Goal: Contribute content: Contribute content

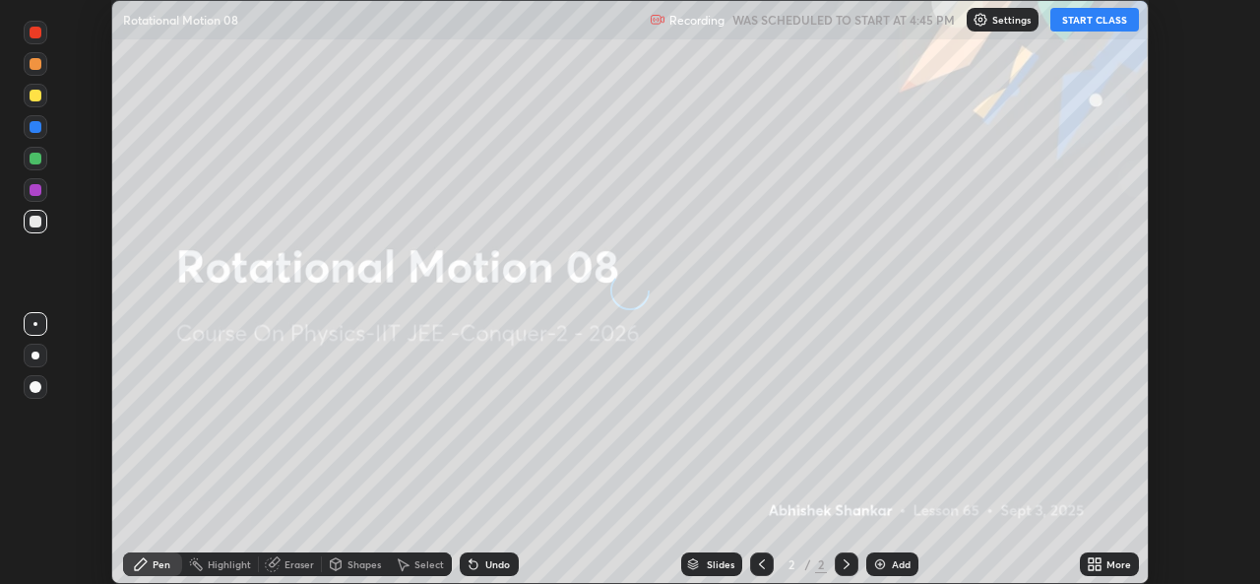
scroll to position [584, 1259]
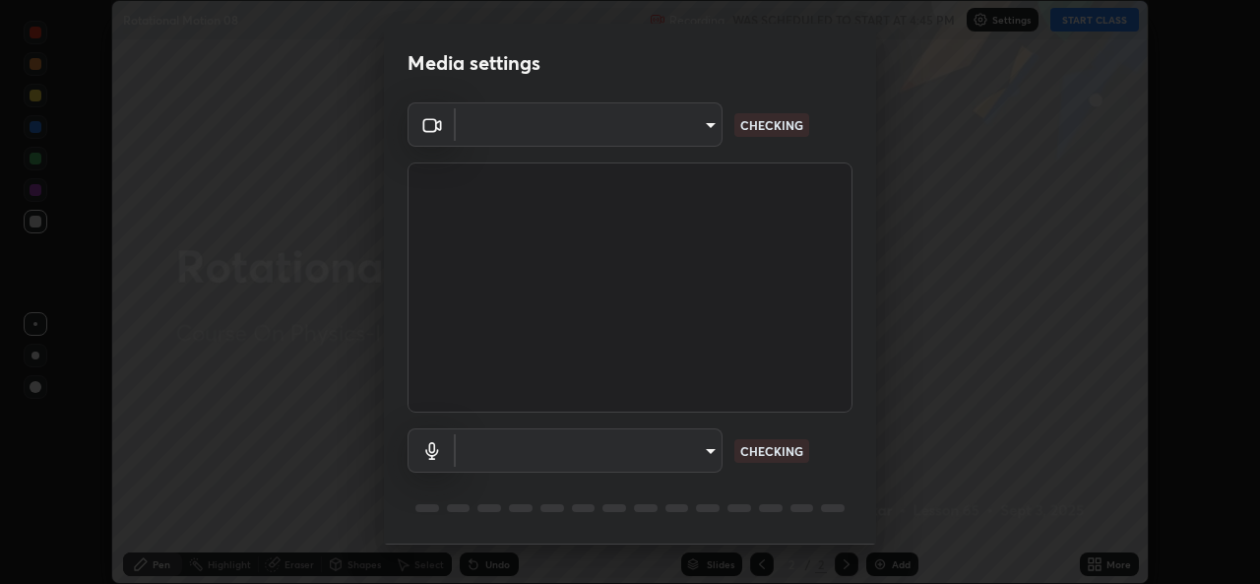
type input "05e0618f62b054dcc40553c7fbd7031c96524e68235480b96fb1515208e4dd7f"
click at [688, 444] on body "Erase all Rotational Motion 08 Recording WAS SCHEDULED TO START AT 4:45 PM Sett…" at bounding box center [630, 292] width 1260 height 584
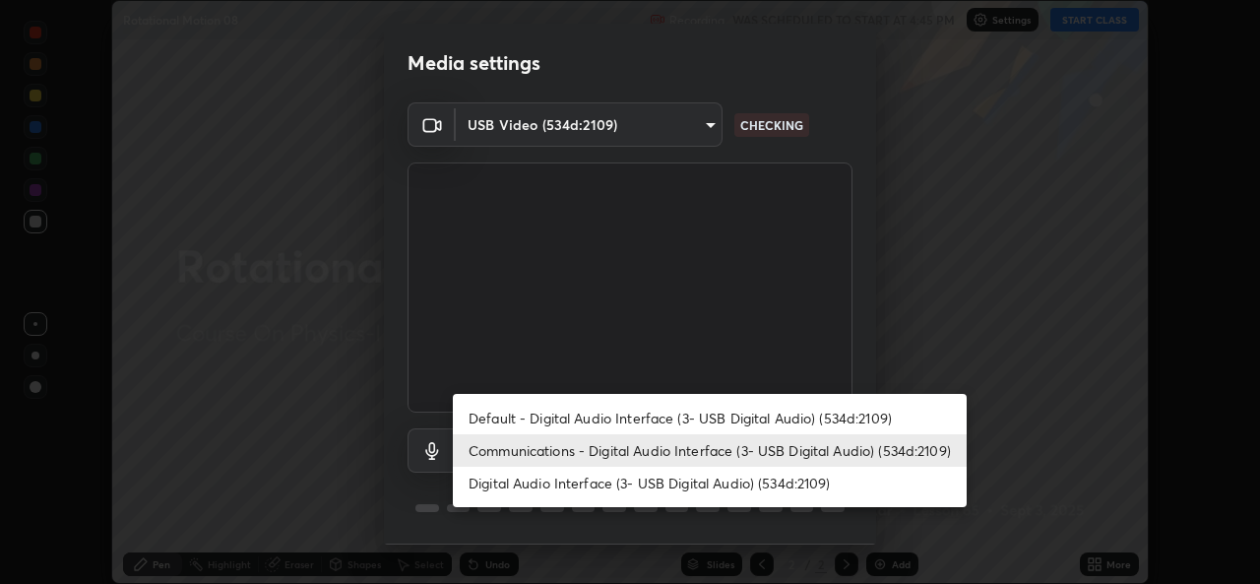
click at [622, 451] on li "Communications - Digital Audio Interface (3- USB Digital Audio) (534d:2109)" at bounding box center [710, 450] width 514 height 32
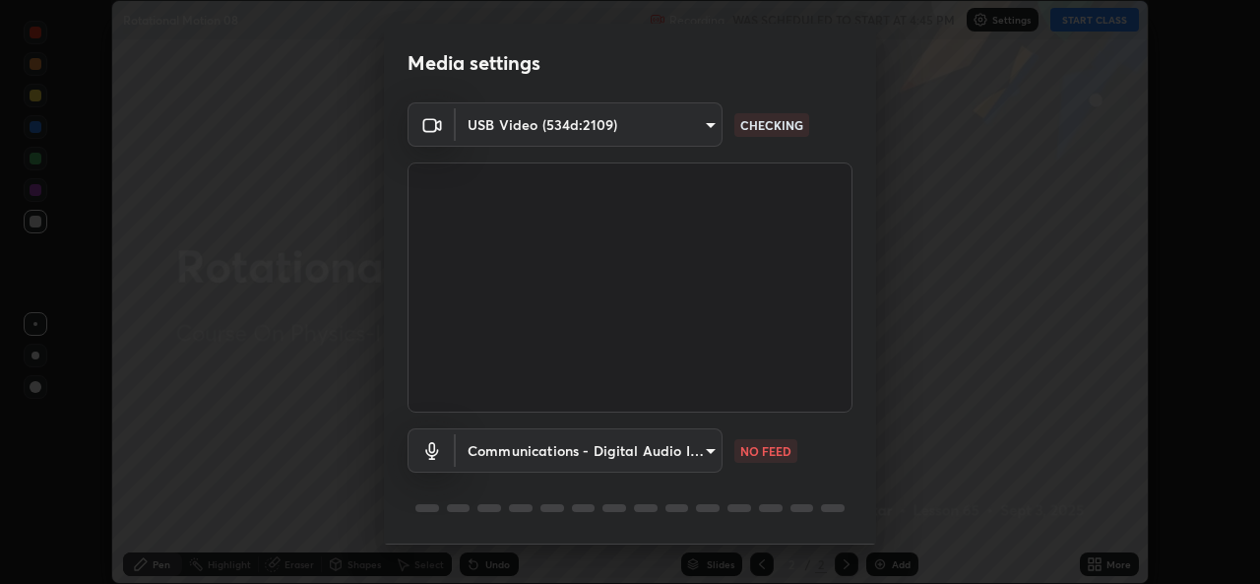
scroll to position [62, 0]
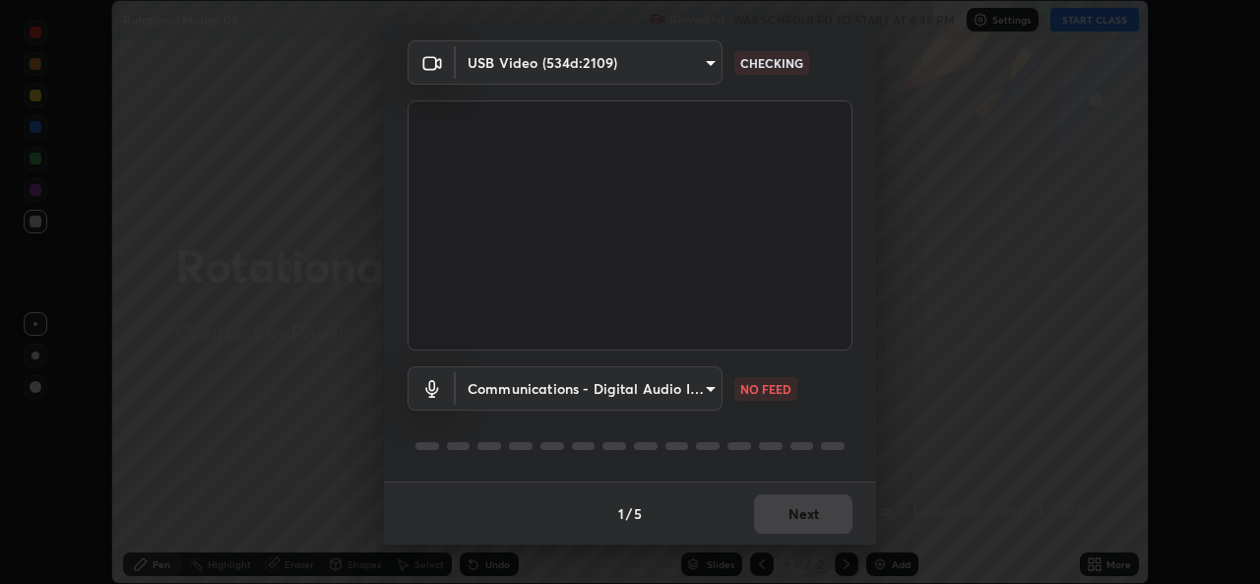
click at [789, 513] on div "1 / 5 Next" at bounding box center [630, 512] width 492 height 63
click at [657, 389] on body "Erase all Rotational Motion 08 Recording WAS SCHEDULED TO START AT 4:45 PM Sett…" at bounding box center [630, 292] width 1260 height 584
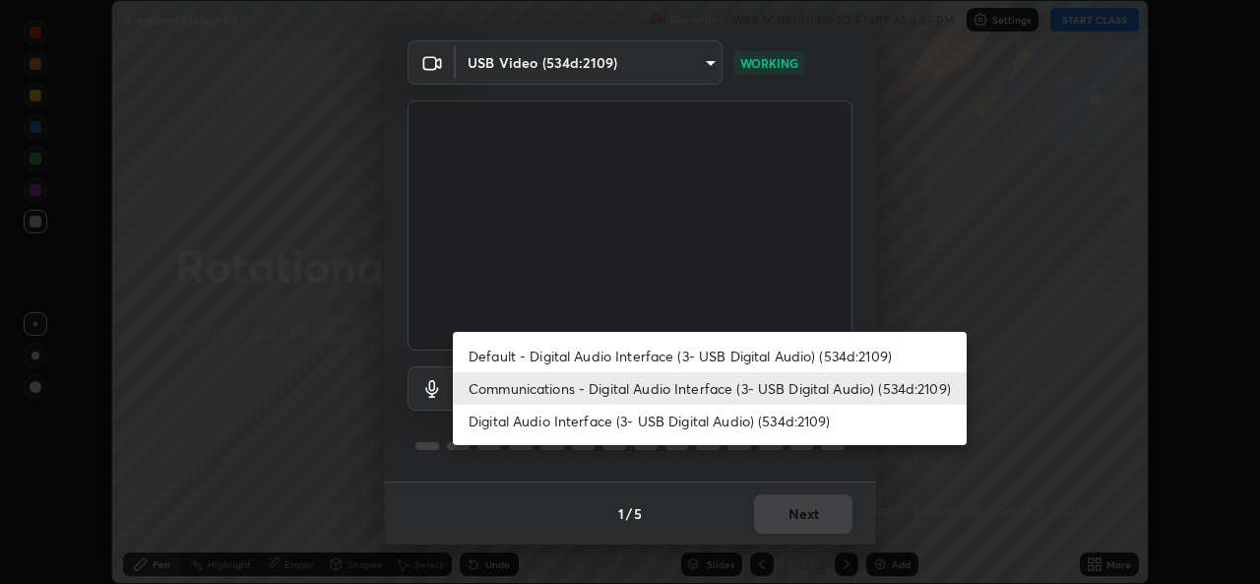
click at [632, 425] on li "Digital Audio Interface (3- USB Digital Audio) (534d:2109)" at bounding box center [710, 421] width 514 height 32
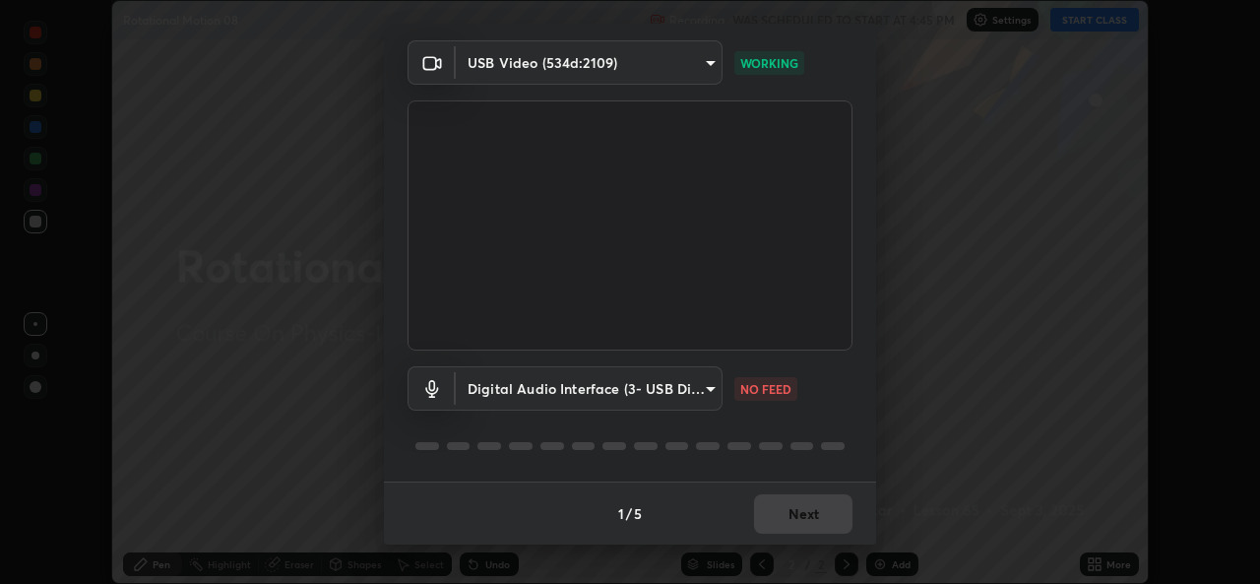
click at [621, 388] on body "Erase all Rotational Motion 08 Recording WAS SCHEDULED TO START AT 4:45 PM Sett…" at bounding box center [630, 292] width 1260 height 584
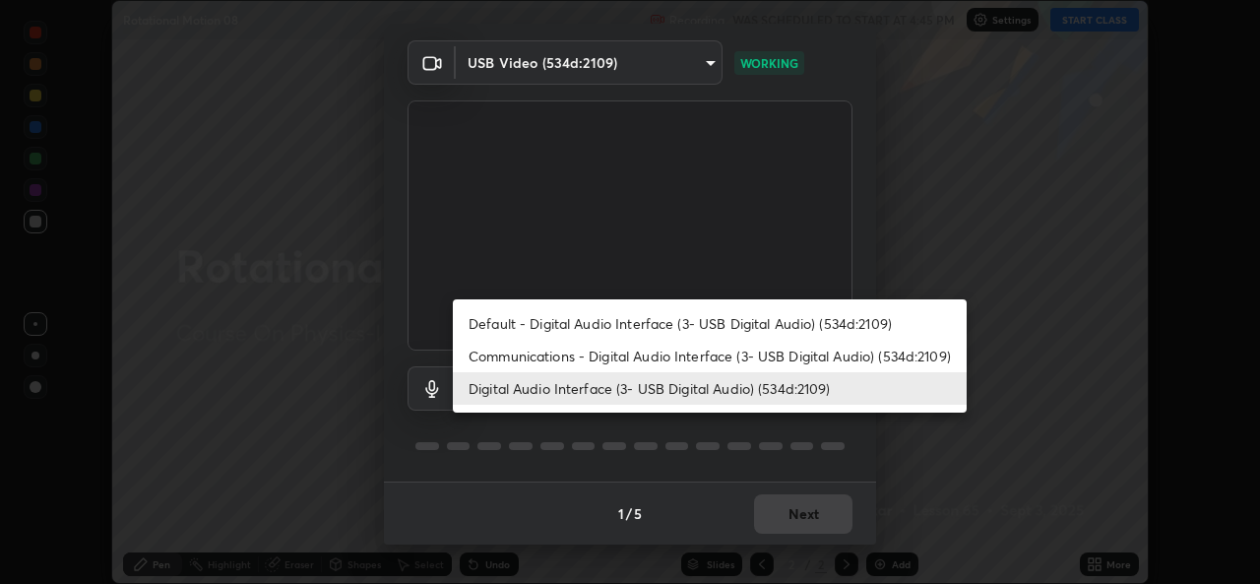
click at [617, 358] on li "Communications - Digital Audio Interface (3- USB Digital Audio) (534d:2109)" at bounding box center [710, 356] width 514 height 32
type input "communications"
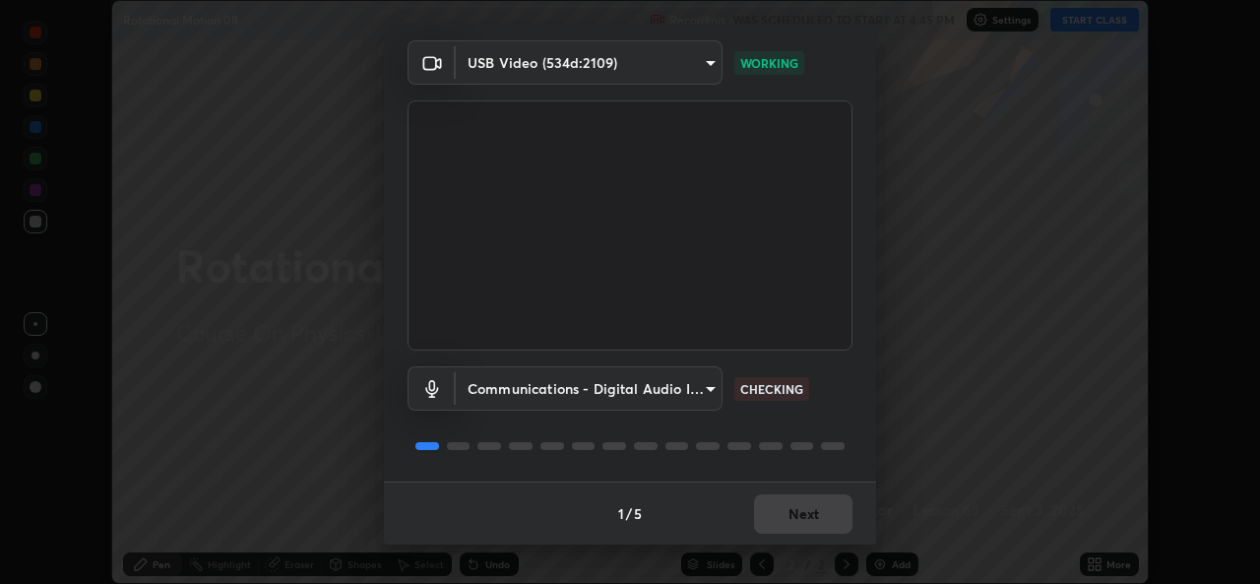
click at [813, 508] on div "1 / 5 Next" at bounding box center [630, 512] width 492 height 63
click at [822, 520] on div "1 / 5 Next" at bounding box center [630, 512] width 492 height 63
click at [834, 517] on div "1 / 5 Next" at bounding box center [630, 512] width 492 height 63
click at [827, 524] on div "1 / 5 Next" at bounding box center [630, 512] width 492 height 63
click at [830, 539] on div "1 / 5 Next" at bounding box center [630, 512] width 492 height 63
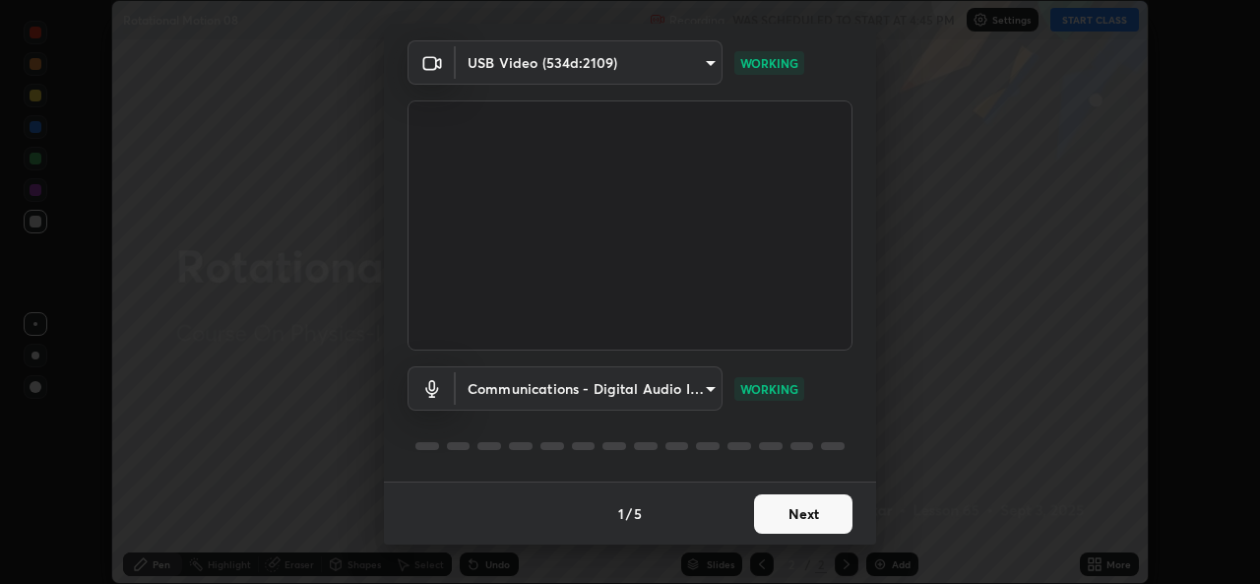
click at [793, 520] on button "Next" at bounding box center [803, 513] width 98 height 39
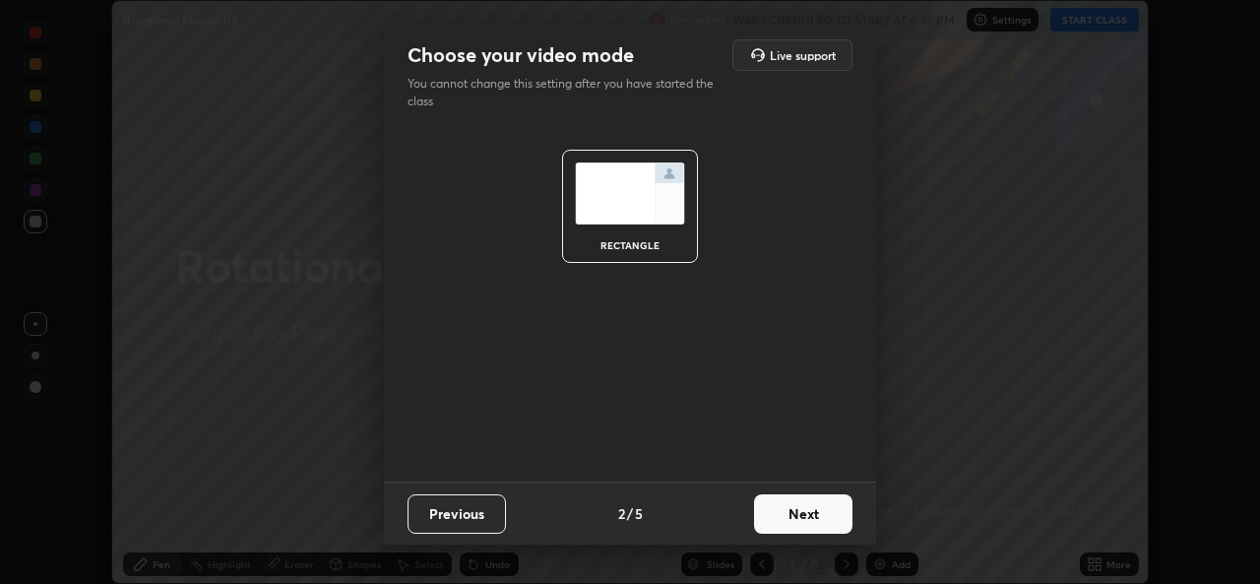
click at [815, 521] on button "Next" at bounding box center [803, 513] width 98 height 39
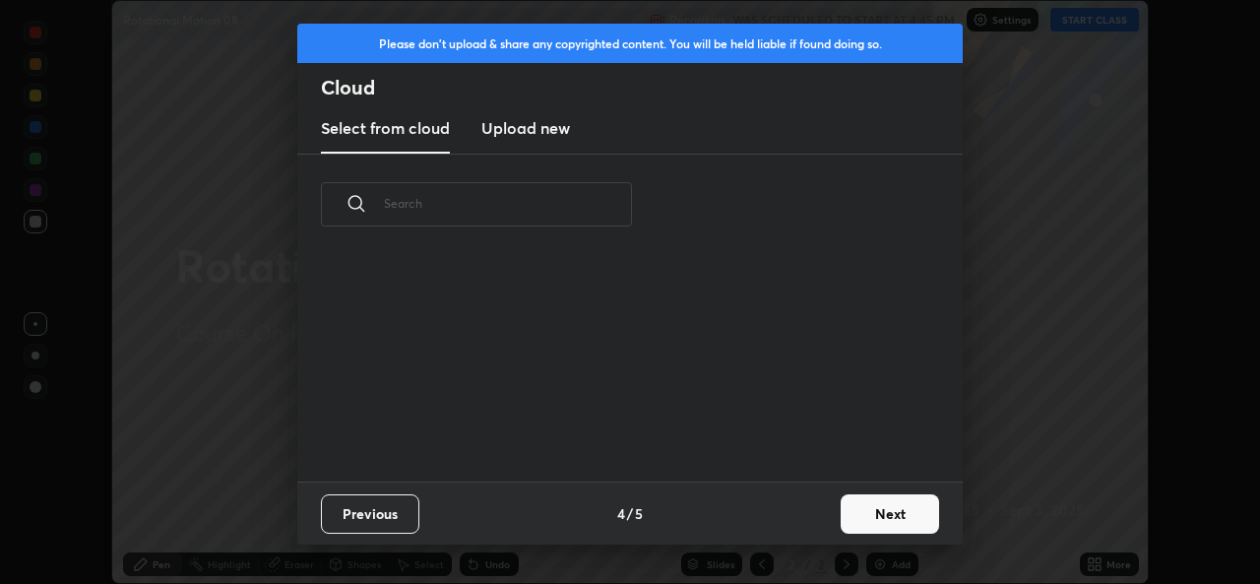
click at [842, 520] on button "Next" at bounding box center [890, 513] width 98 height 39
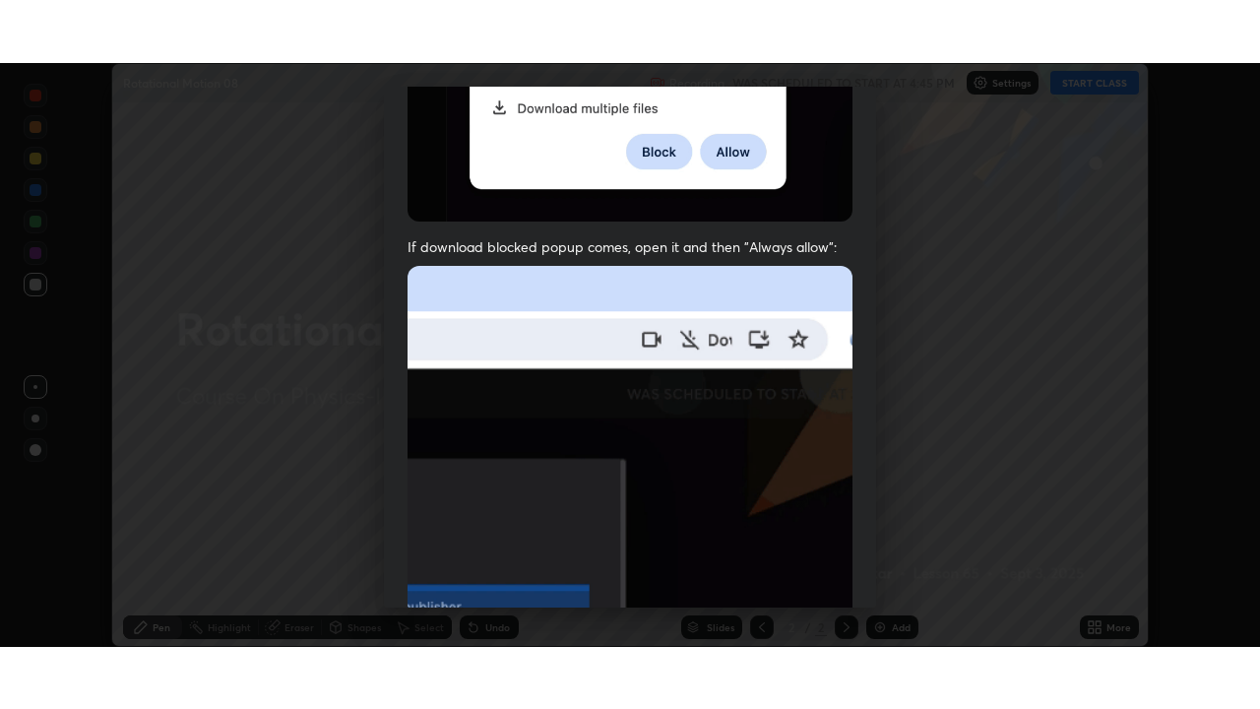
scroll to position [464, 0]
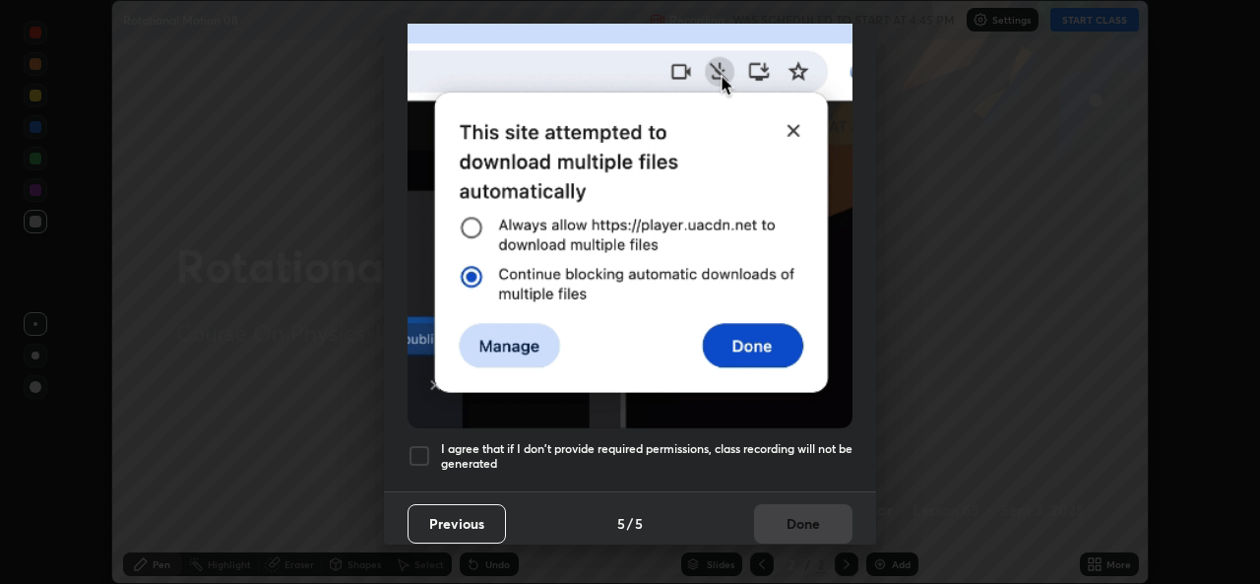
click at [416, 444] on div at bounding box center [420, 456] width 24 height 24
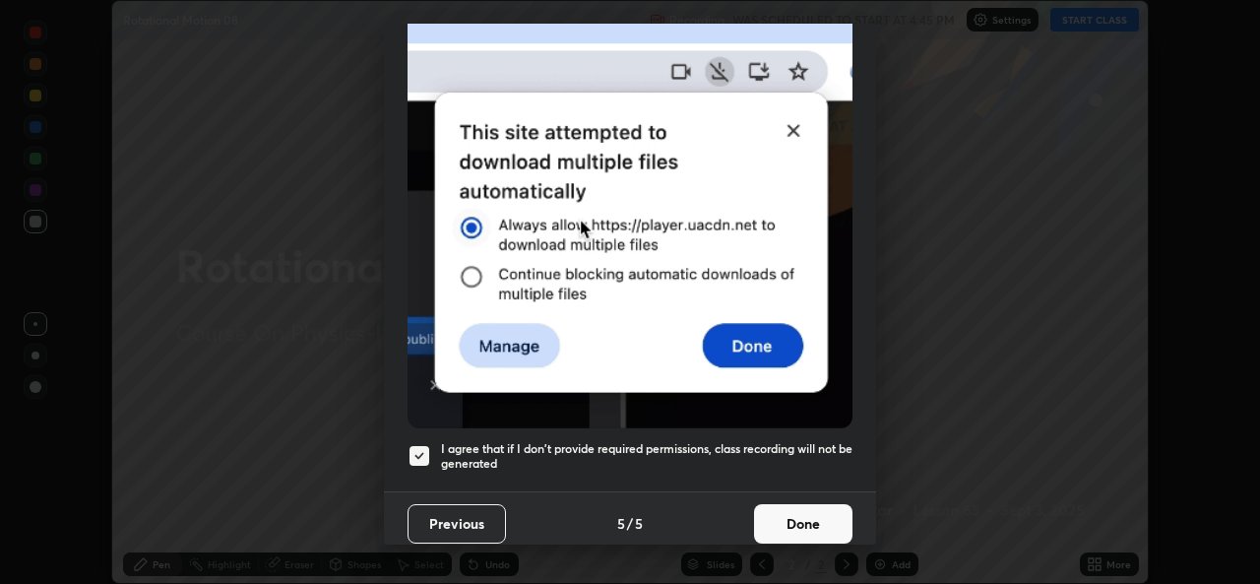
click at [796, 517] on button "Done" at bounding box center [803, 523] width 98 height 39
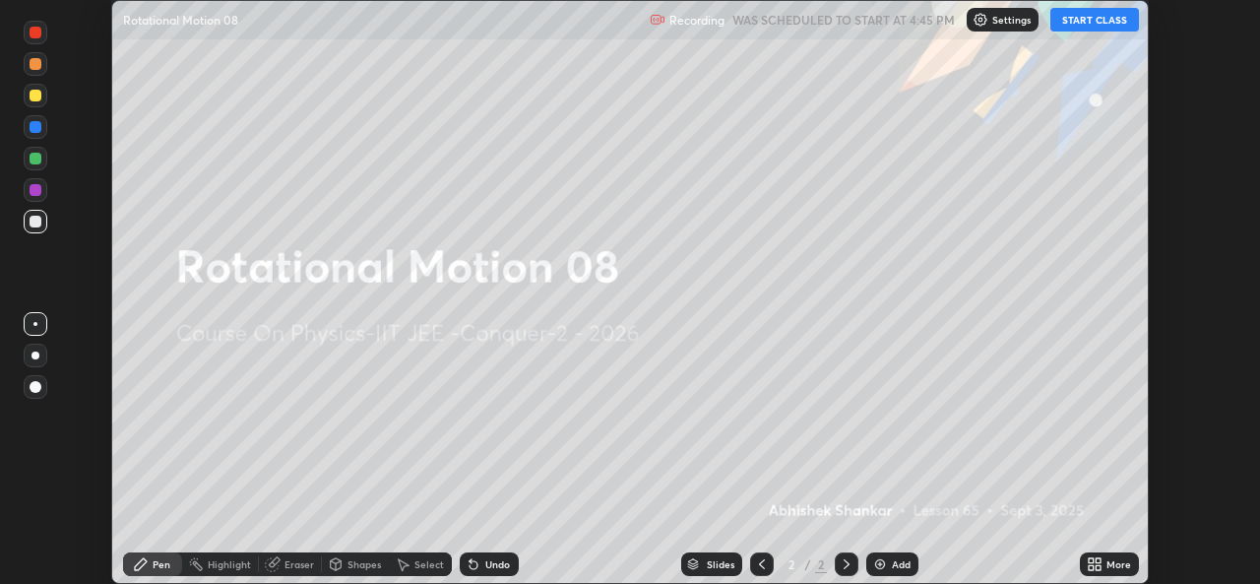
click at [1091, 560] on icon at bounding box center [1091, 560] width 5 height 5
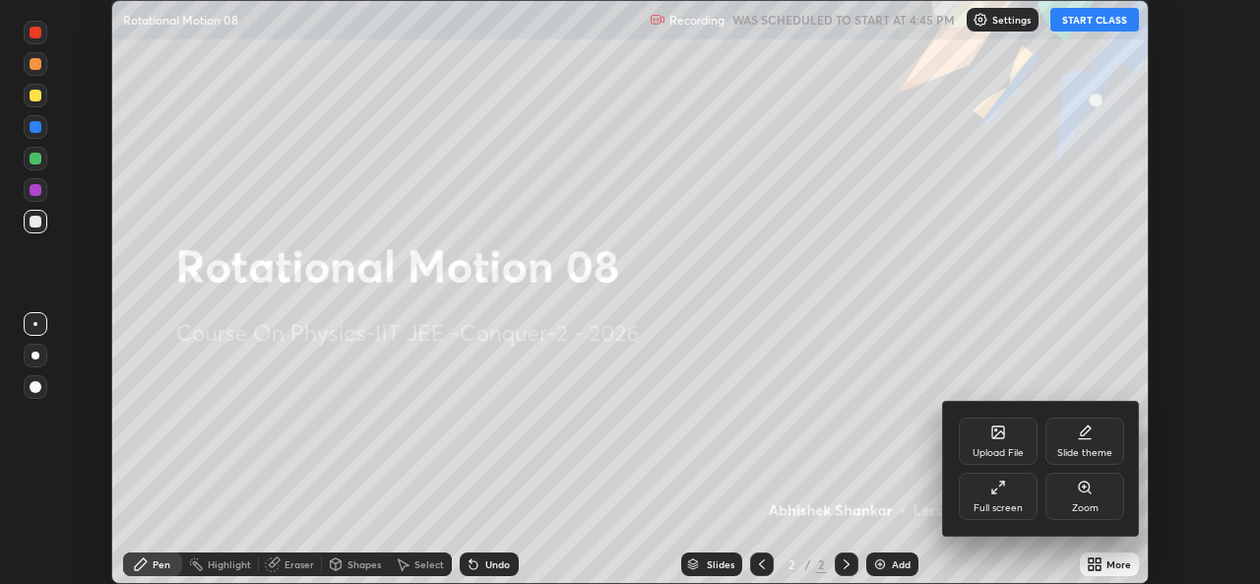
click at [982, 493] on div "Full screen" at bounding box center [998, 496] width 79 height 47
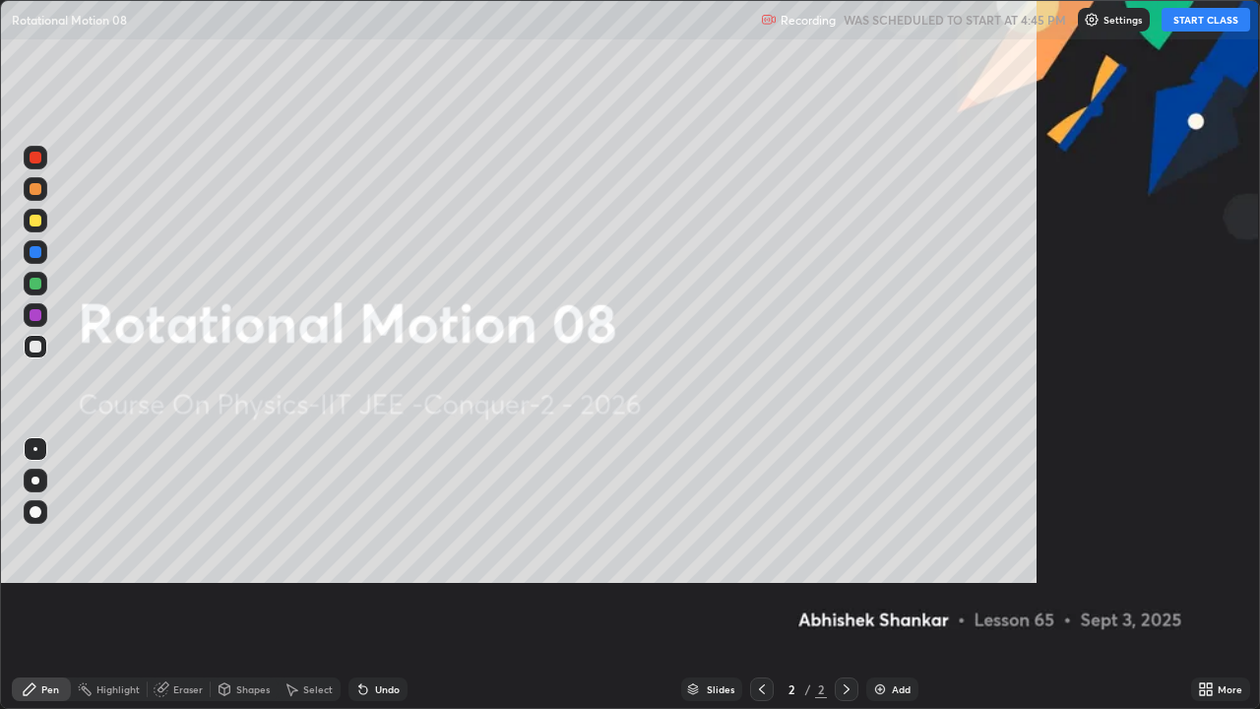
scroll to position [709, 1260]
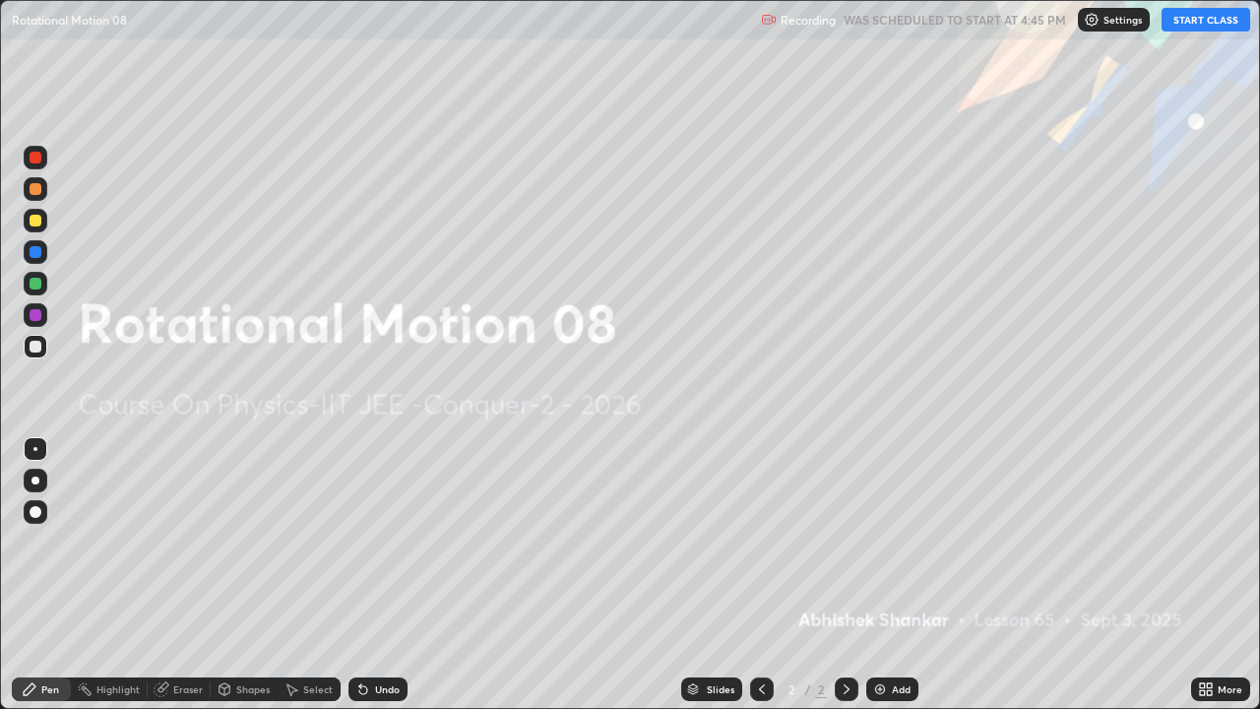
click at [1212, 583] on icon at bounding box center [1209, 692] width 5 height 5
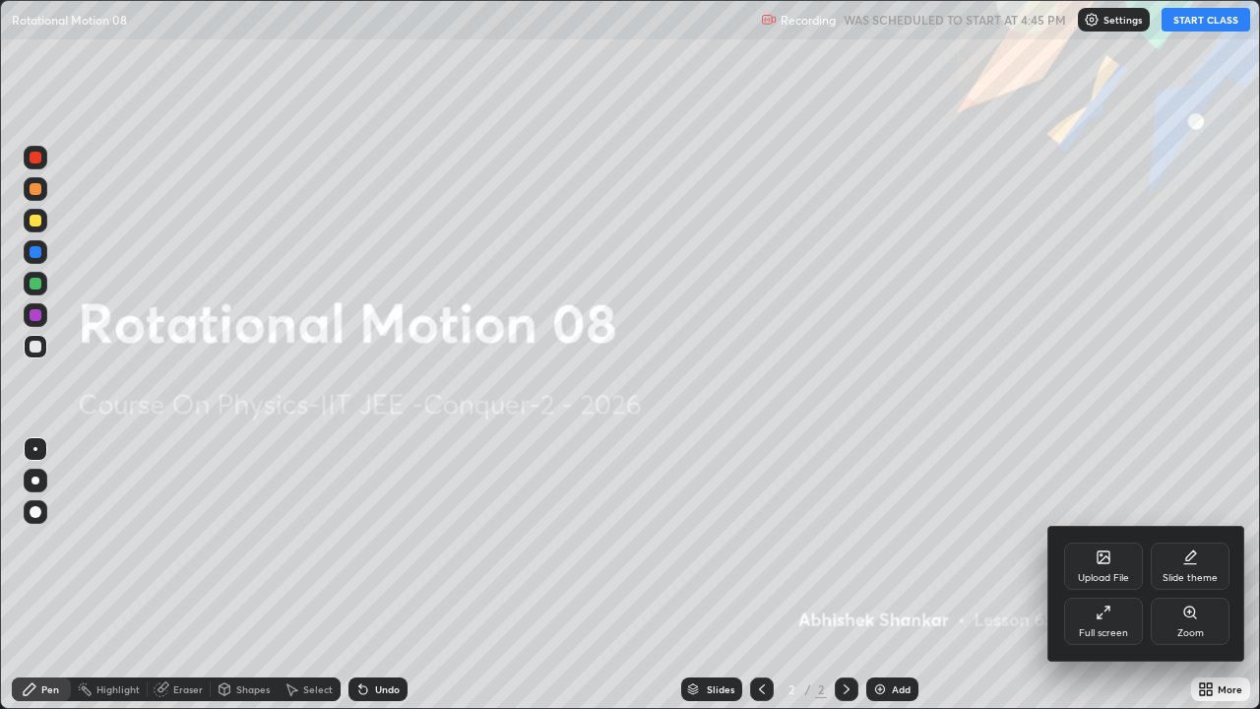
click at [1112, 564] on div "Upload File" at bounding box center [1103, 565] width 79 height 47
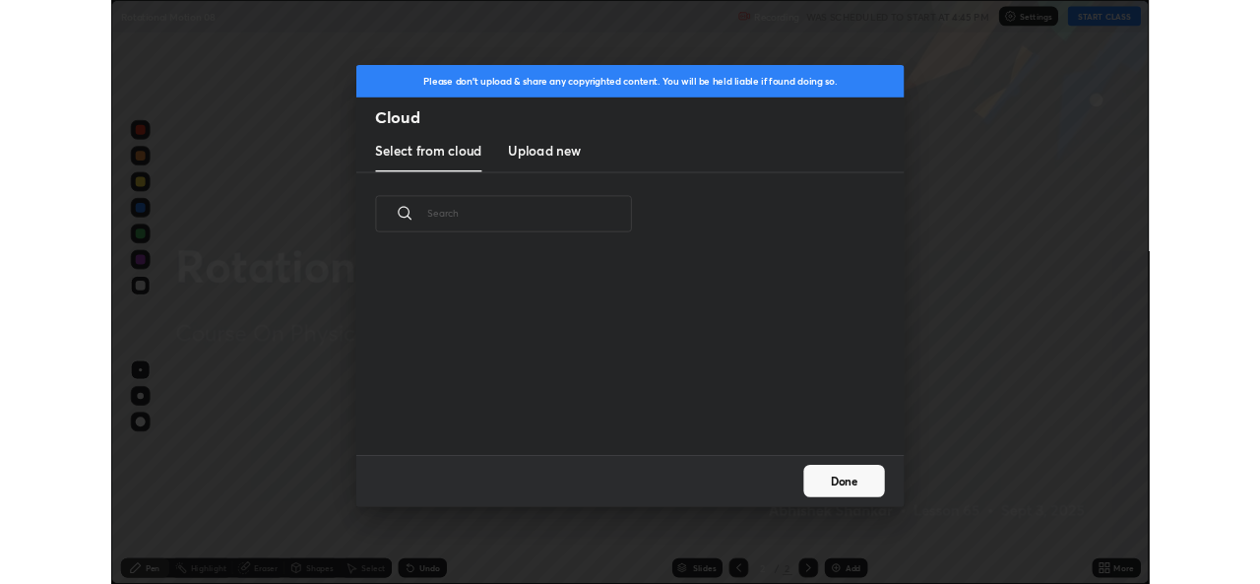
scroll to position [242, 632]
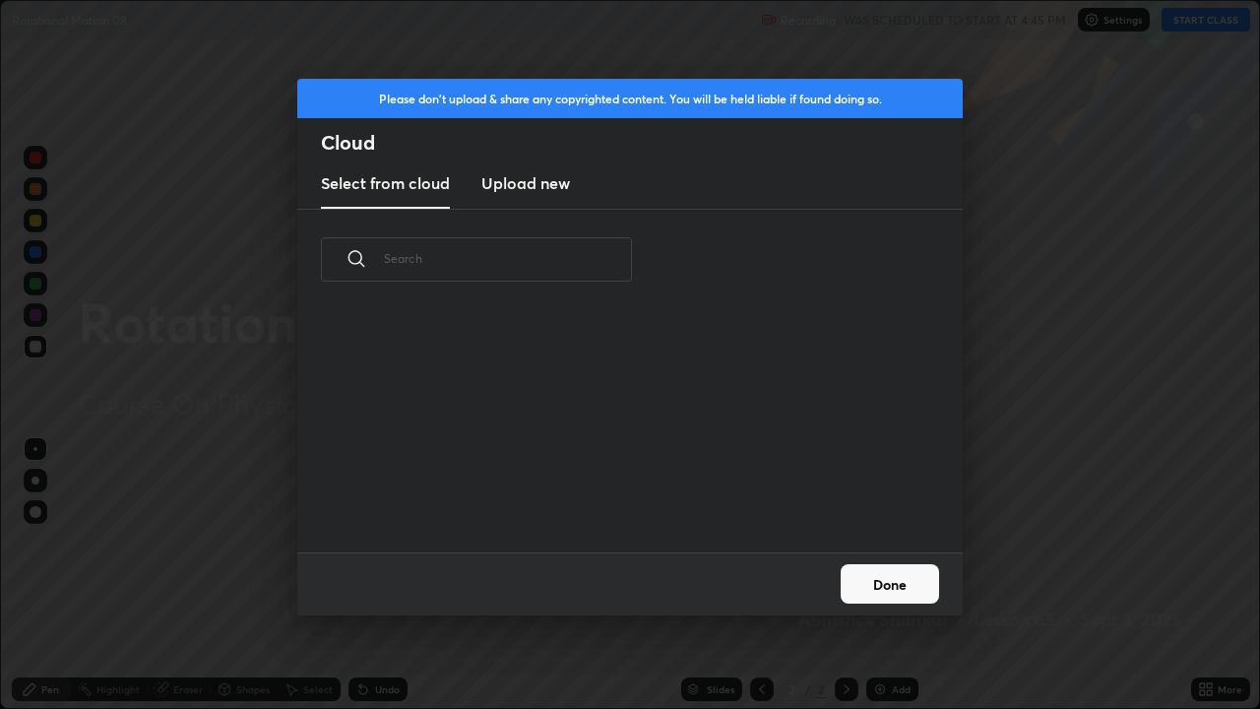
click at [536, 192] on h3 "Upload new" at bounding box center [525, 183] width 89 height 24
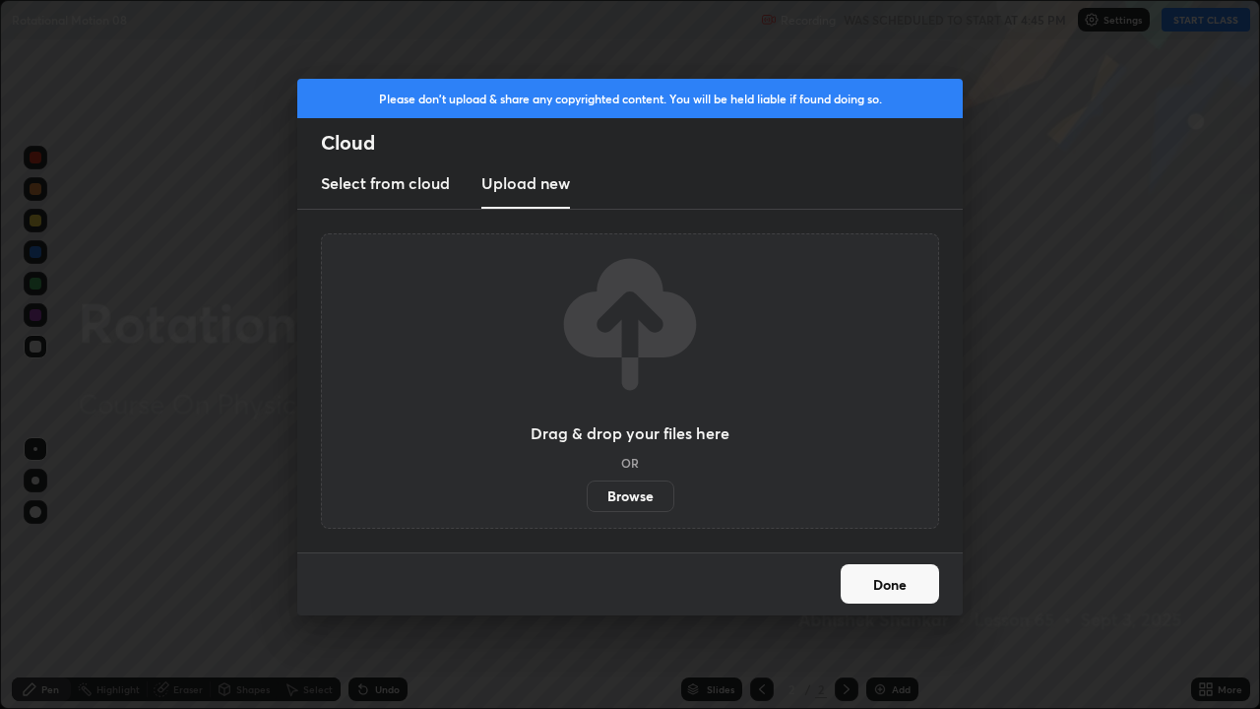
click at [609, 486] on label "Browse" at bounding box center [631, 496] width 88 height 32
click at [587, 486] on input "Browse" at bounding box center [587, 496] width 0 height 32
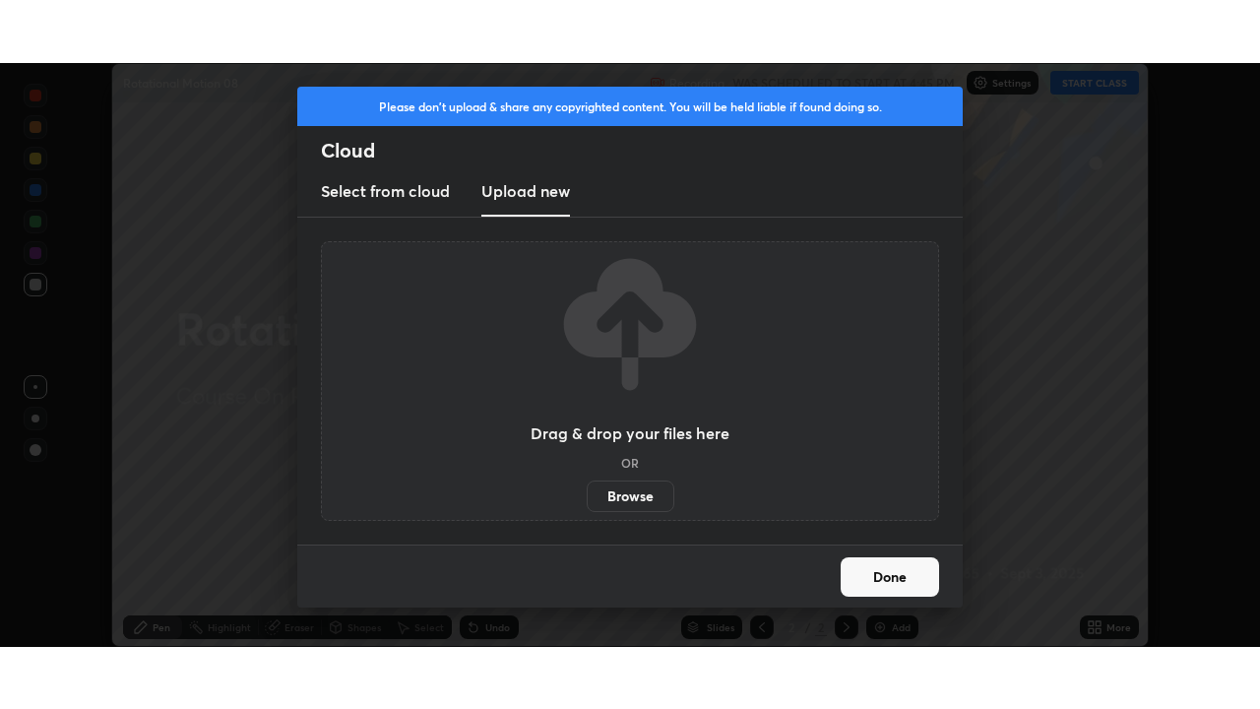
scroll to position [97857, 97180]
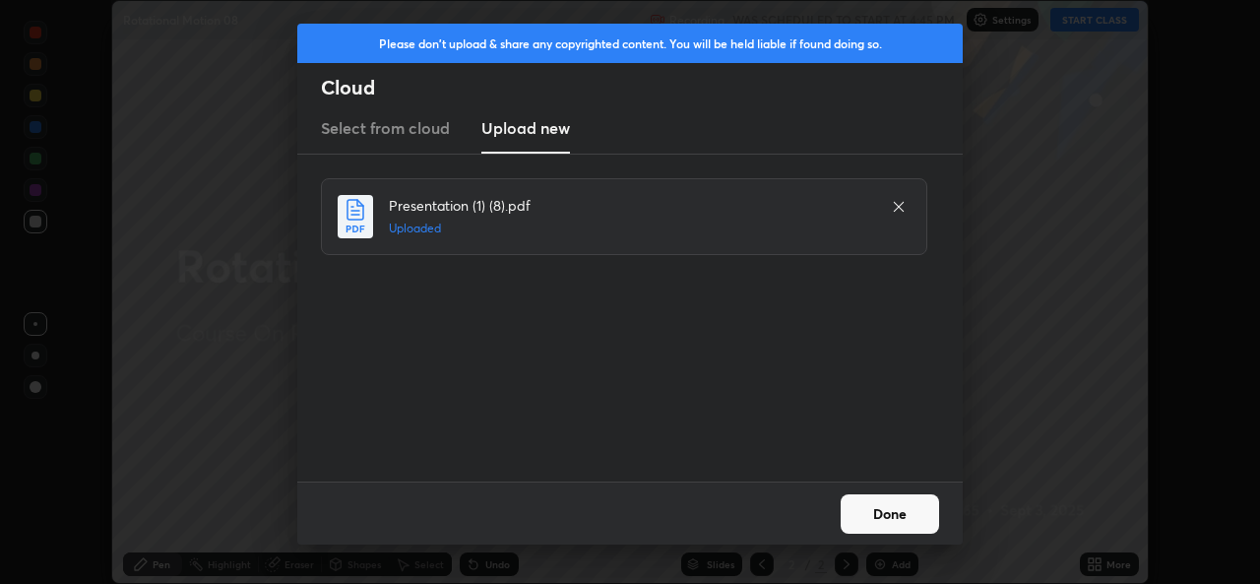
click at [900, 523] on button "Done" at bounding box center [890, 513] width 98 height 39
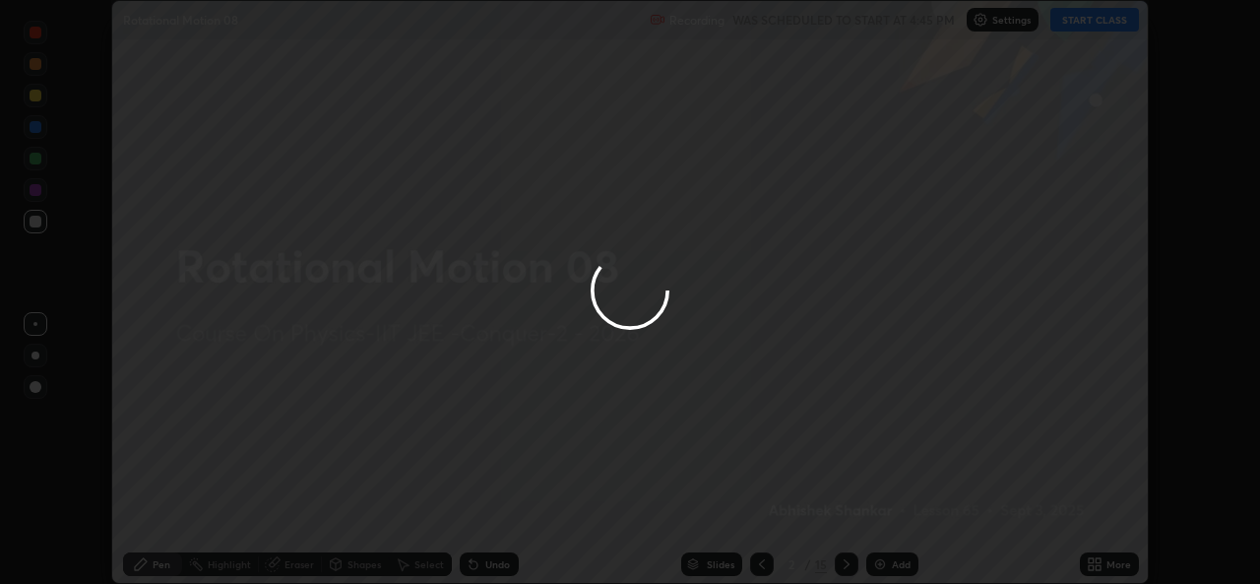
click at [1101, 560] on icon at bounding box center [1098, 560] width 5 height 5
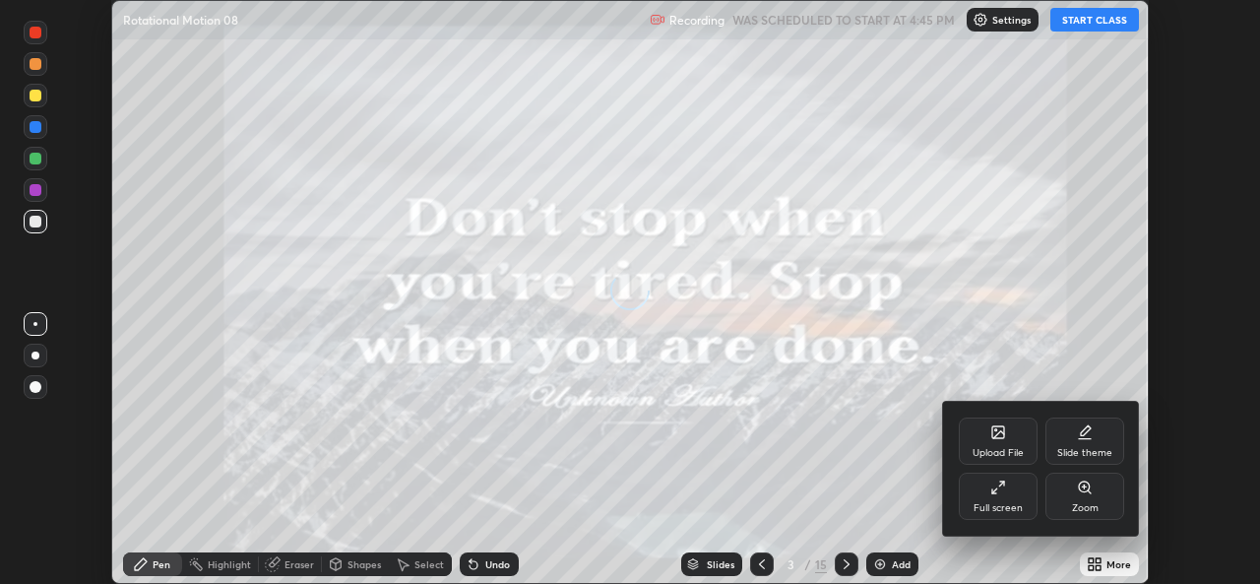
click at [1025, 496] on div "Full screen" at bounding box center [998, 496] width 79 height 47
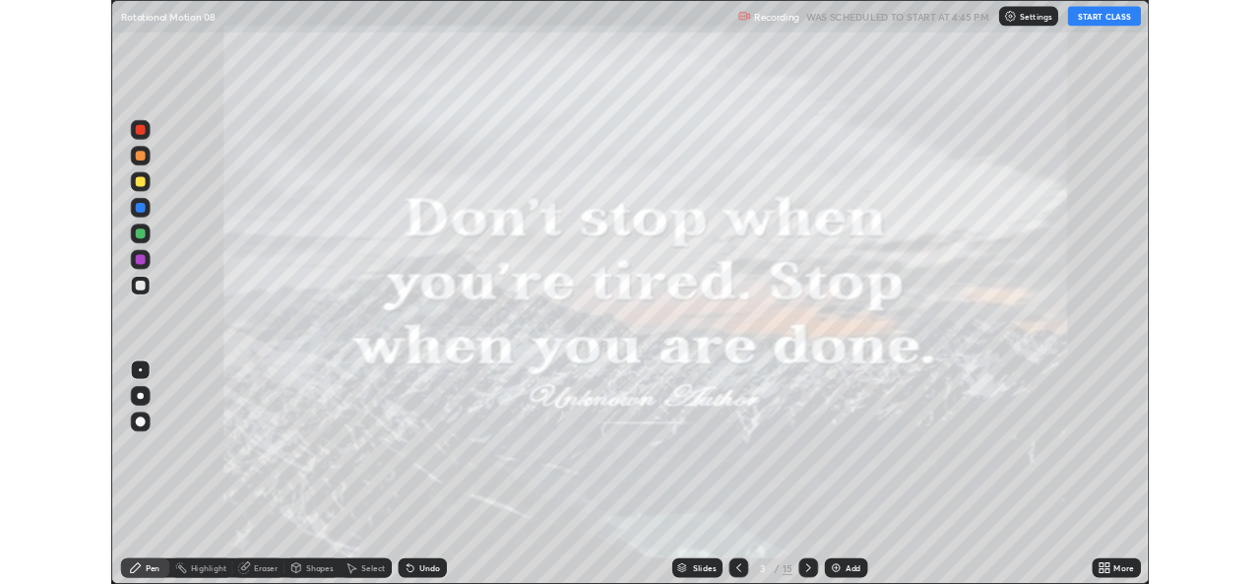
scroll to position [709, 1260]
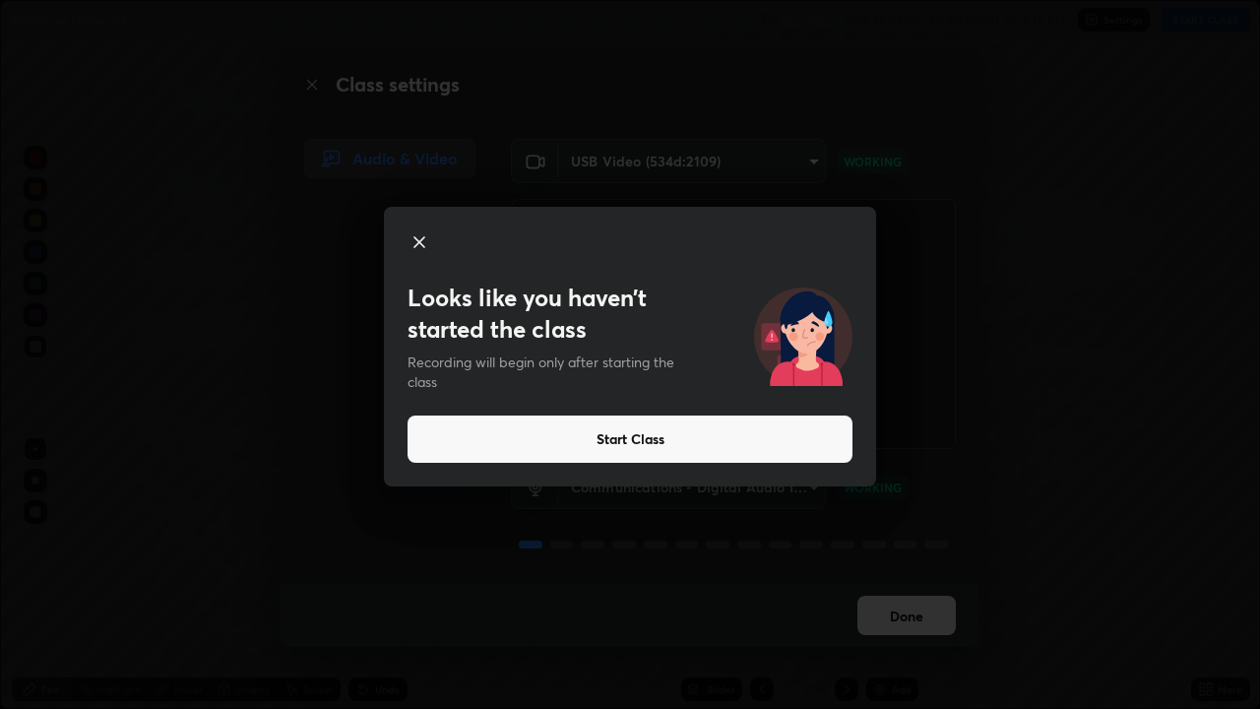
click at [636, 438] on button "Start Class" at bounding box center [630, 438] width 445 height 47
click at [630, 437] on button "Start Class" at bounding box center [630, 438] width 445 height 47
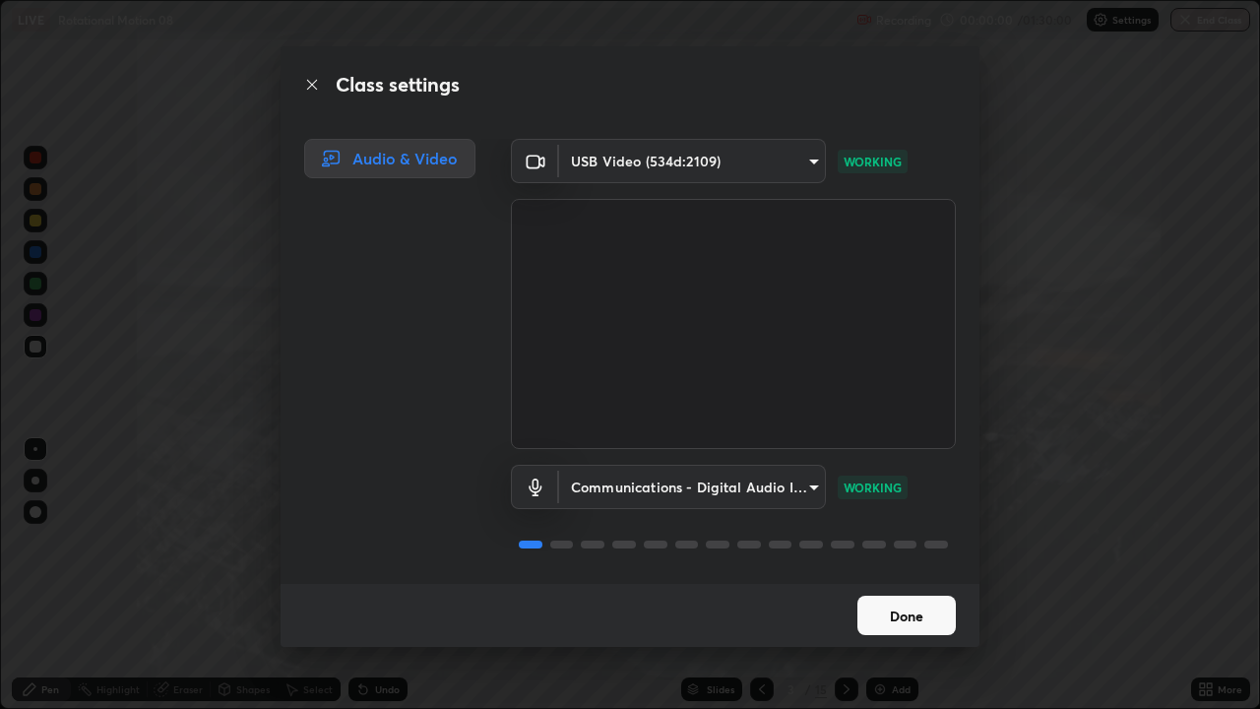
click at [907, 583] on button "Done" at bounding box center [906, 615] width 98 height 39
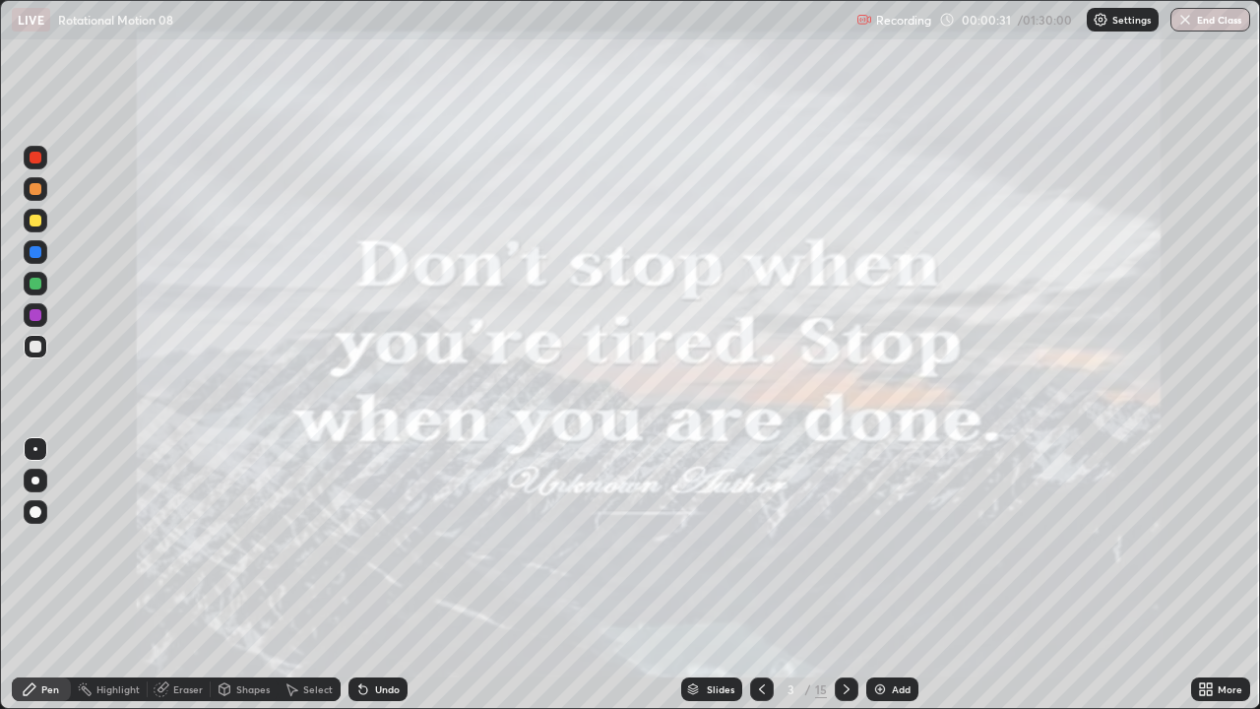
click at [760, 583] on icon at bounding box center [762, 689] width 16 height 16
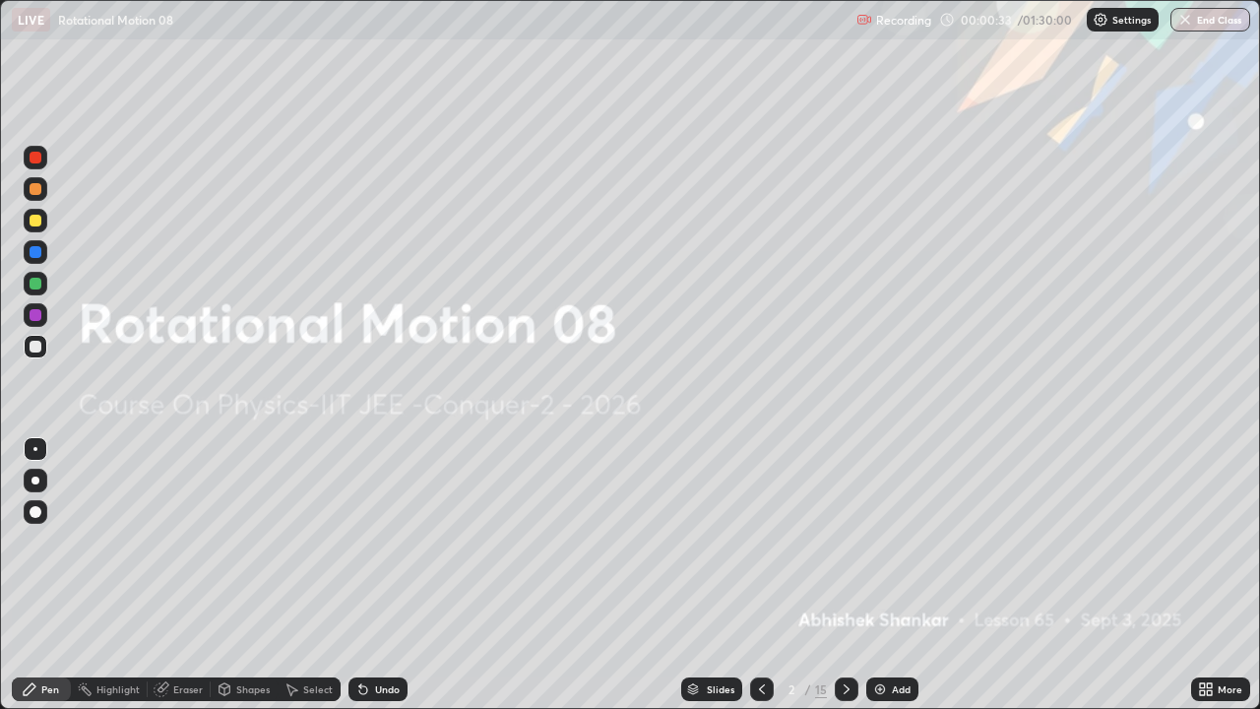
click at [1209, 583] on icon at bounding box center [1209, 685] width 5 height 5
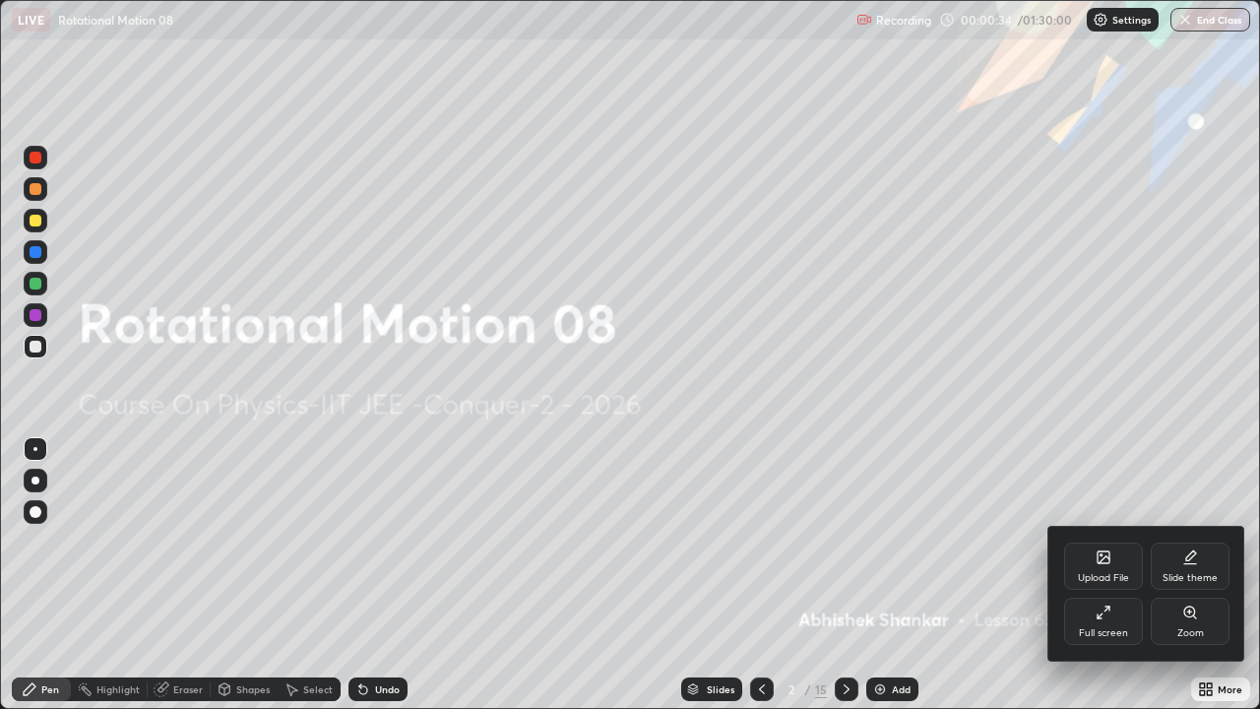
click at [1090, 561] on div "Upload File" at bounding box center [1103, 565] width 79 height 47
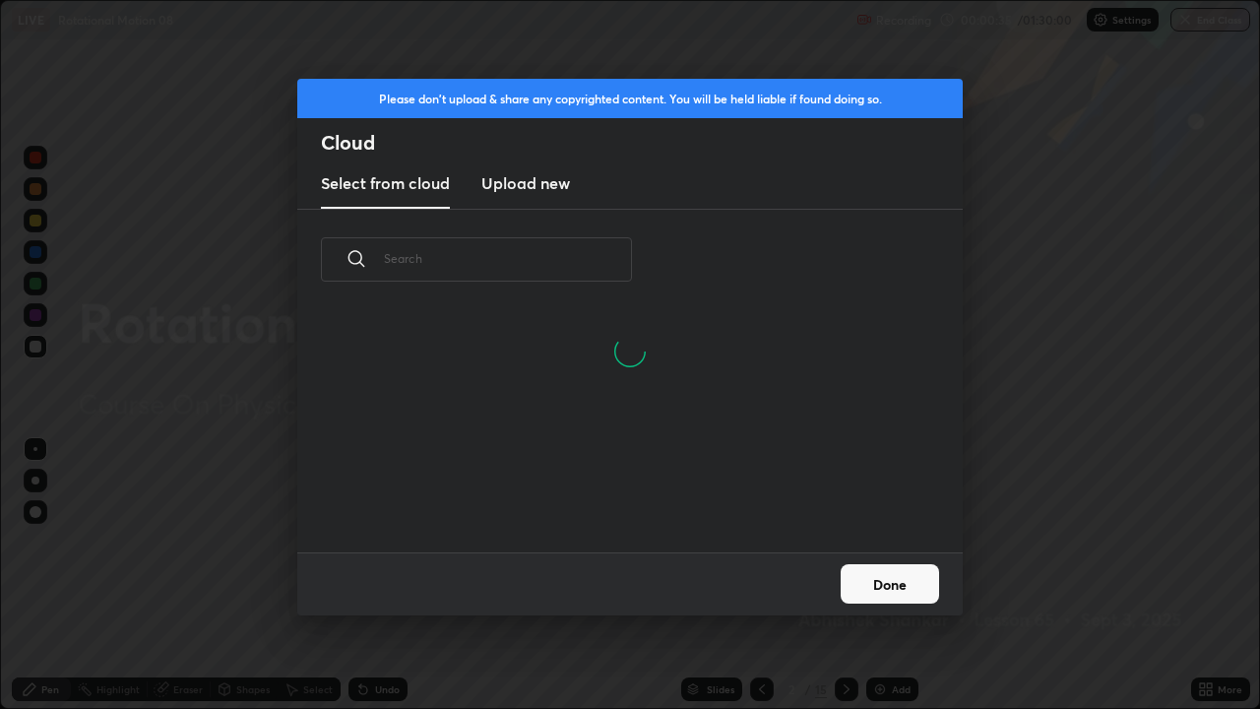
click at [543, 179] on h3 "Upload new" at bounding box center [525, 183] width 89 height 24
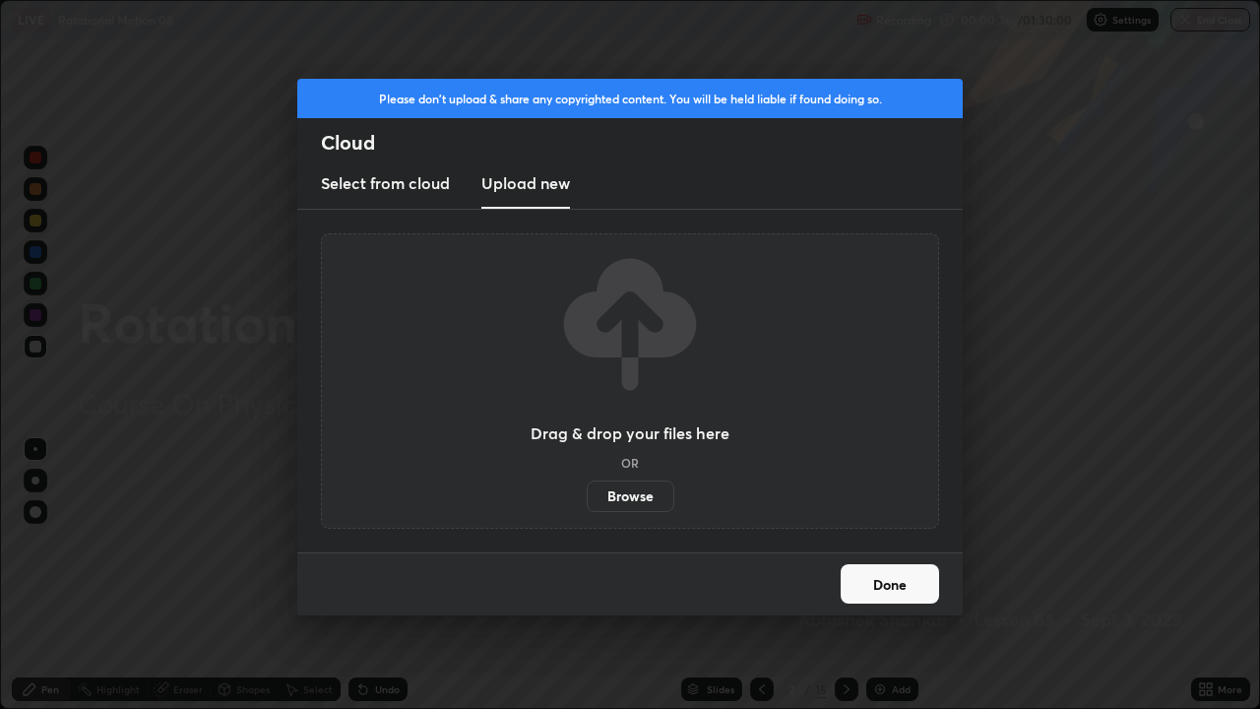
click at [637, 491] on label "Browse" at bounding box center [631, 496] width 88 height 32
click at [587, 491] on input "Browse" at bounding box center [587, 496] width 0 height 32
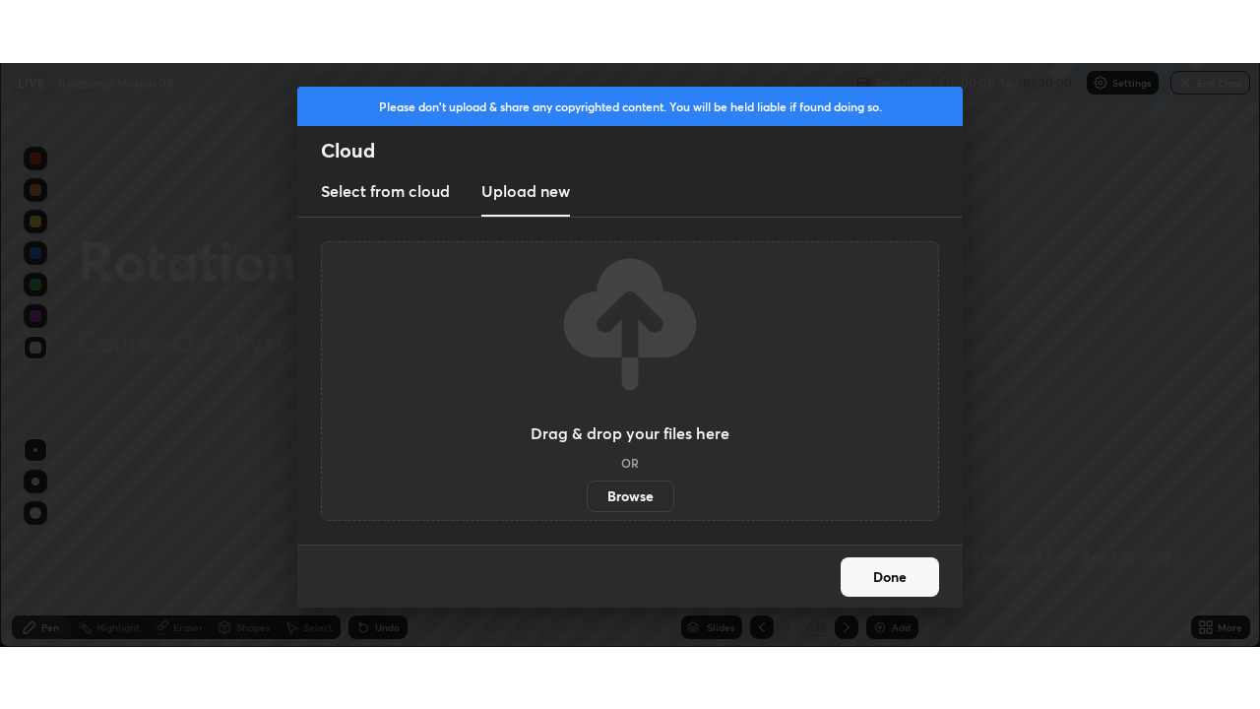
scroll to position [97857, 97180]
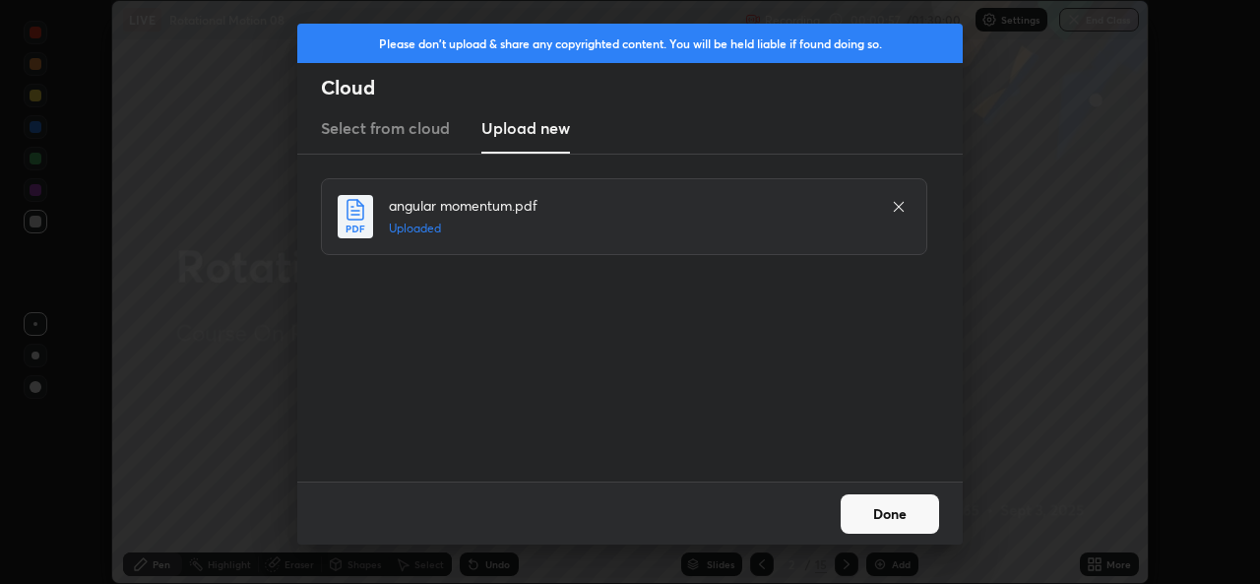
click at [884, 529] on button "Done" at bounding box center [890, 513] width 98 height 39
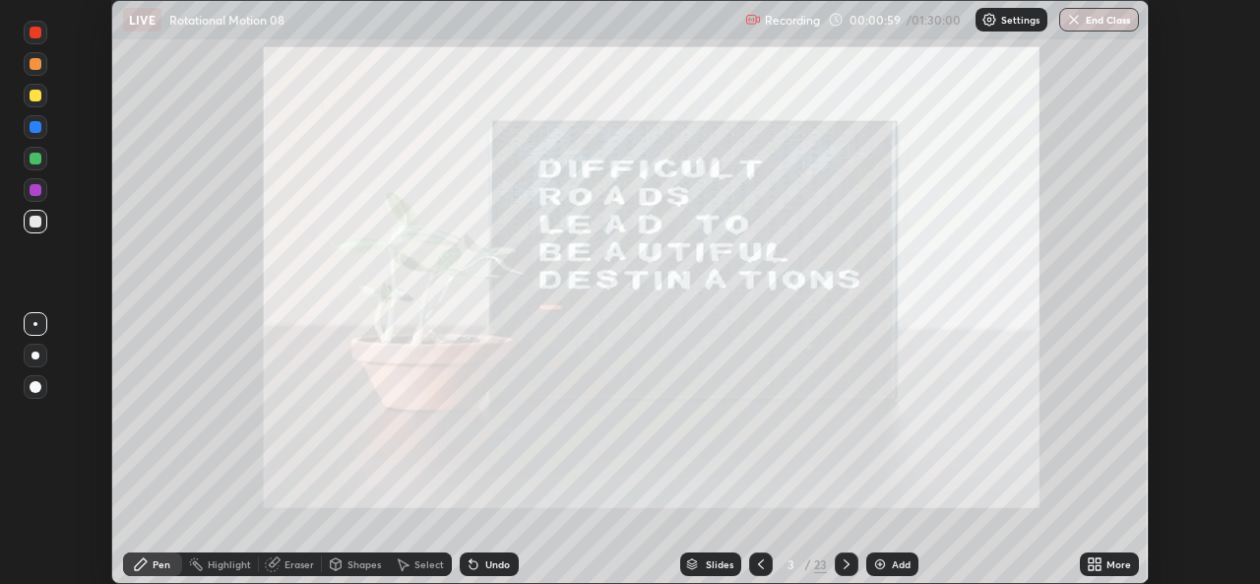
click at [1098, 560] on icon at bounding box center [1098, 560] width 5 height 5
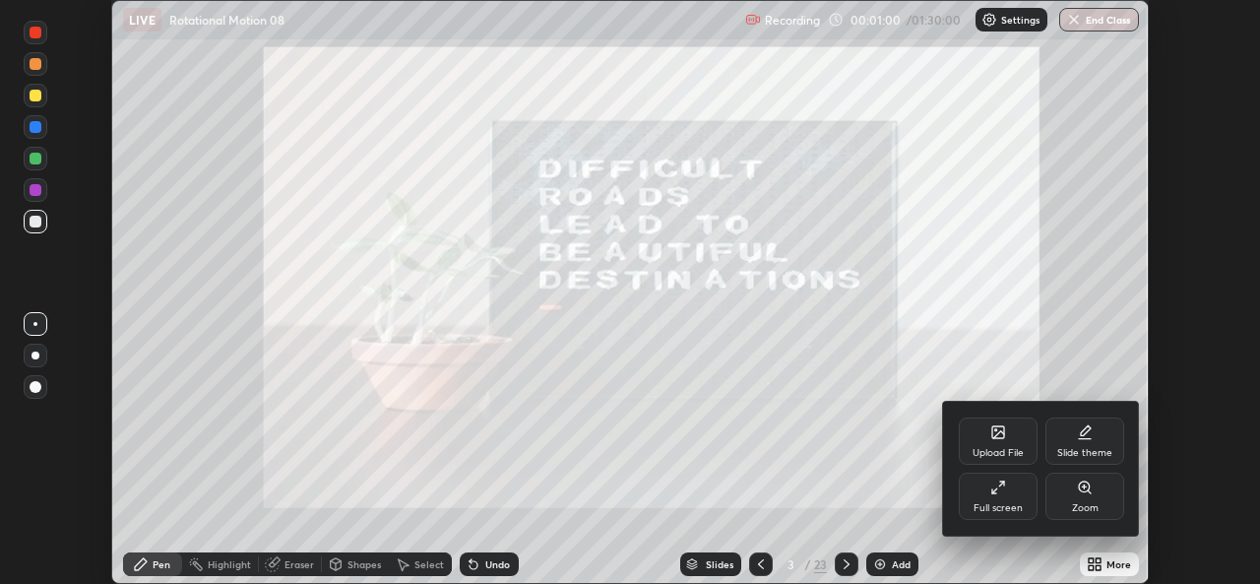
click at [1006, 500] on div "Full screen" at bounding box center [998, 496] width 79 height 47
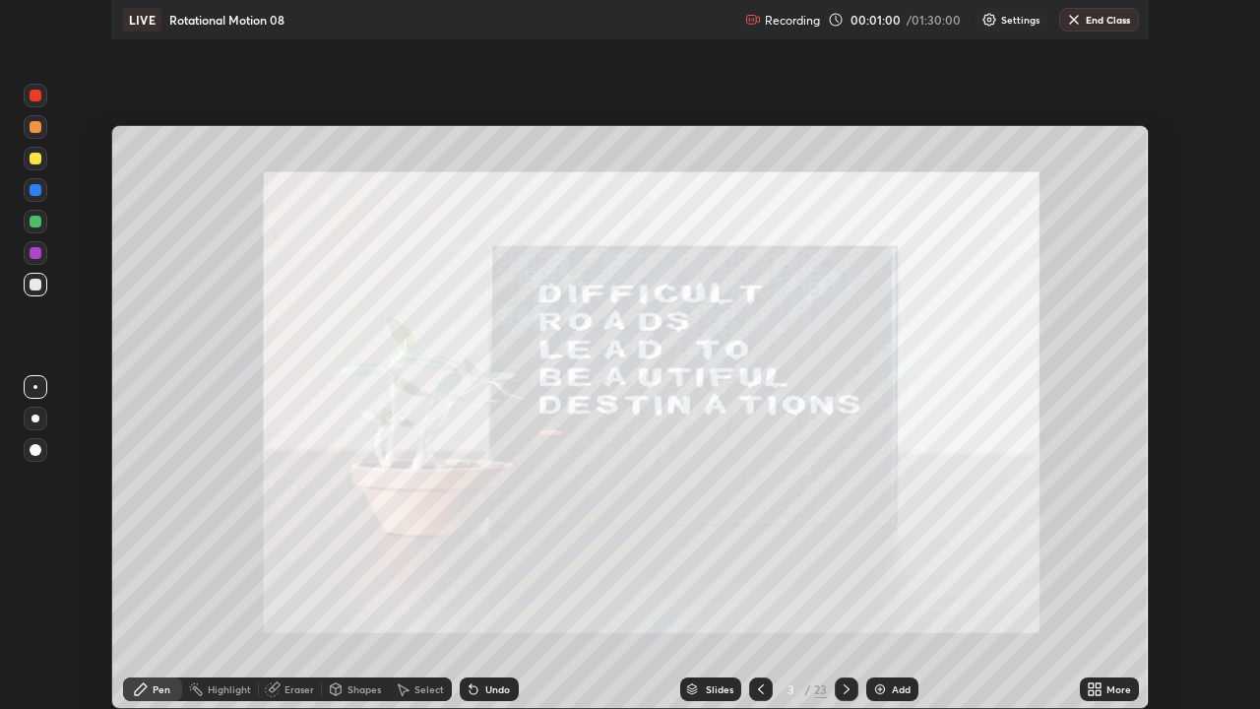
scroll to position [709, 1260]
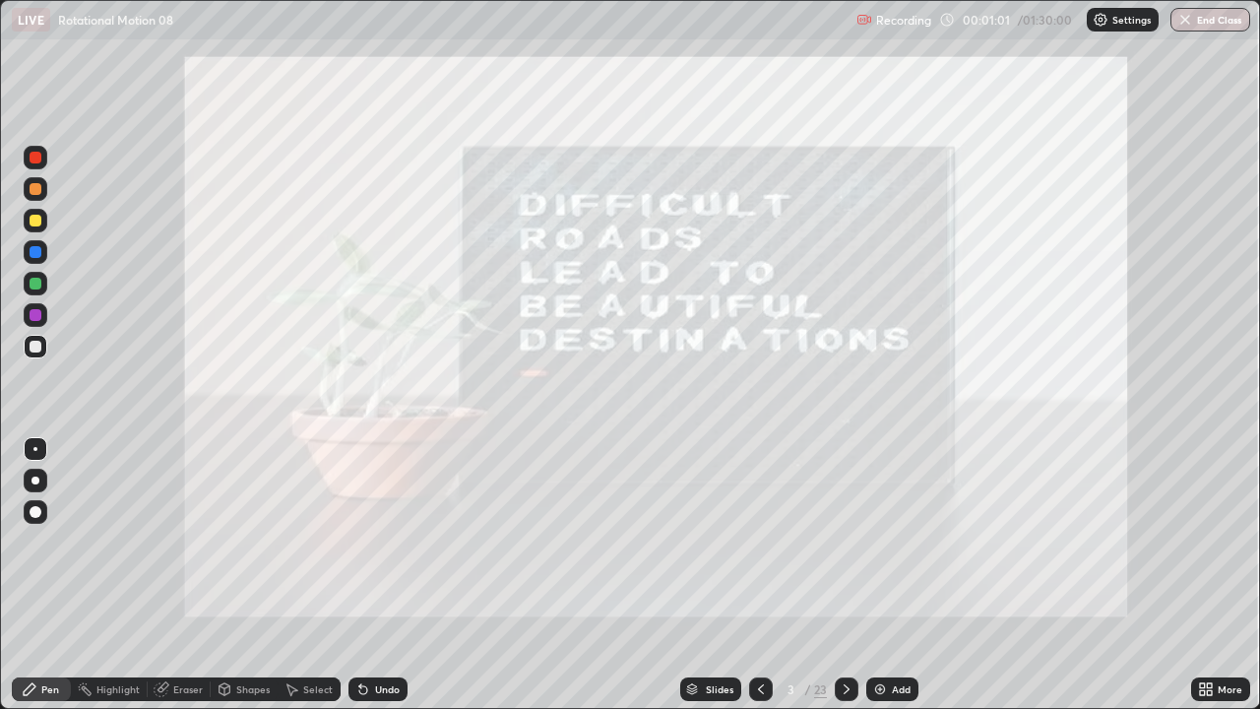
click at [843, 583] on icon at bounding box center [847, 689] width 16 height 16
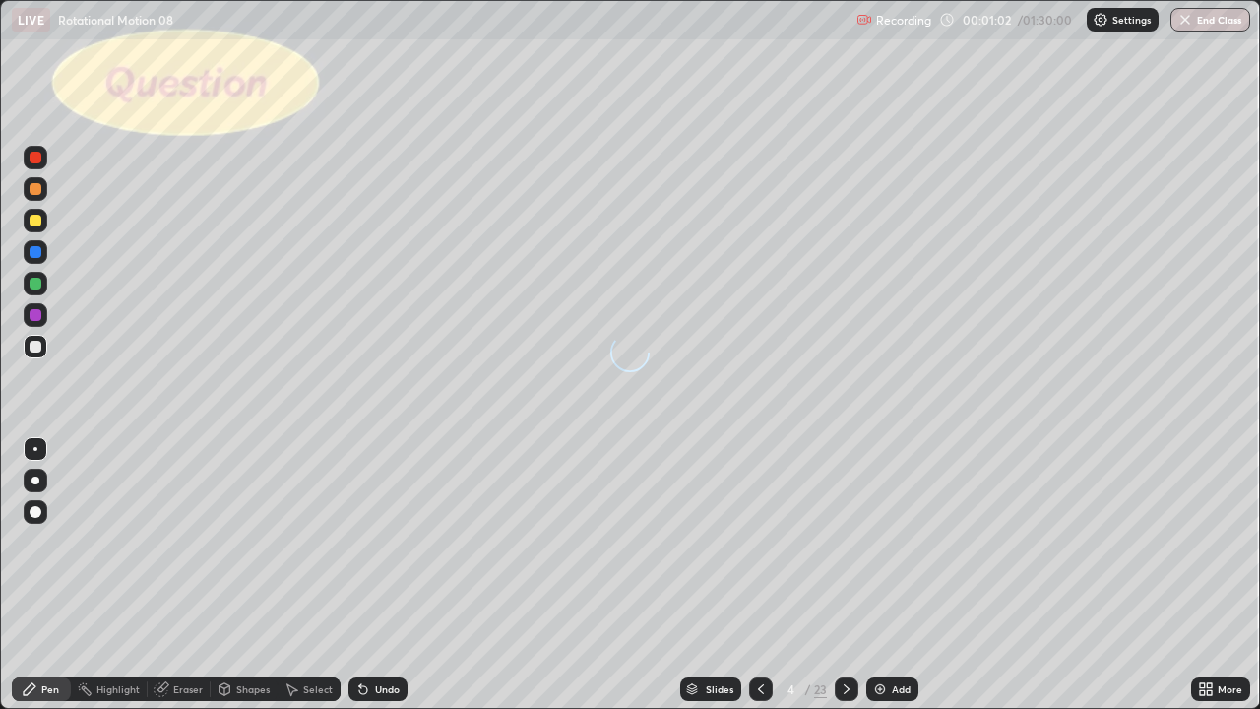
click at [848, 583] on icon at bounding box center [847, 689] width 16 height 16
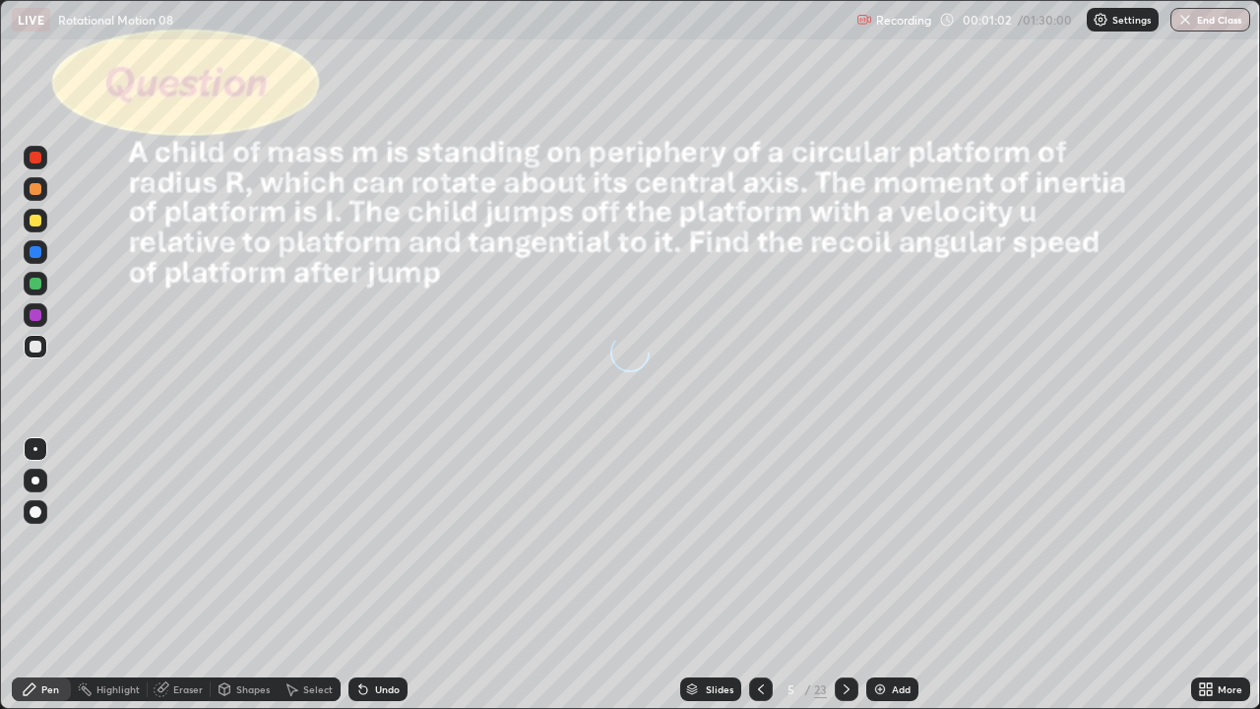
click at [845, 583] on icon at bounding box center [847, 689] width 16 height 16
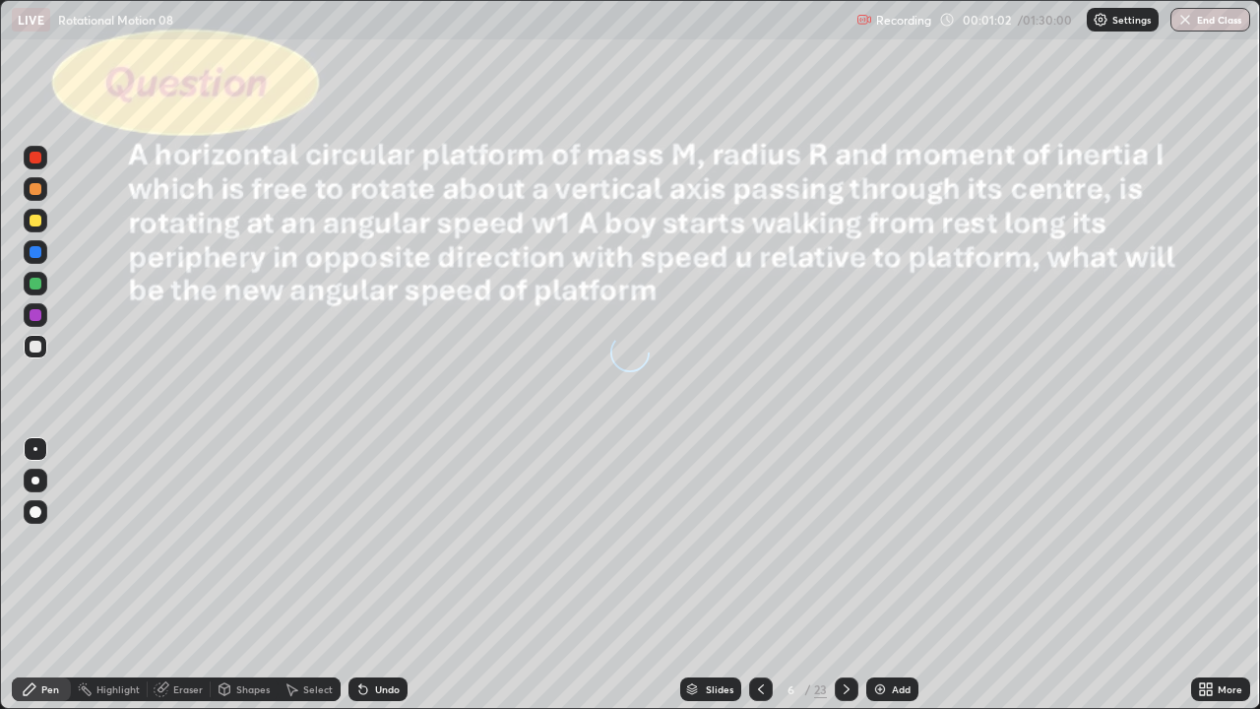
click at [845, 583] on icon at bounding box center [847, 689] width 16 height 16
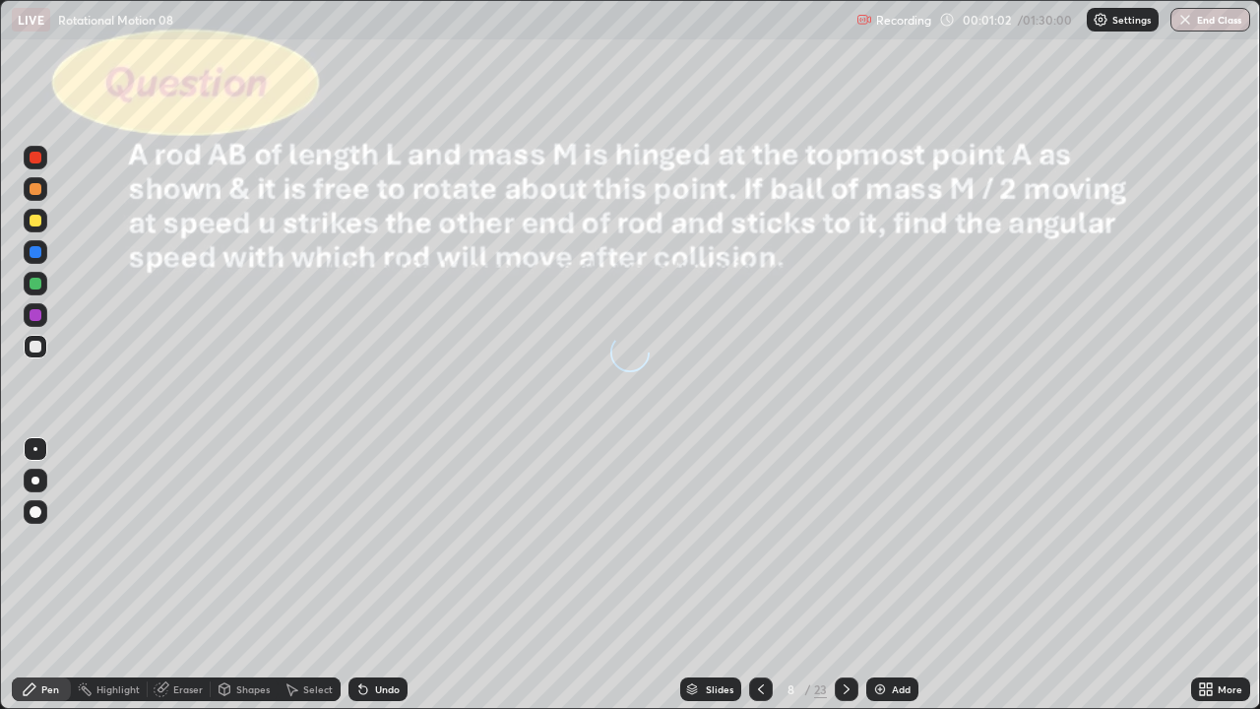
click at [845, 583] on icon at bounding box center [847, 689] width 16 height 16
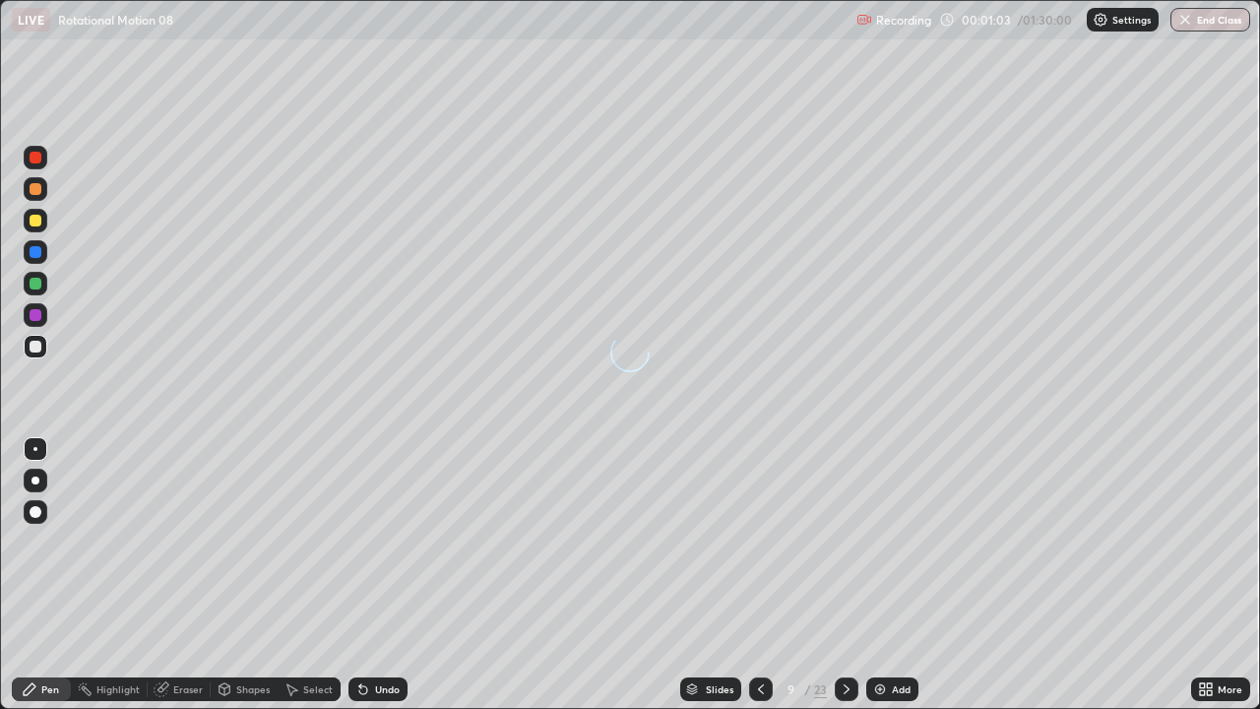
click at [845, 583] on icon at bounding box center [847, 689] width 16 height 16
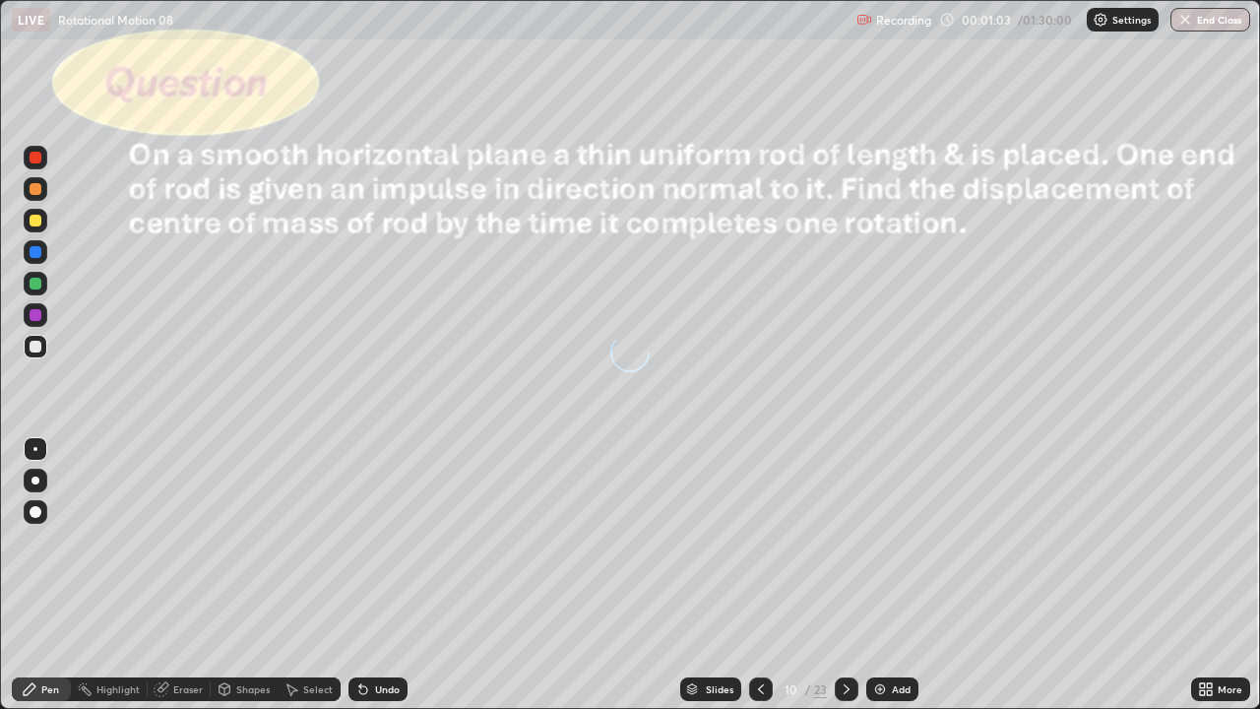
click at [845, 583] on icon at bounding box center [847, 689] width 16 height 16
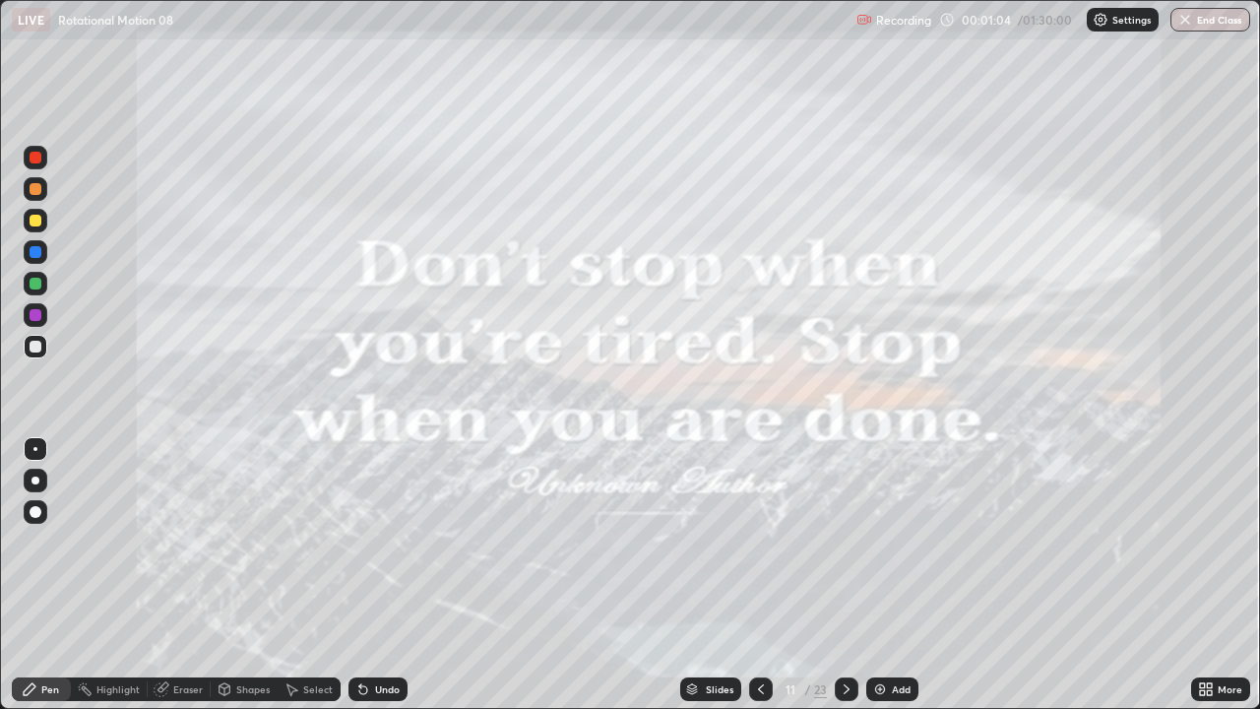
click at [761, 583] on icon at bounding box center [761, 689] width 6 height 10
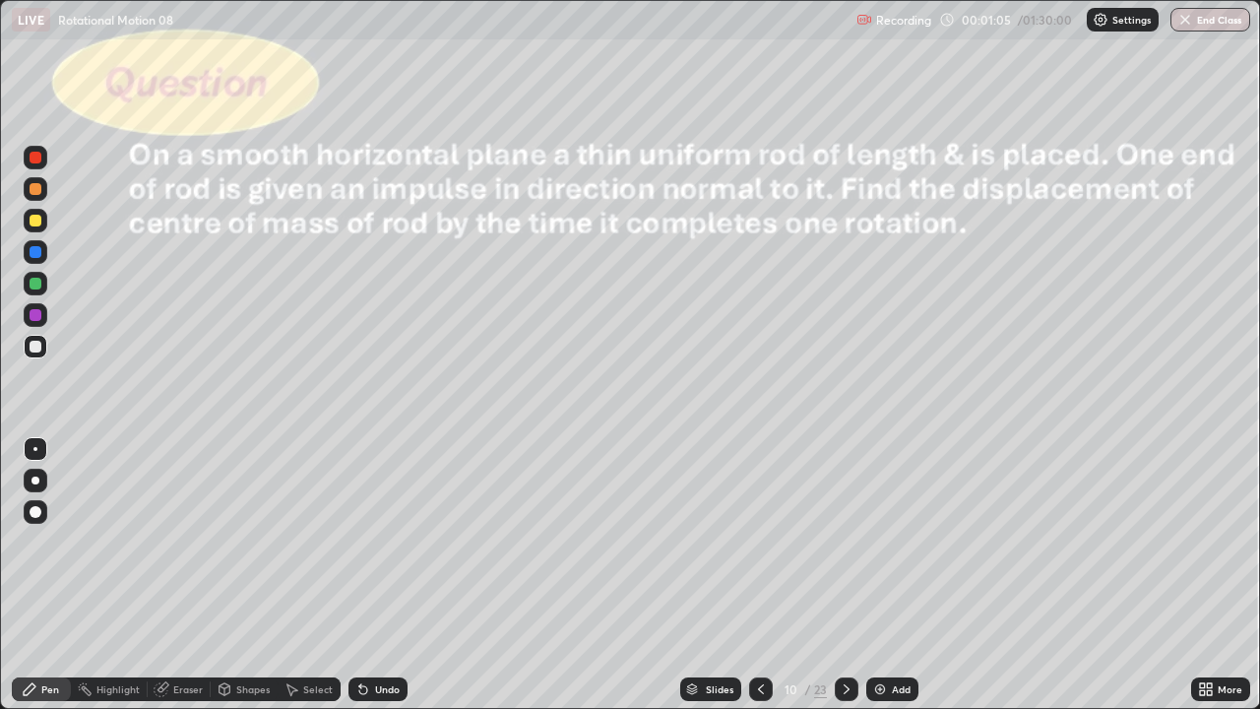
click at [759, 583] on icon at bounding box center [761, 689] width 6 height 10
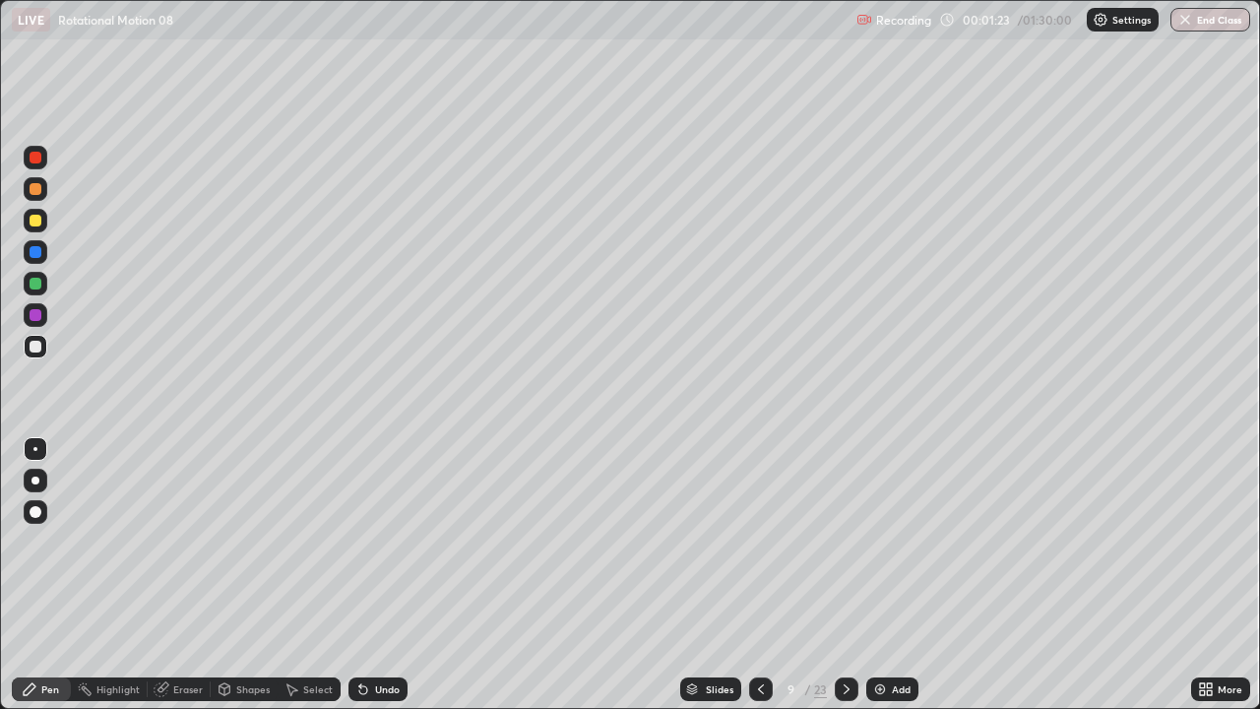
click at [39, 348] on div at bounding box center [36, 347] width 12 height 12
click at [37, 221] on div at bounding box center [36, 221] width 12 height 12
click at [36, 347] on div at bounding box center [36, 347] width 12 height 12
click at [837, 583] on div at bounding box center [847, 689] width 24 height 24
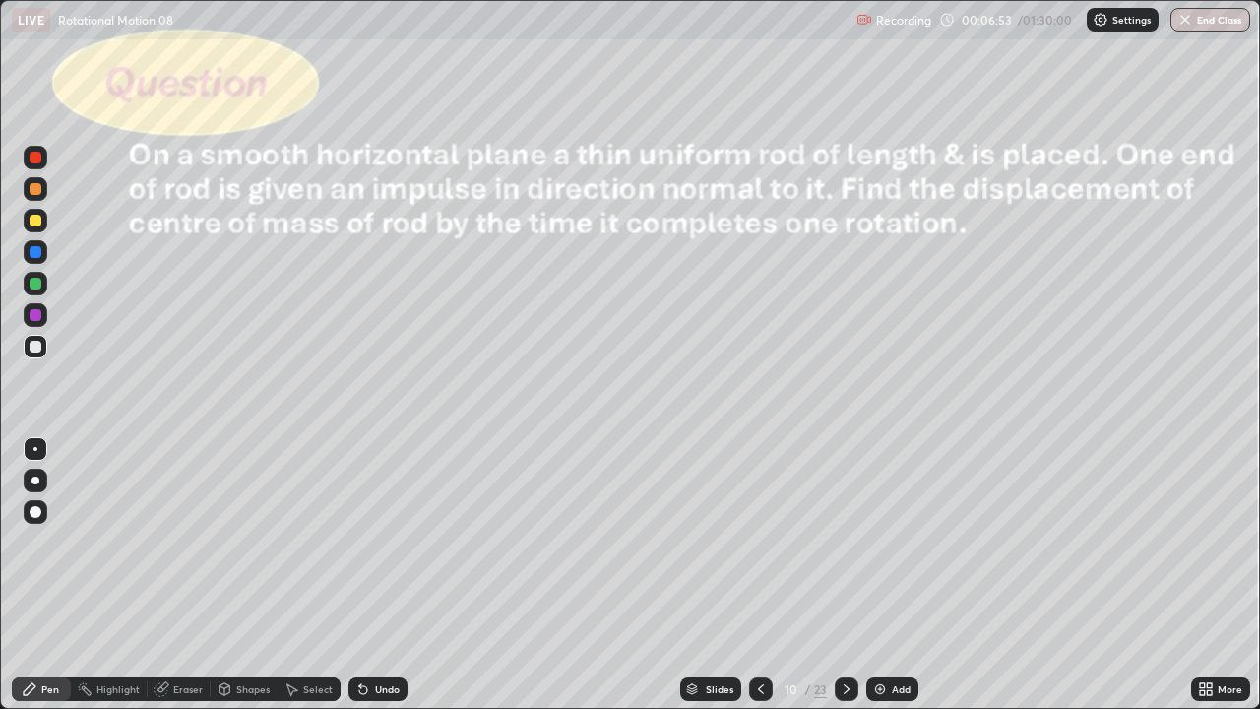
click at [246, 583] on div "Shapes" at bounding box center [252, 689] width 33 height 10
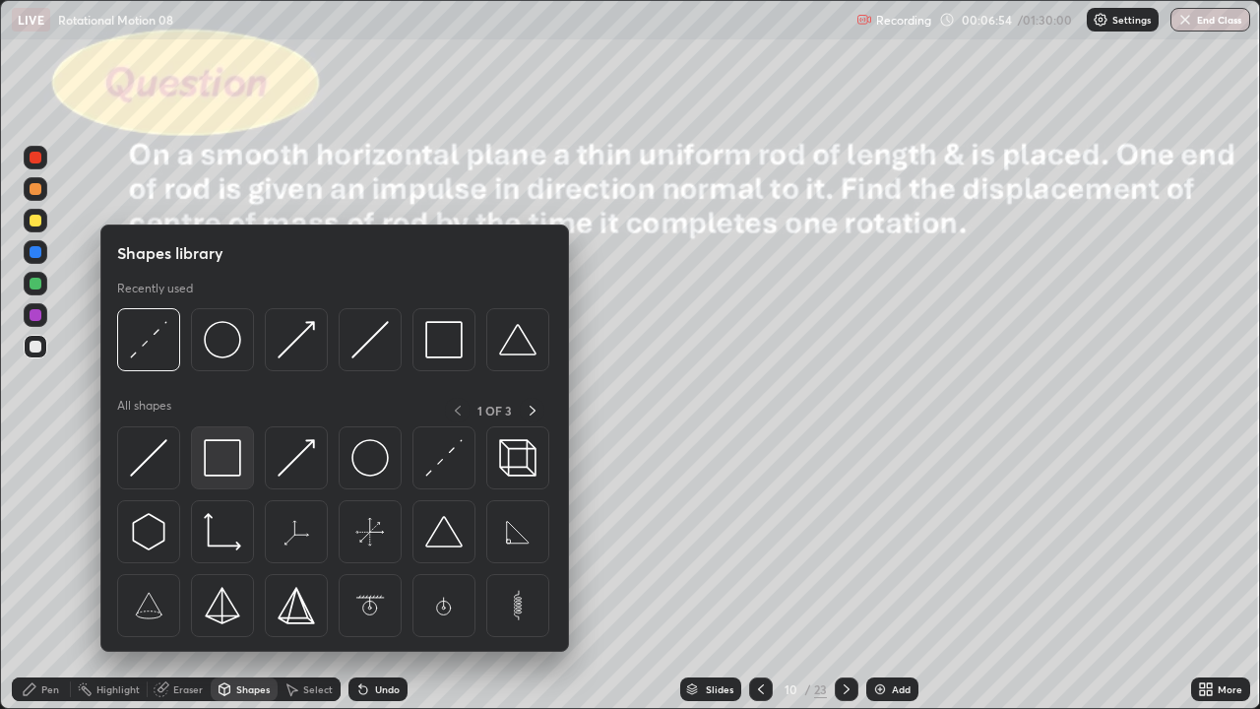
click at [231, 458] on img at bounding box center [222, 457] width 37 height 37
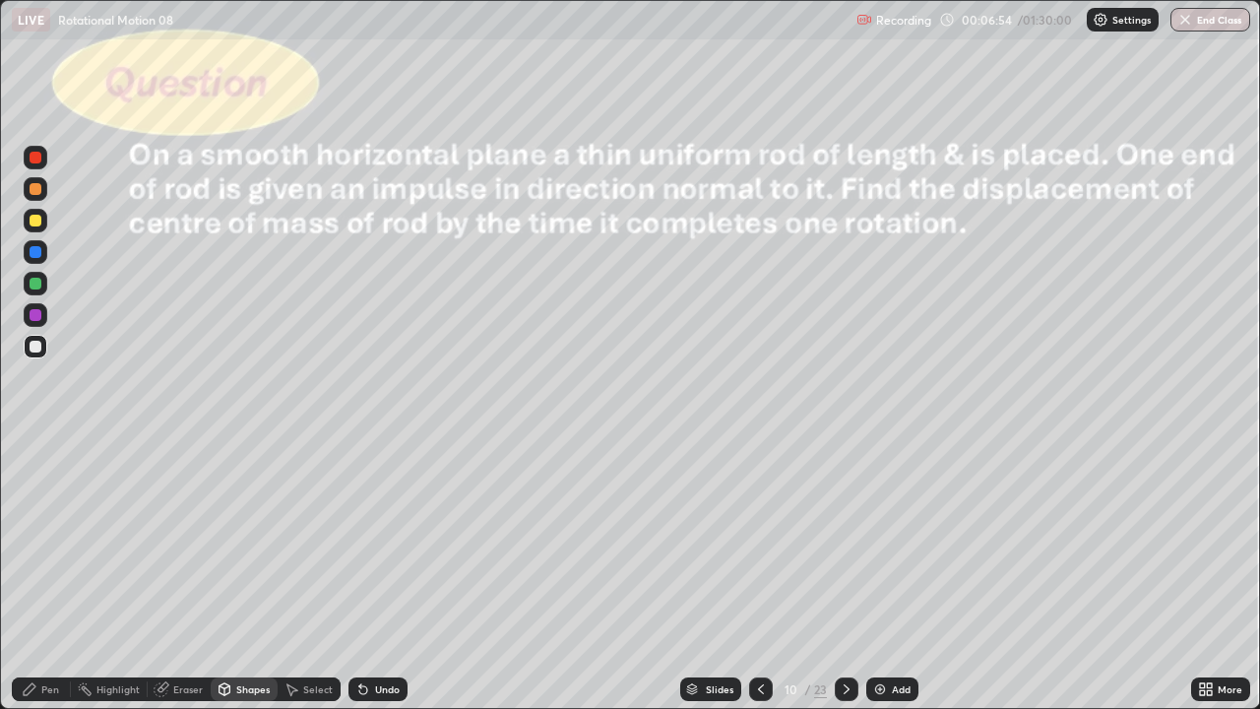
click at [33, 217] on div at bounding box center [36, 221] width 12 height 12
click at [253, 583] on div "Shapes" at bounding box center [252, 689] width 33 height 10
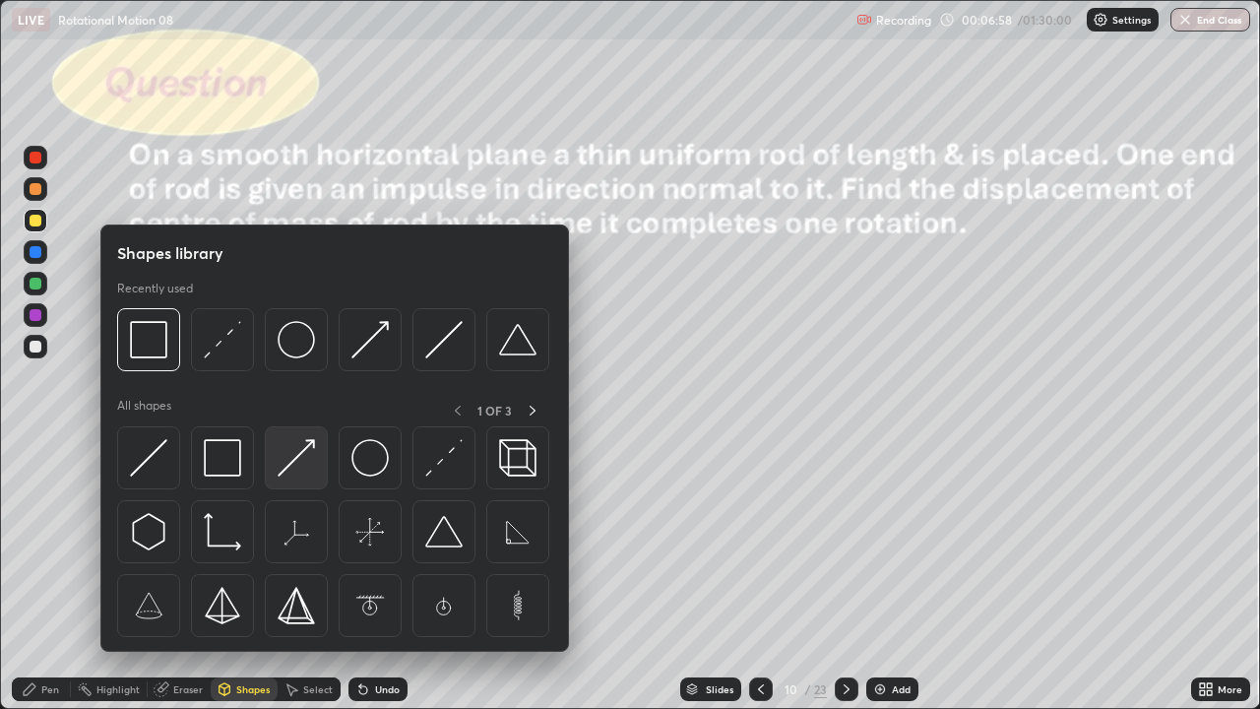
click at [296, 457] on img at bounding box center [296, 457] width 37 height 37
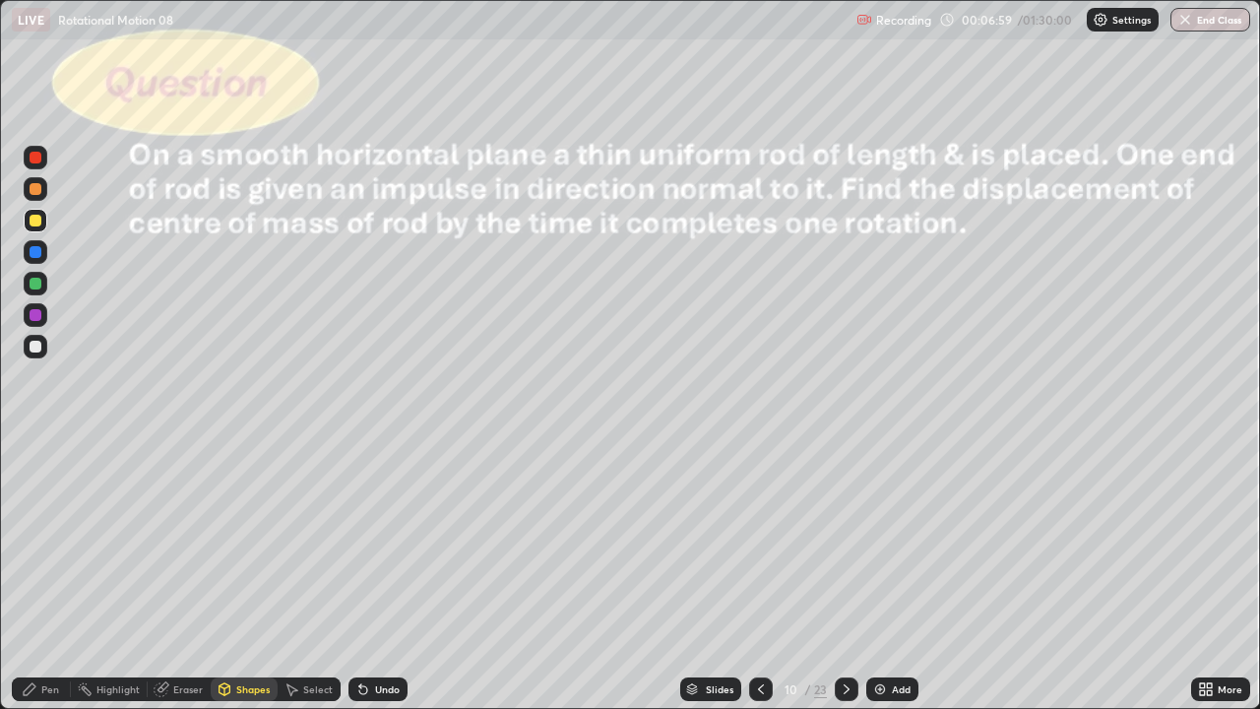
click at [35, 339] on div at bounding box center [36, 347] width 24 height 24
click at [40, 583] on div "Pen" at bounding box center [41, 689] width 59 height 24
click at [39, 280] on div at bounding box center [36, 284] width 12 height 12
click at [35, 346] on div at bounding box center [36, 347] width 12 height 12
click at [36, 220] on div at bounding box center [36, 221] width 12 height 12
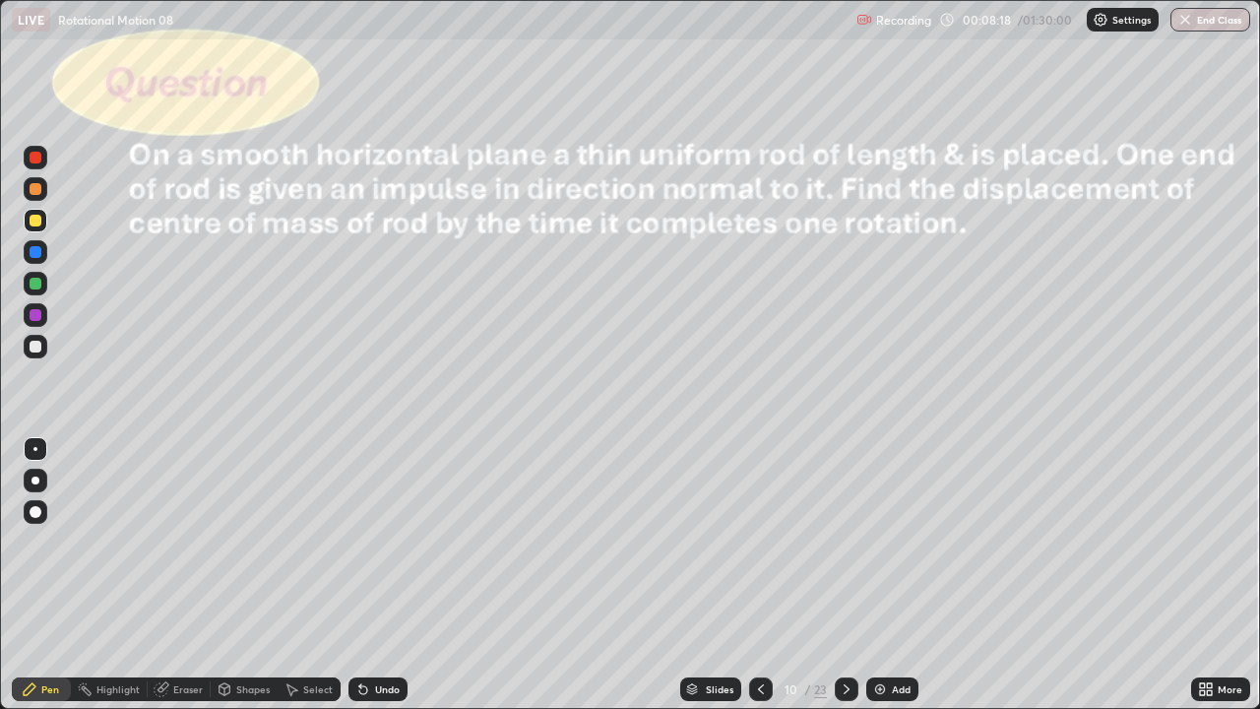
click at [381, 583] on div "Undo" at bounding box center [387, 689] width 25 height 10
click at [376, 583] on div "Undo" at bounding box center [387, 689] width 25 height 10
click at [36, 347] on div at bounding box center [36, 347] width 12 height 12
click at [376, 583] on div "Undo" at bounding box center [387, 689] width 25 height 10
click at [375, 583] on div "Undo" at bounding box center [387, 689] width 25 height 10
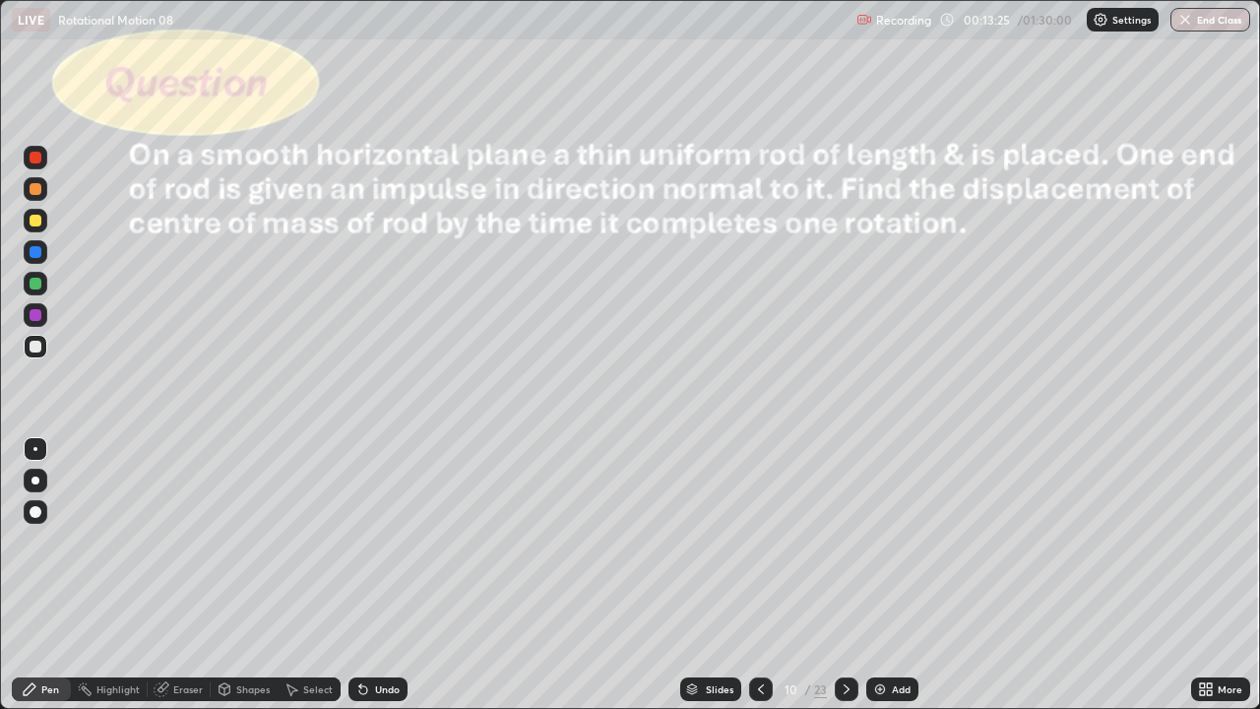
click at [852, 583] on icon at bounding box center [847, 689] width 16 height 16
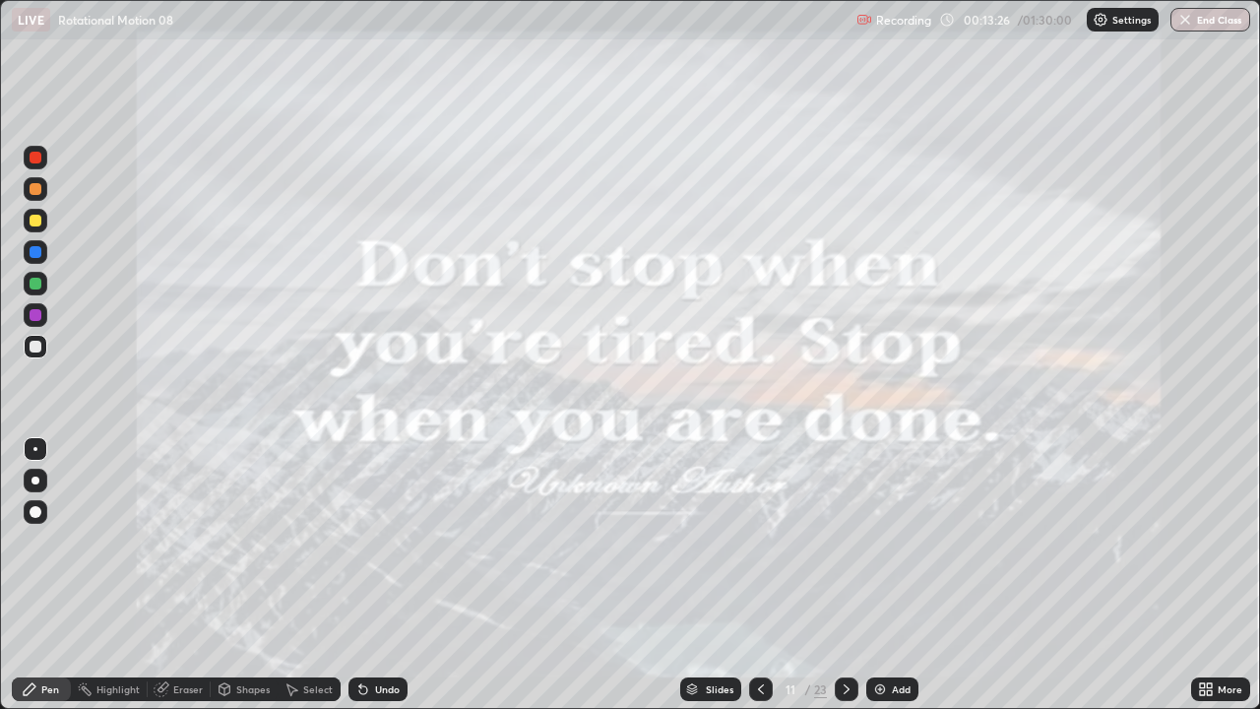
click at [845, 583] on icon at bounding box center [847, 689] width 16 height 16
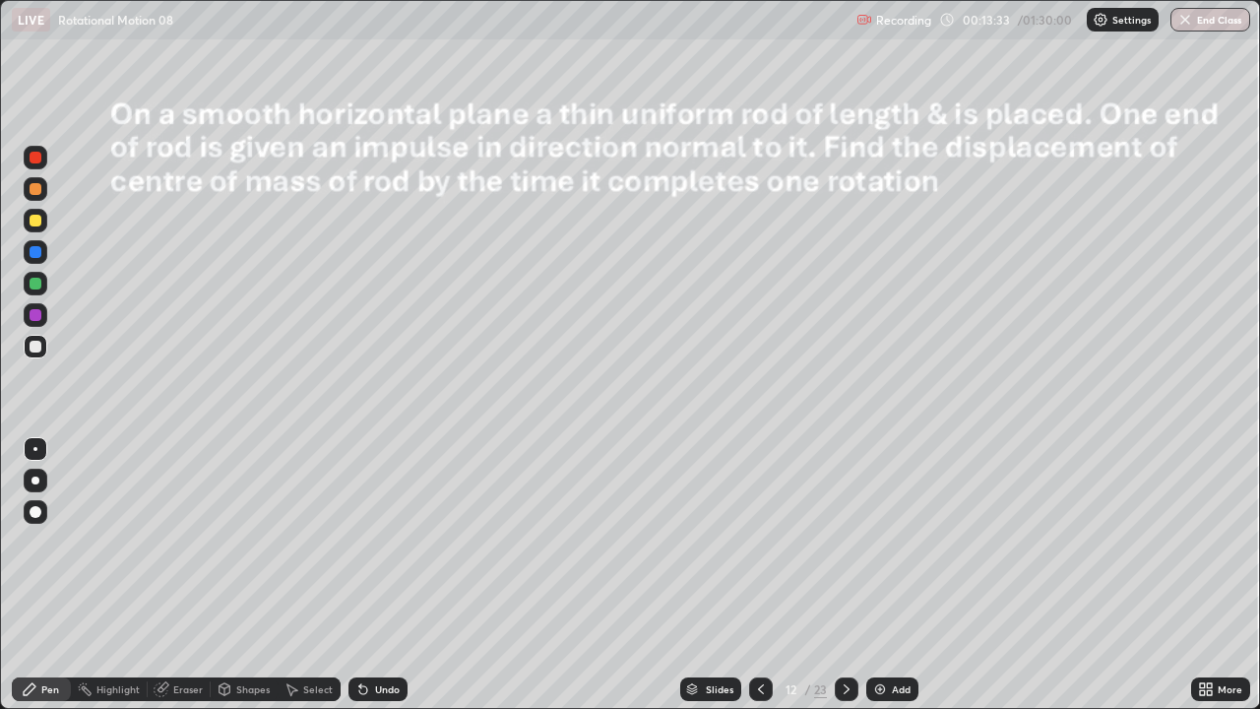
click at [848, 583] on icon at bounding box center [847, 689] width 16 height 16
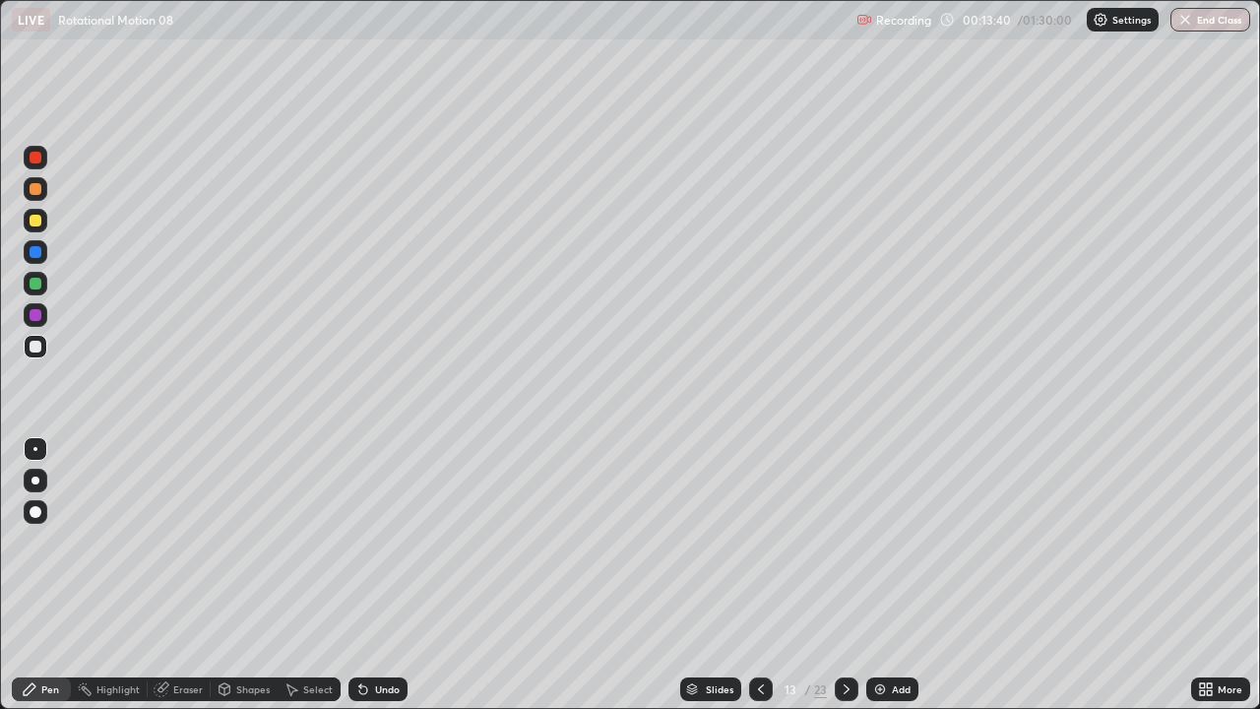
click at [36, 220] on div at bounding box center [36, 221] width 12 height 12
click at [36, 347] on div at bounding box center [36, 347] width 12 height 12
click at [252, 583] on div "Shapes" at bounding box center [252, 689] width 33 height 10
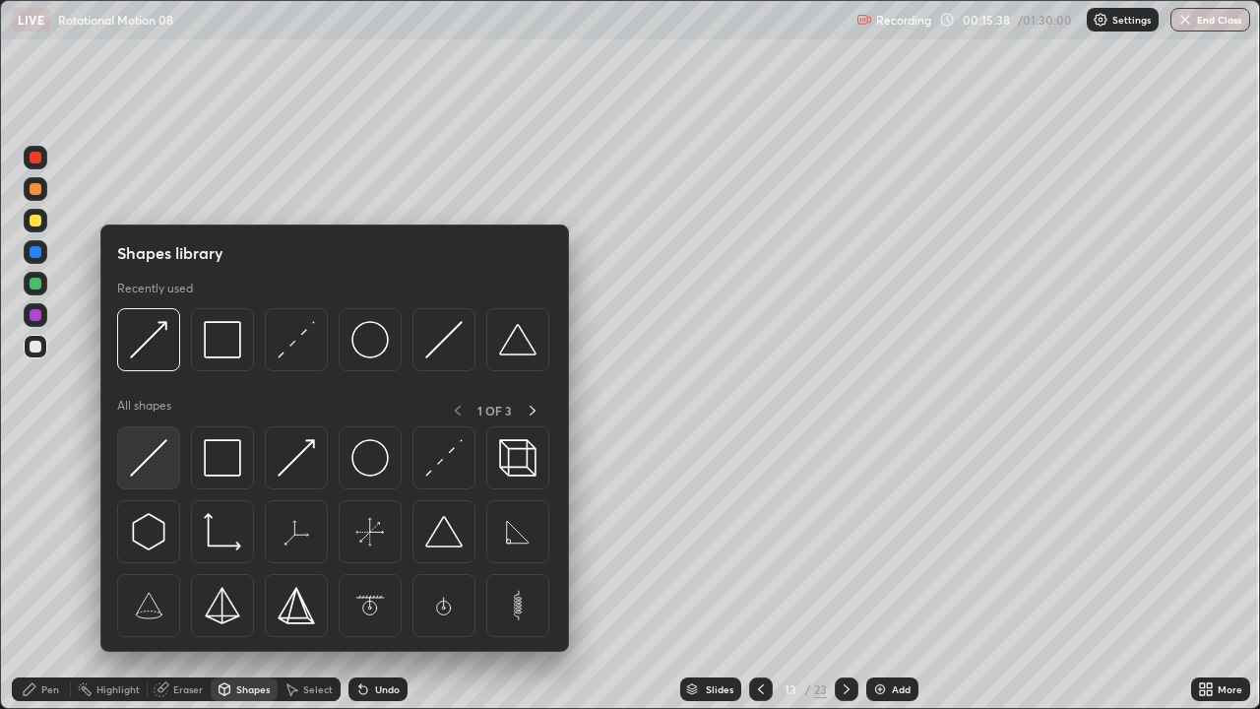
click at [163, 462] on img at bounding box center [148, 457] width 37 height 37
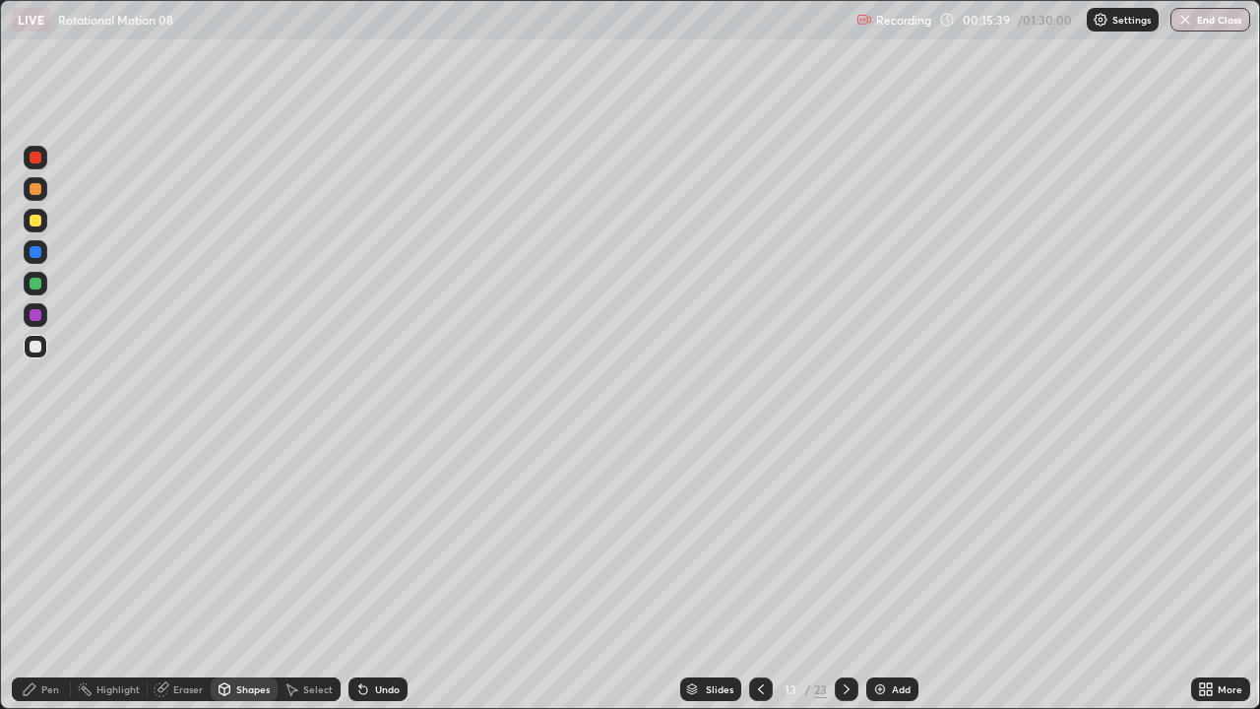
click at [35, 281] on div at bounding box center [36, 284] width 12 height 12
click at [55, 583] on div "Pen" at bounding box center [50, 689] width 18 height 10
click at [259, 583] on div "Shapes" at bounding box center [252, 689] width 33 height 10
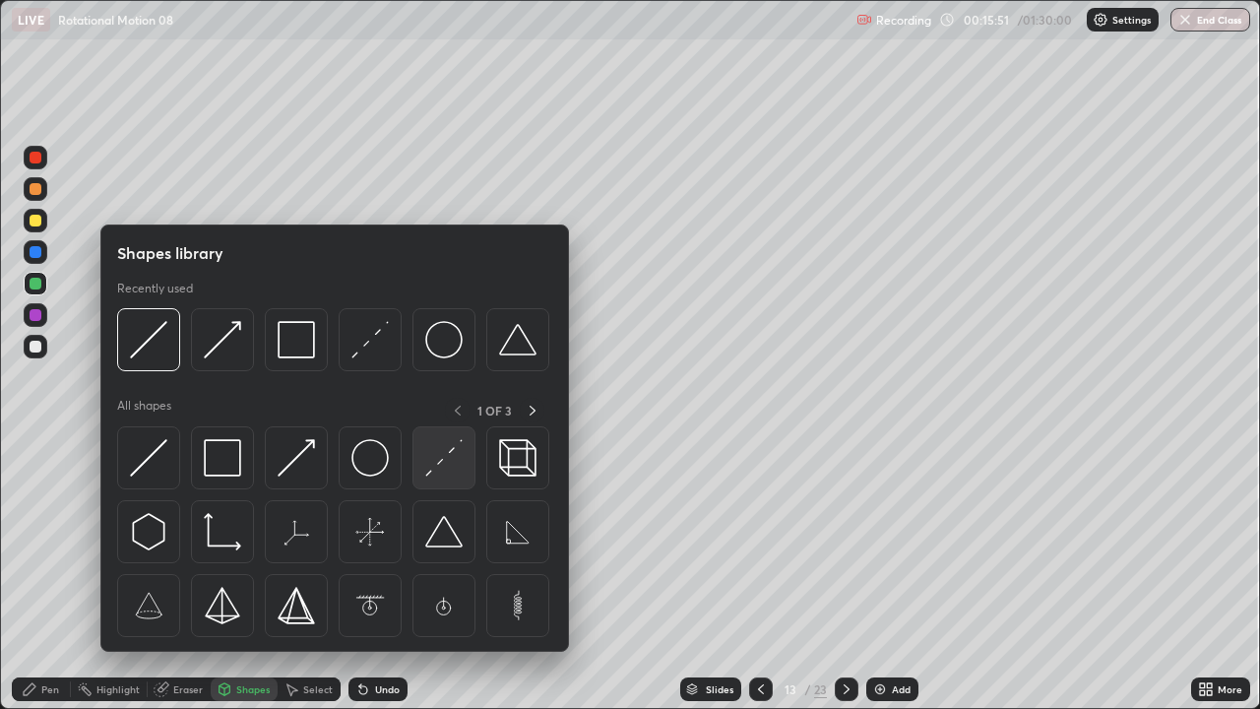
click at [451, 447] on img at bounding box center [443, 457] width 37 height 37
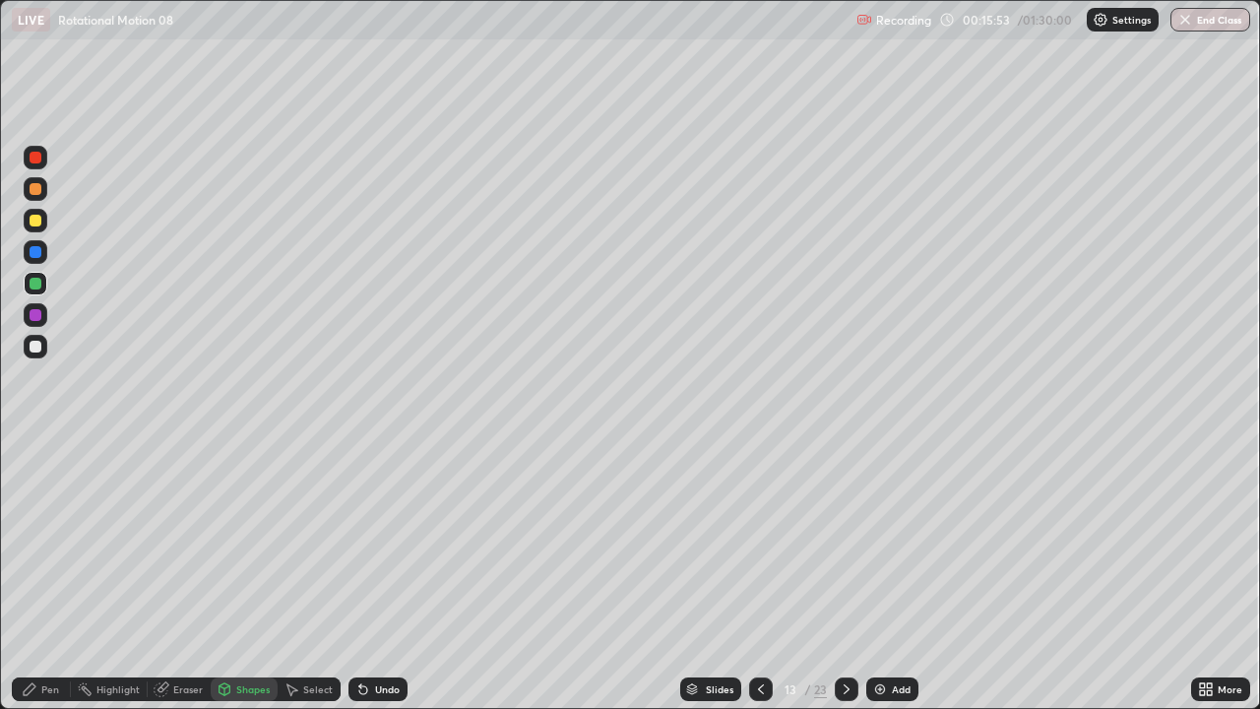
click at [378, 583] on div "Undo" at bounding box center [387, 689] width 25 height 10
click at [35, 317] on div at bounding box center [36, 315] width 12 height 12
click at [53, 583] on div "Pen" at bounding box center [50, 689] width 18 height 10
click at [40, 221] on div at bounding box center [36, 221] width 12 height 12
click at [375, 583] on div "Undo" at bounding box center [387, 689] width 25 height 10
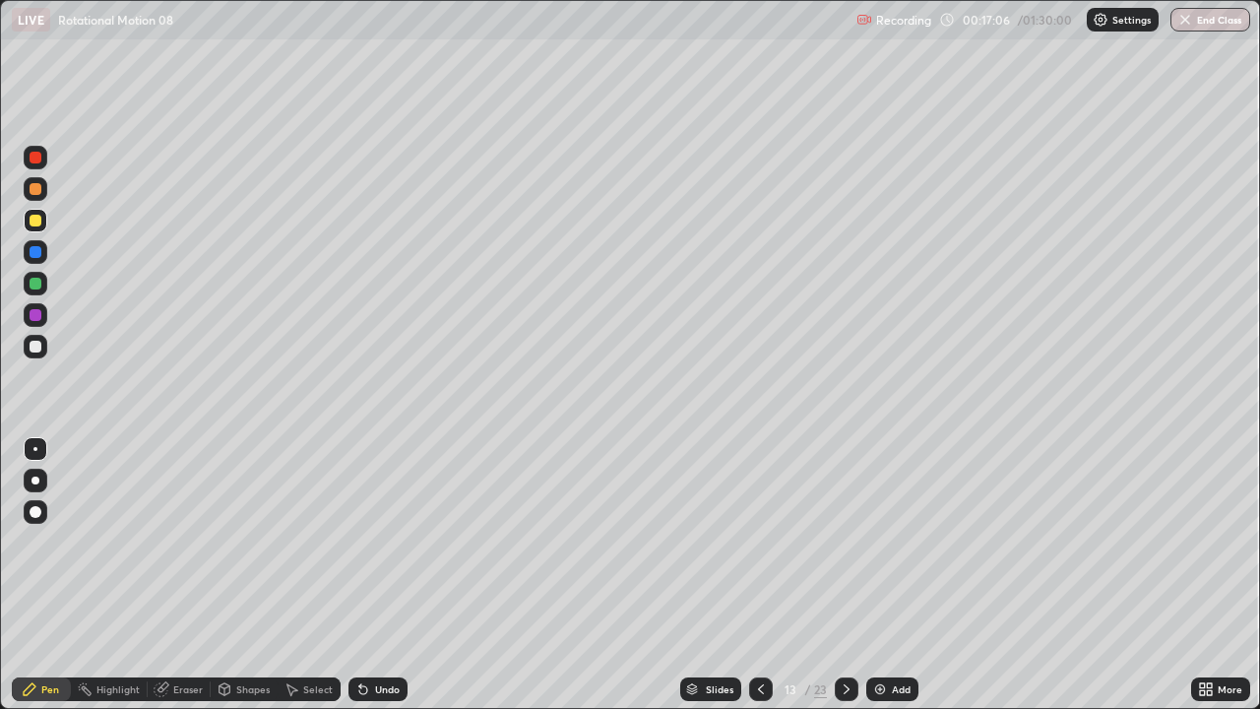
click at [36, 347] on div at bounding box center [36, 347] width 12 height 12
click at [248, 583] on div "Shapes" at bounding box center [252, 689] width 33 height 10
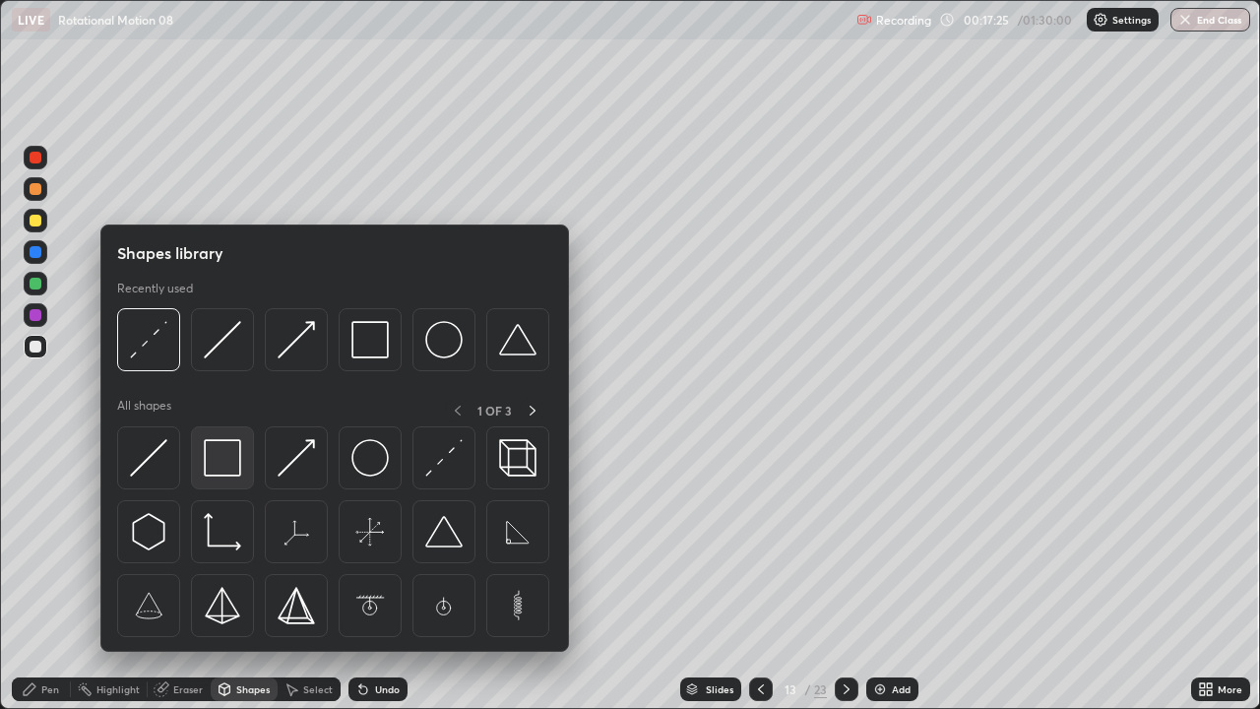
click at [233, 460] on img at bounding box center [222, 457] width 37 height 37
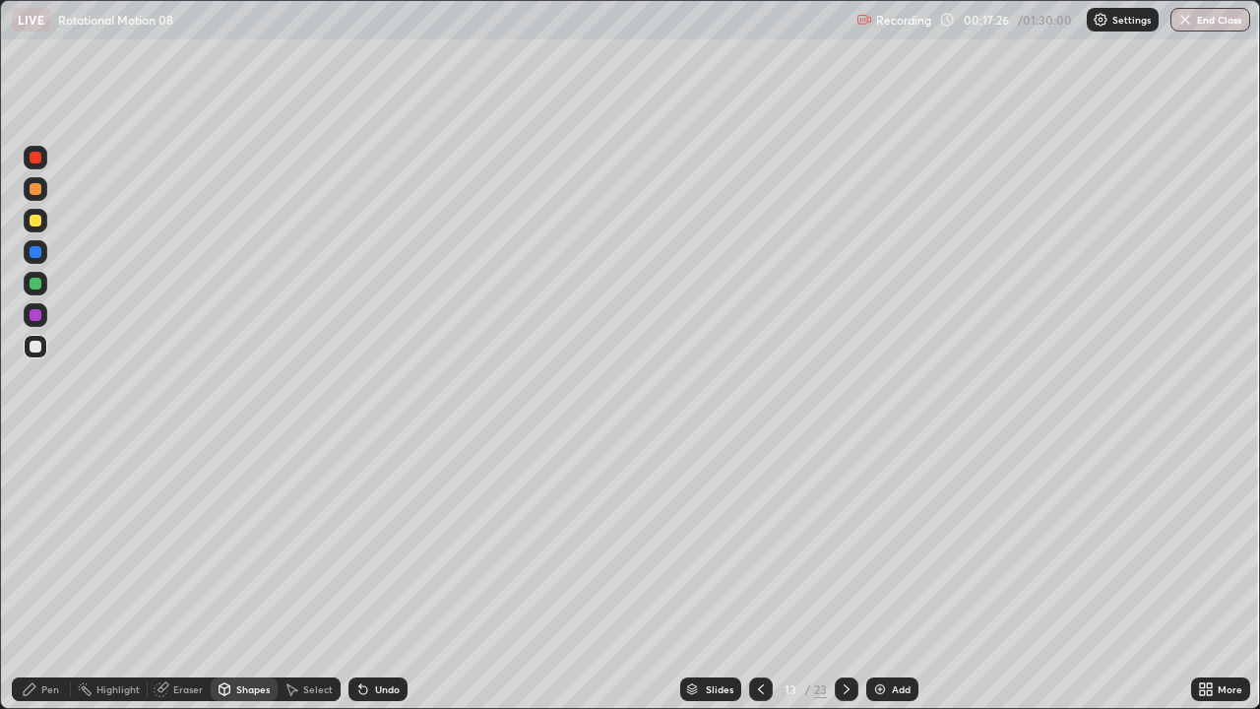
click at [39, 221] on div at bounding box center [36, 221] width 12 height 12
click at [45, 583] on div "Pen" at bounding box center [50, 689] width 18 height 10
click at [32, 343] on div at bounding box center [36, 347] width 12 height 12
click at [843, 583] on icon at bounding box center [847, 689] width 16 height 16
click at [837, 583] on div at bounding box center [847, 689] width 24 height 24
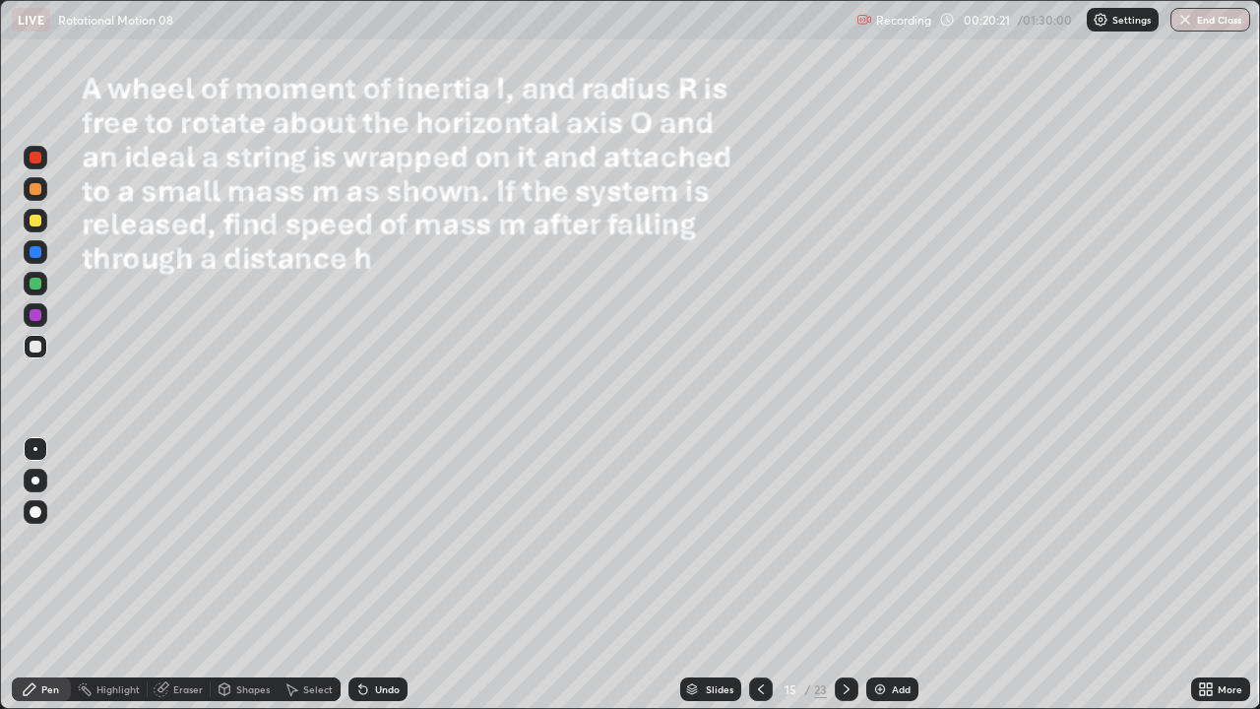
click at [241, 583] on div "Shapes" at bounding box center [244, 689] width 67 height 24
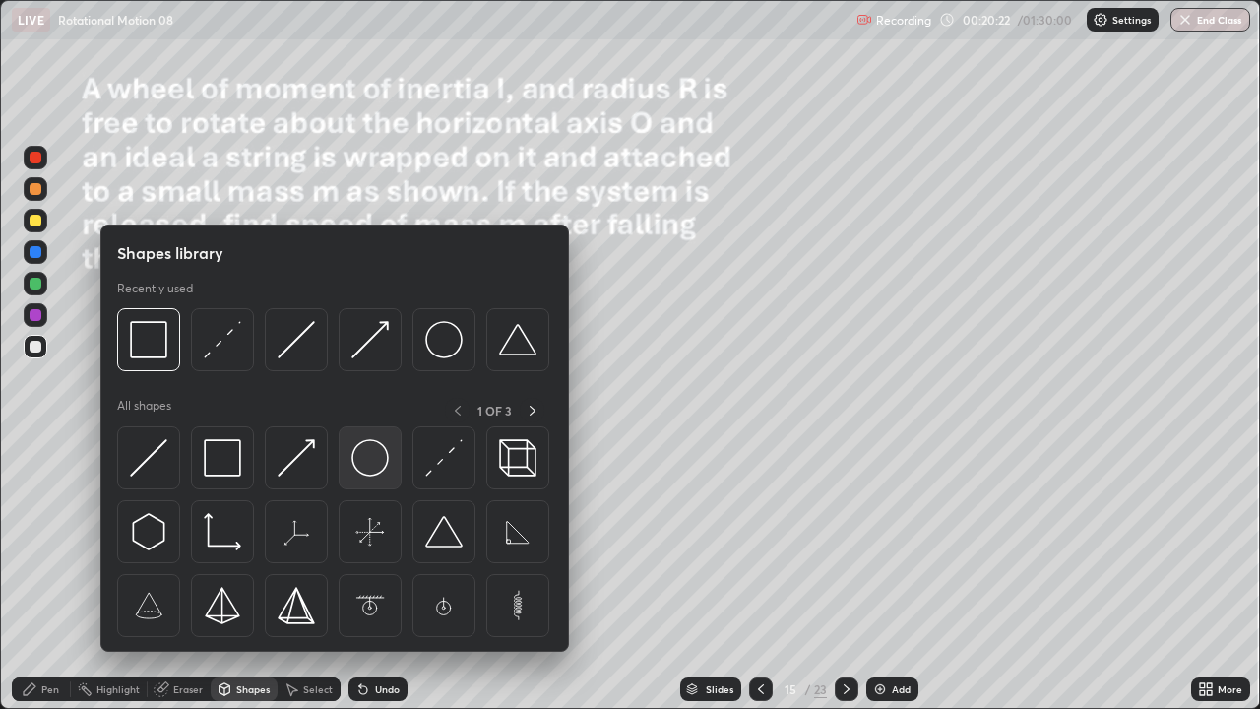
click at [365, 456] on img at bounding box center [369, 457] width 37 height 37
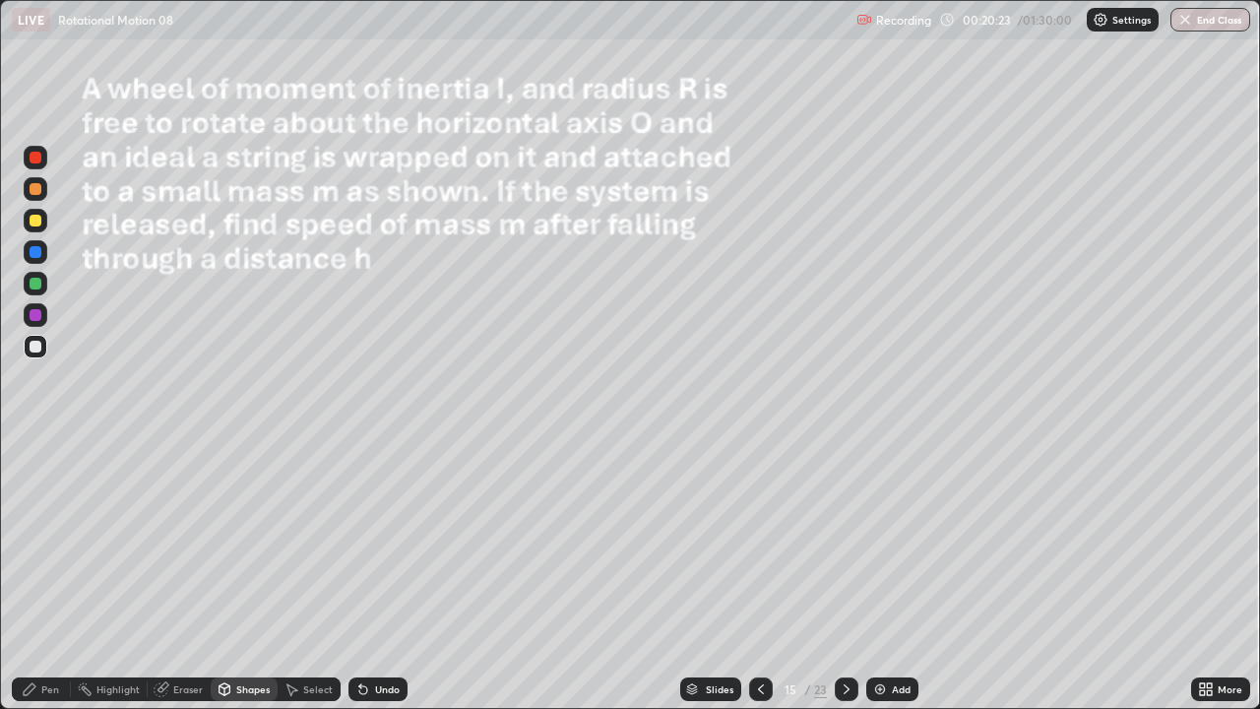
click at [36, 220] on div at bounding box center [36, 221] width 12 height 12
click at [248, 583] on div "Shapes" at bounding box center [252, 689] width 33 height 10
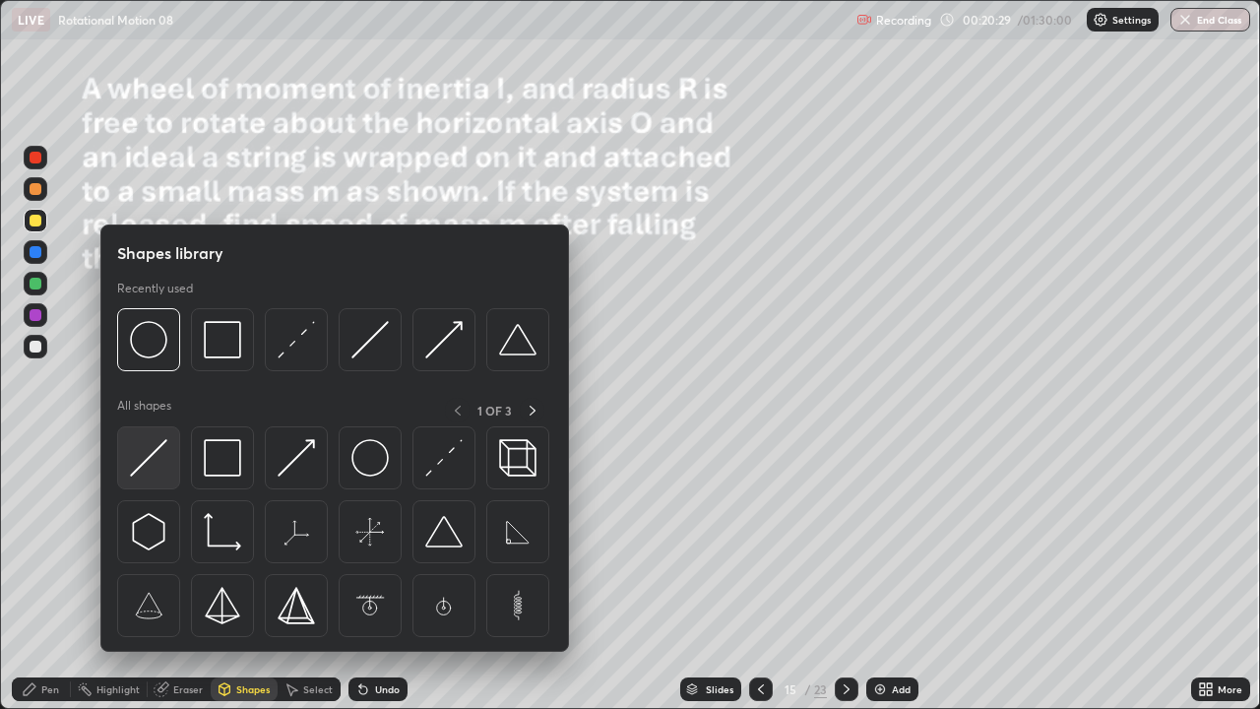
click at [159, 460] on img at bounding box center [148, 457] width 37 height 37
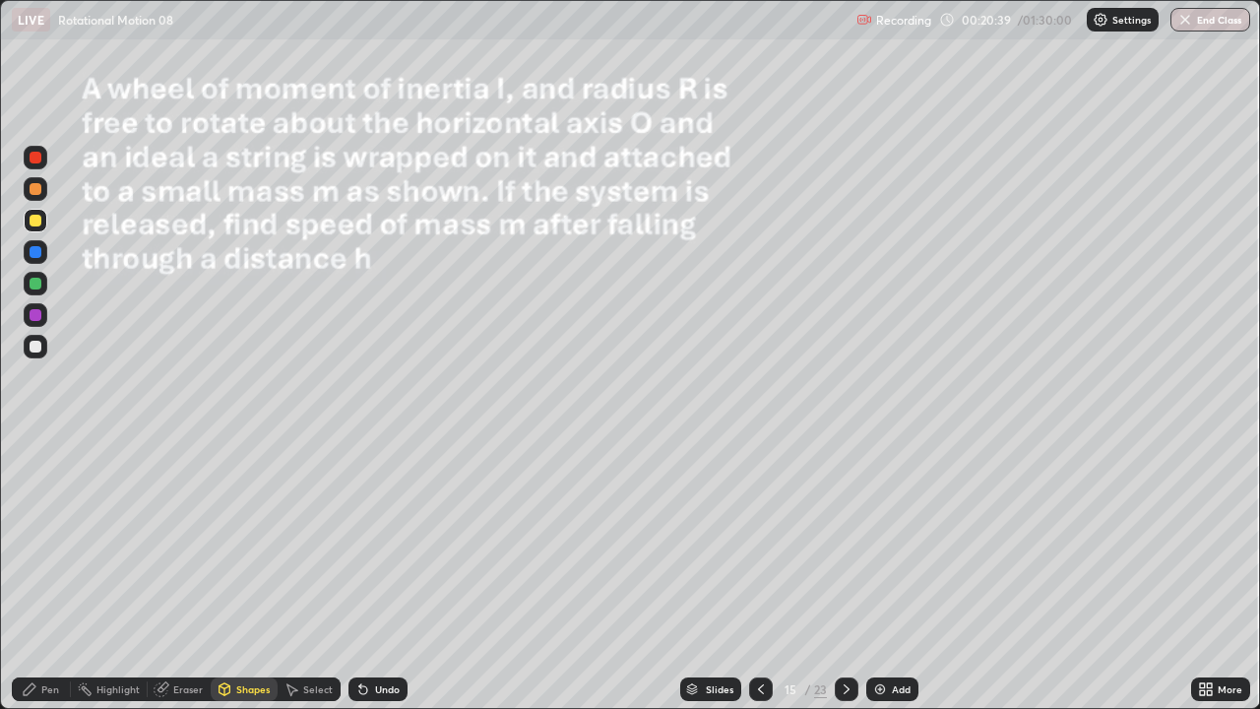
click at [248, 583] on div "Shapes" at bounding box center [252, 689] width 33 height 10
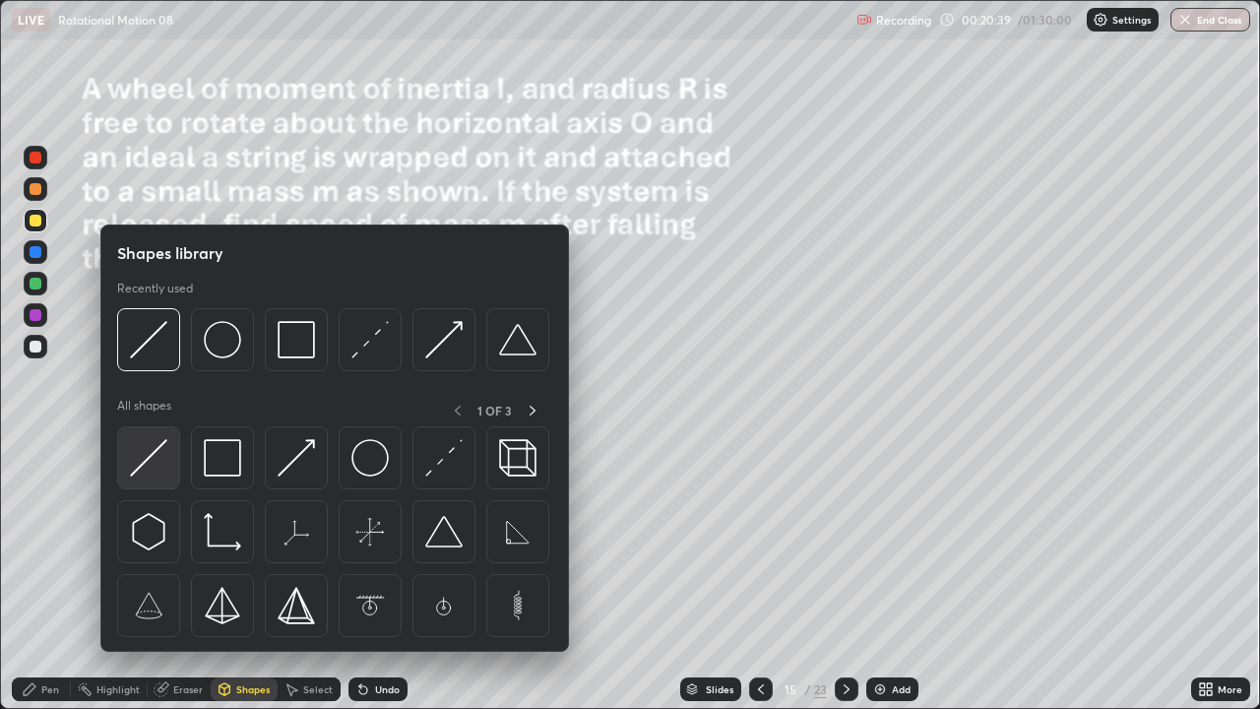
click at [153, 472] on img at bounding box center [148, 457] width 37 height 37
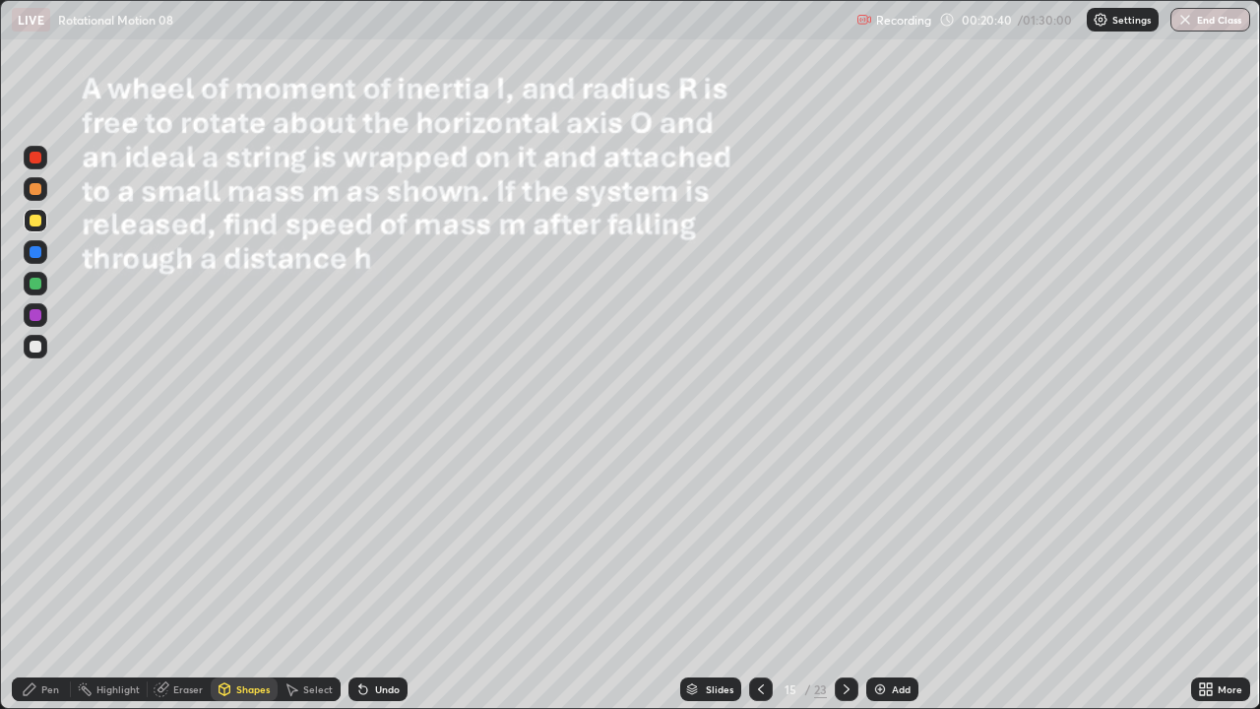
click at [34, 347] on div at bounding box center [36, 347] width 12 height 12
click at [244, 583] on div "Shapes" at bounding box center [252, 689] width 33 height 10
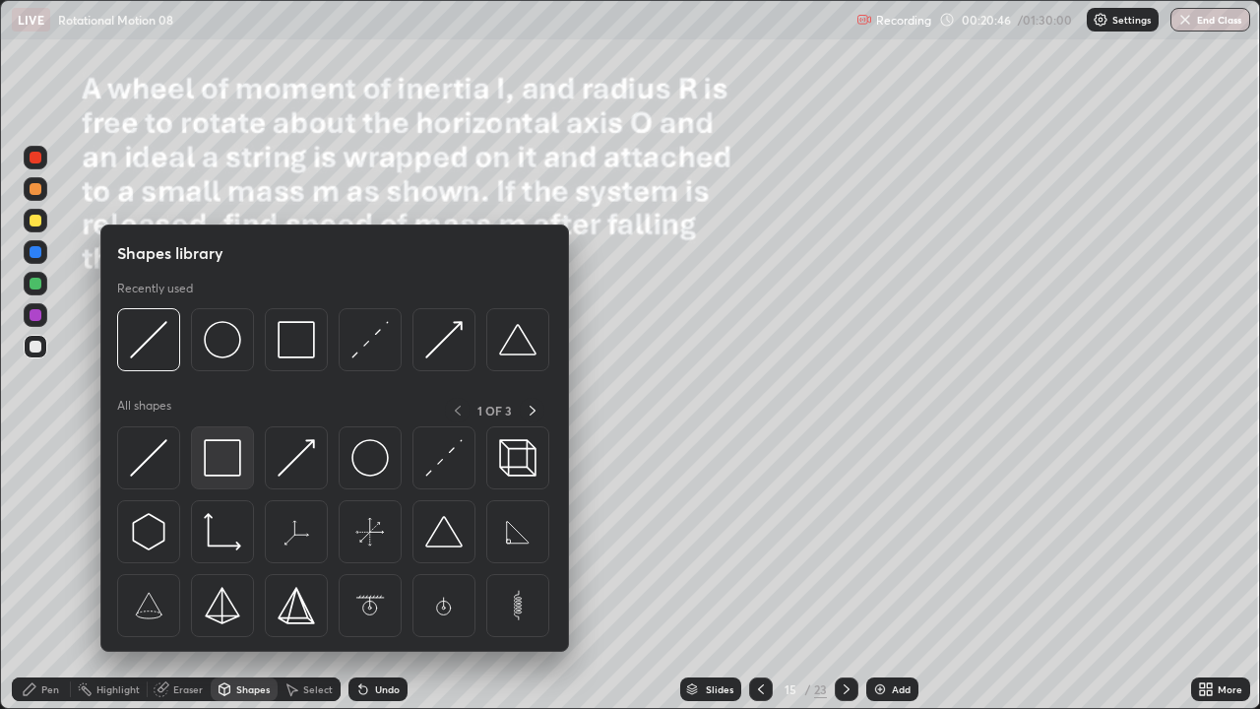
click at [236, 469] on img at bounding box center [222, 457] width 37 height 37
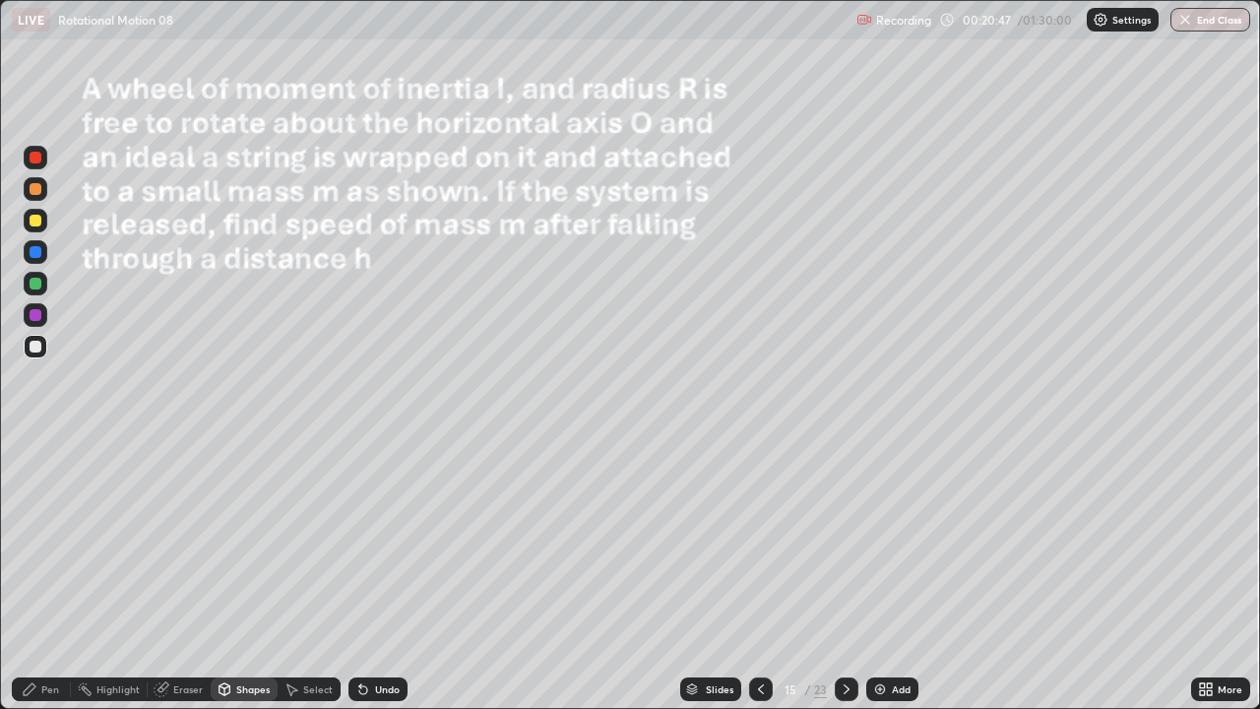
click at [35, 286] on div at bounding box center [36, 284] width 12 height 12
click at [48, 583] on div "Pen" at bounding box center [50, 689] width 18 height 10
click at [1025, 583] on div "Slides 15 / 23 Add" at bounding box center [800, 688] width 784 height 39
click at [34, 220] on div at bounding box center [36, 221] width 12 height 12
click at [377, 583] on div "Undo" at bounding box center [387, 689] width 25 height 10
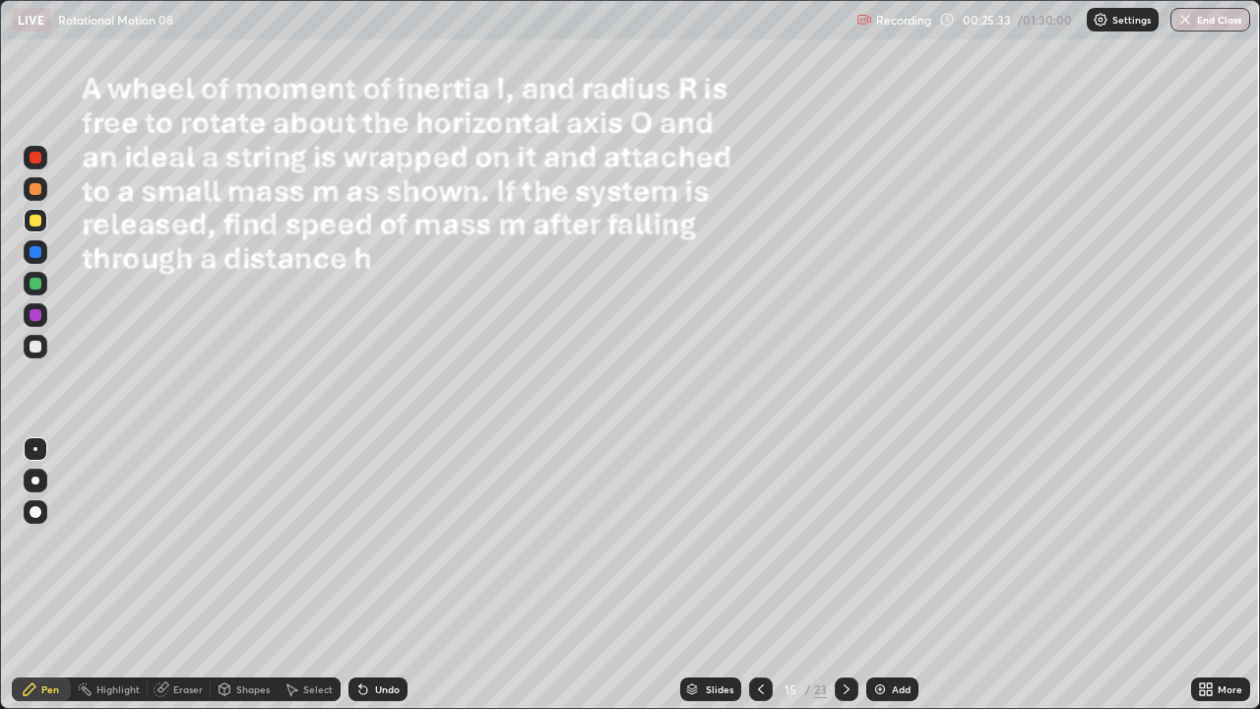
click at [837, 583] on div at bounding box center [847, 689] width 24 height 24
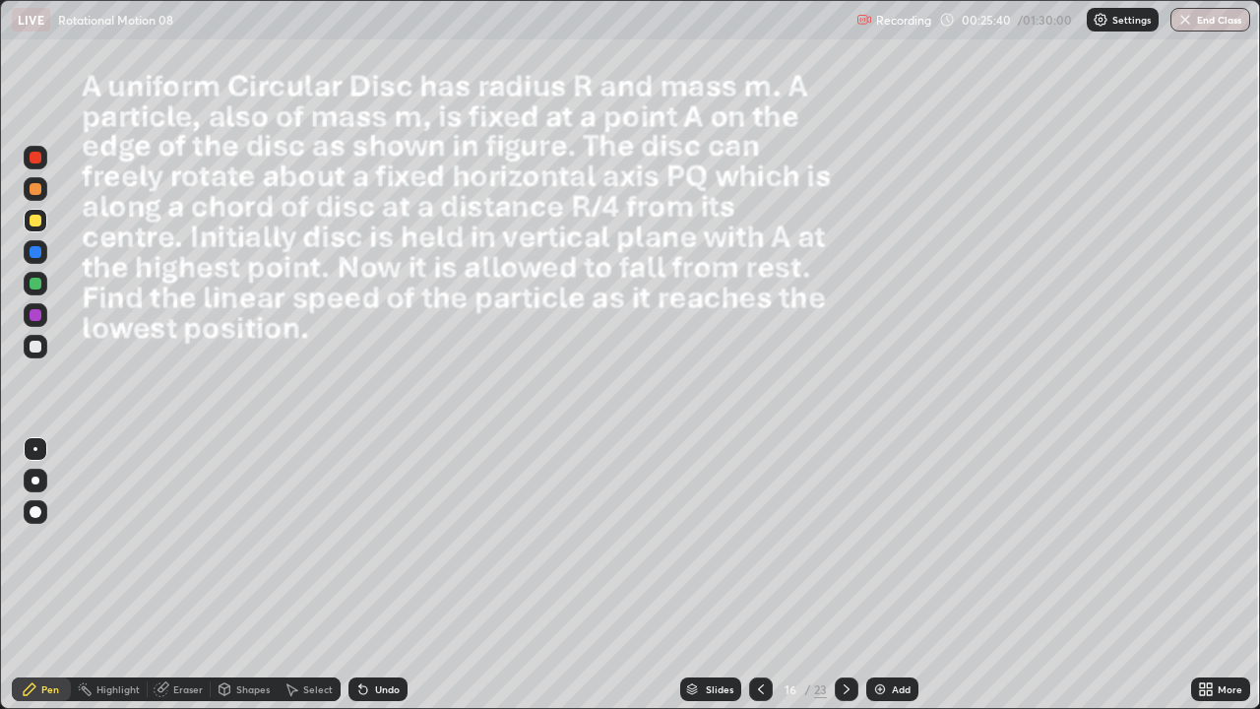
click at [242, 583] on div "Shapes" at bounding box center [252, 689] width 33 height 10
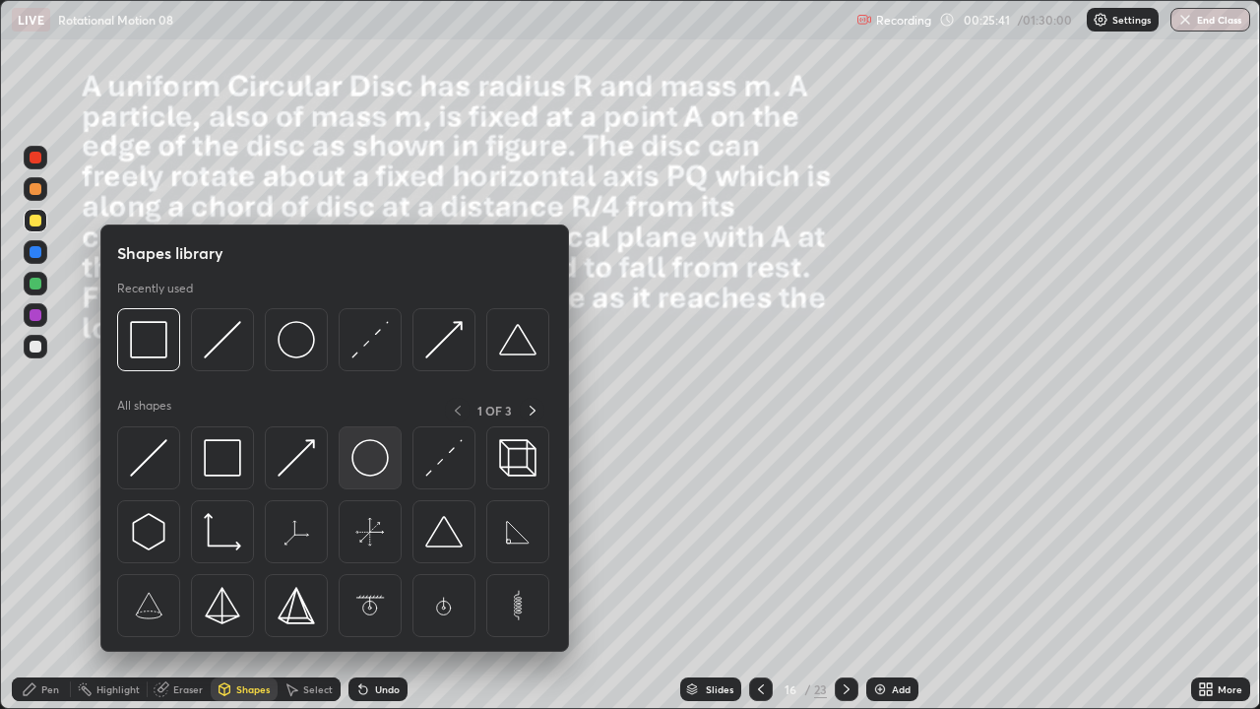
click at [371, 463] on img at bounding box center [369, 457] width 37 height 37
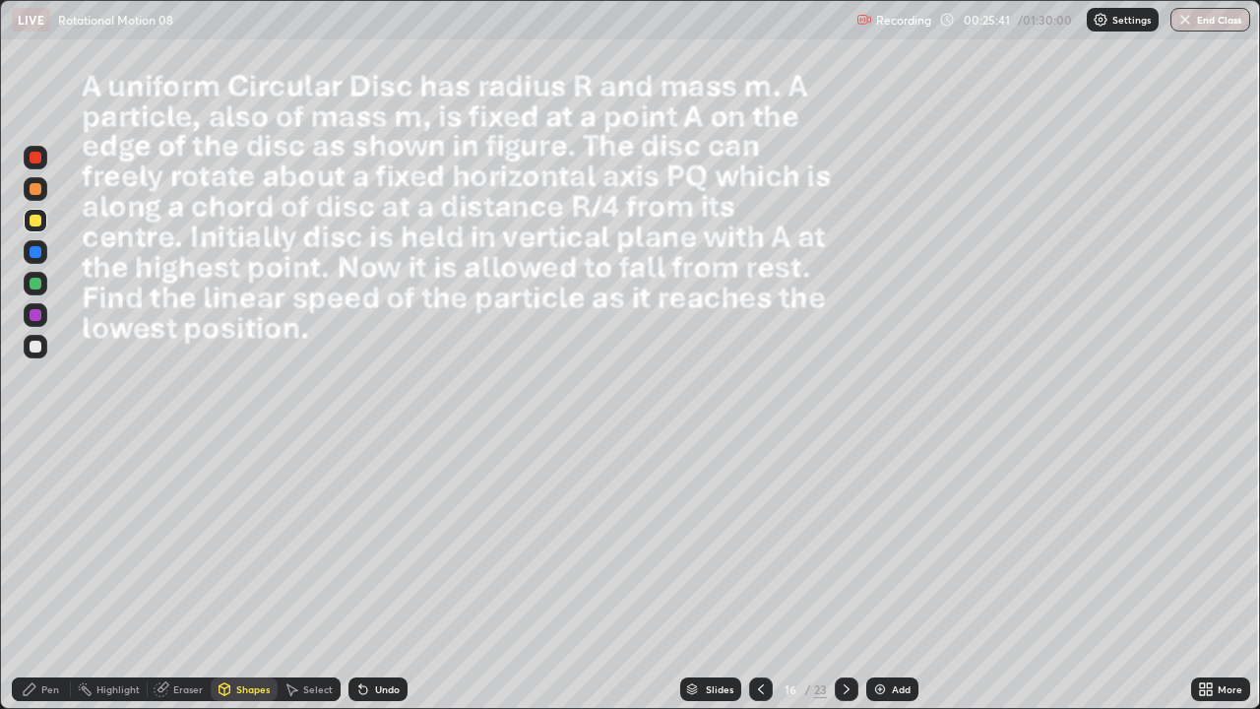
click at [35, 221] on div at bounding box center [36, 221] width 12 height 12
click at [255, 583] on div "Shapes" at bounding box center [252, 689] width 33 height 10
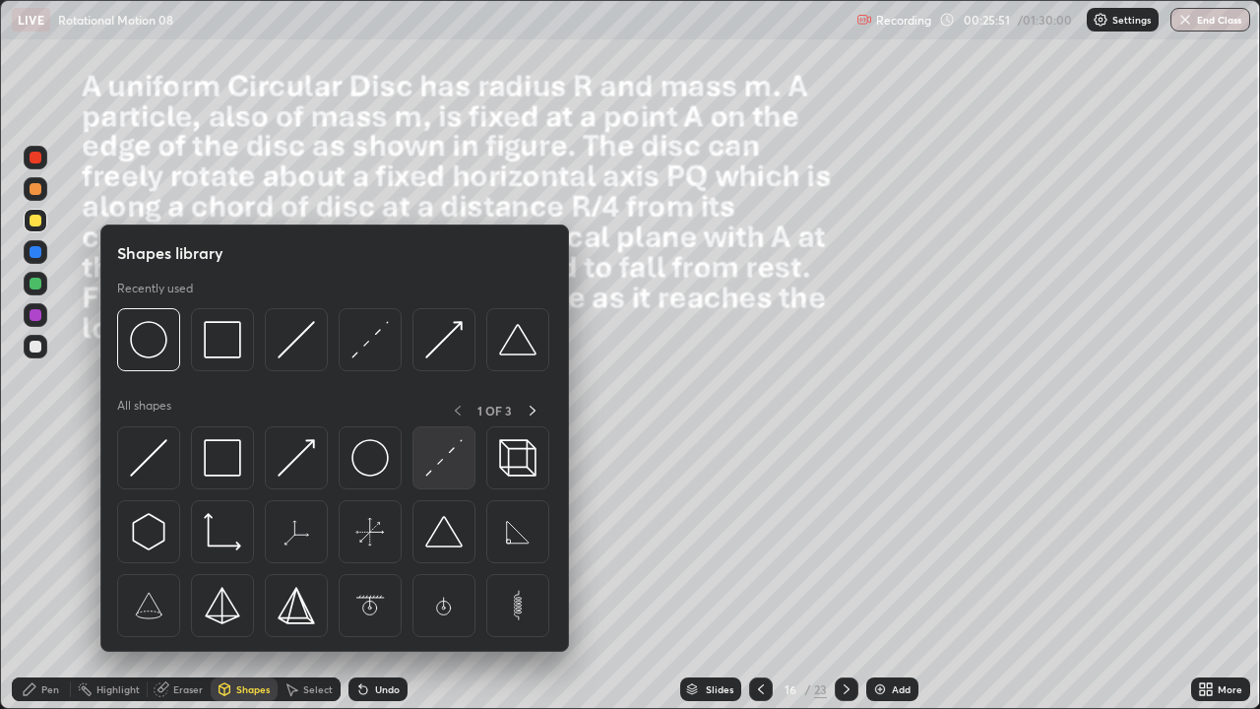
click at [445, 454] on img at bounding box center [443, 457] width 37 height 37
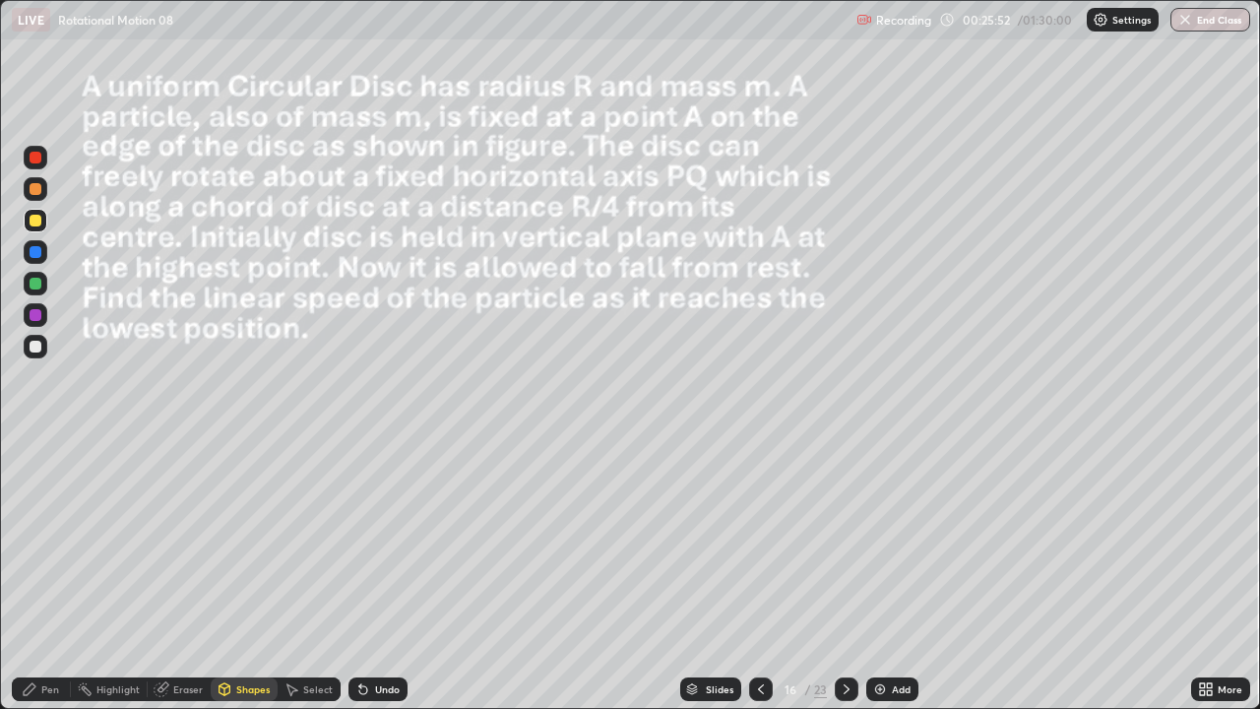
click at [35, 253] on div at bounding box center [36, 252] width 12 height 12
click at [392, 583] on div "Undo" at bounding box center [387, 689] width 25 height 10
click at [257, 583] on div "Shapes" at bounding box center [252, 689] width 33 height 10
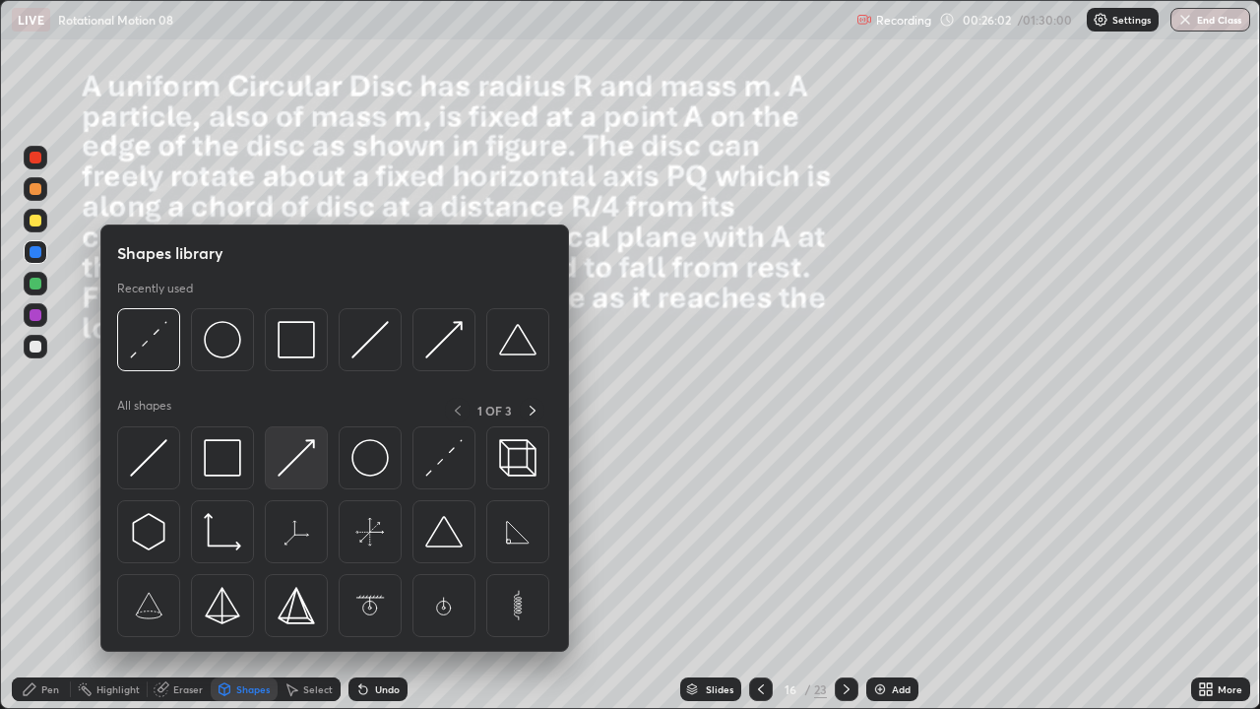
click at [286, 448] on img at bounding box center [296, 457] width 37 height 37
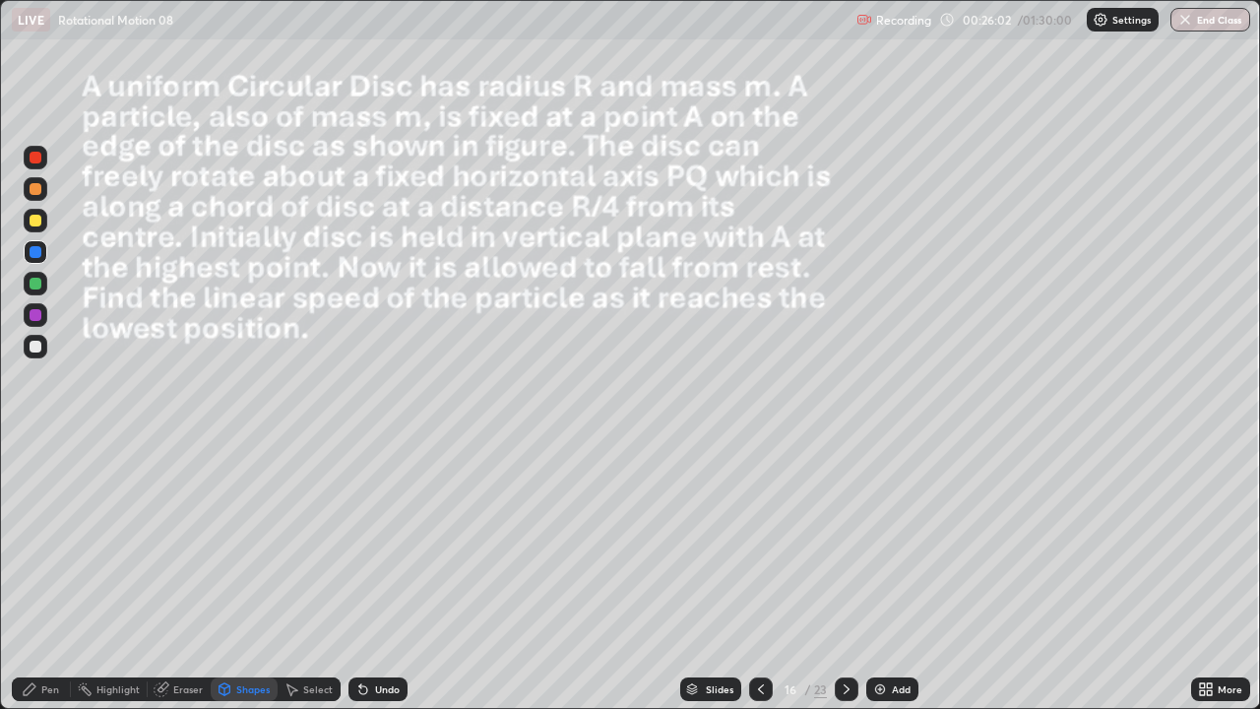
click at [46, 288] on div at bounding box center [36, 284] width 24 height 24
click at [59, 583] on div "Pen" at bounding box center [41, 689] width 59 height 24
click at [314, 583] on div "Select" at bounding box center [318, 689] width 30 height 10
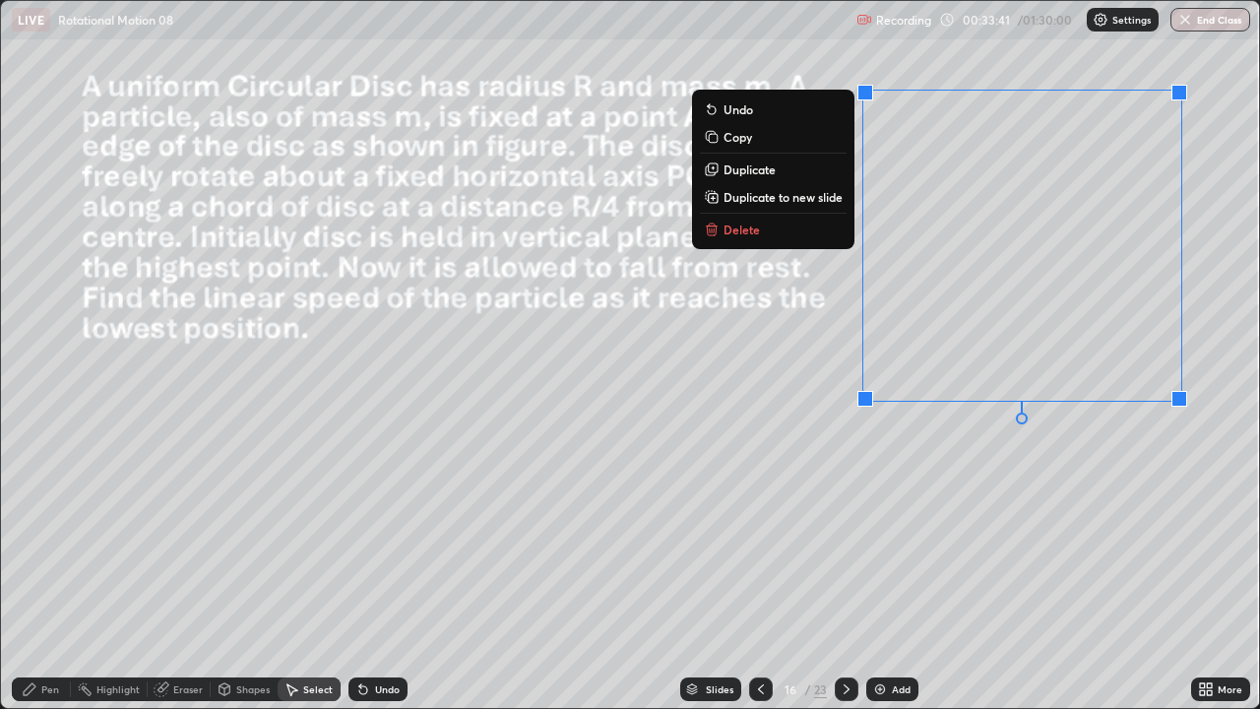
click at [757, 166] on p "Duplicate" at bounding box center [750, 169] width 52 height 16
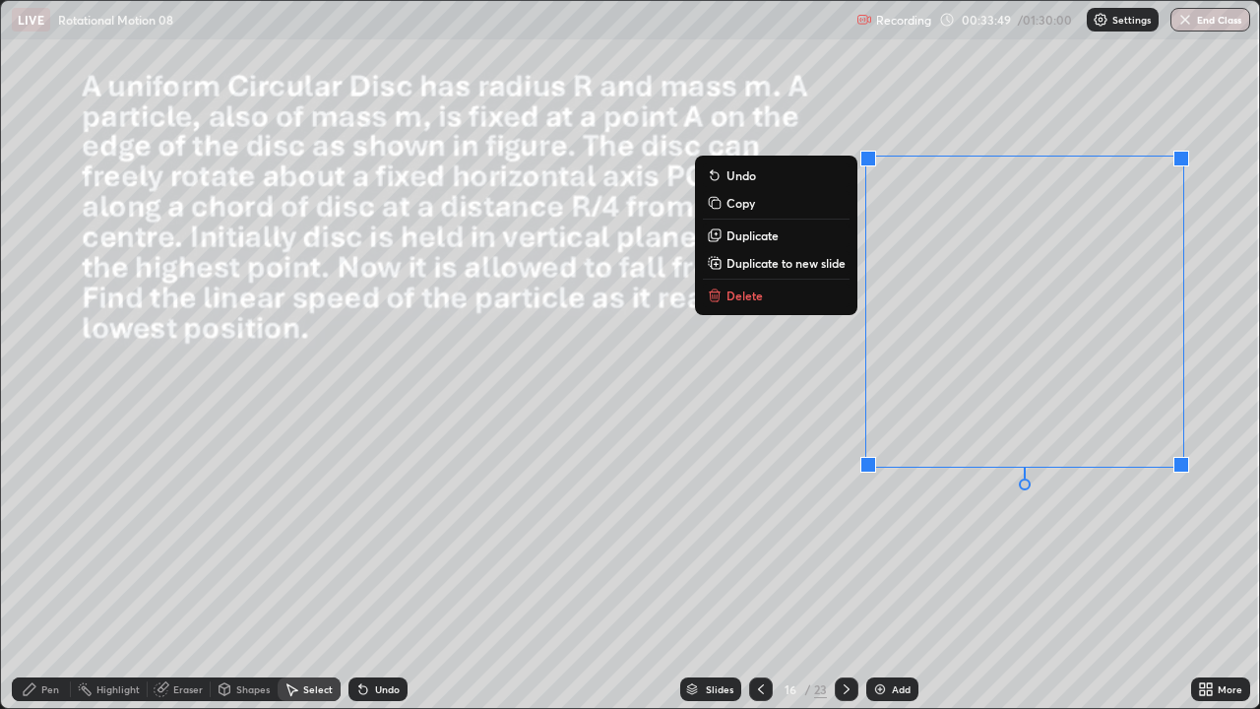
click at [916, 583] on div "0 ° Undo Copy Duplicate Duplicate to new slide Delete" at bounding box center [630, 354] width 1258 height 707
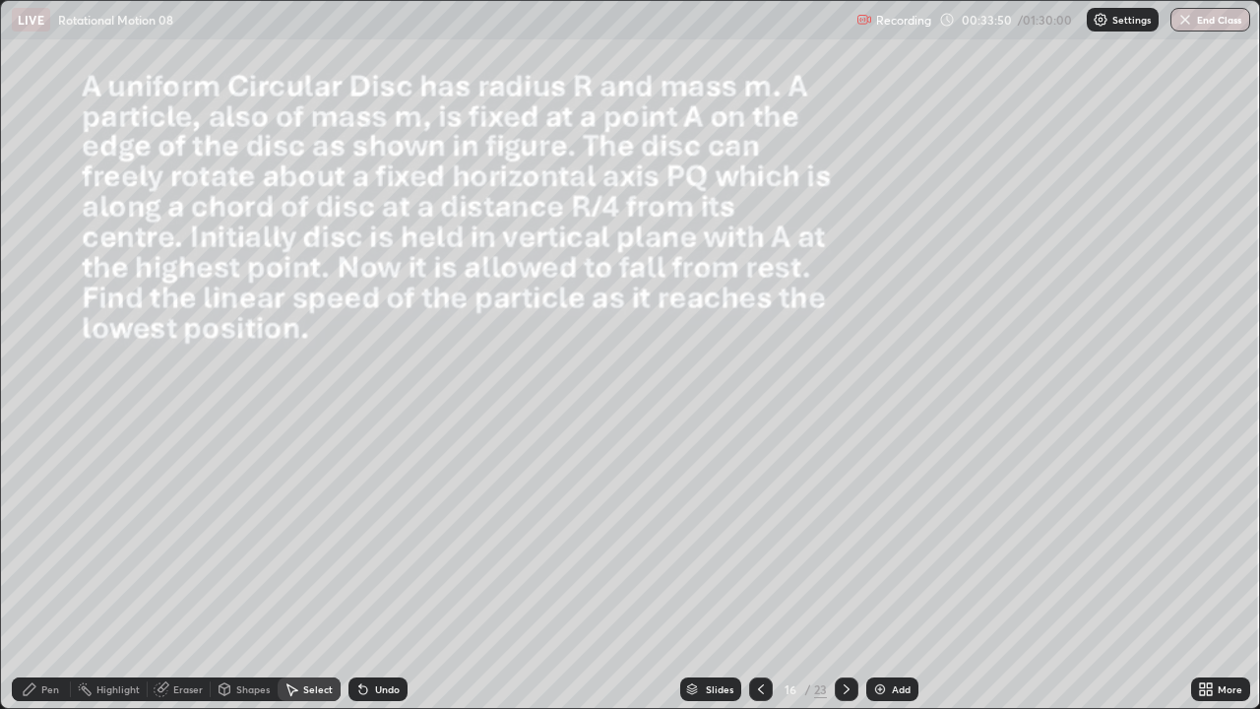
click at [54, 583] on div "Pen" at bounding box center [41, 689] width 59 height 24
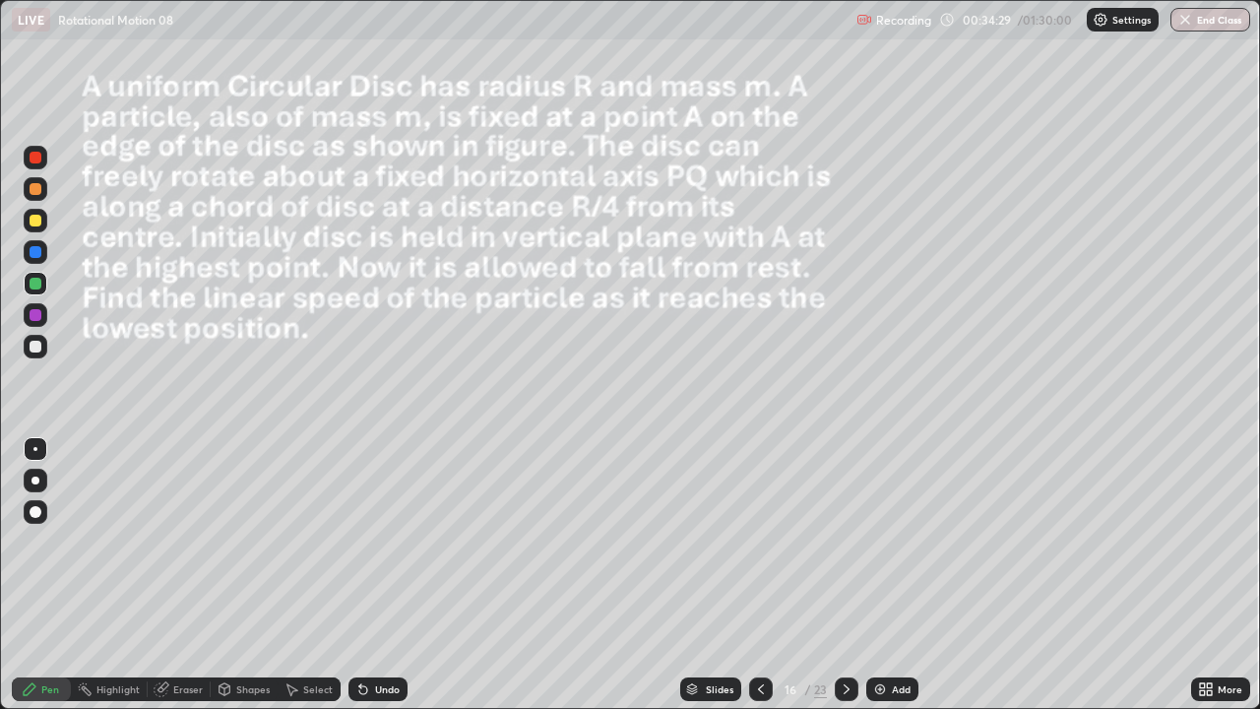
click at [36, 216] on div at bounding box center [36, 221] width 12 height 12
click at [843, 583] on icon at bounding box center [847, 689] width 16 height 16
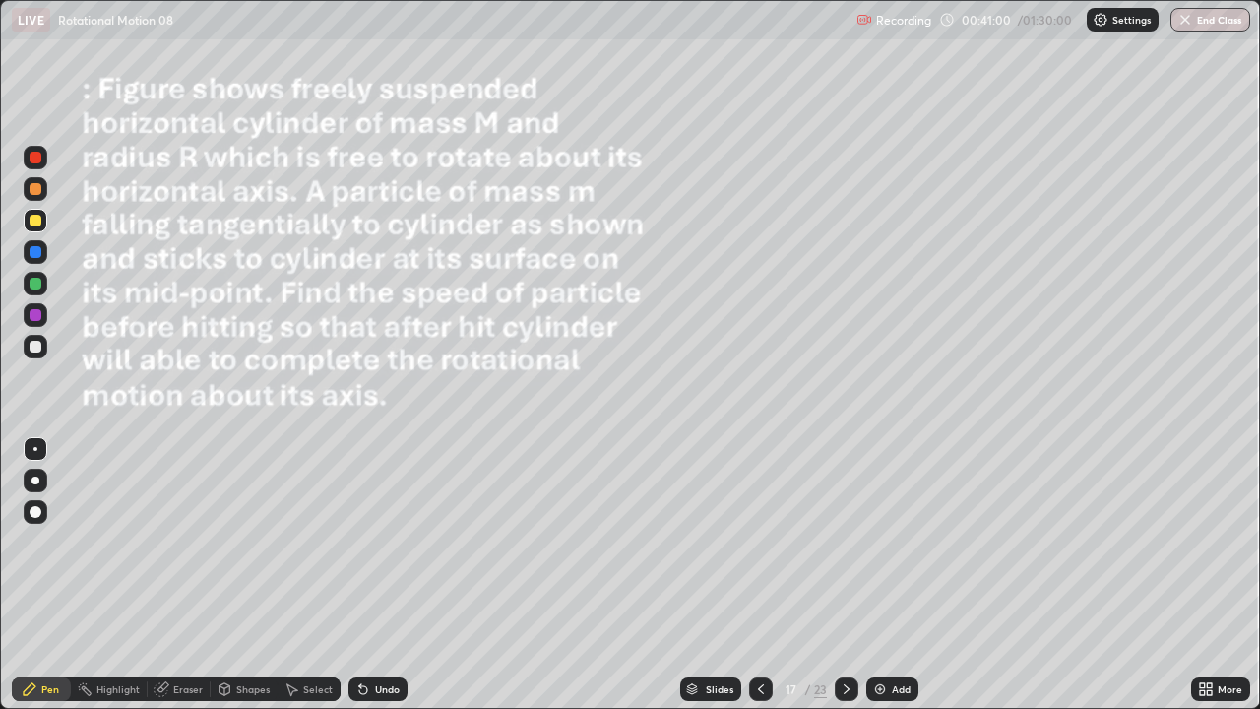
click at [245, 583] on div "Shapes" at bounding box center [244, 689] width 67 height 24
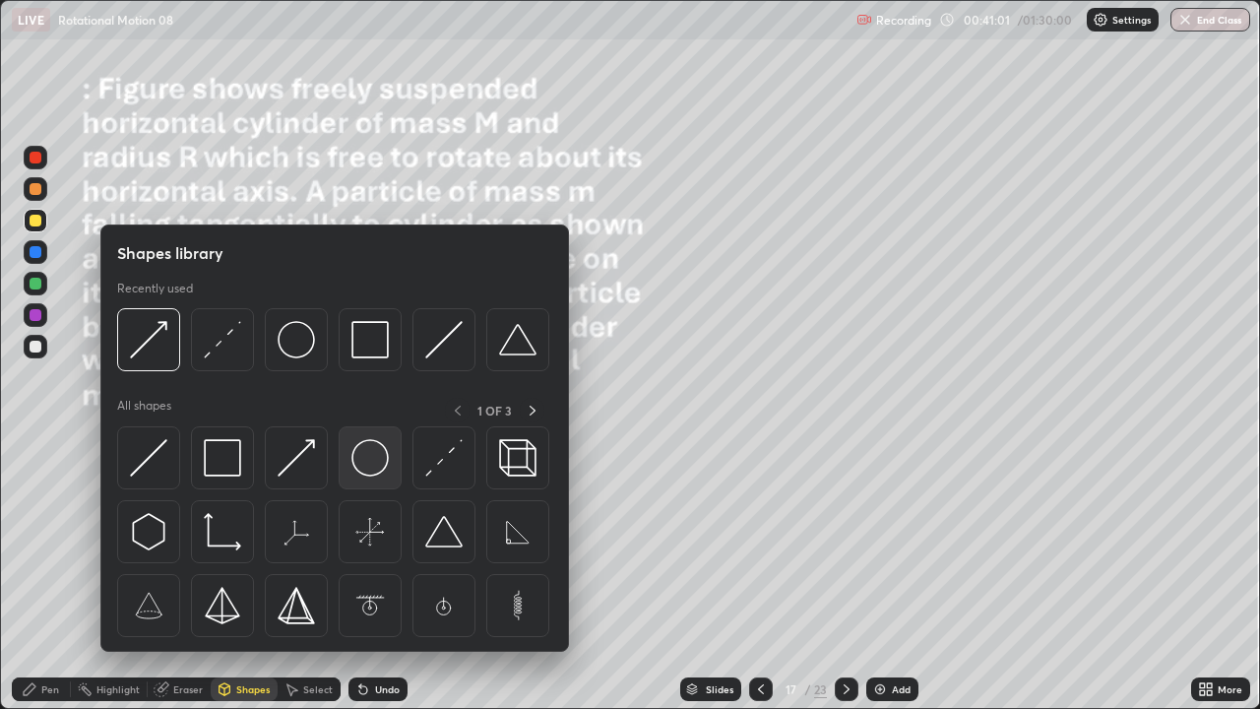
click at [370, 465] on img at bounding box center [369, 457] width 37 height 37
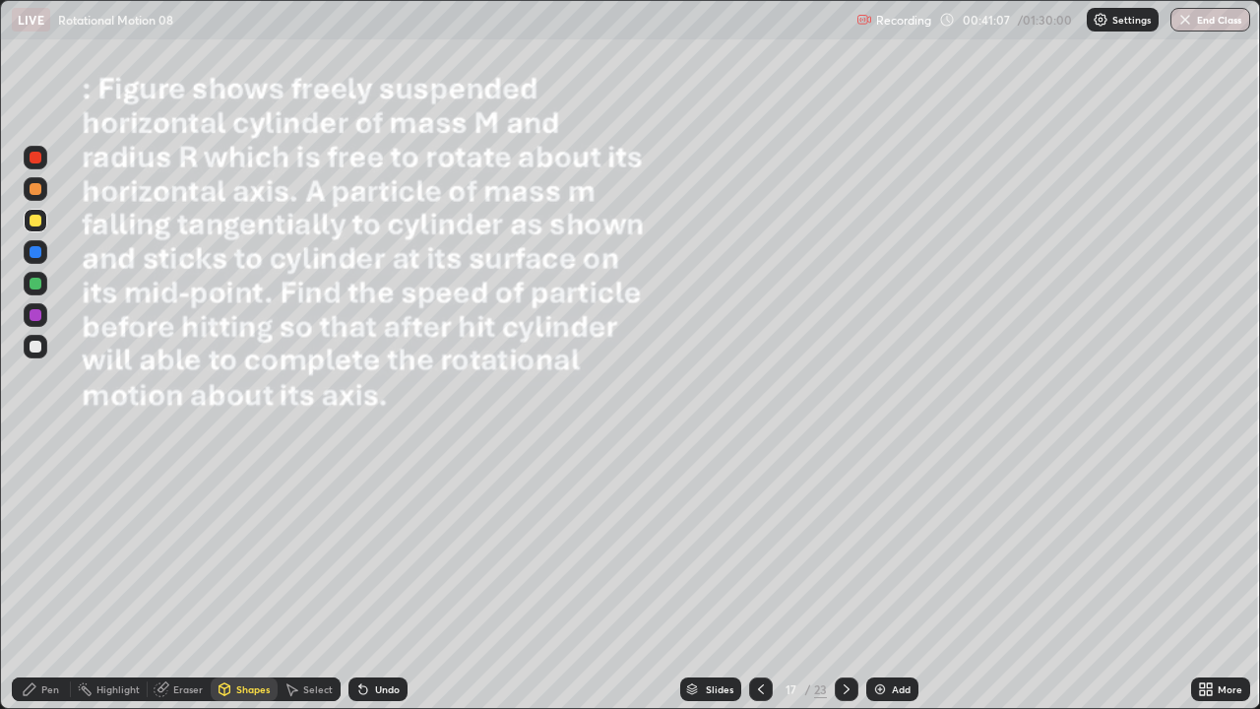
click at [324, 583] on div "Select" at bounding box center [318, 689] width 30 height 10
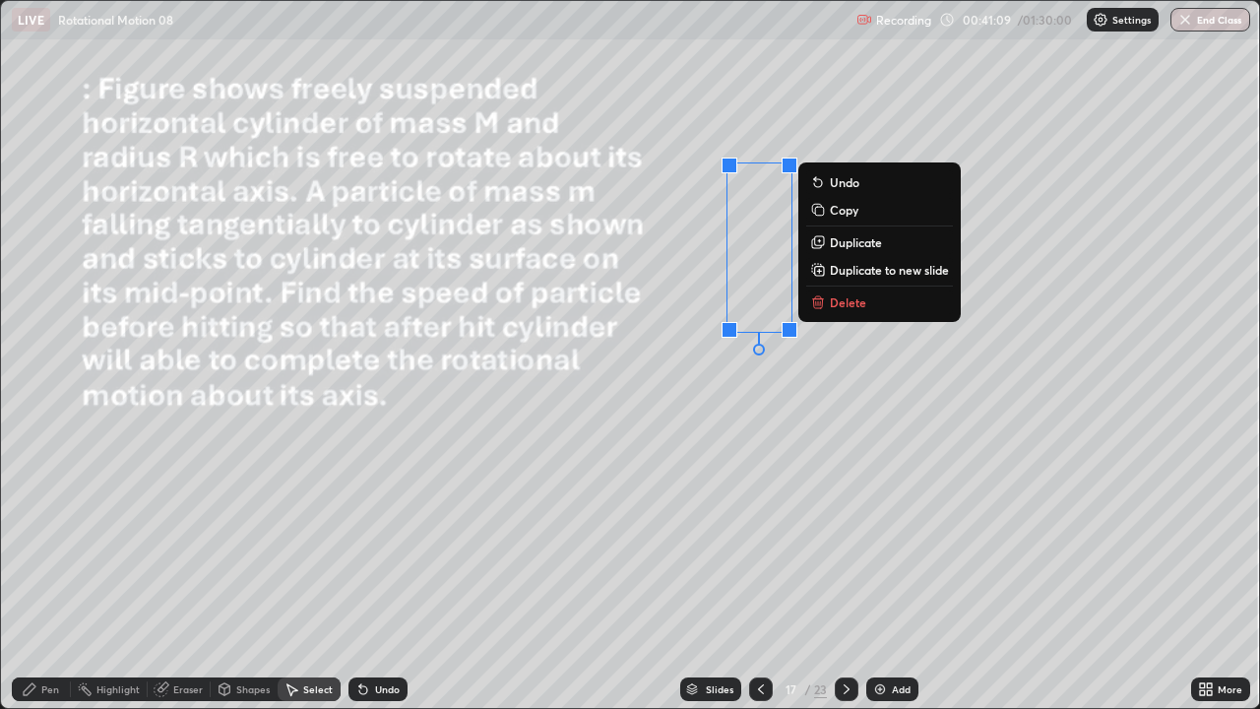
click at [856, 241] on p "Duplicate" at bounding box center [856, 242] width 52 height 16
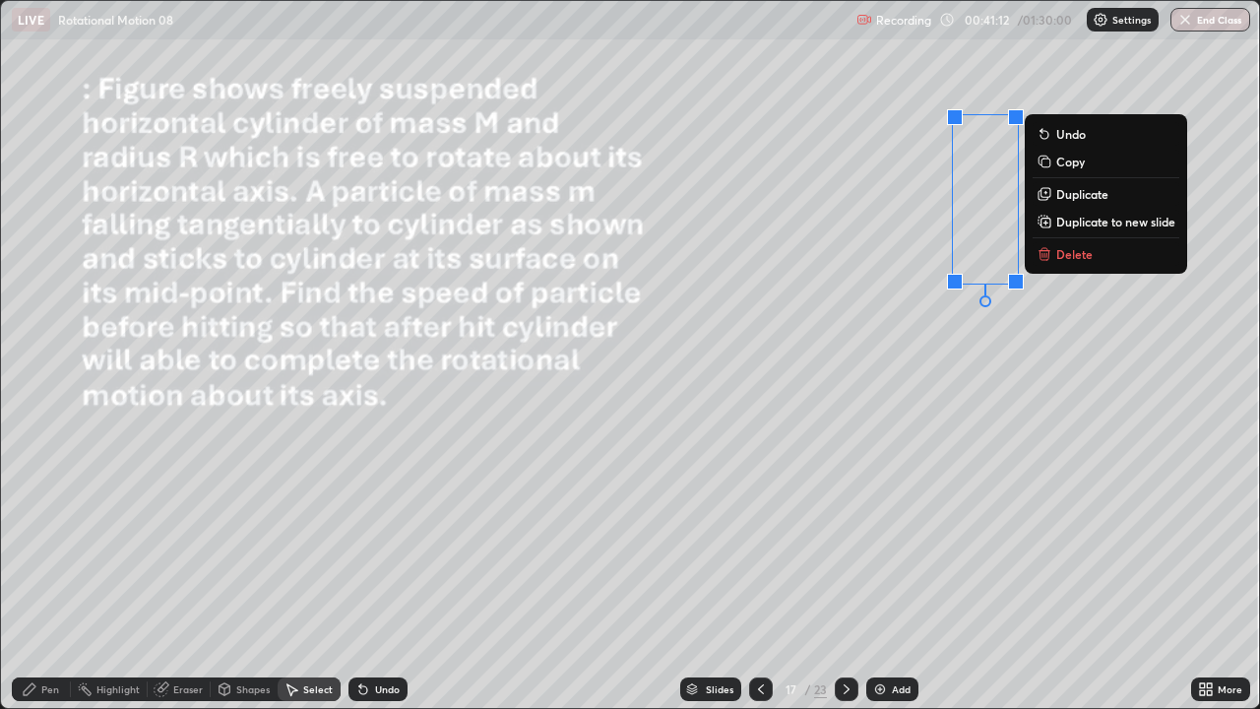
click at [245, 583] on div "Shapes" at bounding box center [252, 689] width 33 height 10
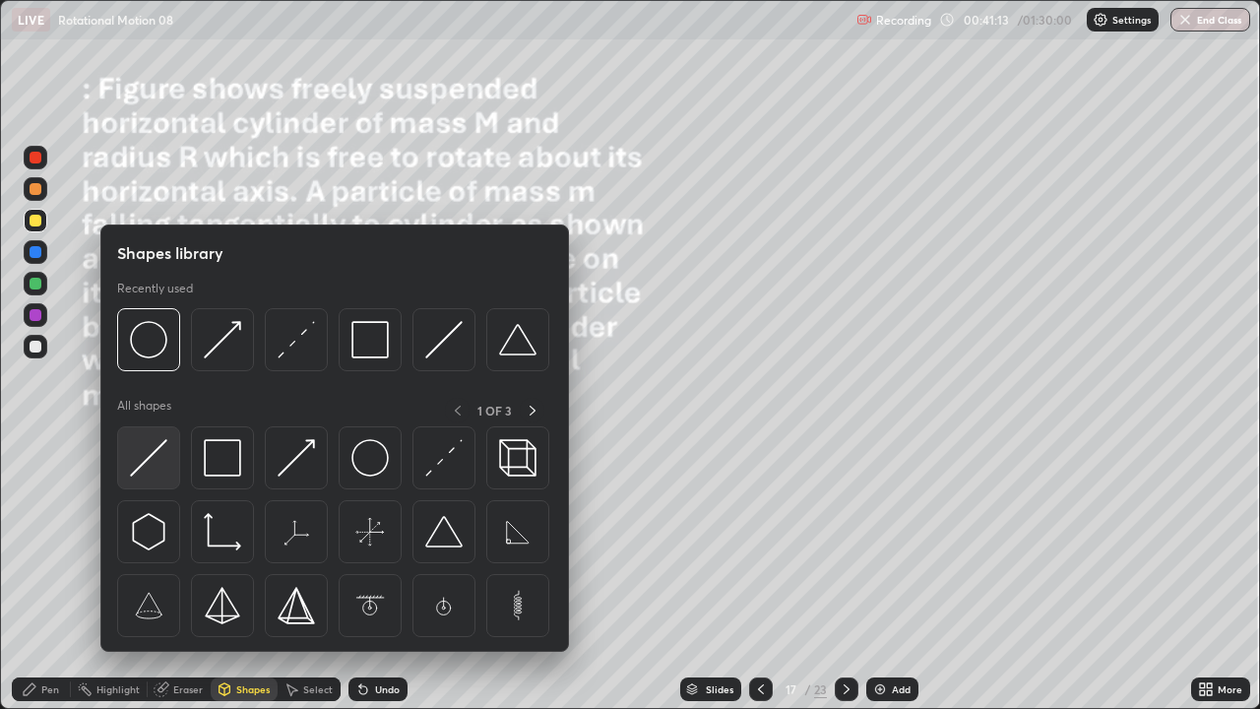
click at [167, 471] on div at bounding box center [148, 457] width 63 height 63
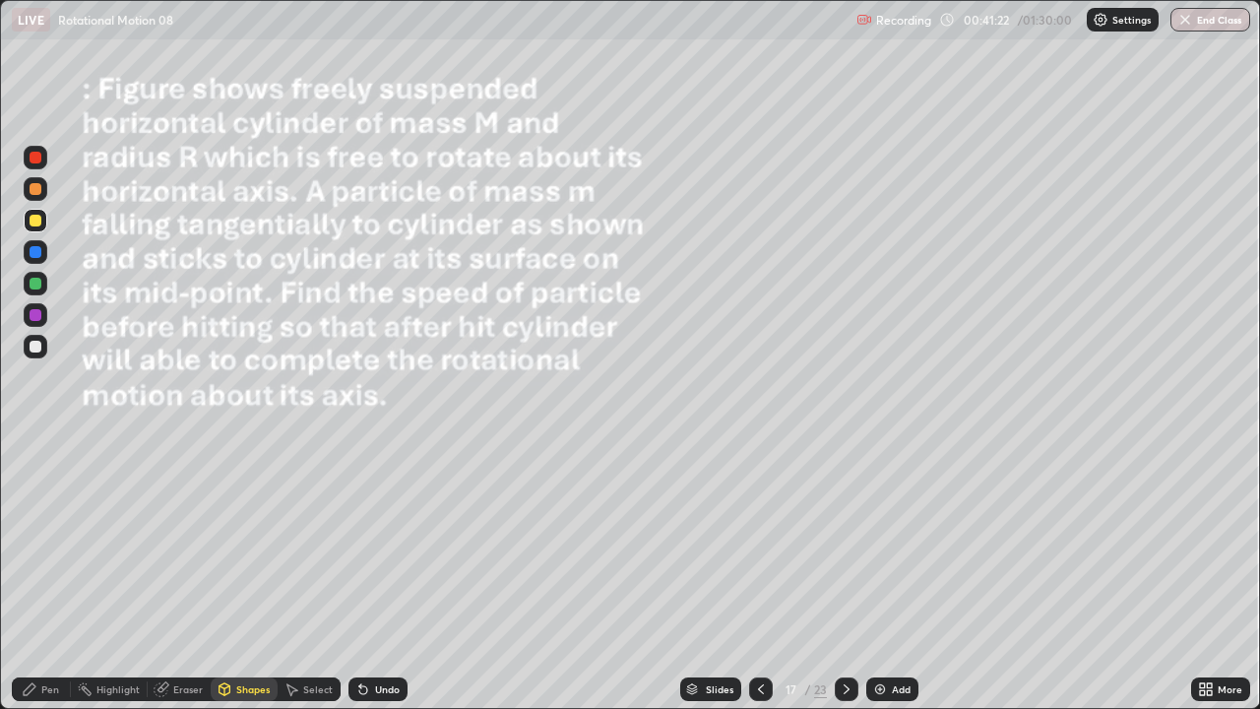
click at [252, 583] on div "Shapes" at bounding box center [252, 689] width 33 height 10
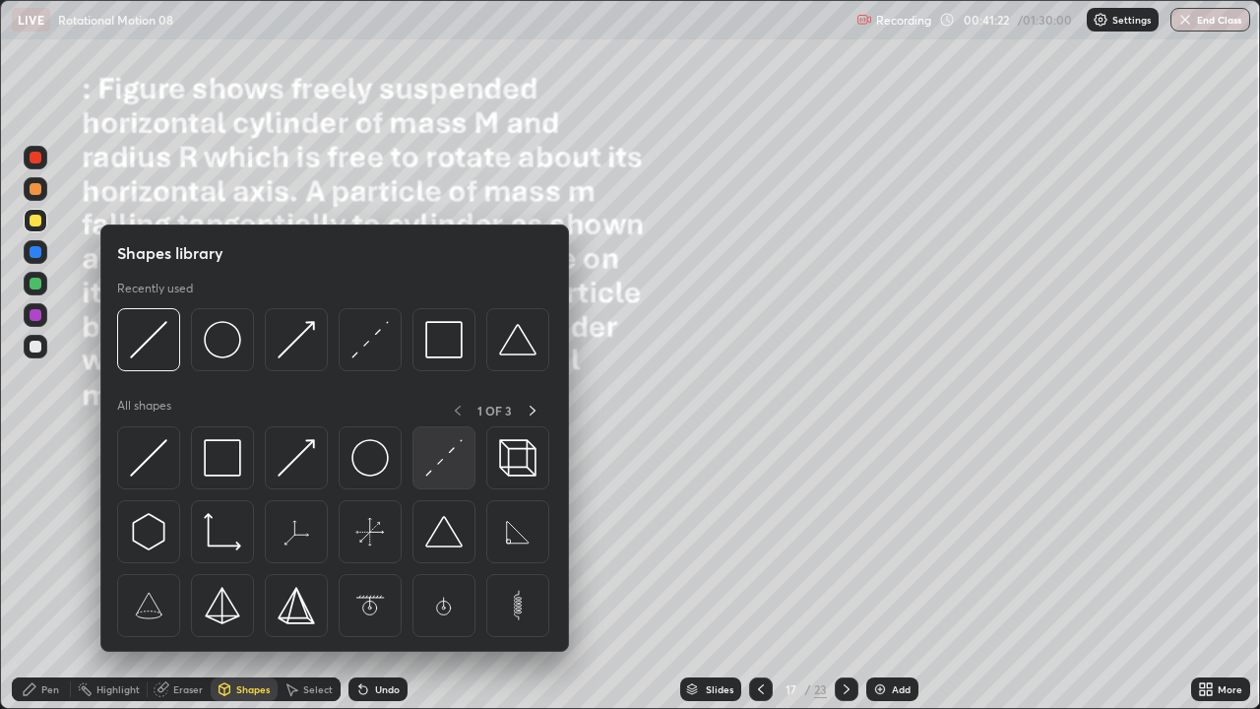
click at [437, 455] on img at bounding box center [443, 457] width 37 height 37
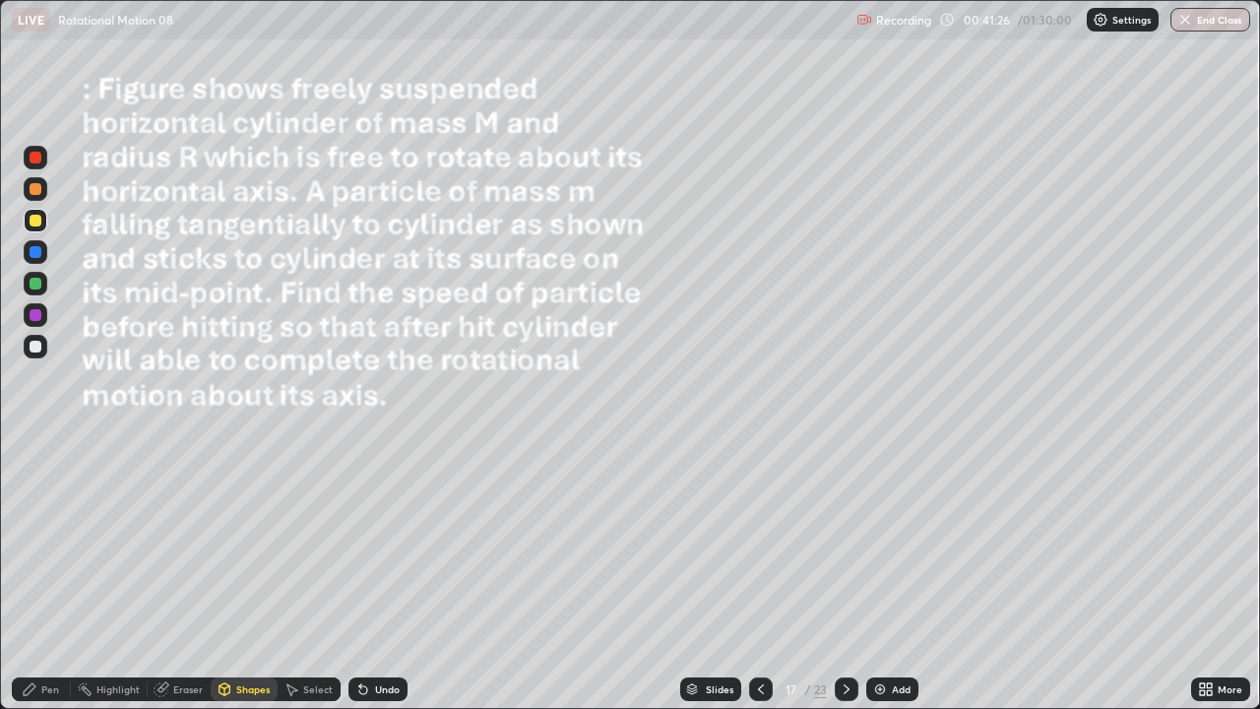
click at [239, 583] on div "Shapes" at bounding box center [252, 689] width 33 height 10
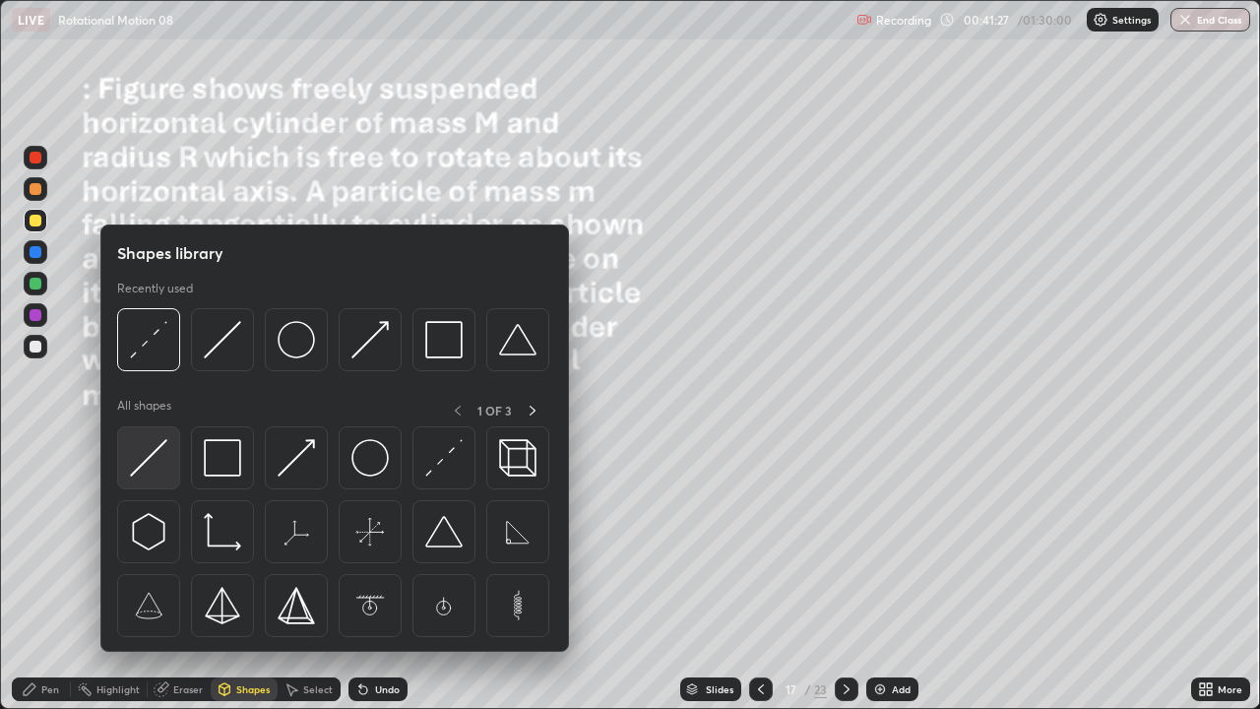
click at [166, 463] on img at bounding box center [148, 457] width 37 height 37
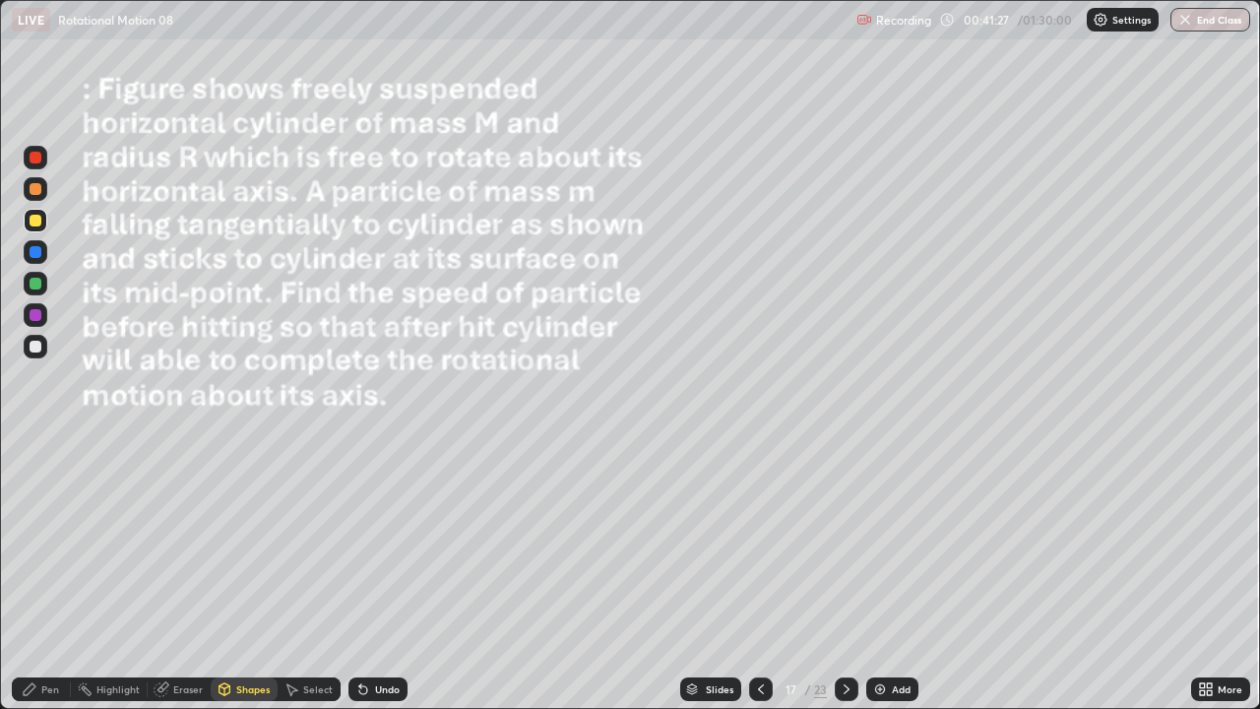
click at [34, 283] on div at bounding box center [36, 284] width 12 height 12
click at [368, 583] on icon at bounding box center [363, 689] width 16 height 16
click at [222, 583] on icon at bounding box center [225, 687] width 11 height 3
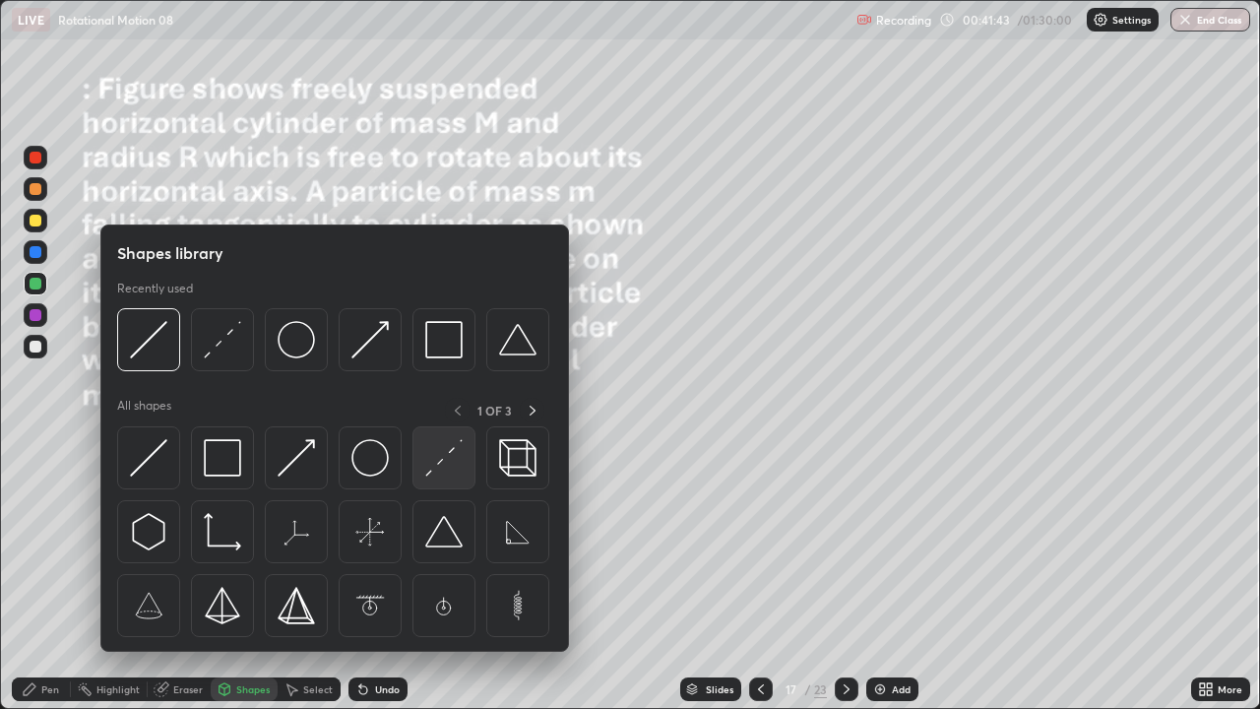
click at [436, 461] on img at bounding box center [443, 457] width 37 height 37
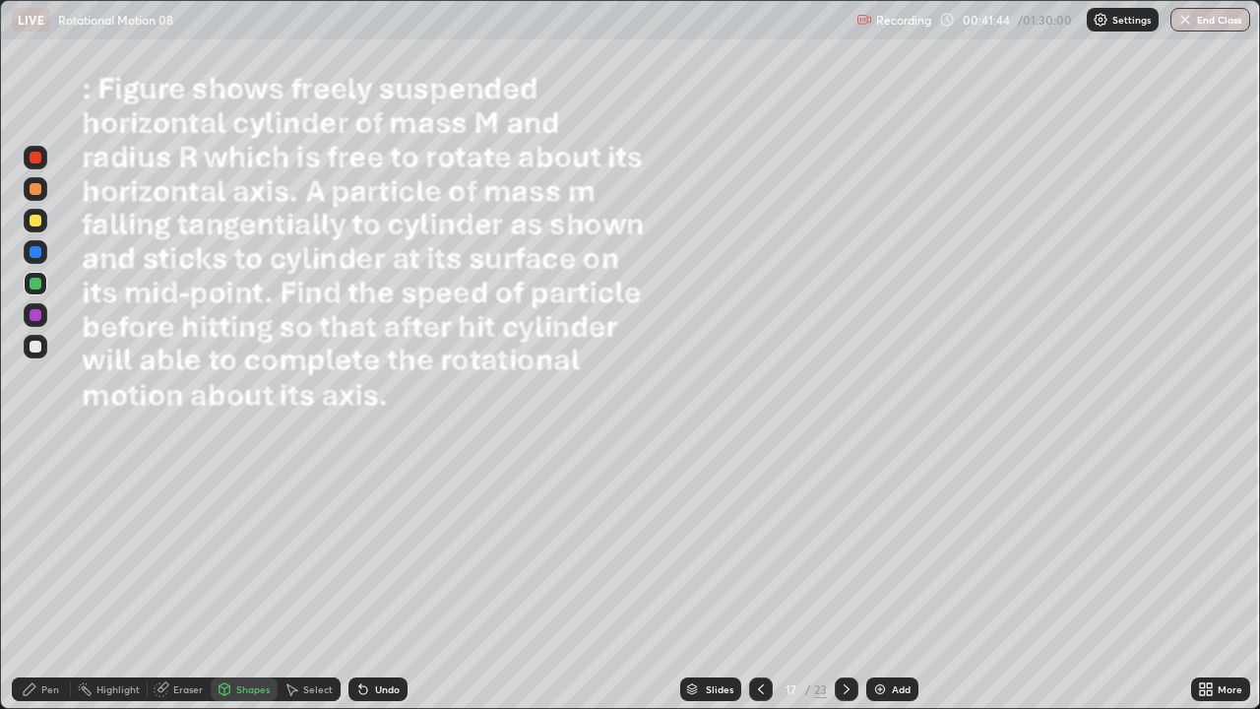
click at [39, 252] on div at bounding box center [36, 252] width 12 height 12
click at [50, 583] on div "Pen" at bounding box center [50, 689] width 18 height 10
click at [43, 348] on div at bounding box center [36, 347] width 24 height 24
click at [313, 583] on div "Select" at bounding box center [318, 689] width 30 height 10
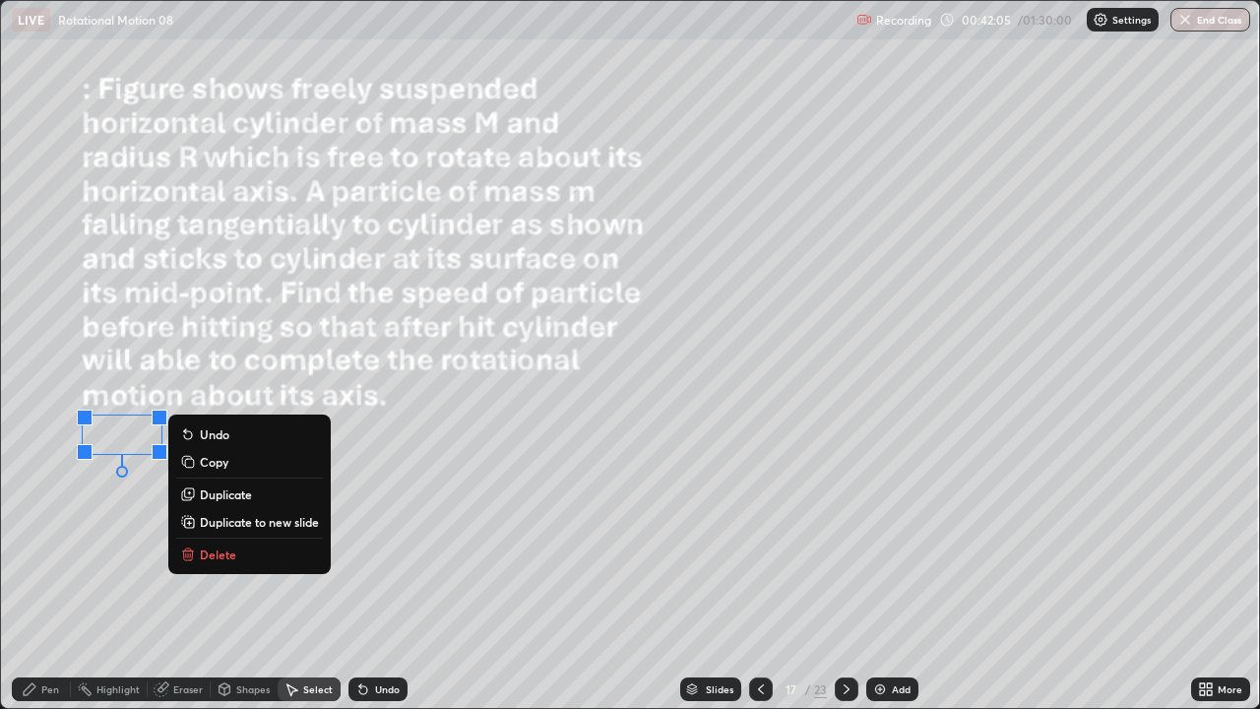
click at [33, 583] on div "Pen" at bounding box center [41, 689] width 59 height 24
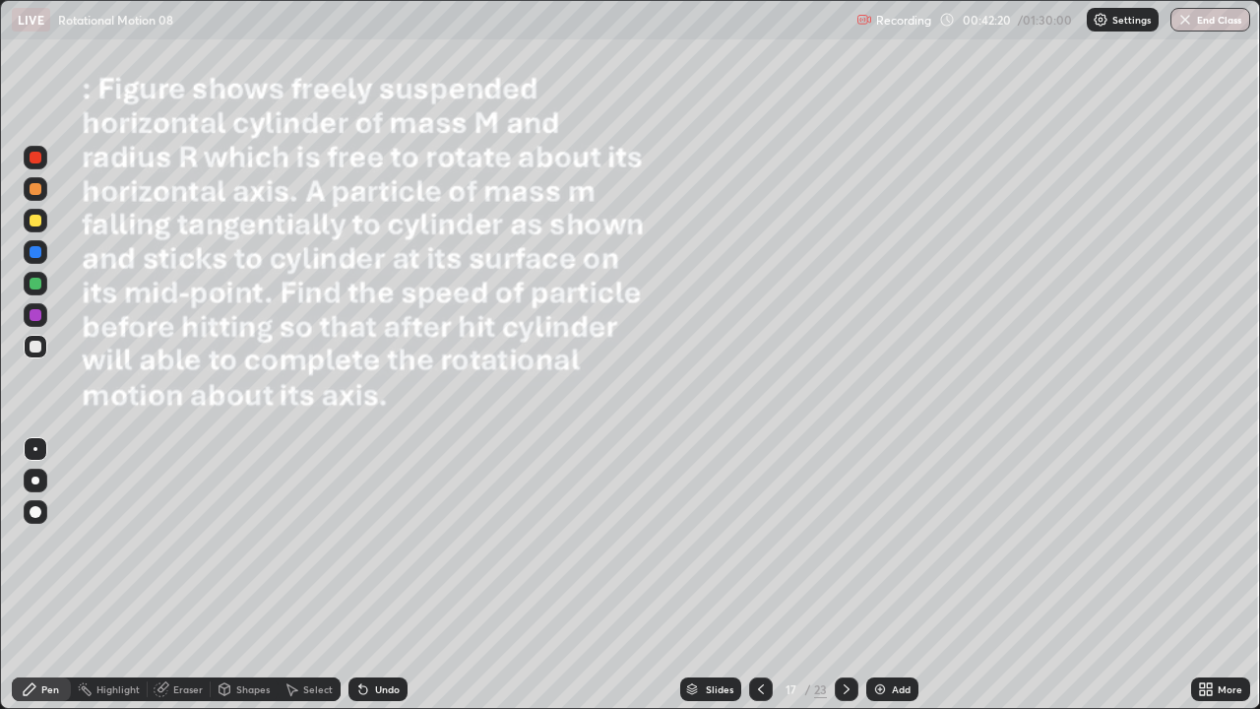
click at [246, 583] on div "Shapes" at bounding box center [252, 689] width 33 height 10
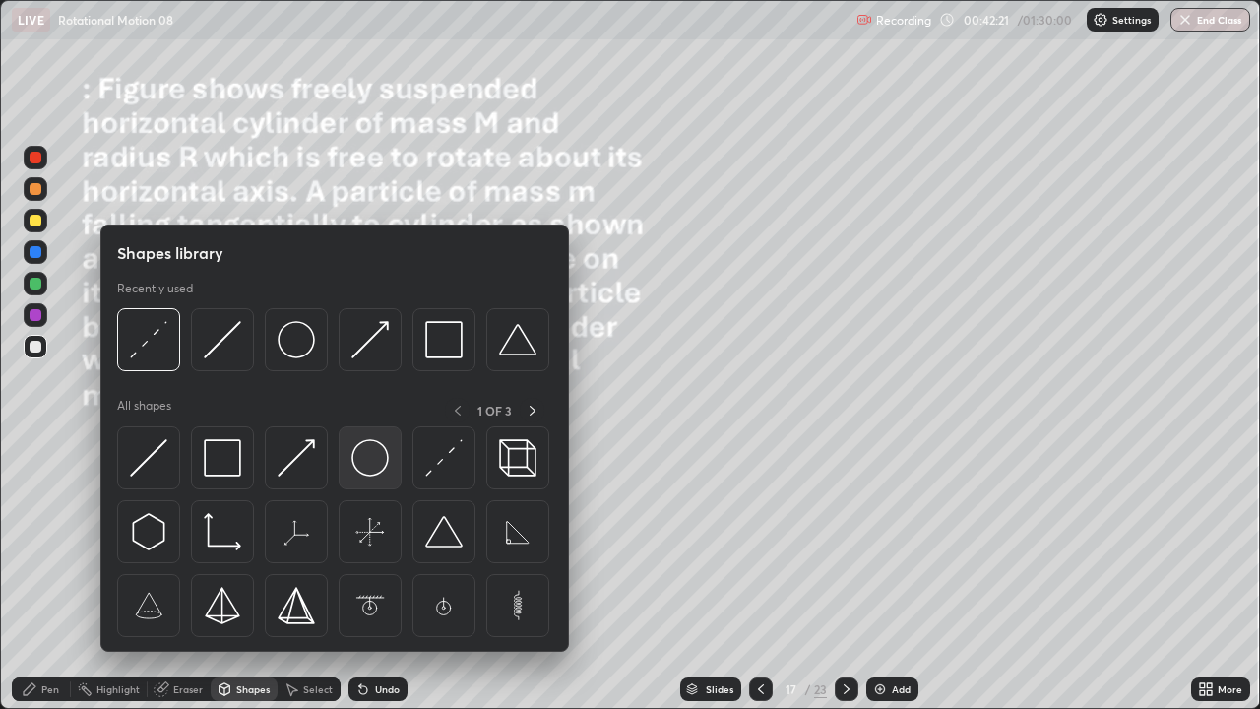
click at [366, 462] on img at bounding box center [369, 457] width 37 height 37
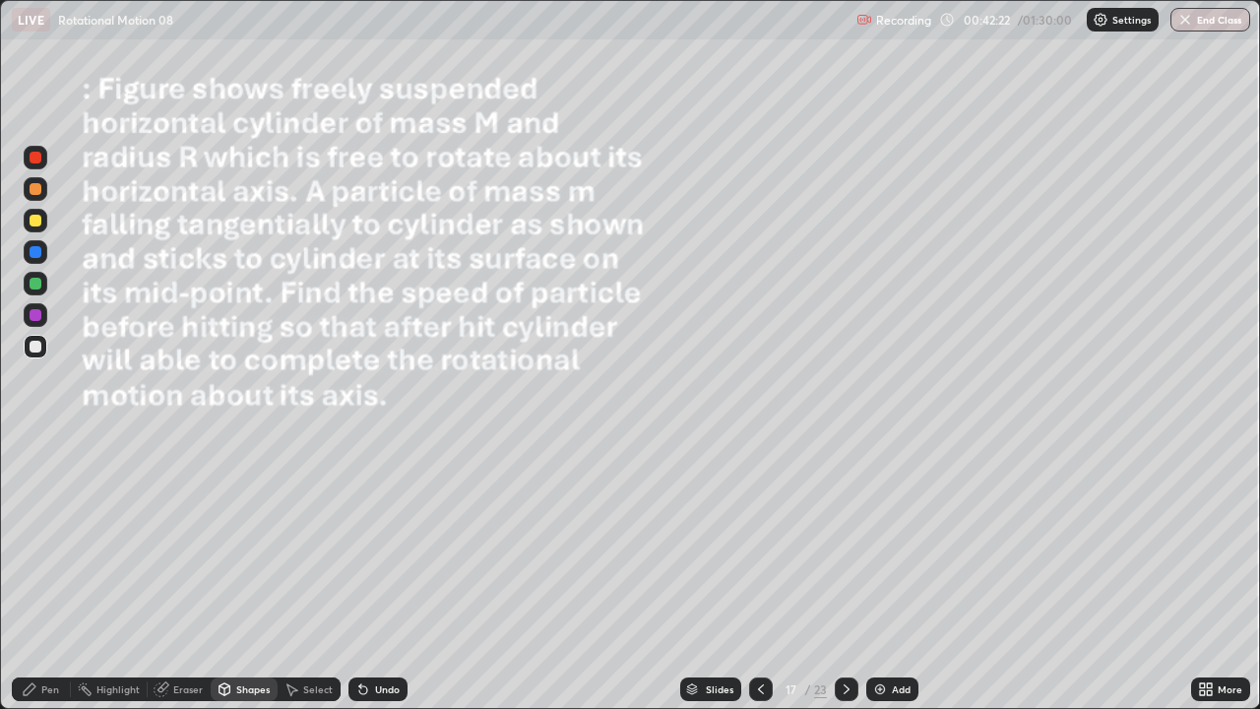
click at [35, 221] on div at bounding box center [36, 221] width 12 height 12
click at [249, 583] on div "Shapes" at bounding box center [244, 689] width 67 height 24
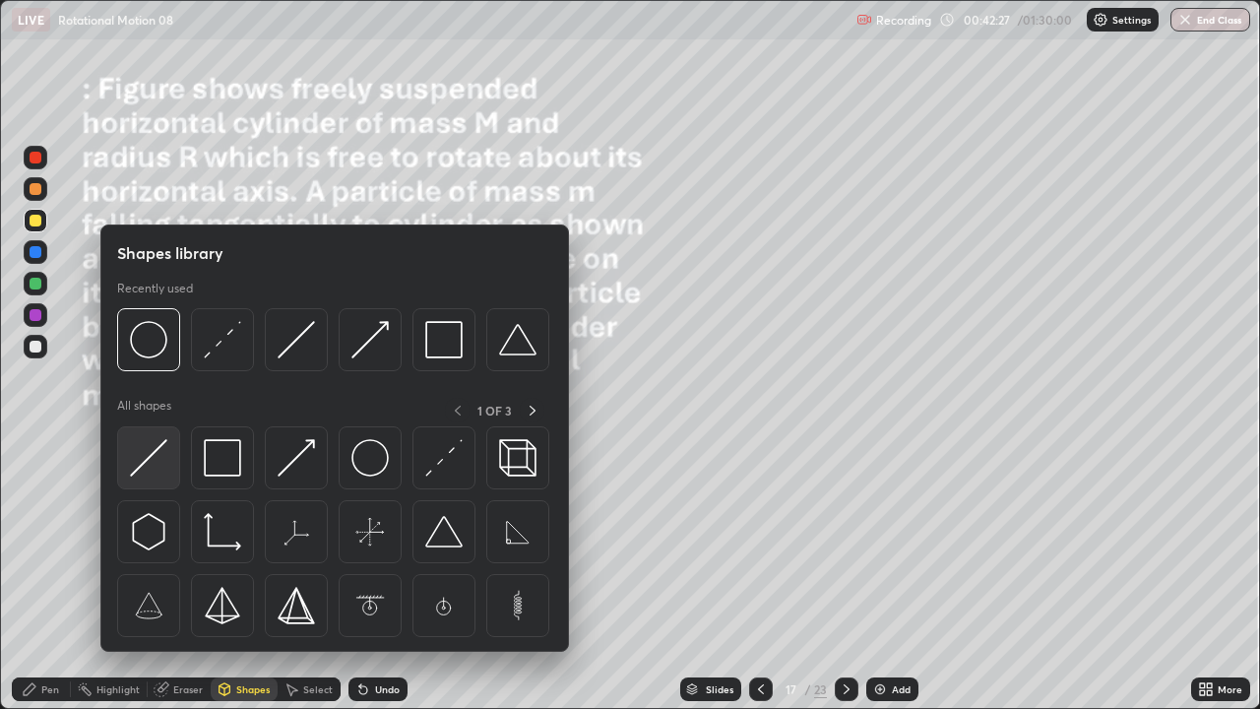
click at [152, 459] on img at bounding box center [148, 457] width 37 height 37
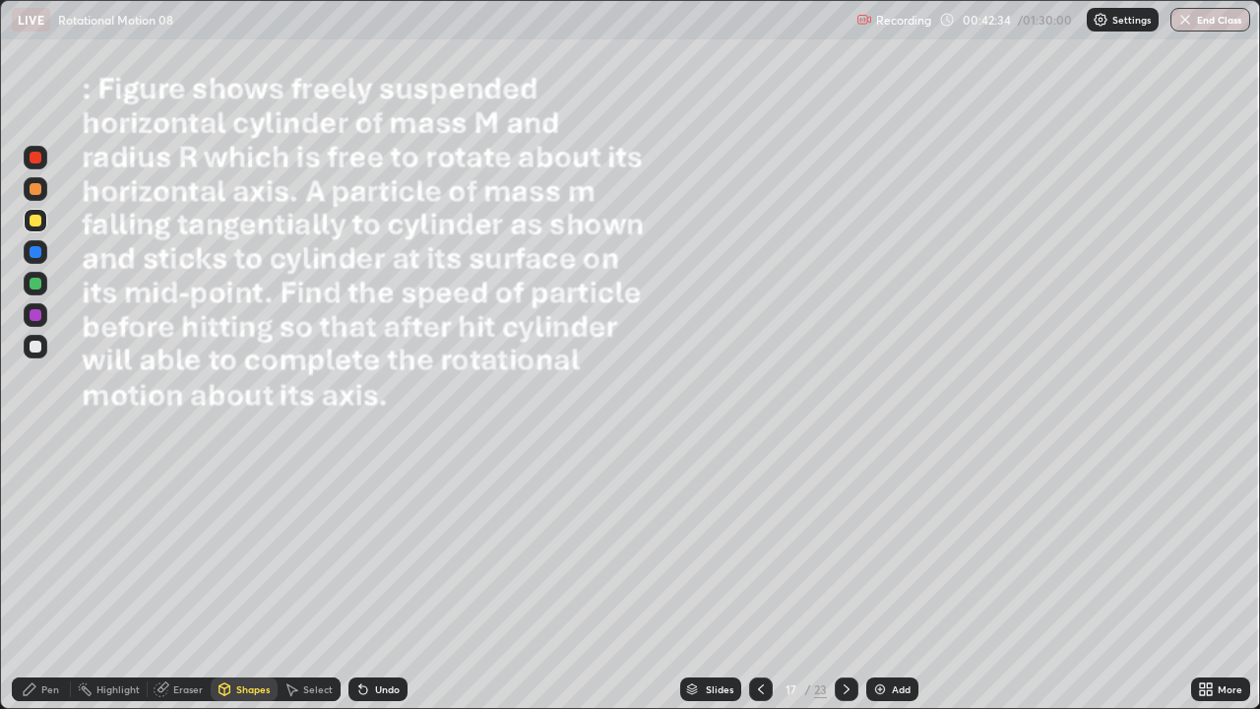
click at [45, 583] on div "Pen" at bounding box center [50, 689] width 18 height 10
click at [36, 347] on div at bounding box center [36, 347] width 12 height 12
click at [32, 222] on div at bounding box center [36, 221] width 12 height 12
click at [44, 221] on div at bounding box center [36, 221] width 24 height 24
click at [388, 583] on div "Undo" at bounding box center [387, 689] width 25 height 10
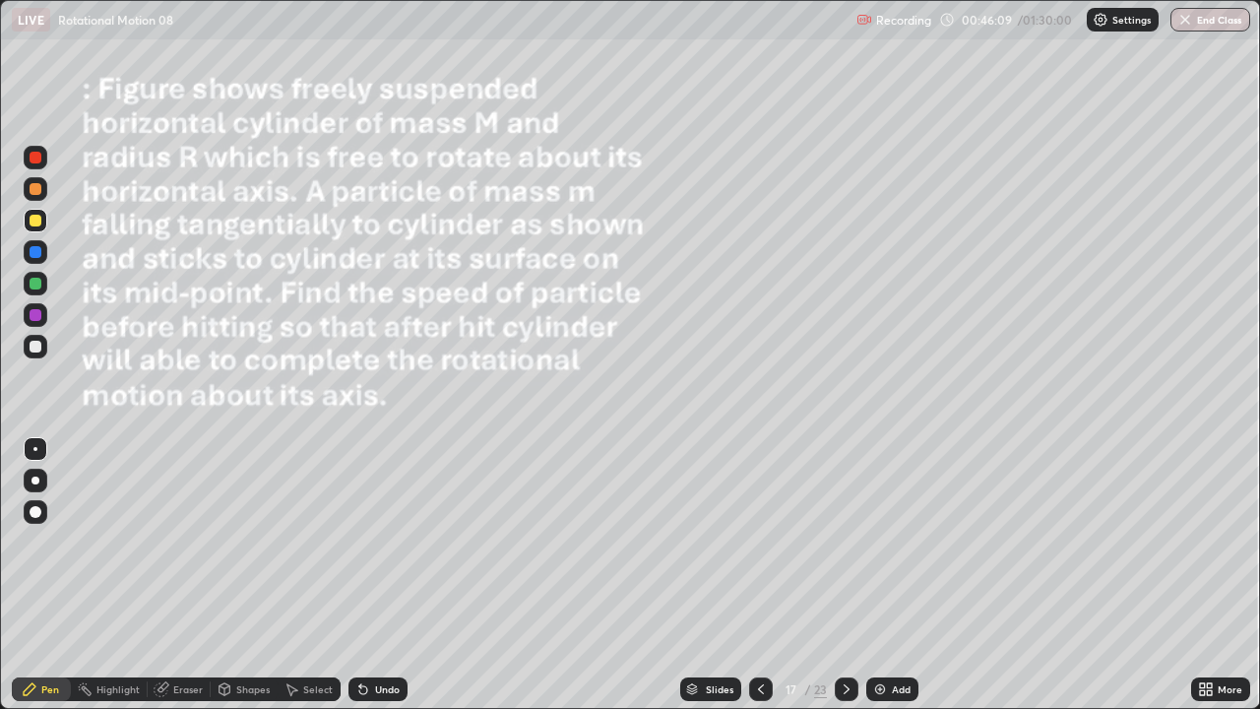
click at [44, 345] on div at bounding box center [36, 347] width 24 height 24
click at [380, 583] on div "Undo" at bounding box center [387, 689] width 25 height 10
click at [173, 583] on div "Eraser" at bounding box center [188, 689] width 30 height 10
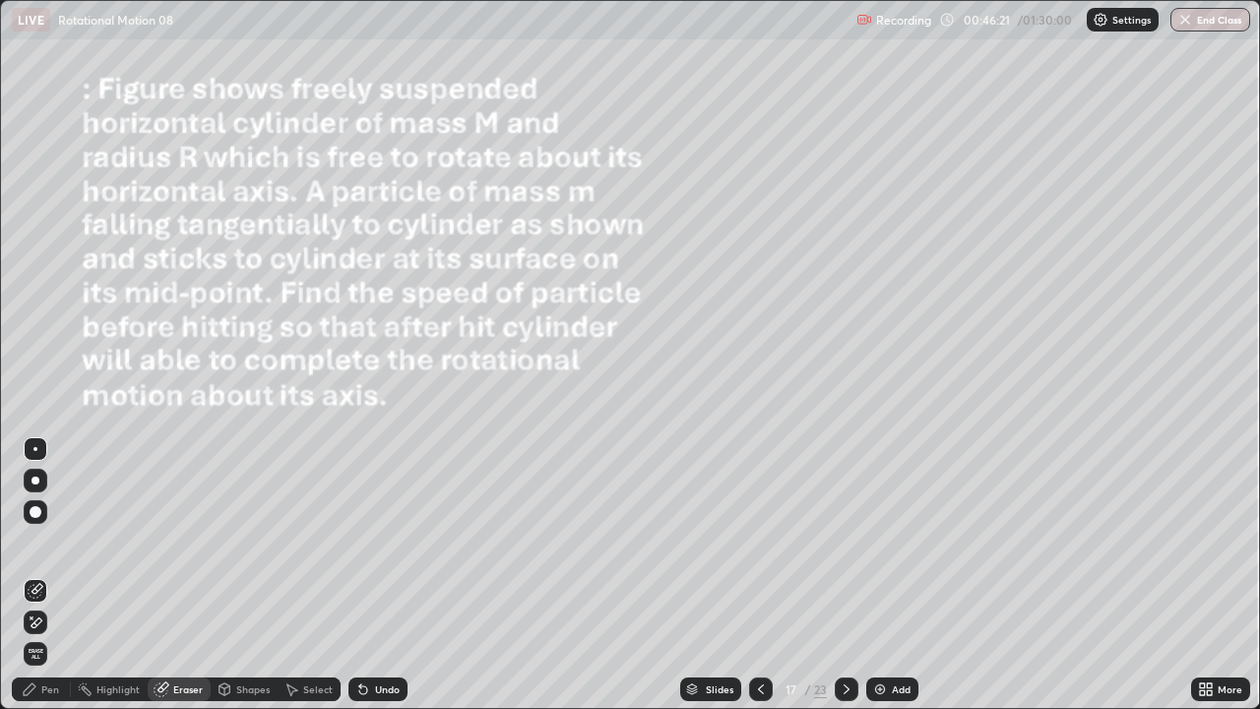
click at [41, 583] on div "Pen" at bounding box center [41, 689] width 59 height 24
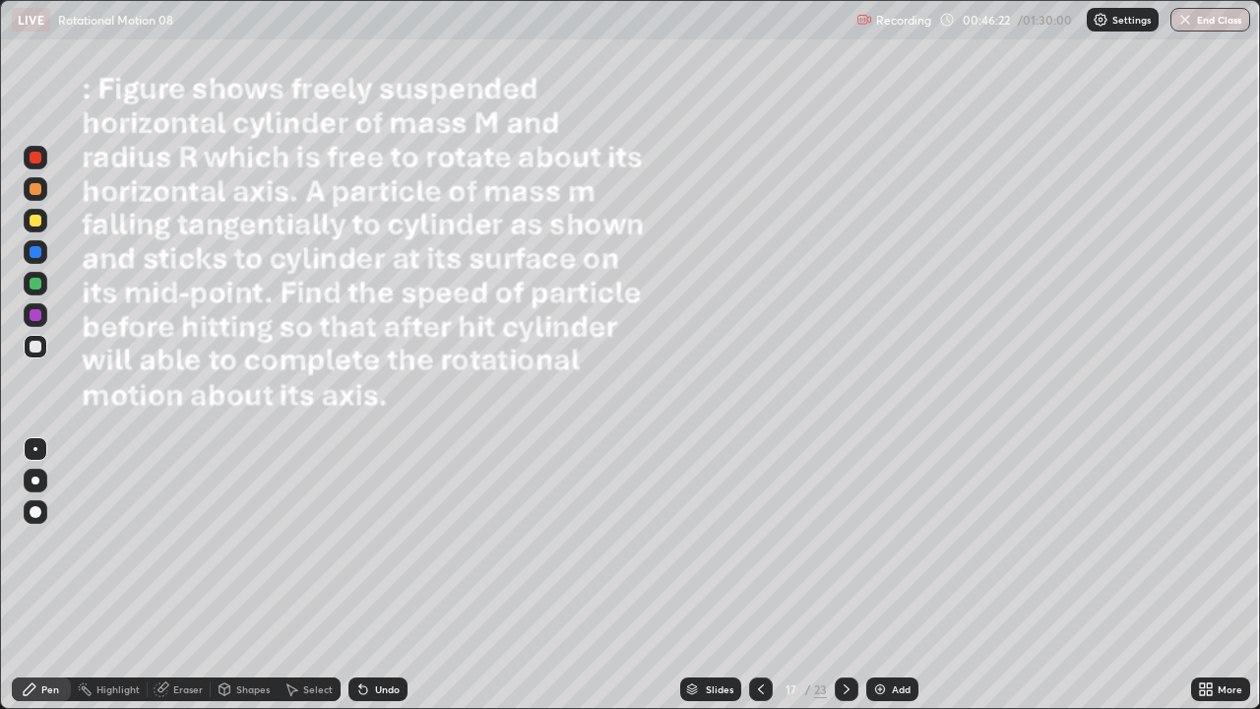
click at [38, 219] on div at bounding box center [36, 221] width 12 height 12
click at [371, 583] on div "Undo" at bounding box center [377, 689] width 59 height 24
click at [37, 346] on div at bounding box center [36, 347] width 12 height 12
click at [379, 583] on div "Undo" at bounding box center [387, 689] width 25 height 10
click at [375, 583] on div "Undo" at bounding box center [387, 689] width 25 height 10
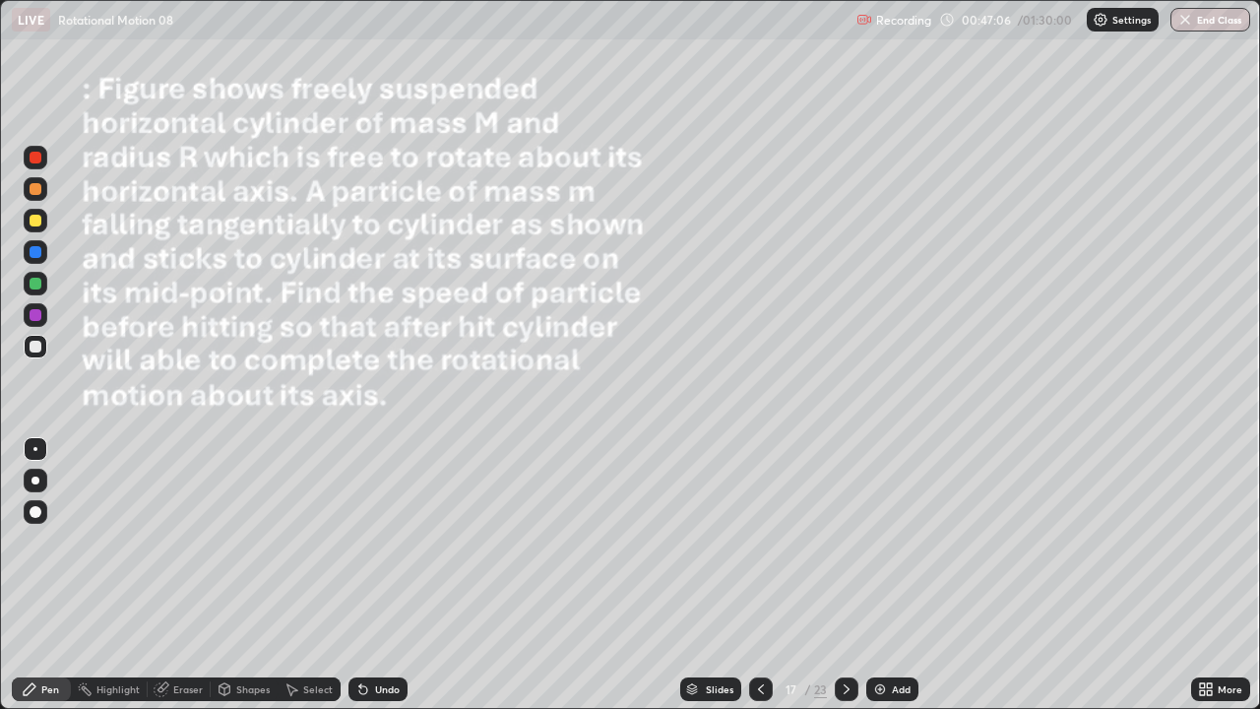
click at [36, 284] on div at bounding box center [36, 284] width 12 height 12
click at [39, 343] on div at bounding box center [36, 347] width 12 height 12
click at [376, 583] on div "Undo" at bounding box center [377, 689] width 59 height 24
click at [845, 583] on icon at bounding box center [847, 689] width 16 height 16
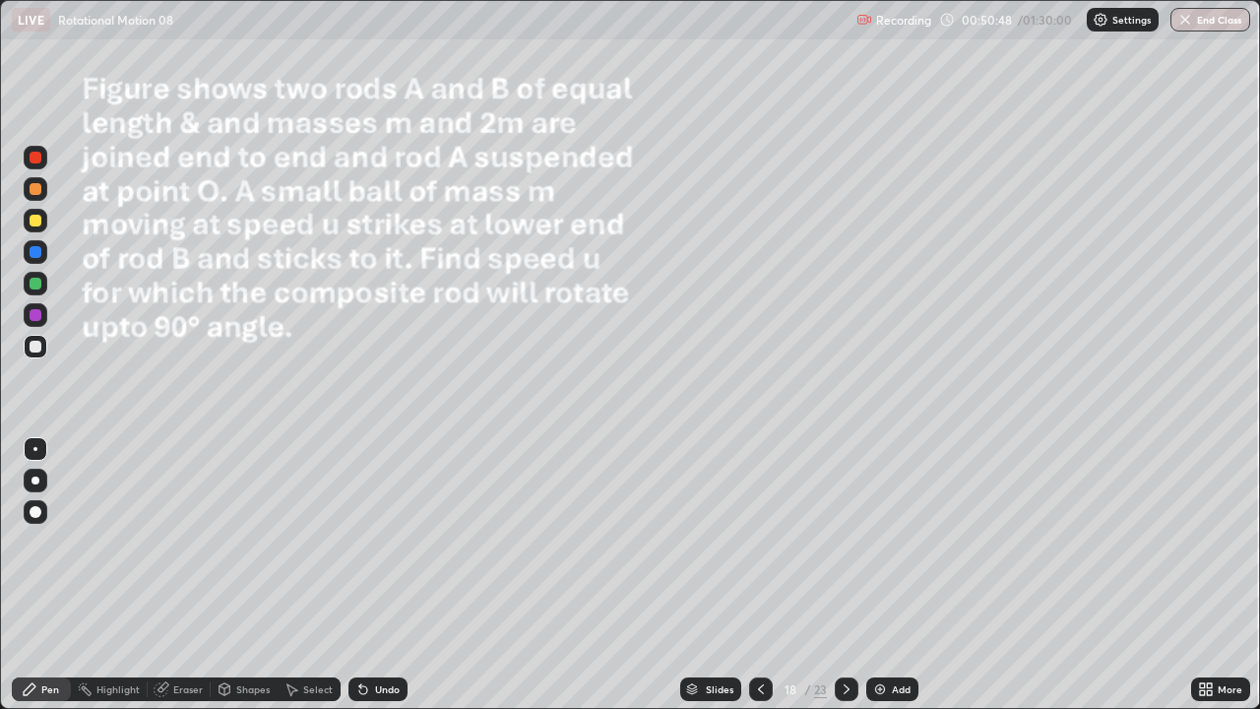
click at [233, 583] on div "Shapes" at bounding box center [244, 689] width 67 height 24
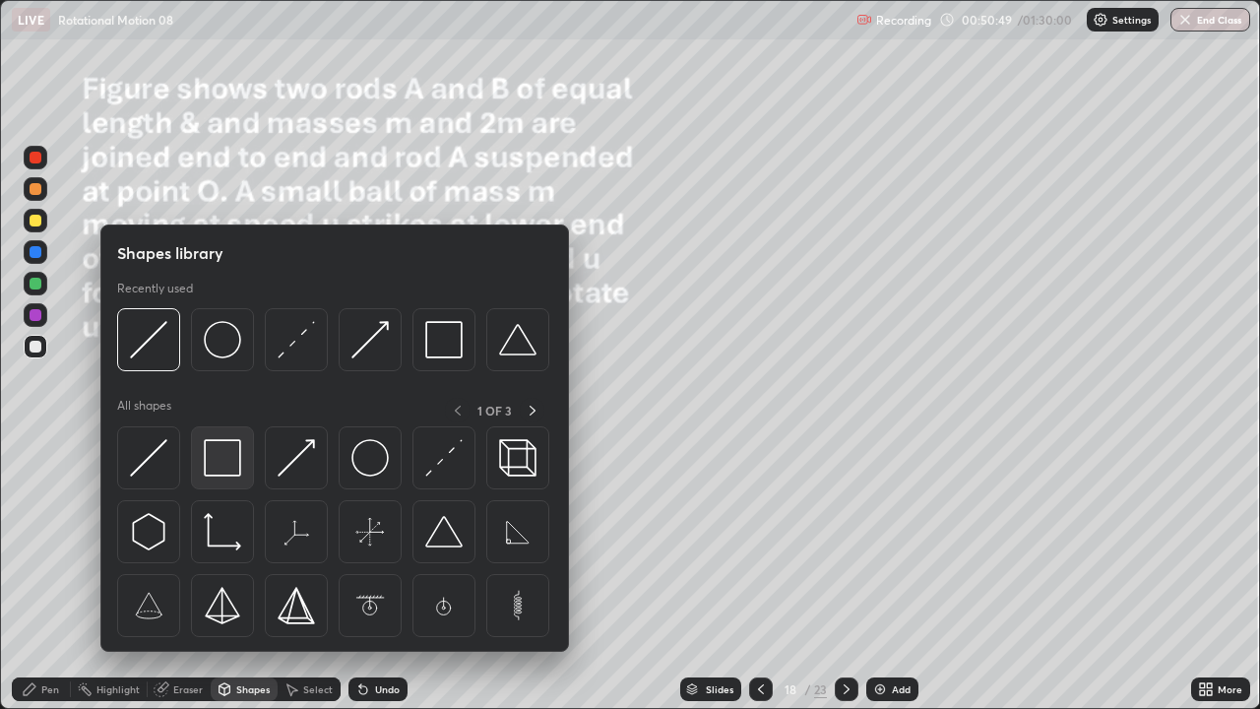
click at [224, 467] on img at bounding box center [222, 457] width 37 height 37
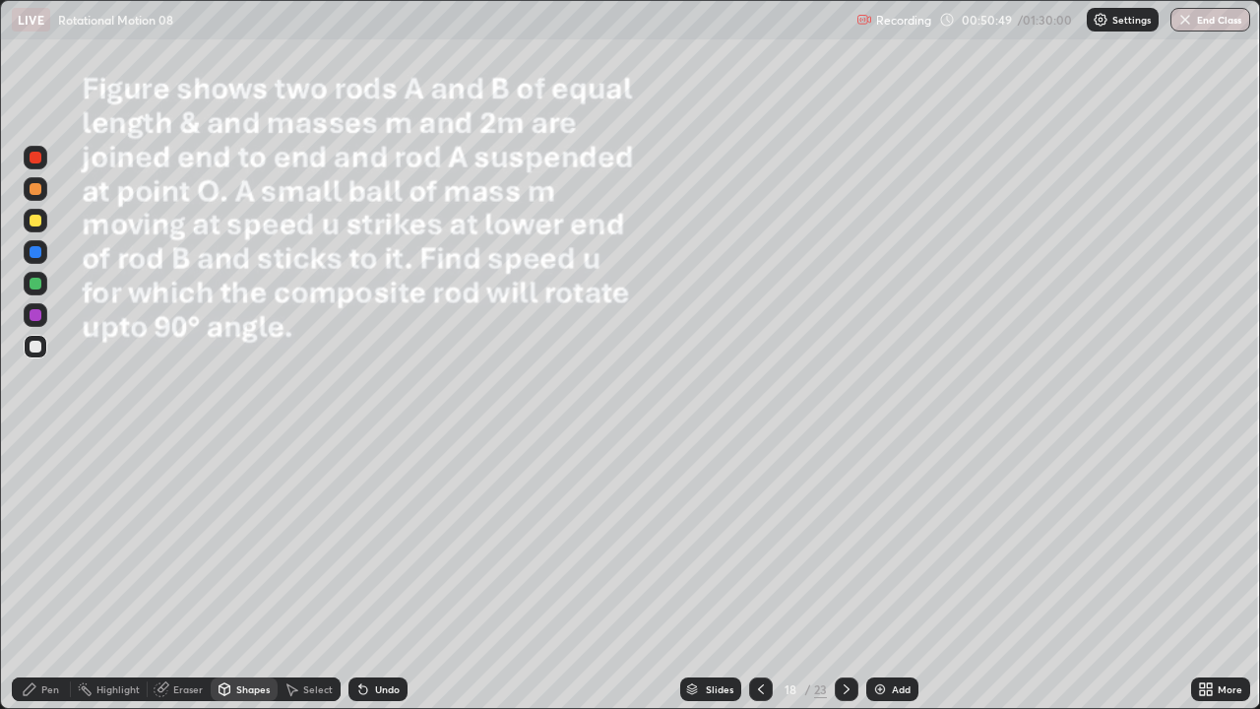
click at [36, 221] on div at bounding box center [36, 221] width 12 height 12
click at [36, 291] on div at bounding box center [36, 284] width 24 height 24
click at [35, 347] on div at bounding box center [36, 347] width 12 height 12
click at [373, 583] on div "Undo" at bounding box center [377, 689] width 59 height 24
click at [246, 583] on div "Shapes" at bounding box center [252, 689] width 33 height 10
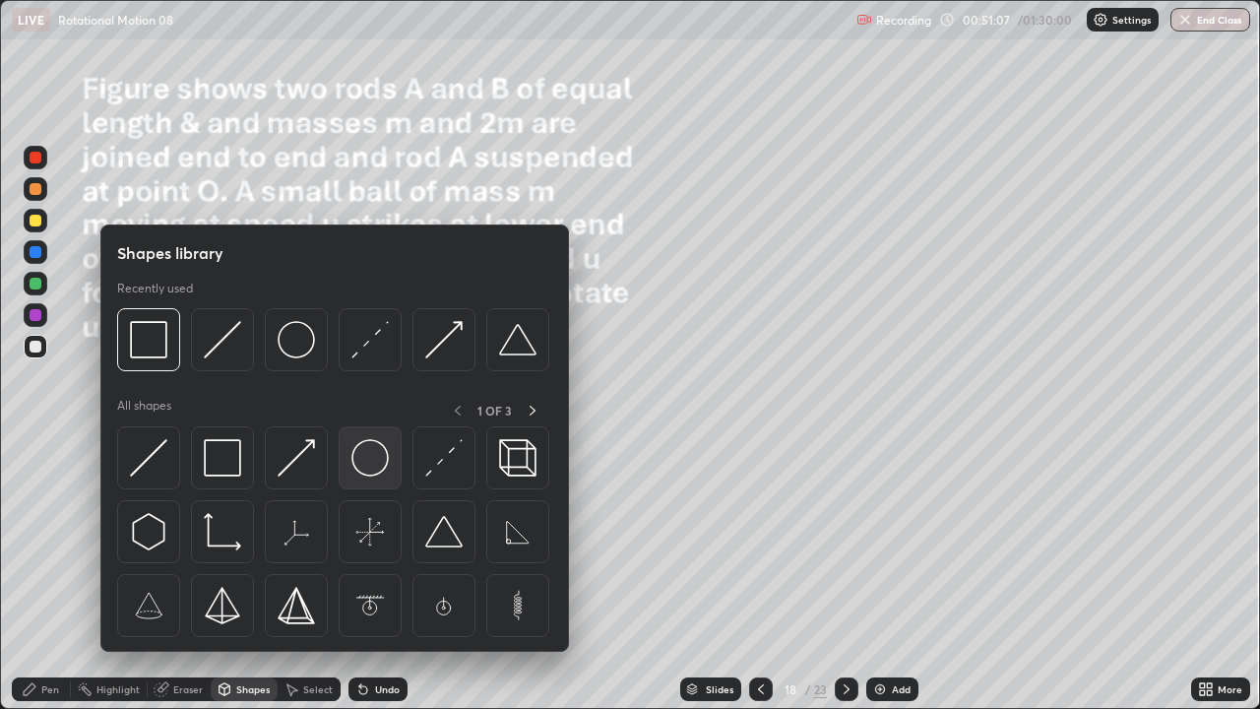
click at [377, 453] on img at bounding box center [369, 457] width 37 height 37
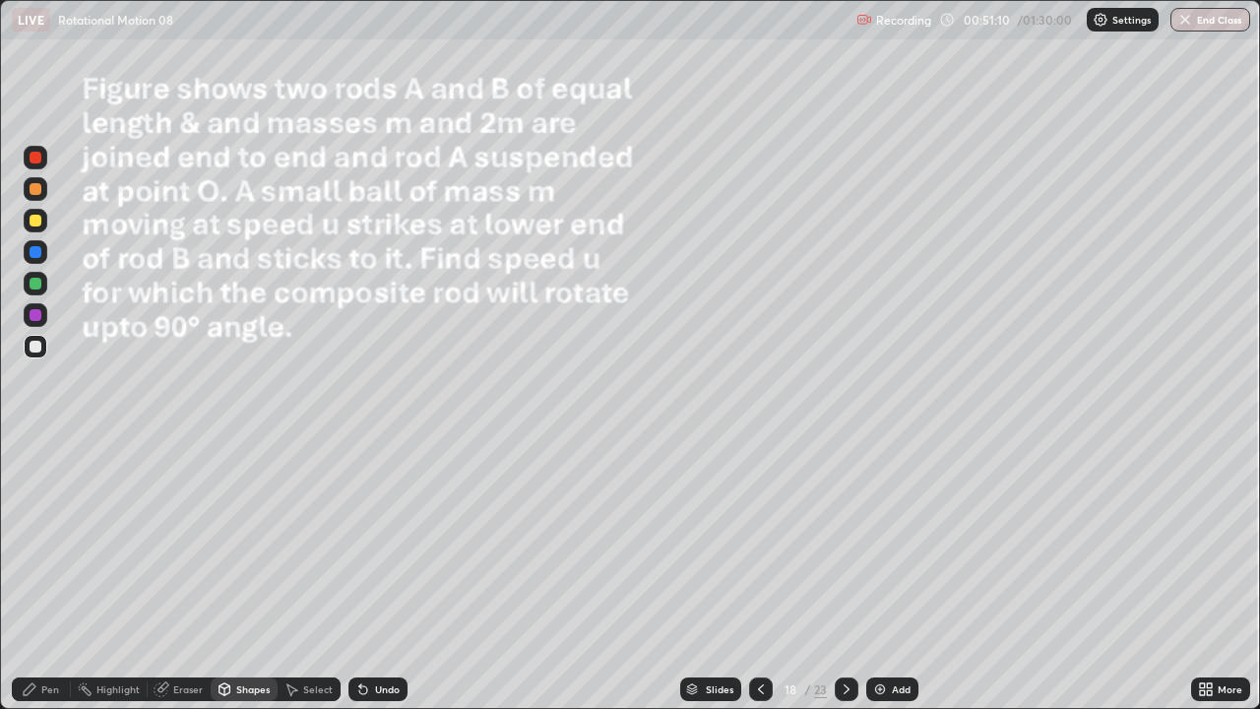
click at [248, 583] on div "Shapes" at bounding box center [252, 689] width 33 height 10
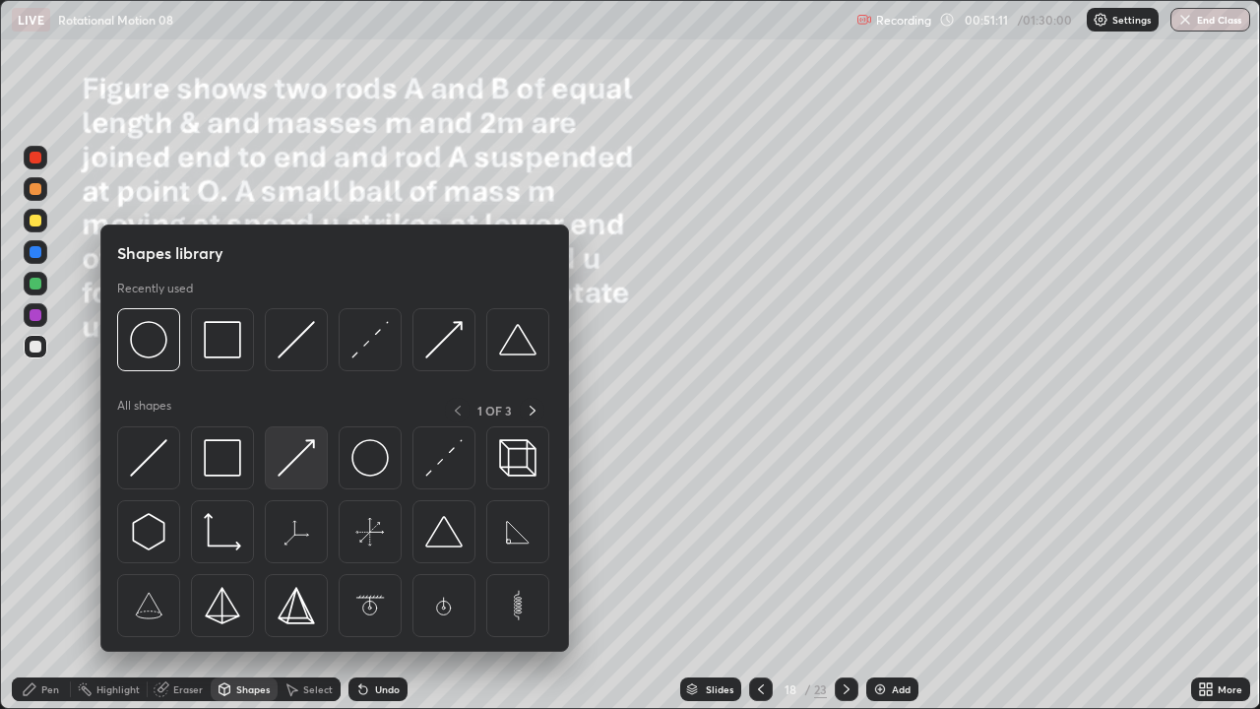
click at [296, 460] on img at bounding box center [296, 457] width 37 height 37
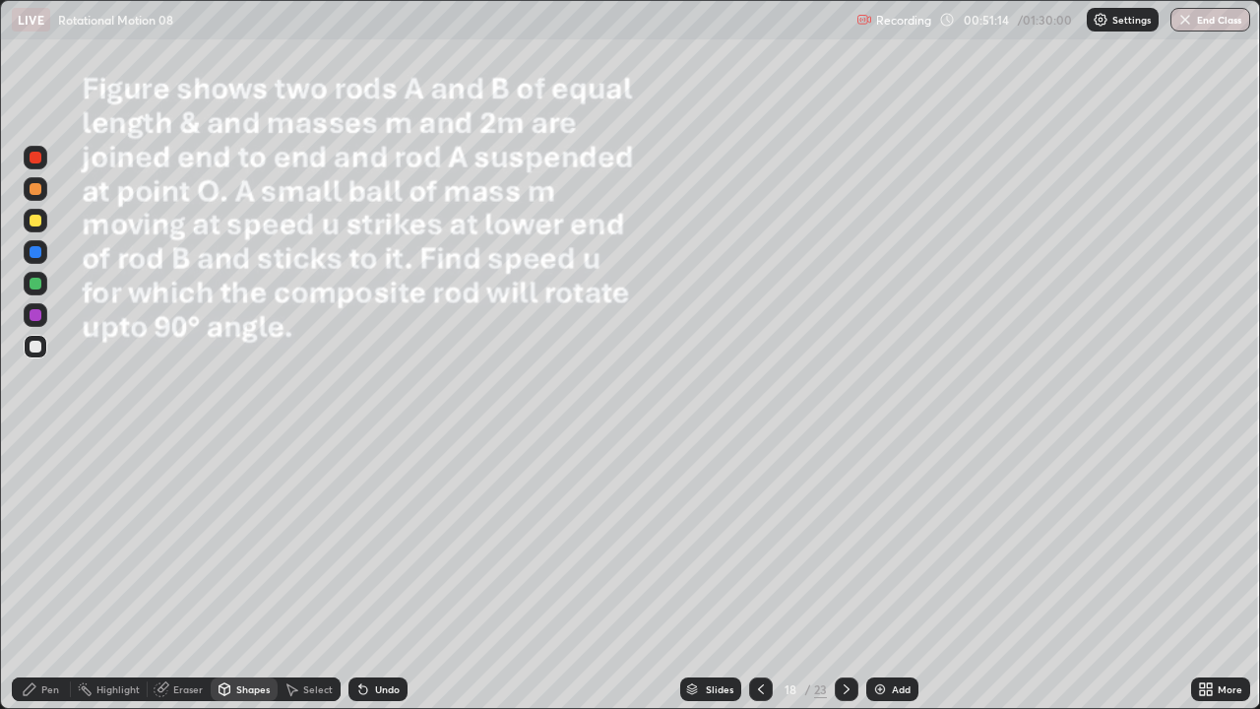
click at [60, 583] on div "Pen" at bounding box center [41, 689] width 59 height 24
click at [301, 583] on div "Select" at bounding box center [309, 689] width 63 height 24
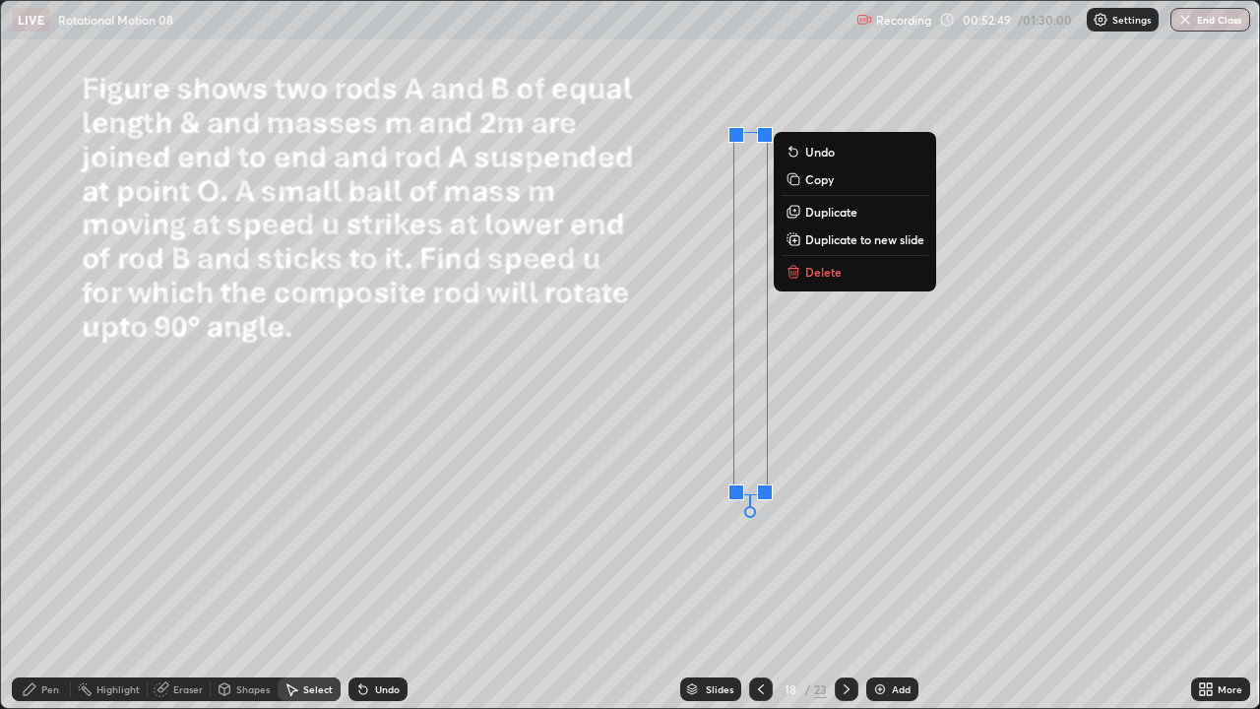
click at [829, 212] on p "Duplicate" at bounding box center [831, 212] width 52 height 16
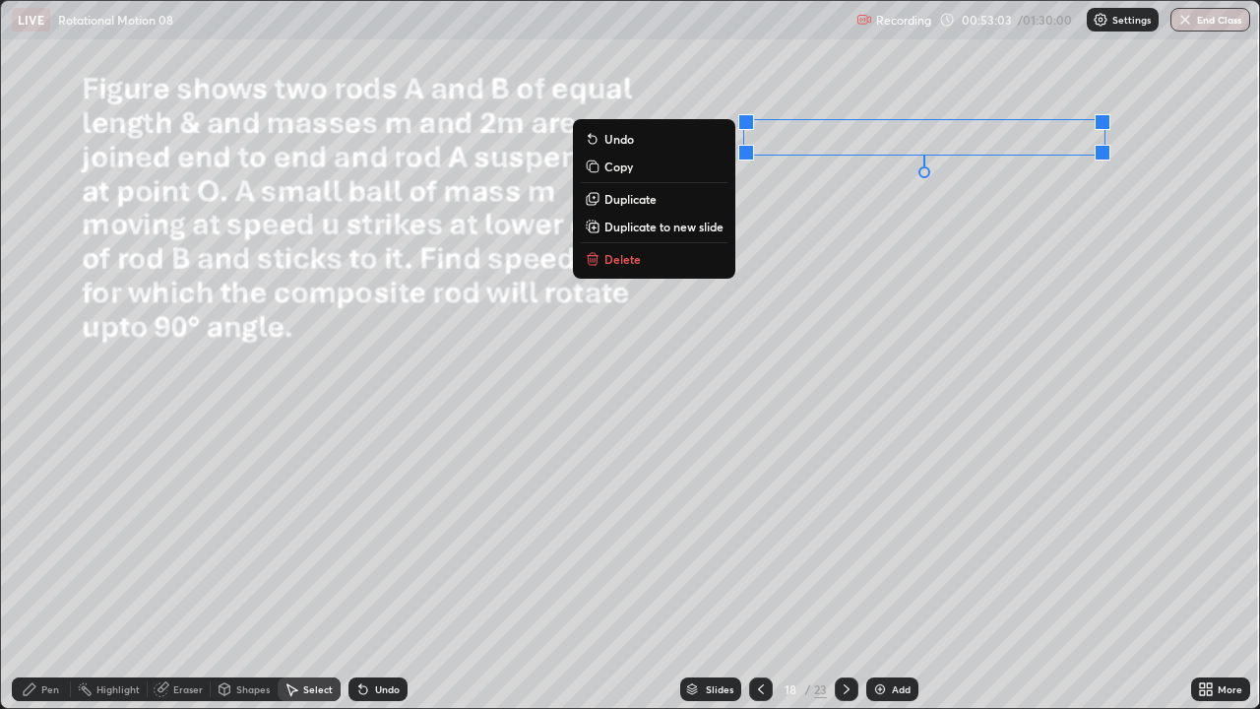
click at [989, 405] on div "0 ° Undo Copy Duplicate Duplicate to new slide Delete" at bounding box center [630, 354] width 1258 height 707
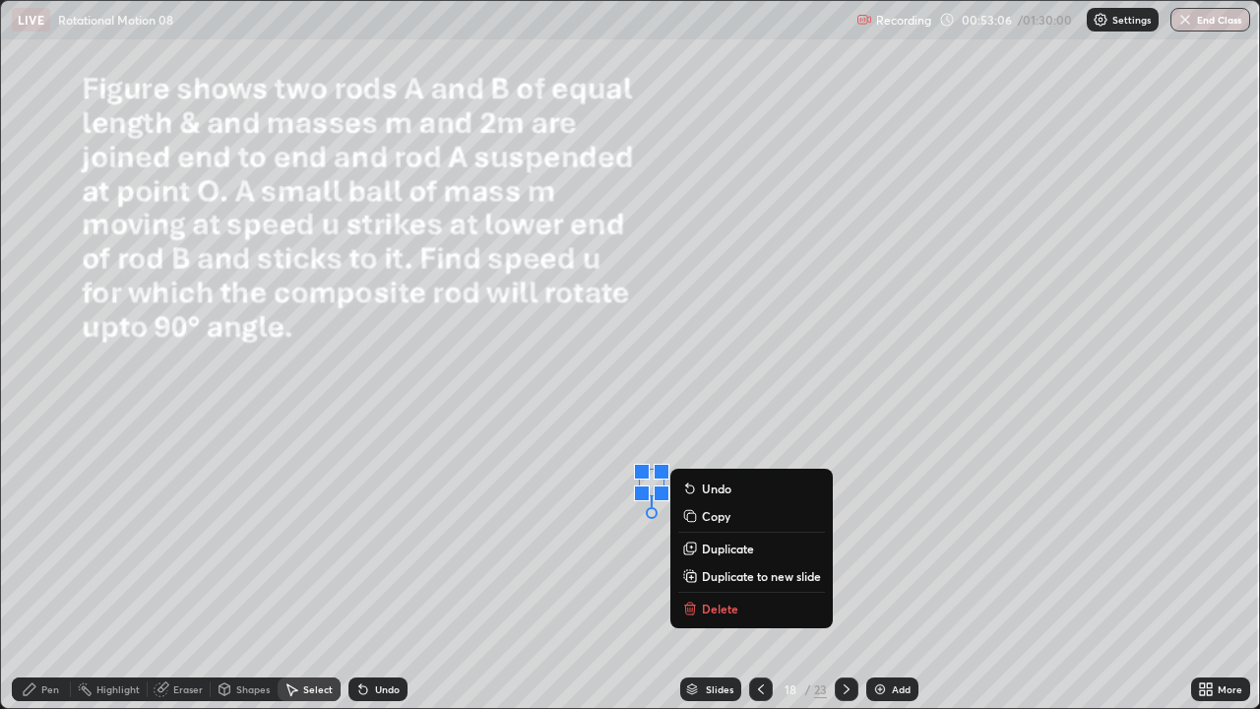
click at [729, 550] on p "Duplicate" at bounding box center [728, 548] width 52 height 16
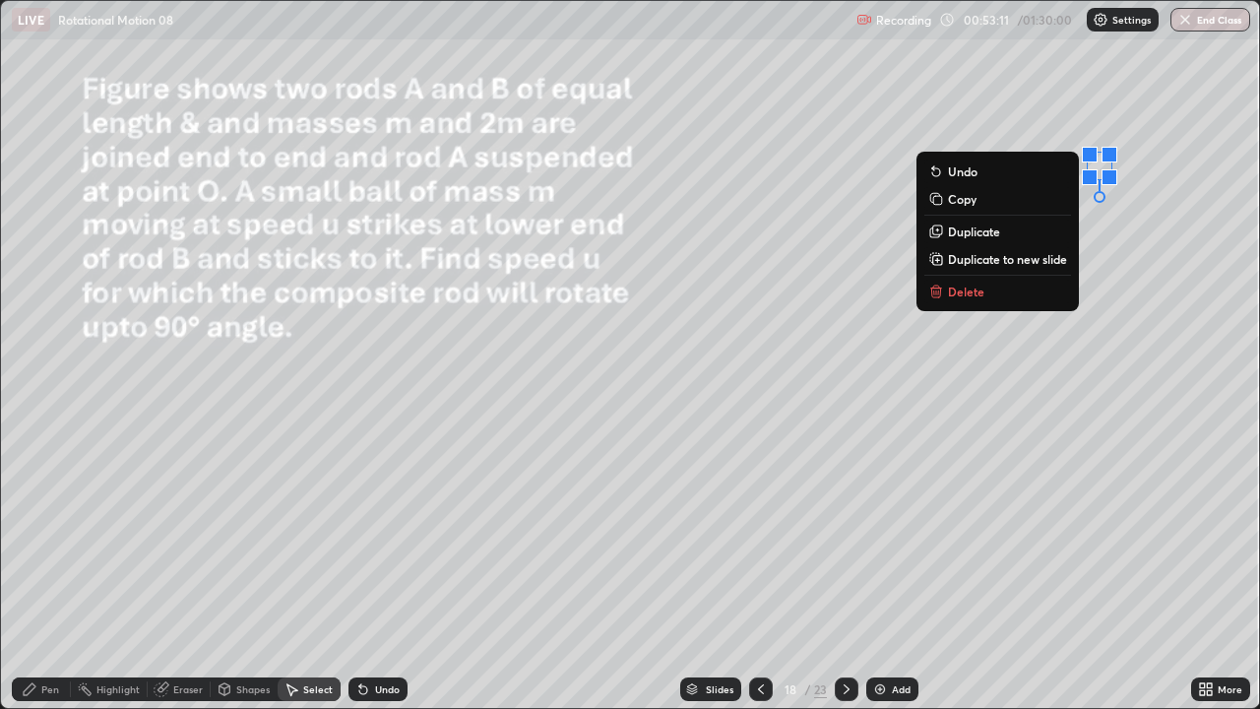
click at [1100, 485] on div "0 ° Undo Copy Duplicate Duplicate to new slide Delete" at bounding box center [630, 354] width 1258 height 707
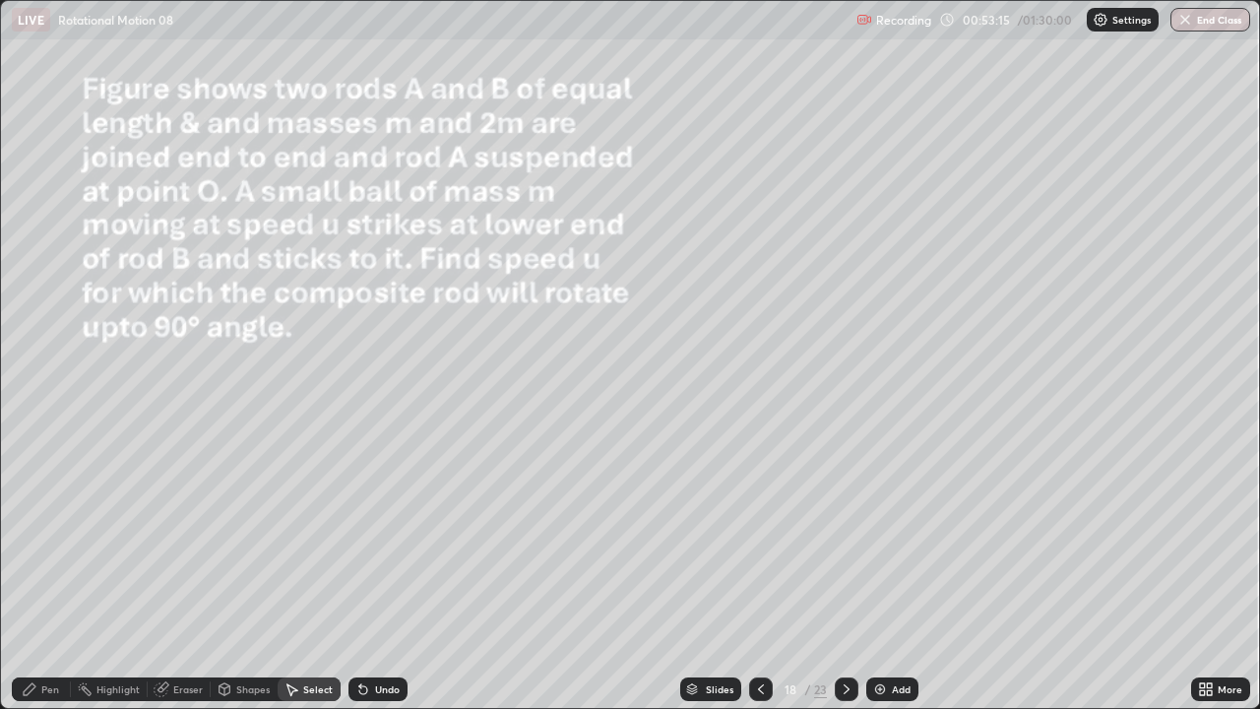
click at [42, 583] on div "Pen" at bounding box center [41, 689] width 59 height 24
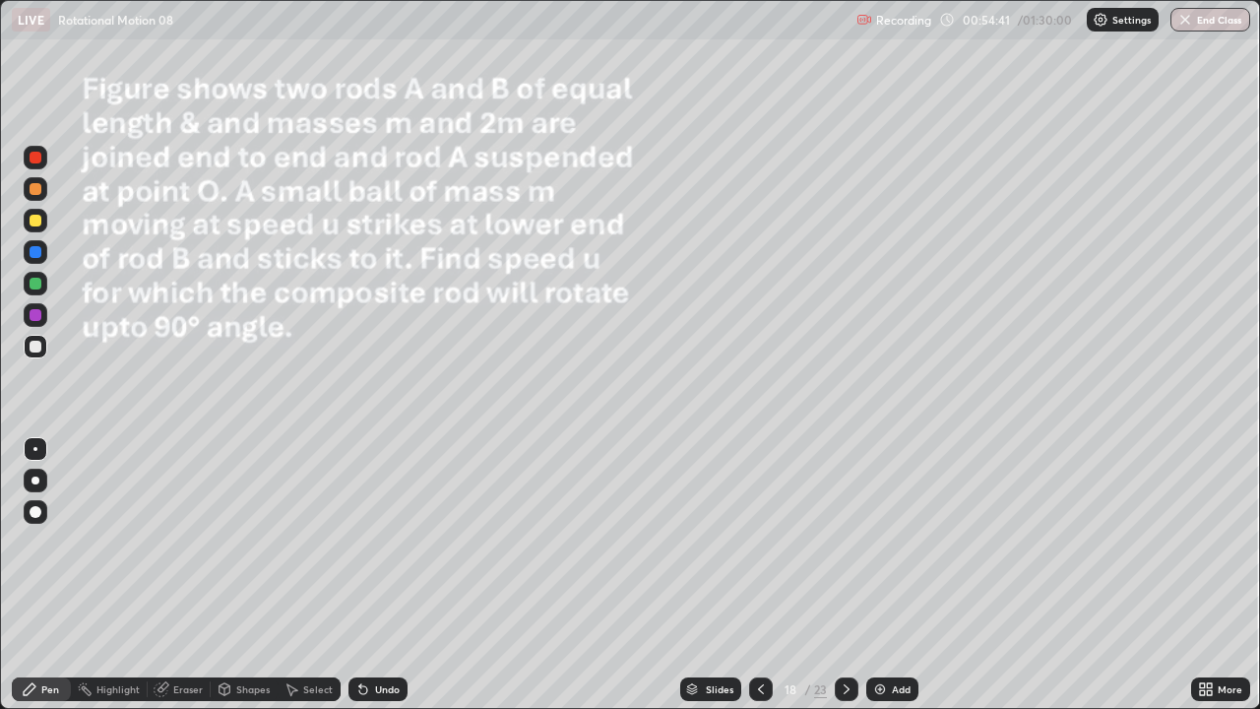
click at [32, 344] on div at bounding box center [36, 347] width 12 height 12
click at [36, 350] on div at bounding box center [36, 347] width 12 height 12
click at [32, 212] on div at bounding box center [36, 221] width 24 height 24
click at [306, 583] on div "Select" at bounding box center [309, 689] width 63 height 24
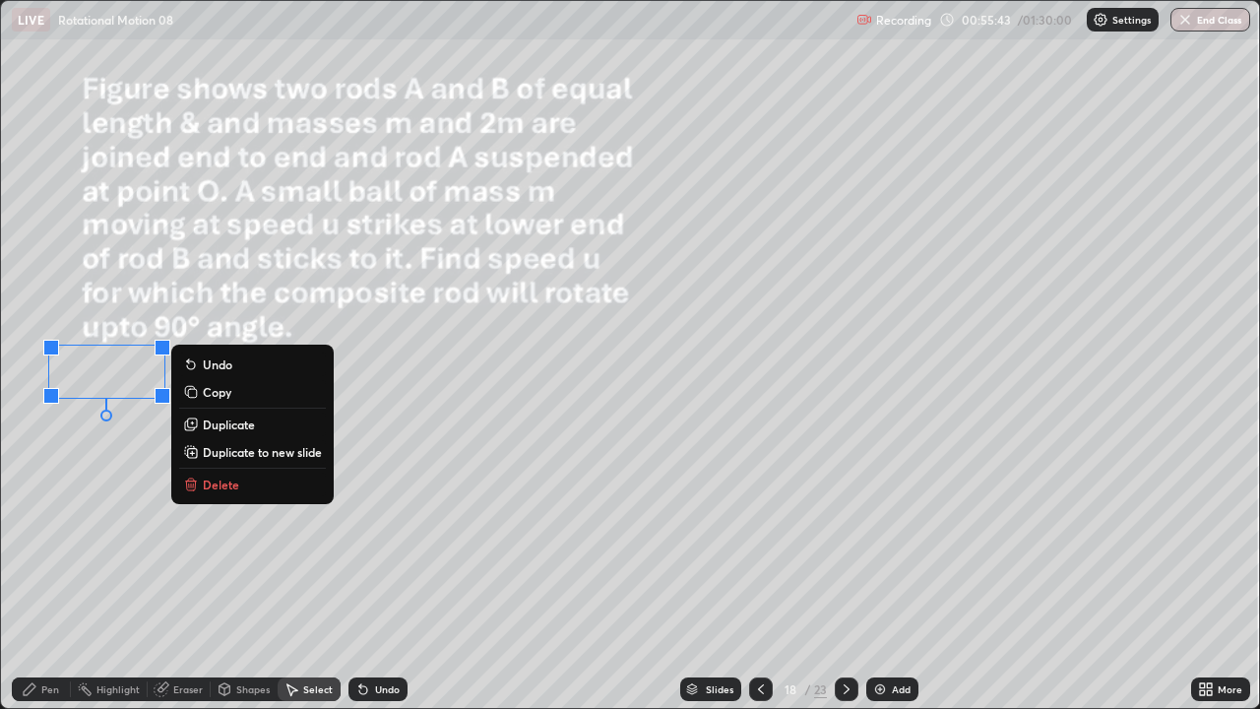
click at [35, 583] on div "Pen" at bounding box center [41, 689] width 59 height 24
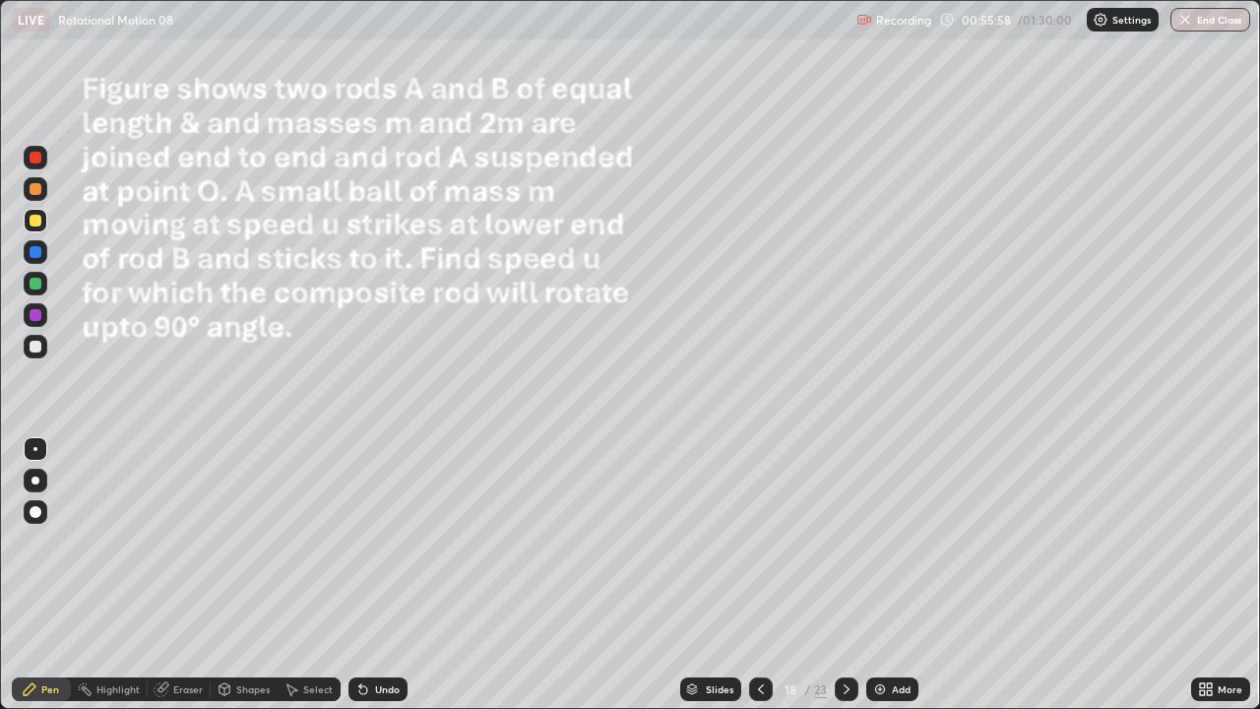
click at [36, 347] on div at bounding box center [36, 347] width 12 height 12
click at [36, 221] on div at bounding box center [36, 221] width 12 height 12
click at [37, 350] on div at bounding box center [36, 347] width 12 height 12
click at [40, 280] on div at bounding box center [36, 284] width 12 height 12
click at [36, 343] on div at bounding box center [36, 347] width 12 height 12
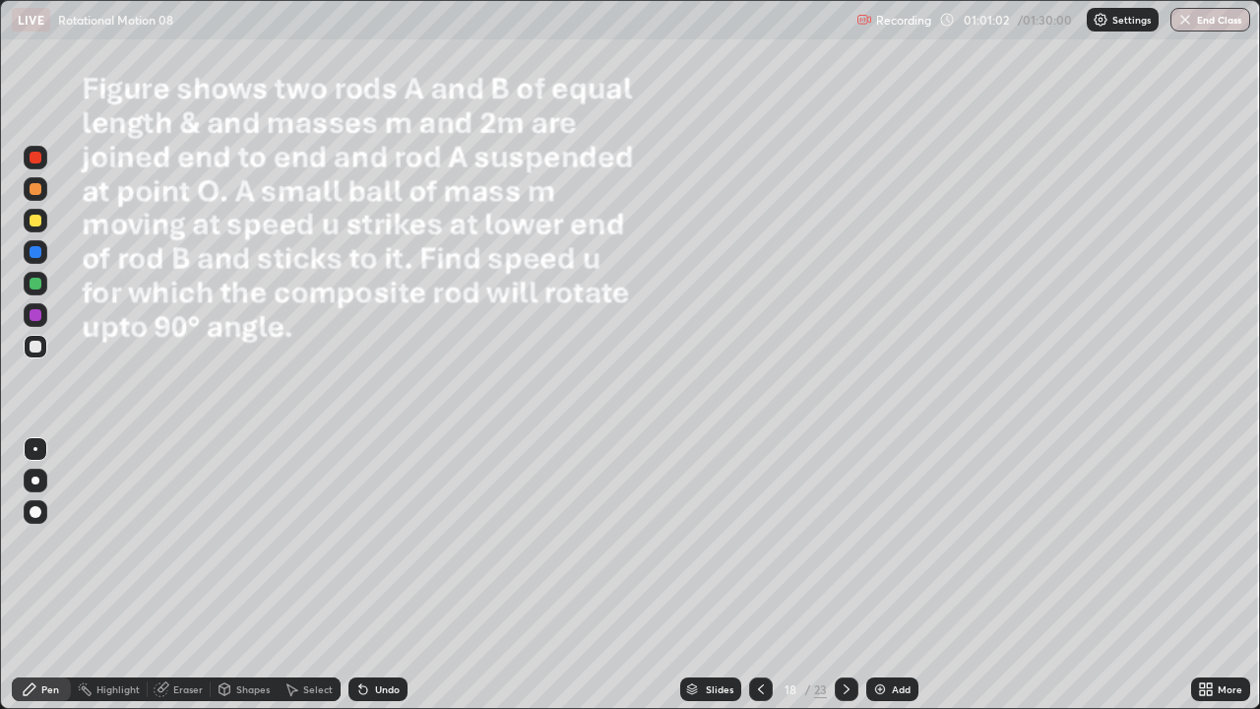
click at [173, 583] on div "Eraser" at bounding box center [188, 689] width 30 height 10
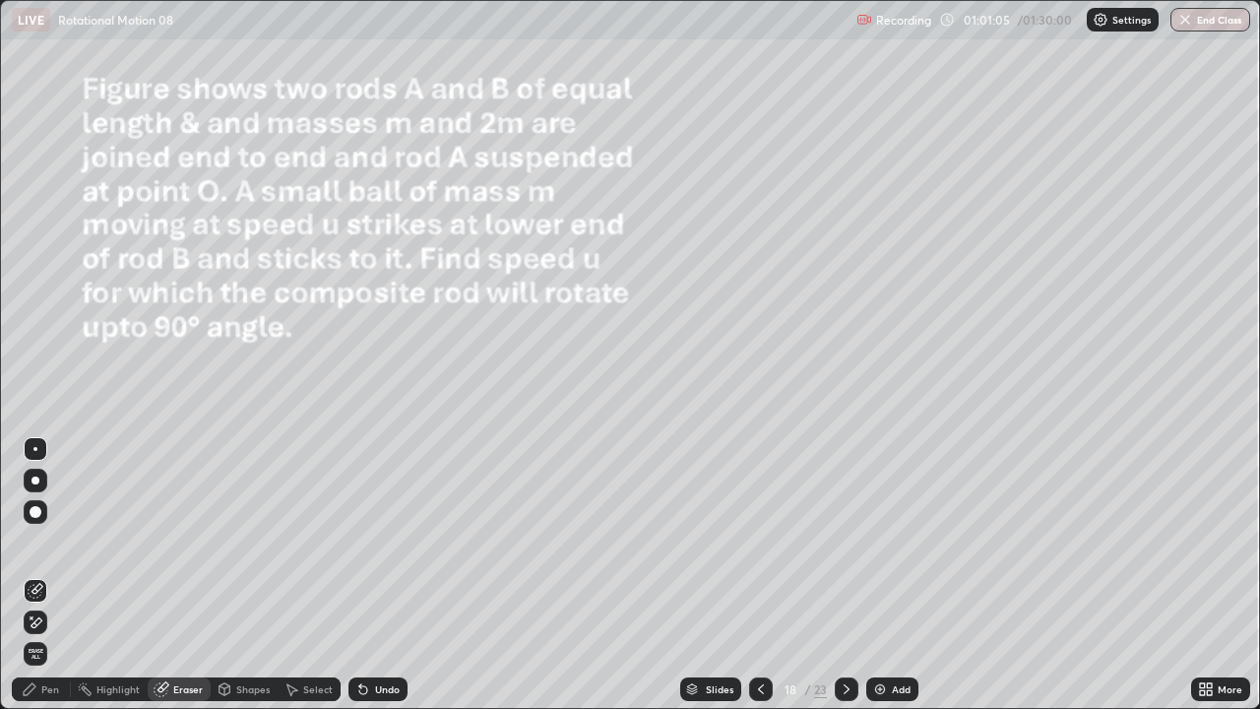
click at [62, 583] on div "Pen" at bounding box center [41, 689] width 59 height 24
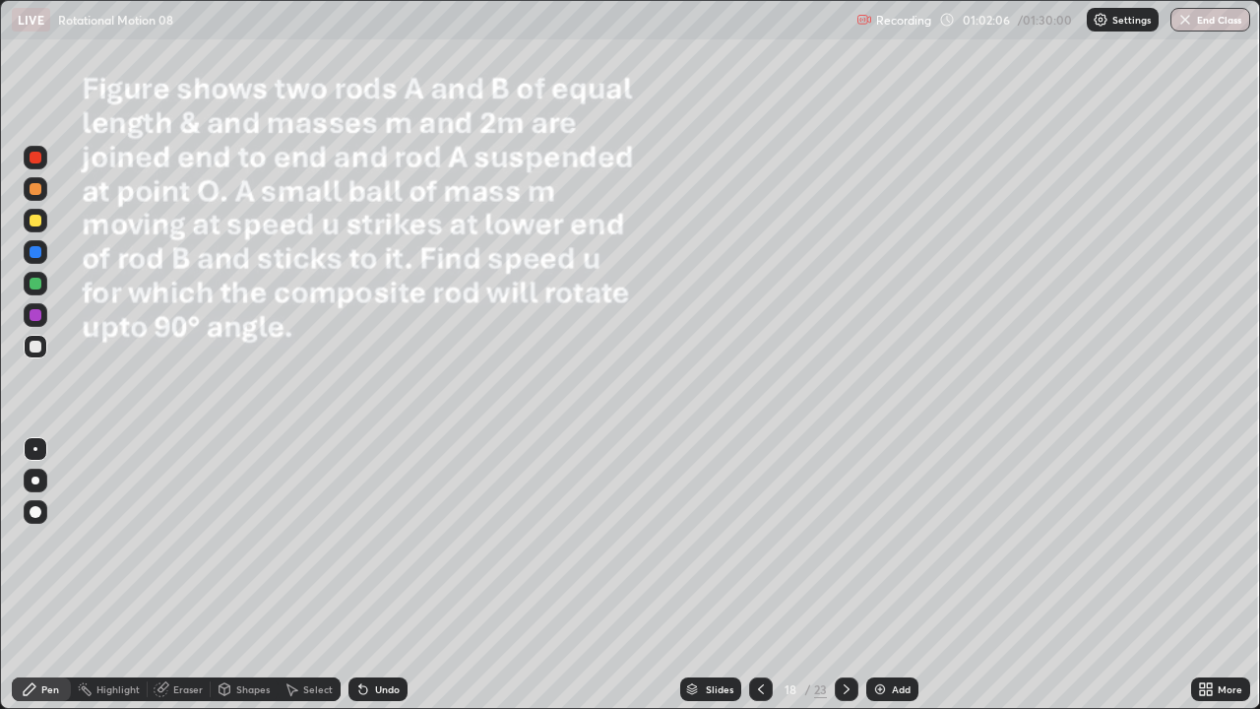
click at [36, 219] on div at bounding box center [36, 221] width 12 height 12
click at [32, 347] on div at bounding box center [36, 347] width 12 height 12
click at [36, 218] on div at bounding box center [36, 221] width 12 height 12
click at [38, 345] on div at bounding box center [36, 347] width 12 height 12
click at [36, 222] on div at bounding box center [36, 221] width 12 height 12
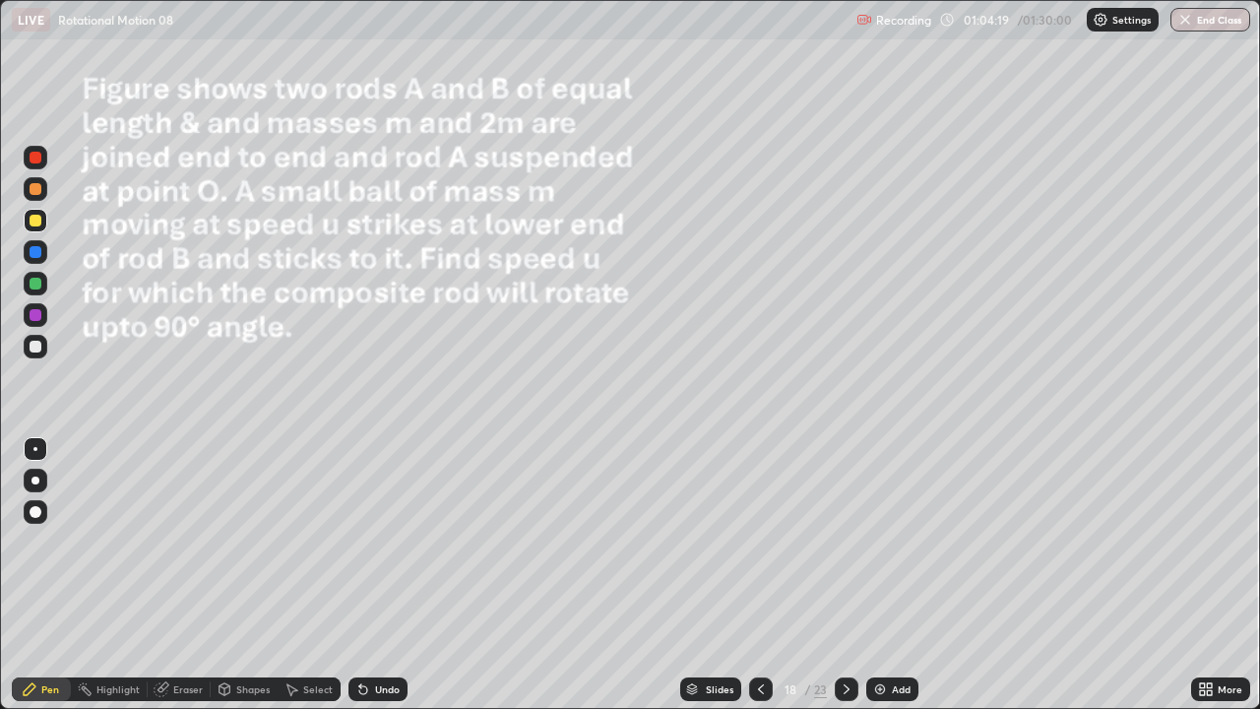
click at [376, 583] on div "Undo" at bounding box center [387, 689] width 25 height 10
click at [43, 348] on div at bounding box center [36, 347] width 24 height 24
click at [845, 583] on icon at bounding box center [847, 689] width 16 height 16
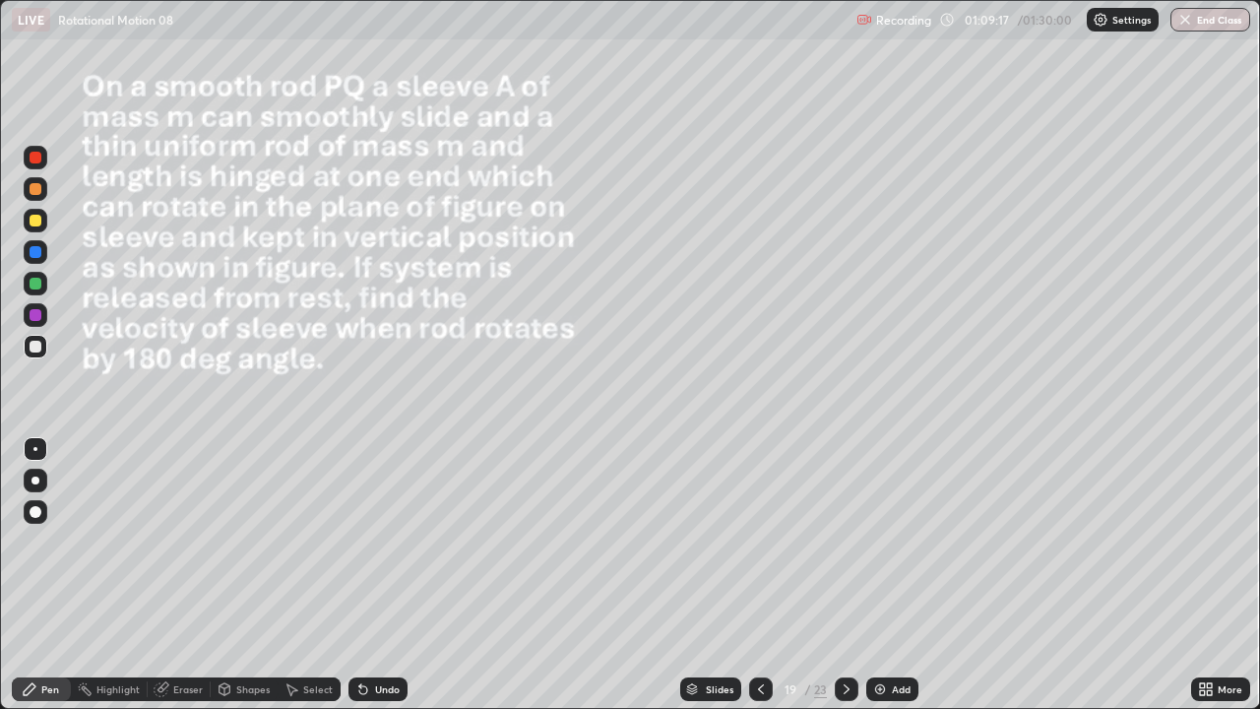
click at [242, 583] on div "Shapes" at bounding box center [252, 689] width 33 height 10
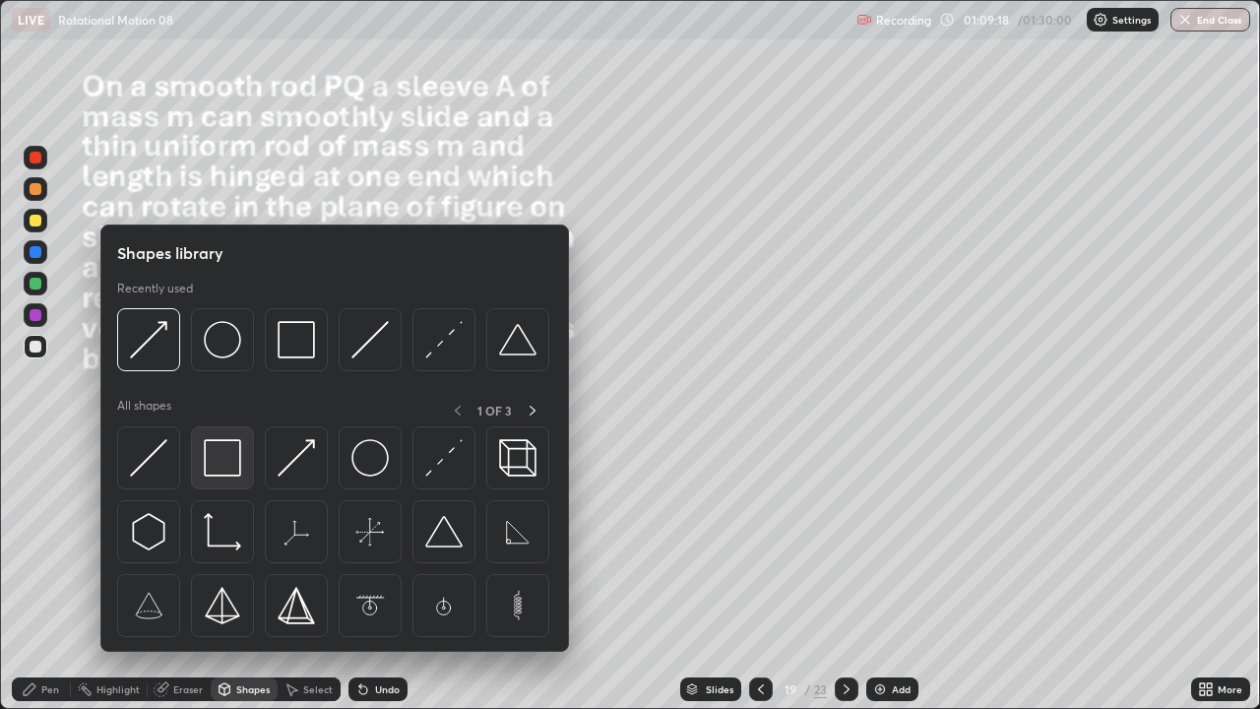
click at [229, 473] on img at bounding box center [222, 457] width 37 height 37
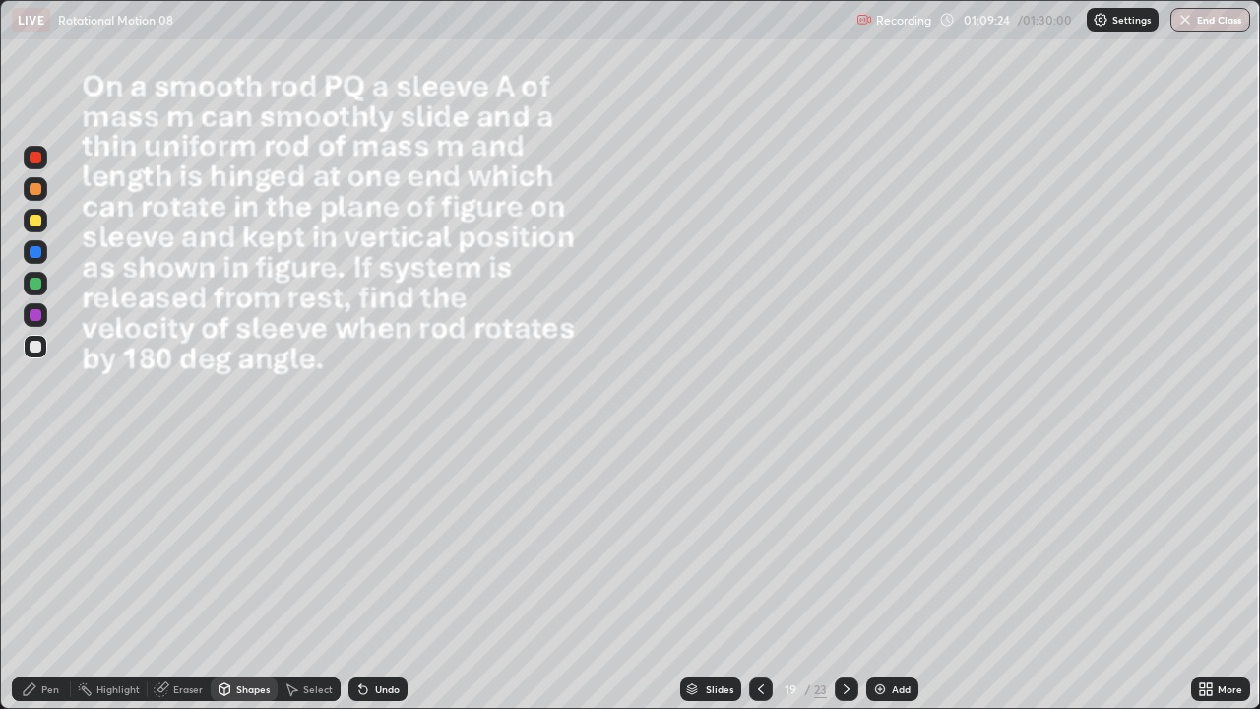
click at [259, 583] on div "Shapes" at bounding box center [252, 689] width 33 height 10
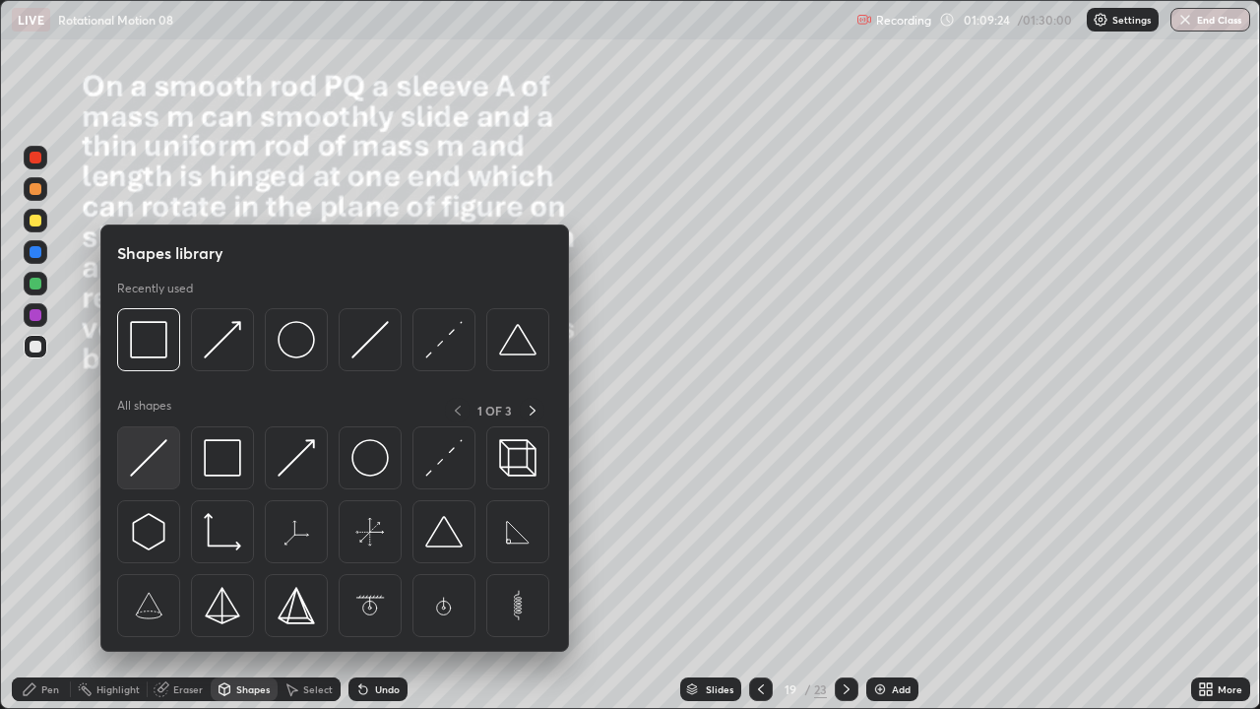
click at [157, 459] on img at bounding box center [148, 457] width 37 height 37
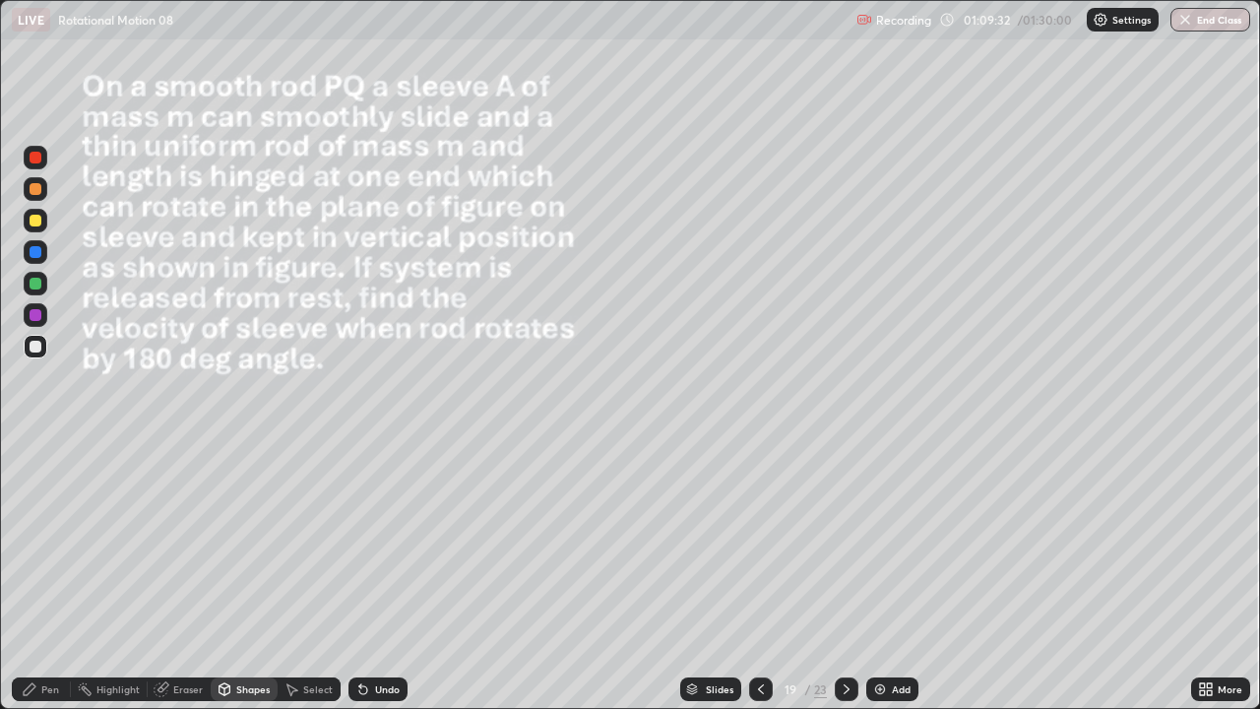
click at [316, 583] on div "Select" at bounding box center [318, 689] width 30 height 10
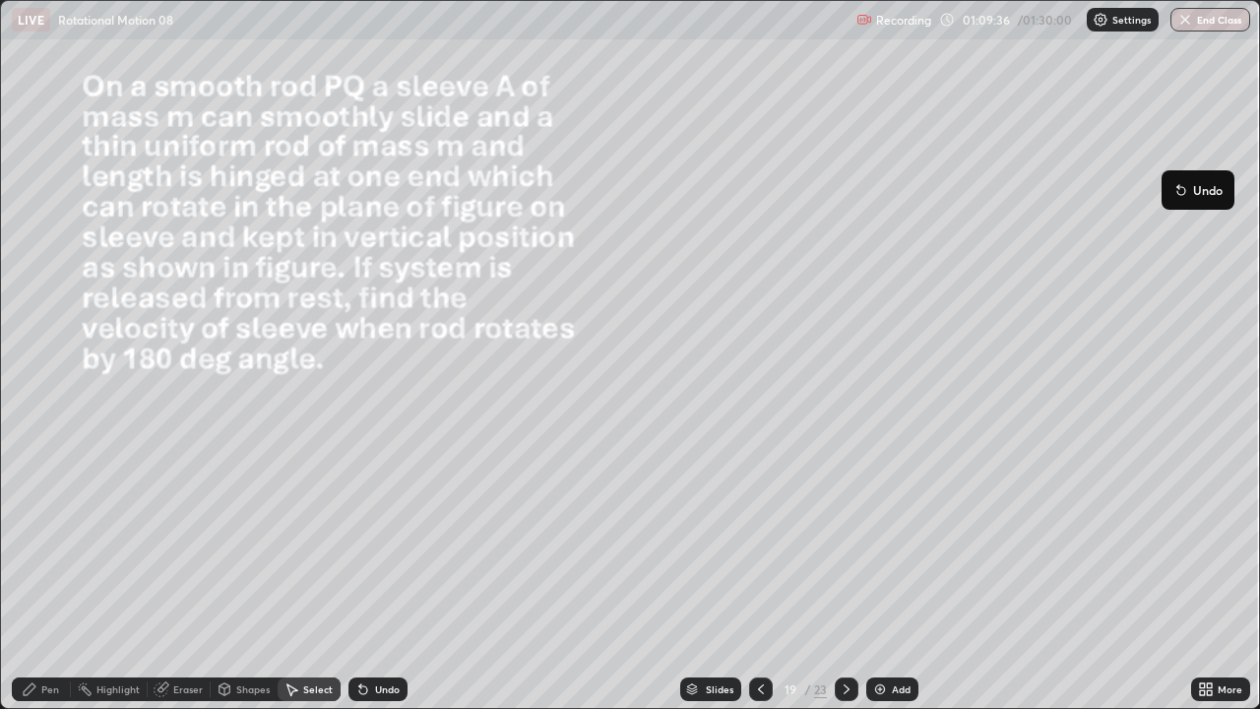
click at [1058, 342] on div "0 ° Undo Copy Duplicate Duplicate to new slide Delete" at bounding box center [630, 354] width 1258 height 707
click at [238, 583] on div "Shapes" at bounding box center [244, 689] width 67 height 24
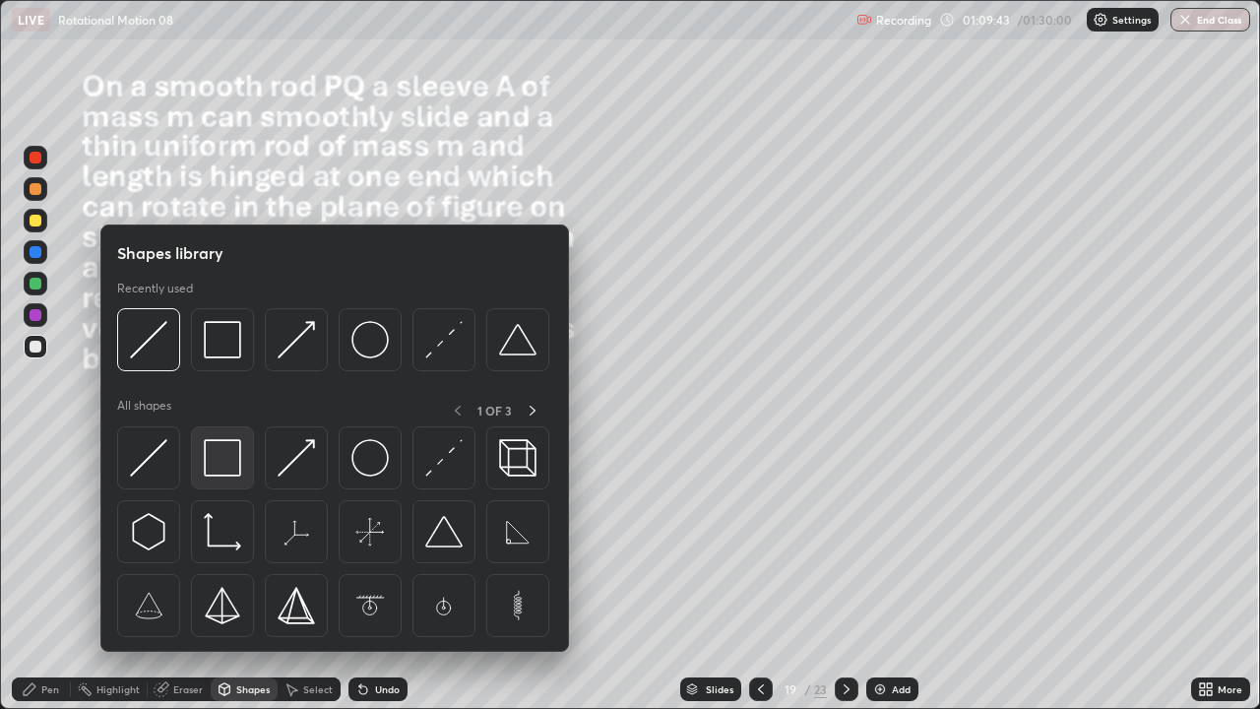
click at [221, 450] on img at bounding box center [222, 457] width 37 height 37
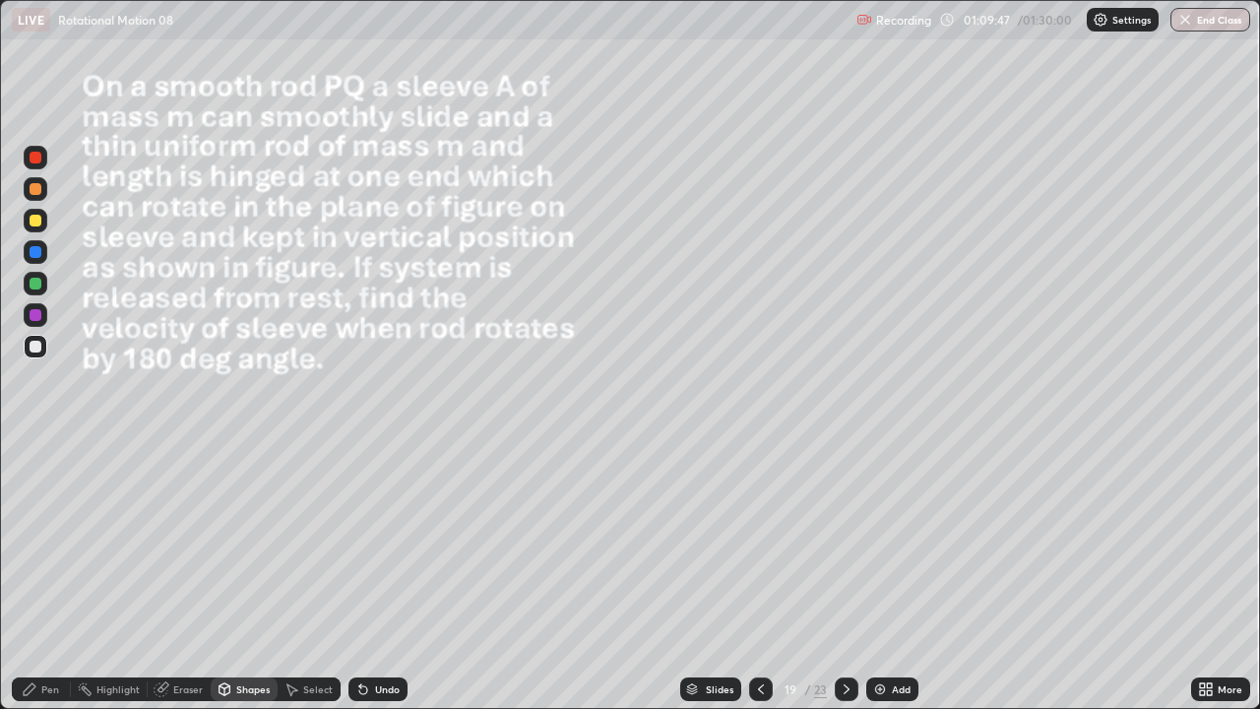
click at [36, 219] on div at bounding box center [36, 221] width 12 height 12
click at [195, 583] on div "Eraser" at bounding box center [179, 689] width 63 height 24
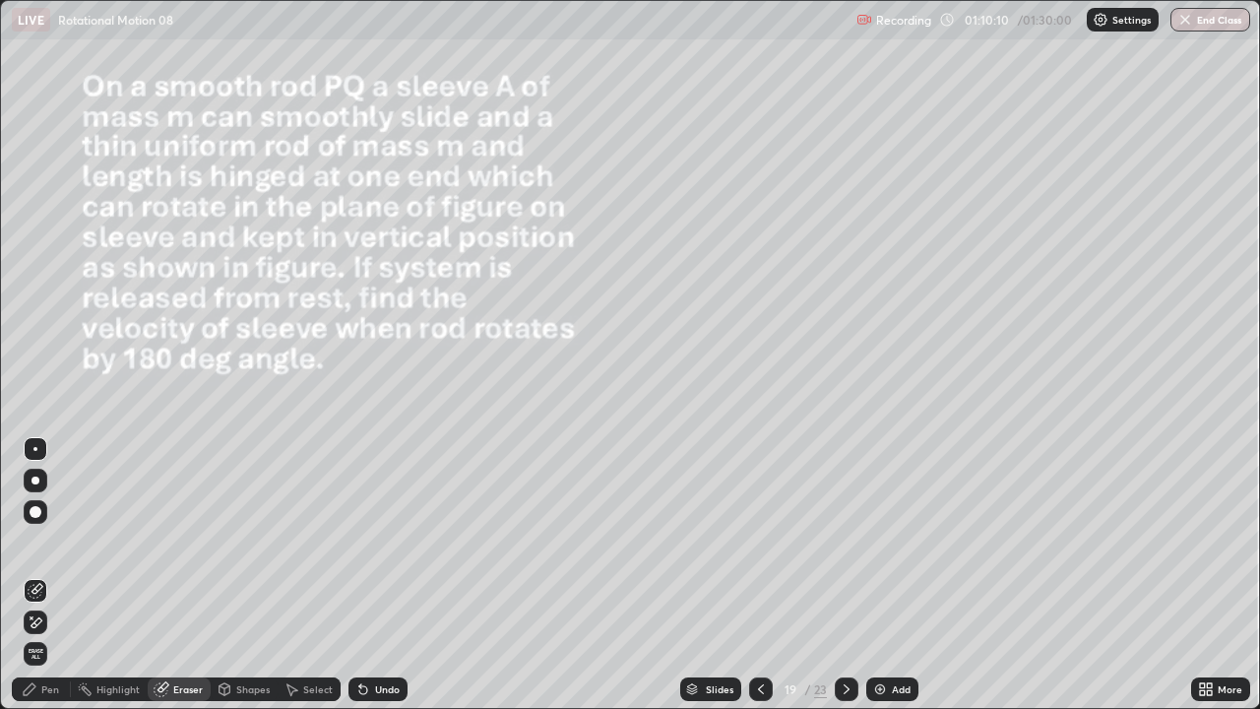
click at [390, 583] on div "Undo" at bounding box center [387, 689] width 25 height 10
click at [312, 583] on div "Select" at bounding box center [318, 689] width 30 height 10
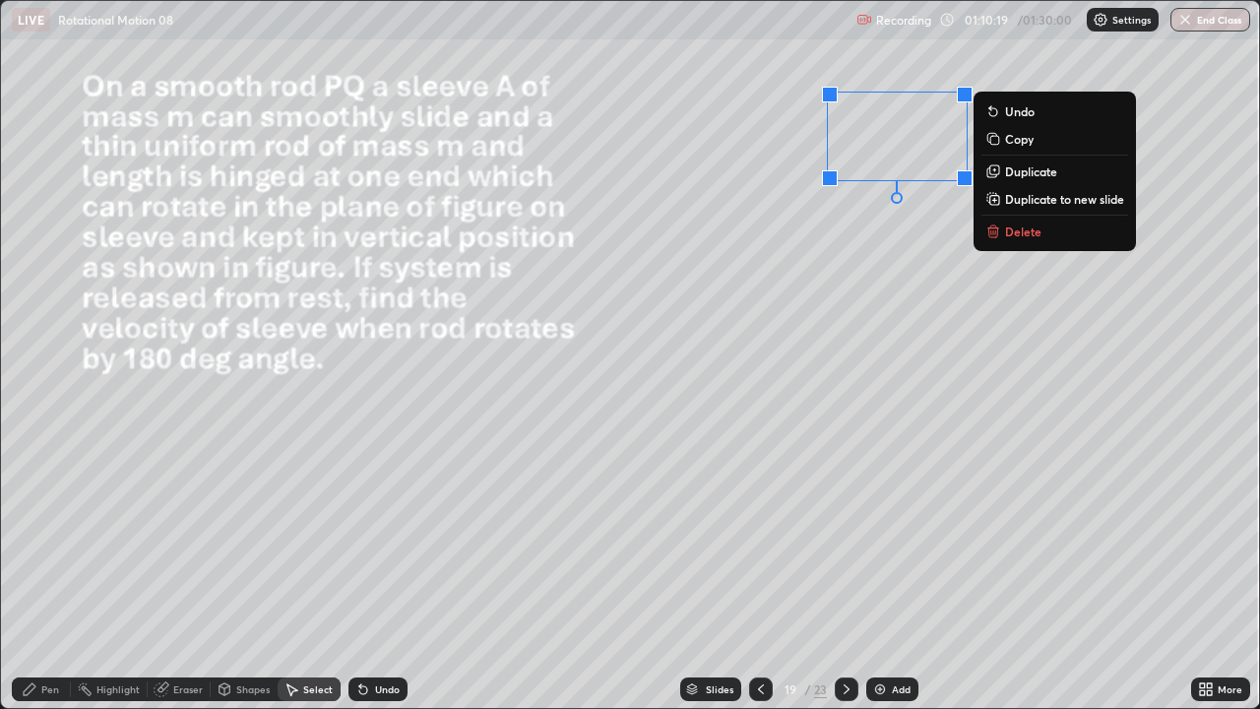
click at [854, 306] on div "0 ° Undo Copy Duplicate Duplicate to new slide Delete" at bounding box center [630, 354] width 1258 height 707
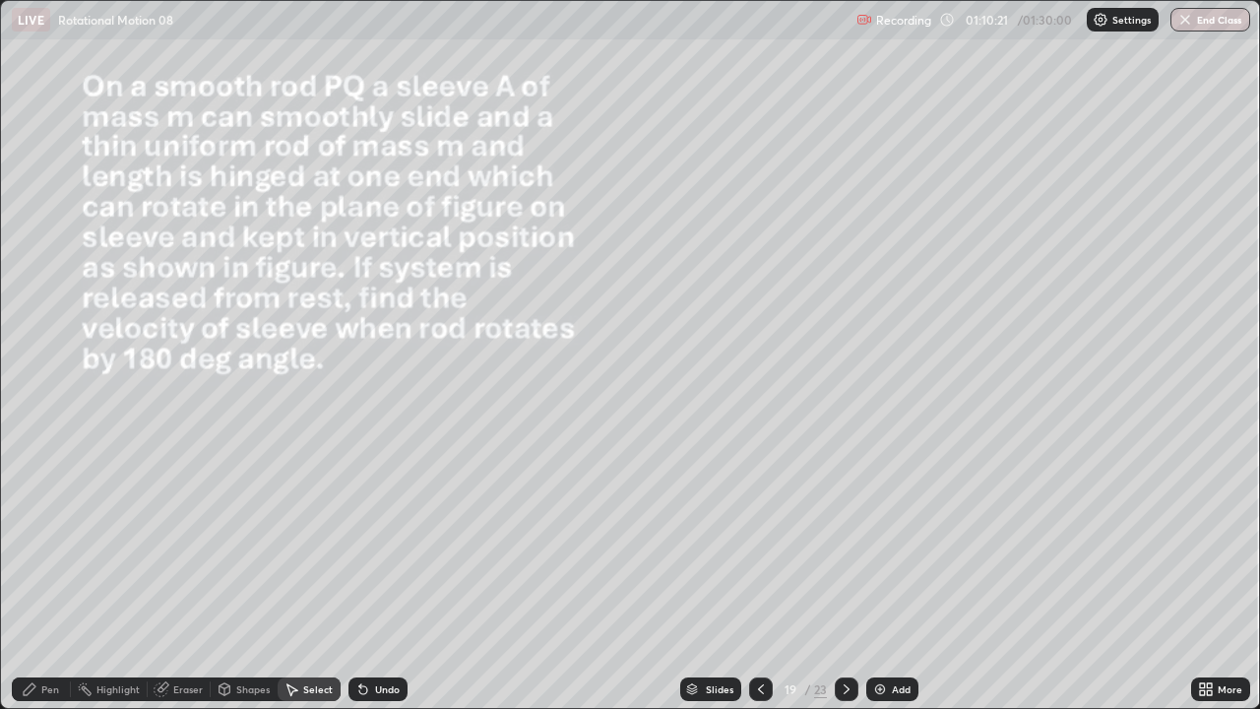
click at [193, 583] on div "Eraser" at bounding box center [188, 689] width 30 height 10
click at [315, 583] on div "Select" at bounding box center [309, 689] width 63 height 24
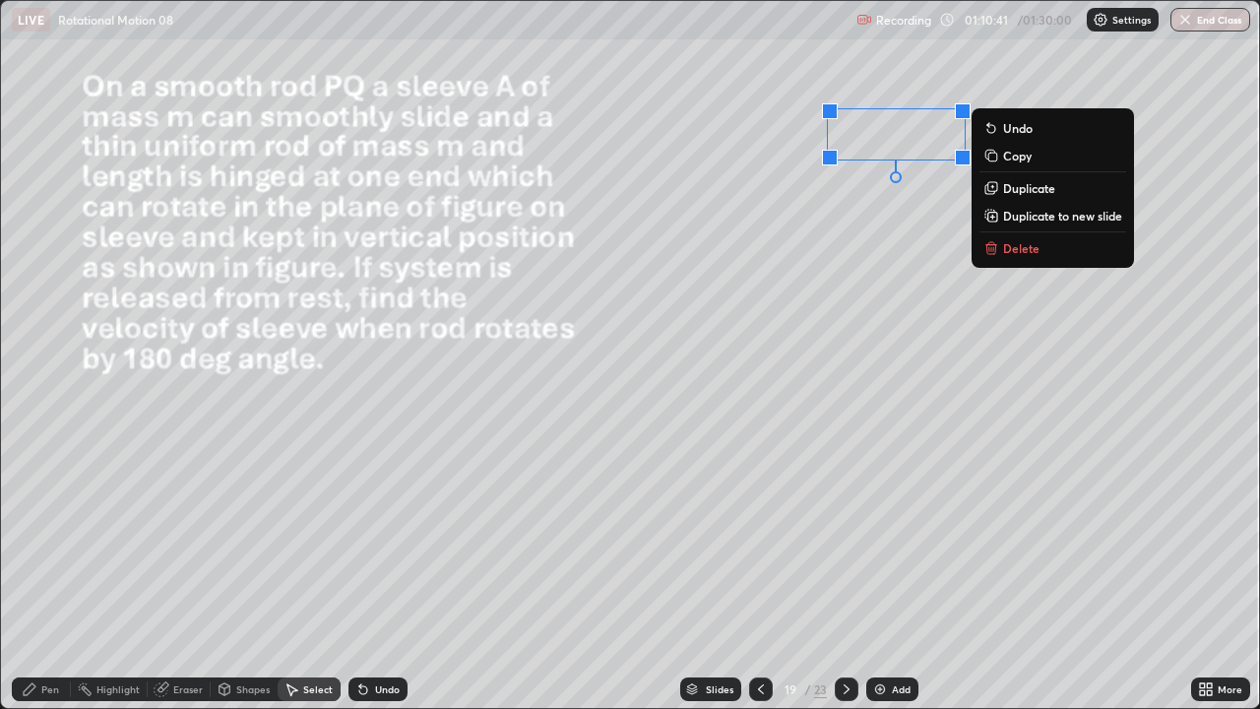
click at [915, 312] on div "0 ° Undo Copy Duplicate Duplicate to new slide Delete" at bounding box center [630, 354] width 1258 height 707
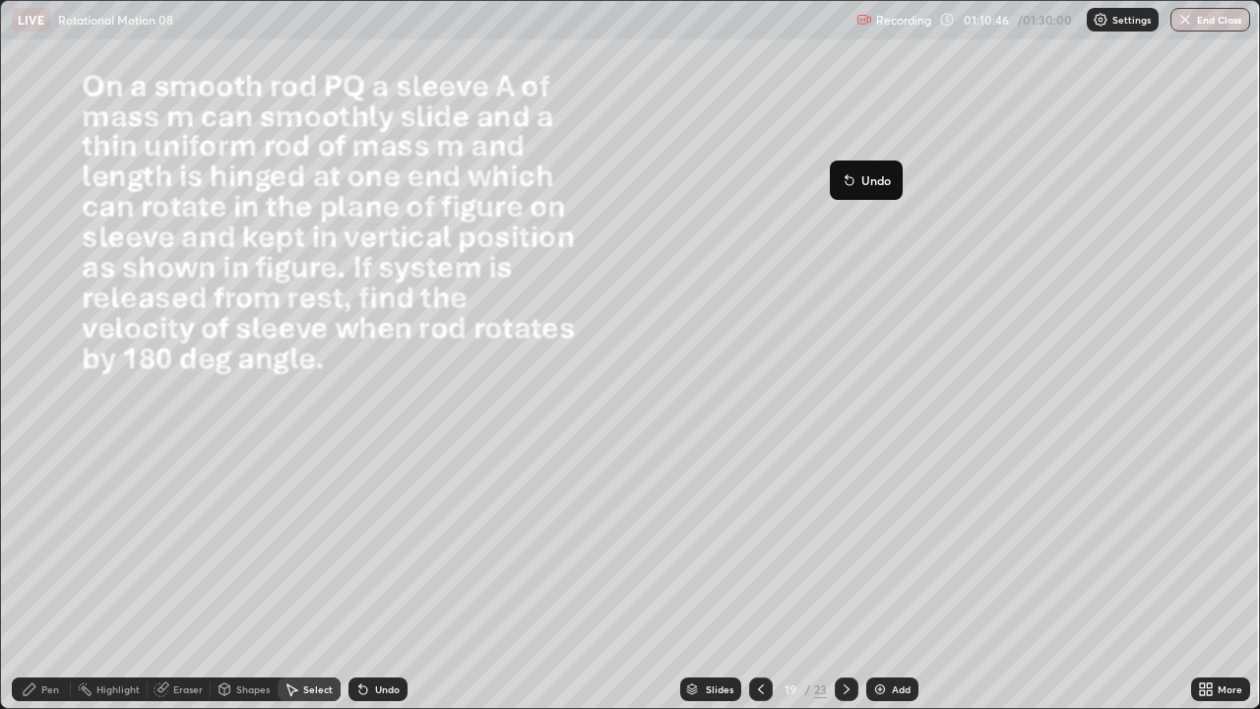
click at [792, 264] on div "0 ° Undo Copy Duplicate Duplicate to new slide Delete" at bounding box center [630, 354] width 1258 height 707
click at [242, 583] on div "Shapes" at bounding box center [244, 689] width 67 height 24
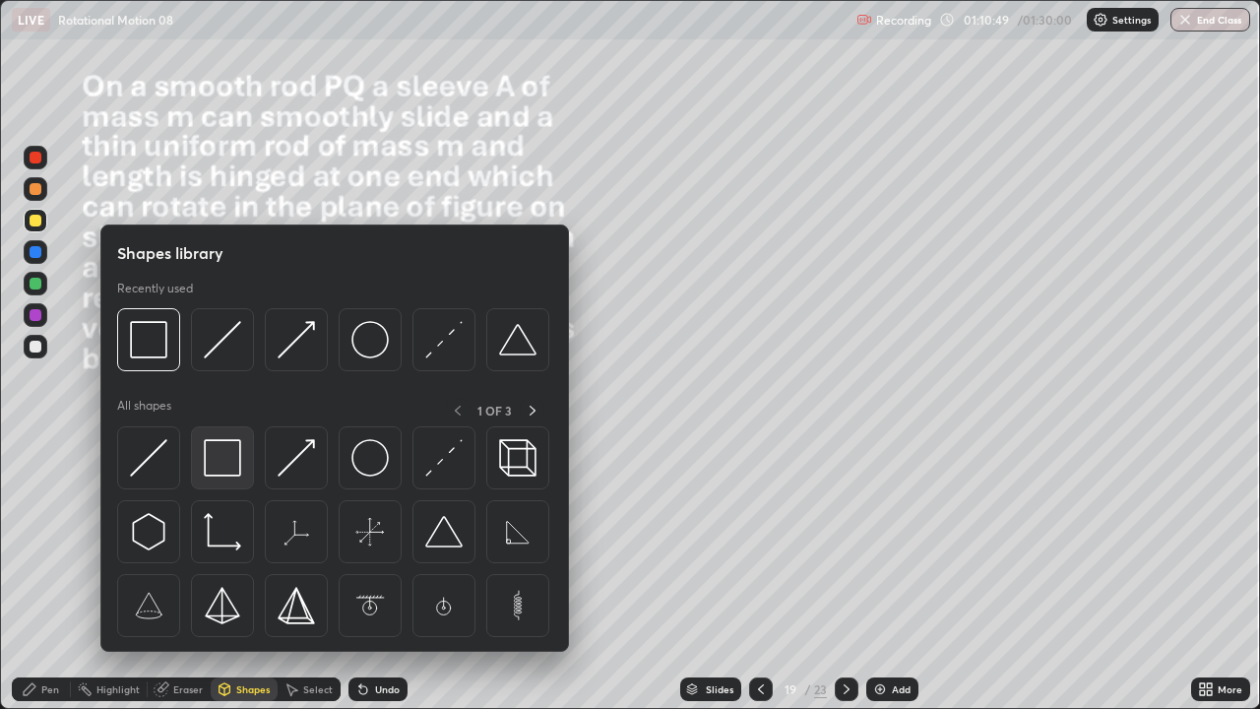
click at [236, 466] on img at bounding box center [222, 457] width 37 height 37
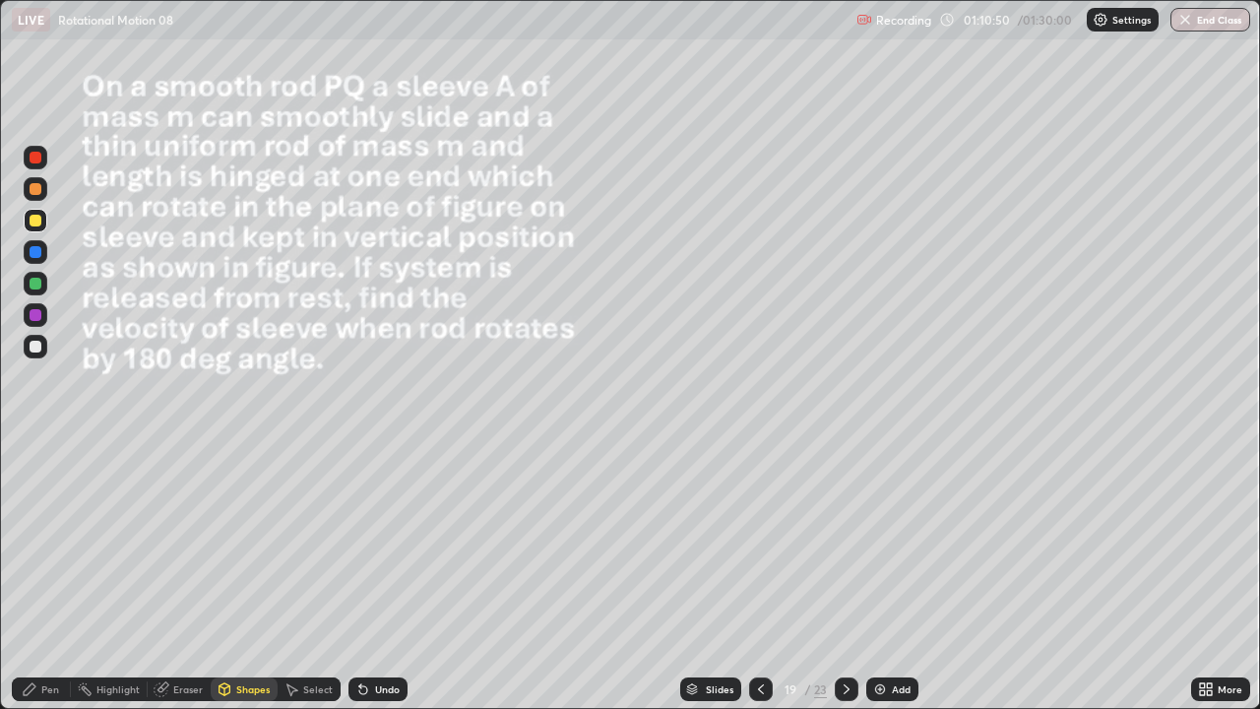
click at [38, 280] on div at bounding box center [36, 284] width 12 height 12
click at [318, 583] on div "Select" at bounding box center [318, 689] width 30 height 10
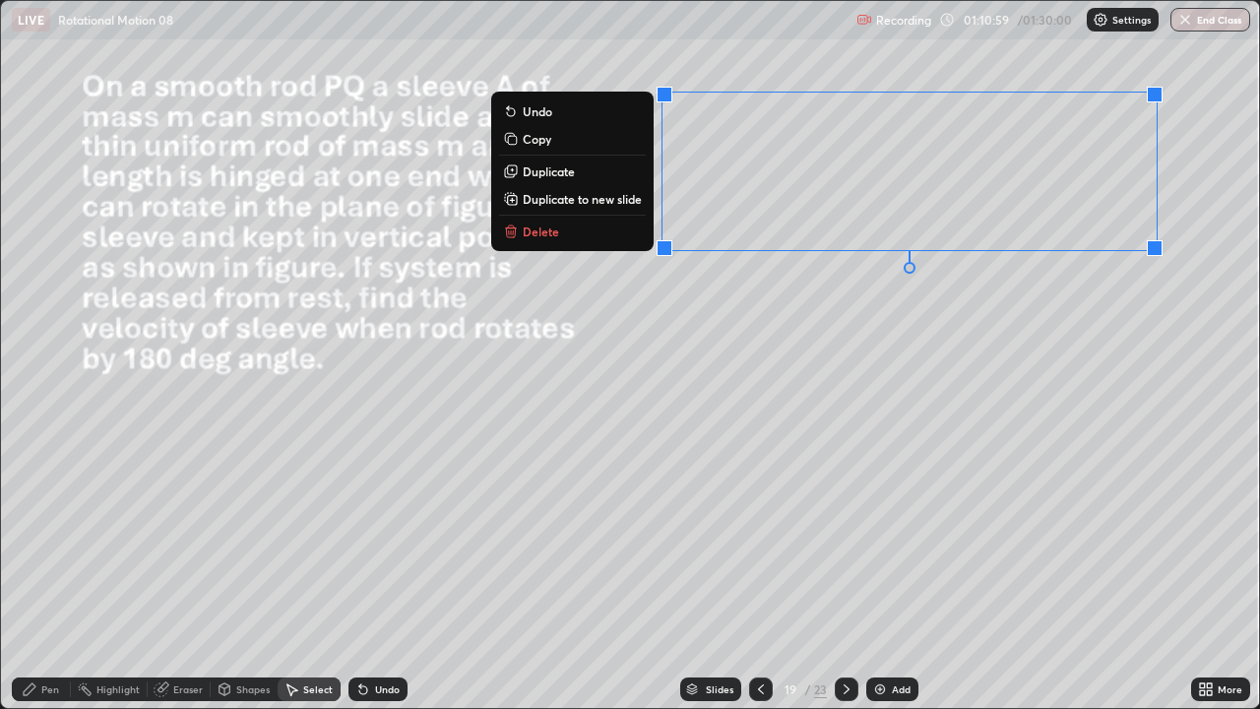
click at [917, 439] on div "0 ° Undo Copy Duplicate Duplicate to new slide Delete" at bounding box center [630, 354] width 1258 height 707
click at [1012, 329] on div "0 ° Undo Copy Duplicate Duplicate to new slide Delete" at bounding box center [630, 354] width 1258 height 707
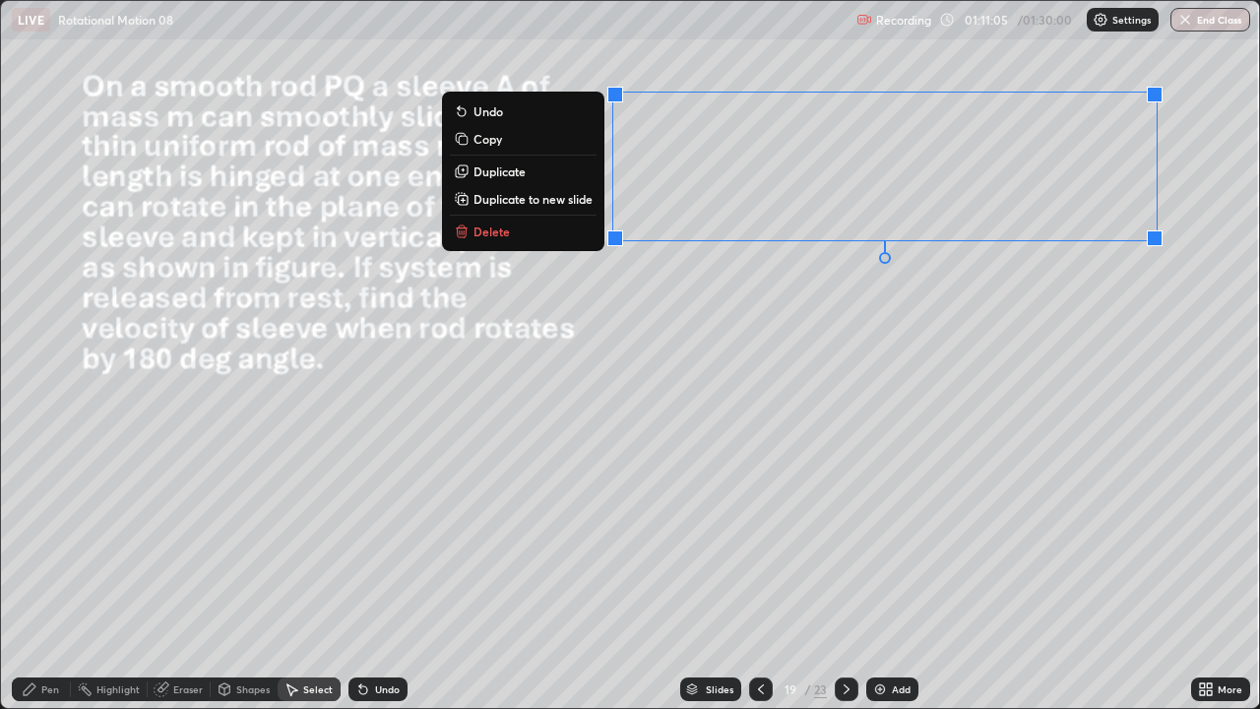
click at [854, 380] on div "0 ° Undo Copy Duplicate Duplicate to new slide Delete" at bounding box center [630, 354] width 1258 height 707
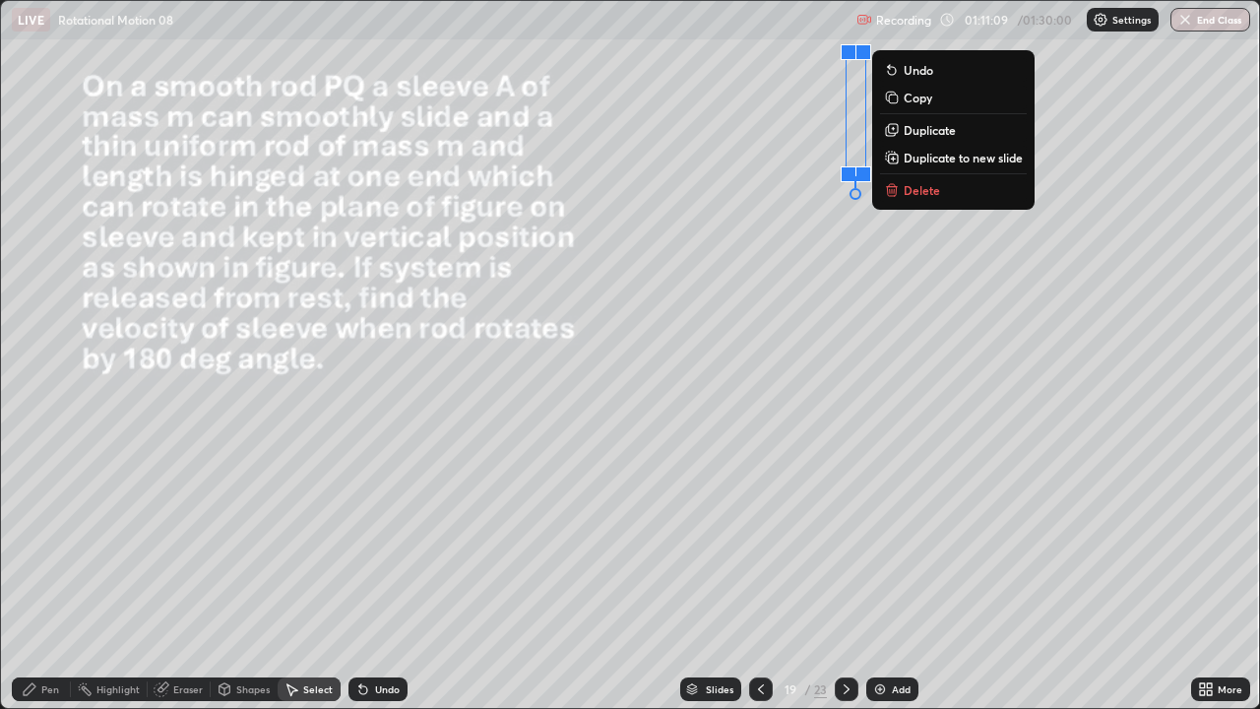
click at [968, 387] on div "0 ° Undo Copy Duplicate Duplicate to new slide Delete" at bounding box center [630, 354] width 1258 height 707
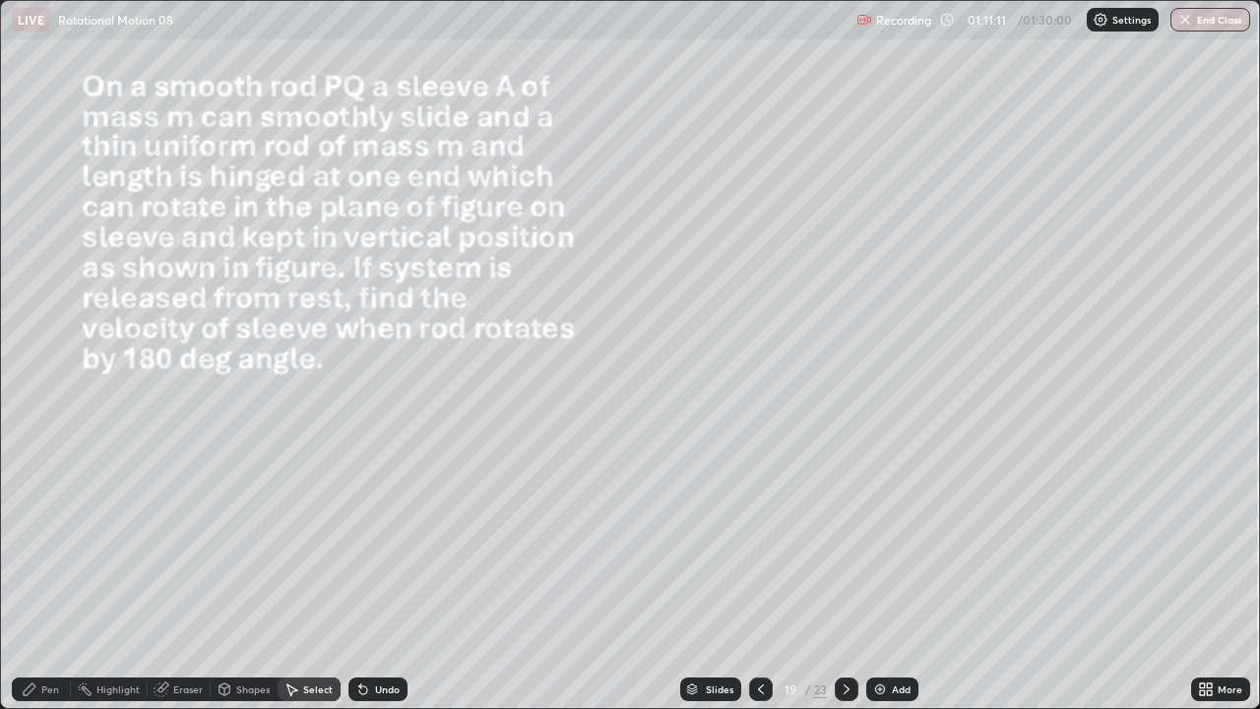
click at [57, 583] on div "Pen" at bounding box center [50, 689] width 18 height 10
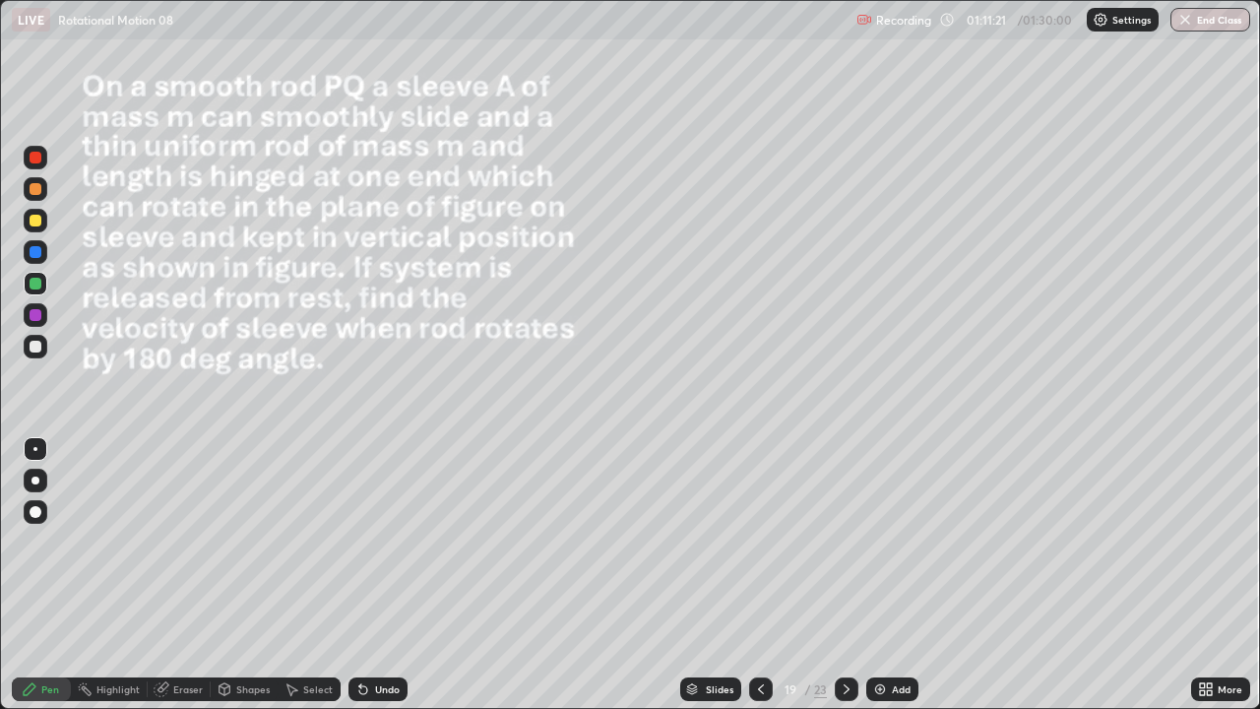
click at [45, 347] on div at bounding box center [36, 347] width 24 height 24
click at [303, 583] on div "Select" at bounding box center [318, 689] width 30 height 10
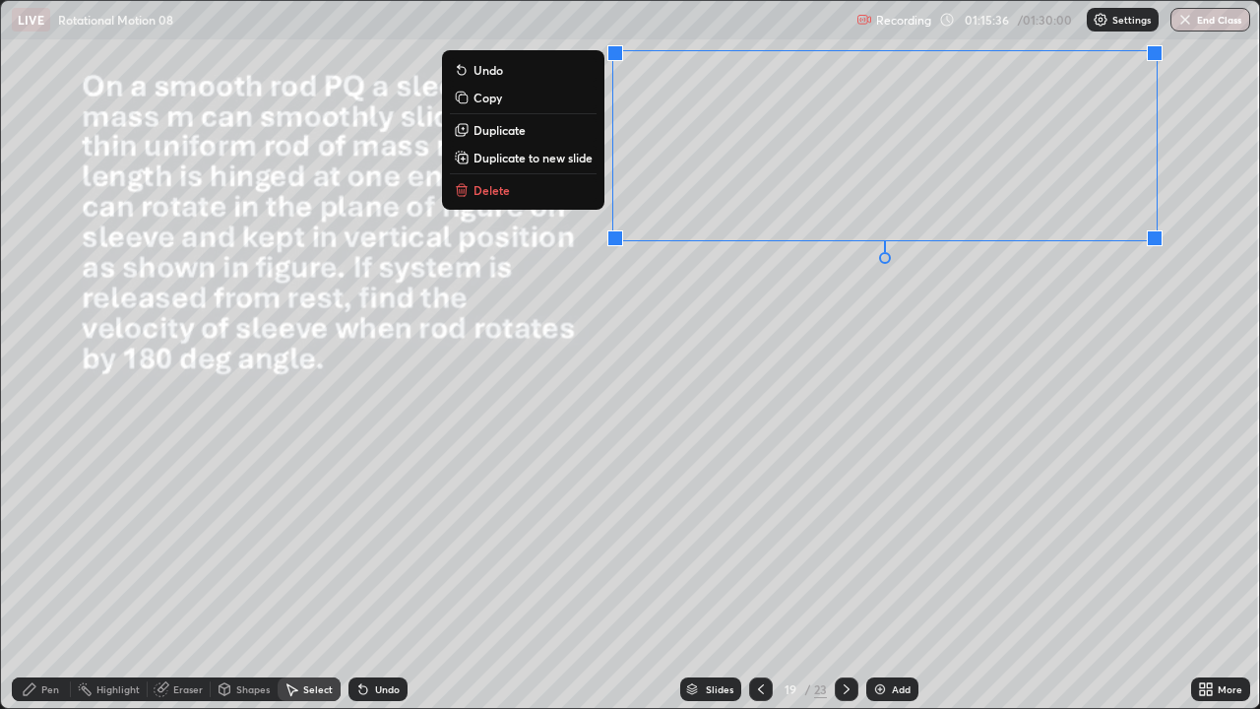
click at [536, 123] on button "Duplicate" at bounding box center [523, 130] width 147 height 24
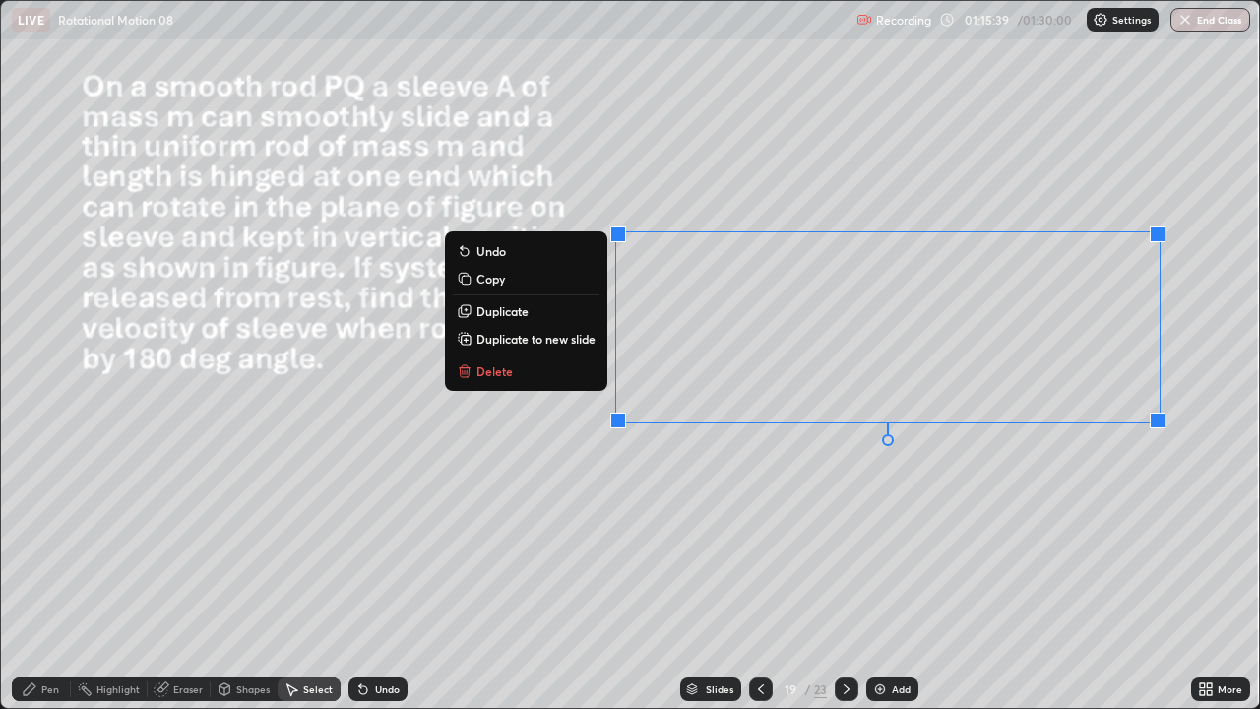
click at [882, 535] on div "0 ° Undo Copy Duplicate Duplicate to new slide Delete" at bounding box center [630, 354] width 1258 height 707
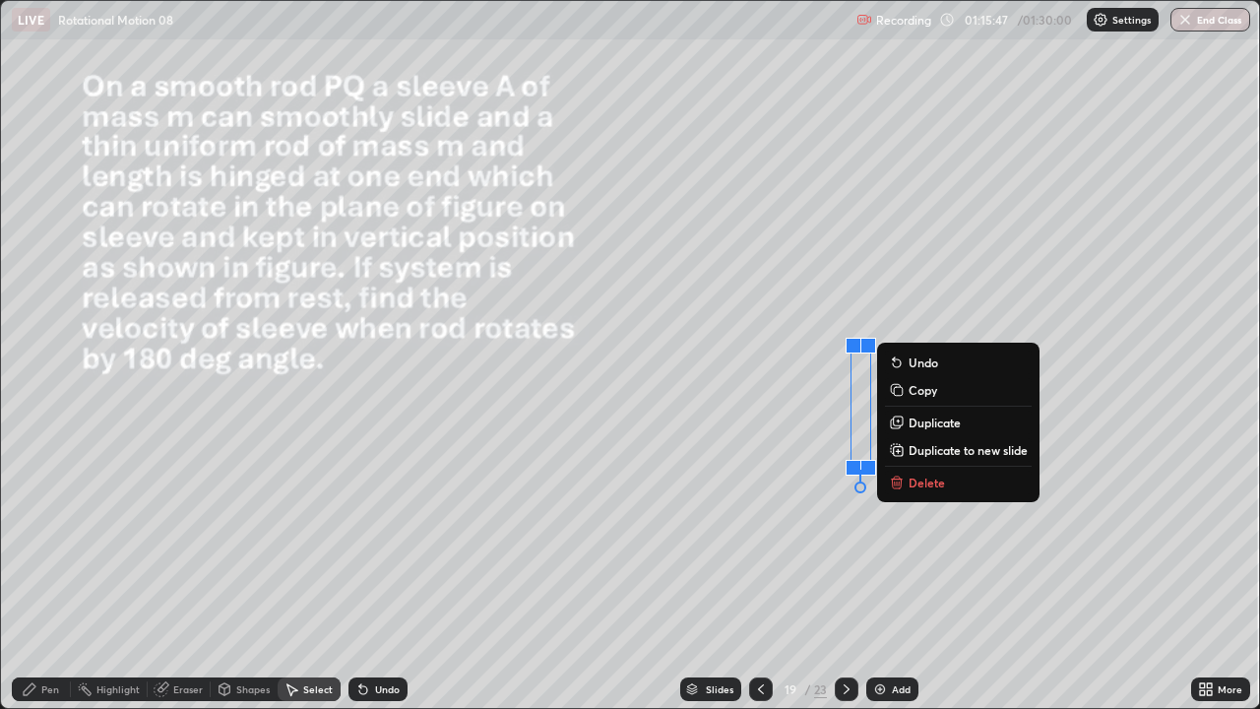
click at [939, 576] on div "0 ° Undo Copy Duplicate Duplicate to new slide Delete" at bounding box center [630, 354] width 1258 height 707
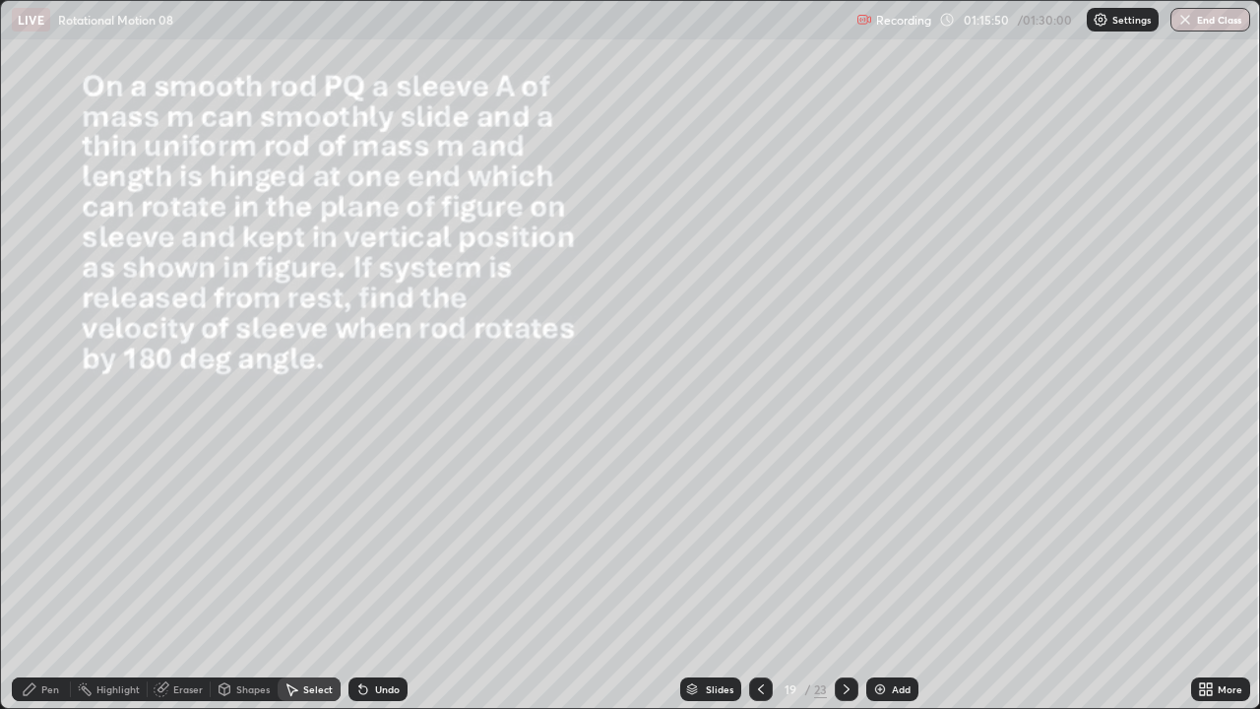
click at [43, 583] on div "Pen" at bounding box center [41, 689] width 59 height 24
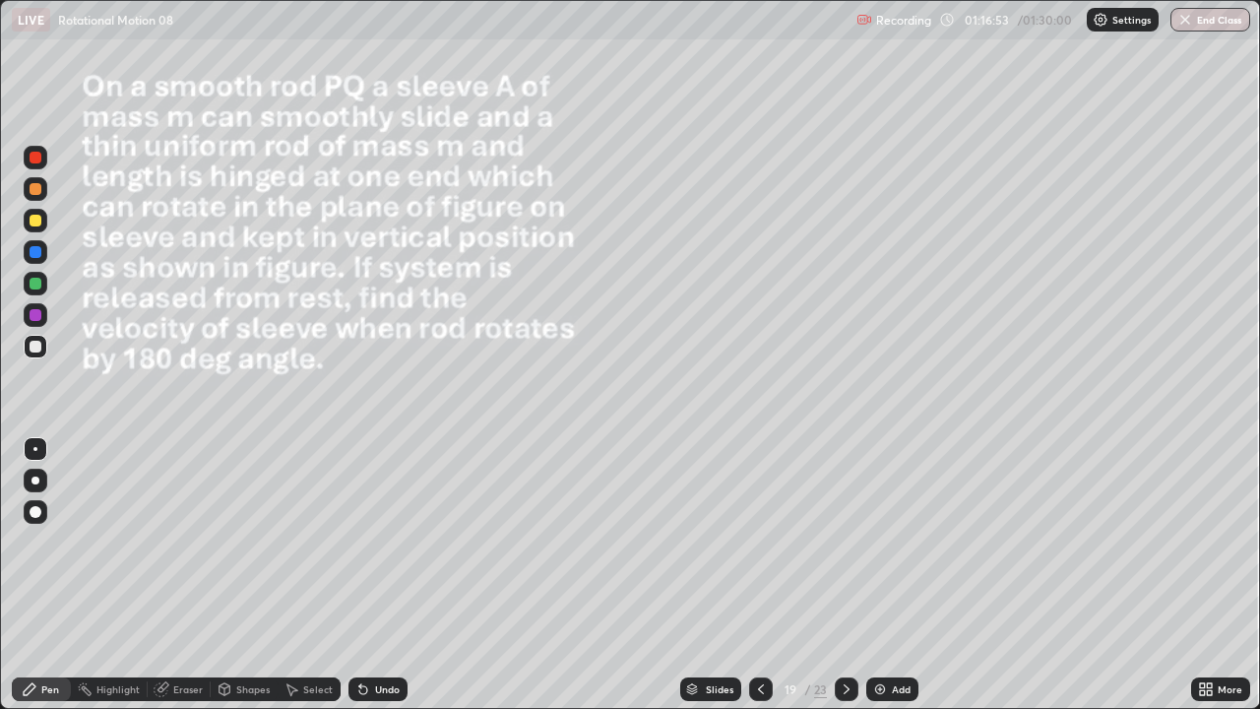
click at [34, 218] on div at bounding box center [36, 221] width 12 height 12
click at [310, 583] on div "Select" at bounding box center [318, 689] width 30 height 10
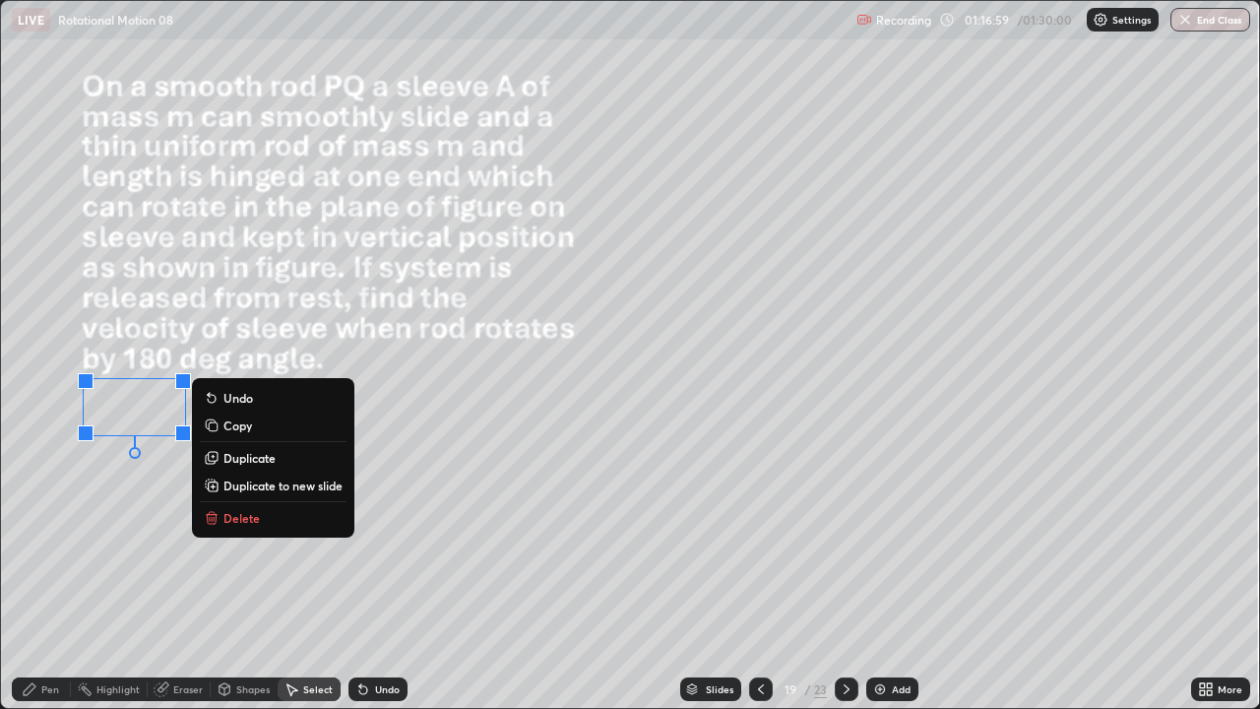
click at [38, 583] on div "Pen" at bounding box center [41, 689] width 59 height 24
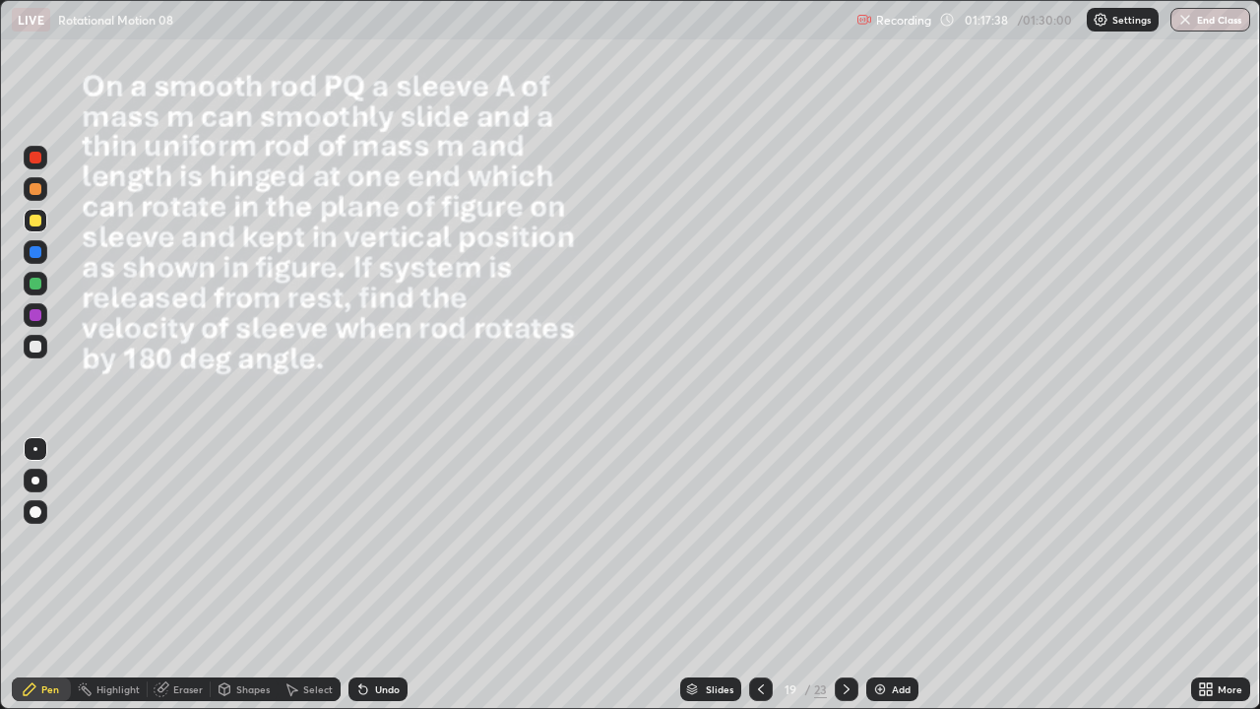
click at [36, 283] on div at bounding box center [36, 284] width 12 height 12
click at [34, 346] on div at bounding box center [36, 347] width 12 height 12
click at [753, 583] on div at bounding box center [761, 689] width 24 height 24
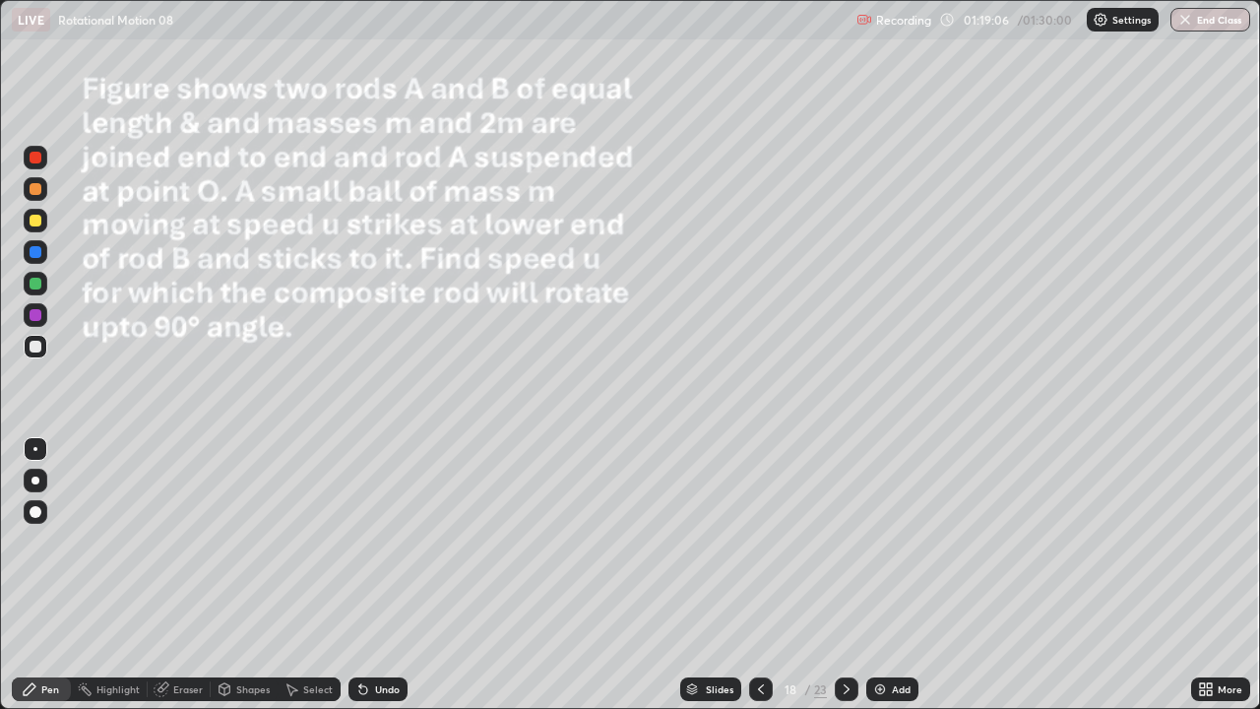
click at [759, 583] on icon at bounding box center [761, 689] width 16 height 16
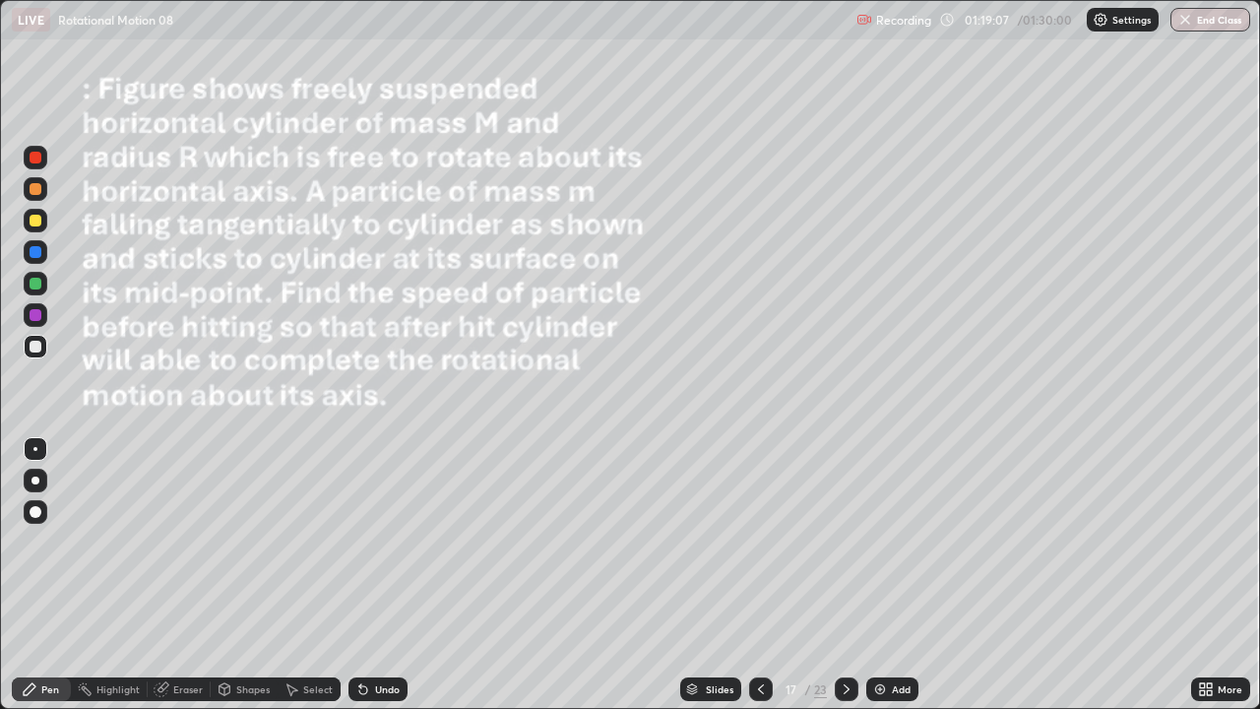
click at [749, 583] on div at bounding box center [761, 689] width 24 height 24
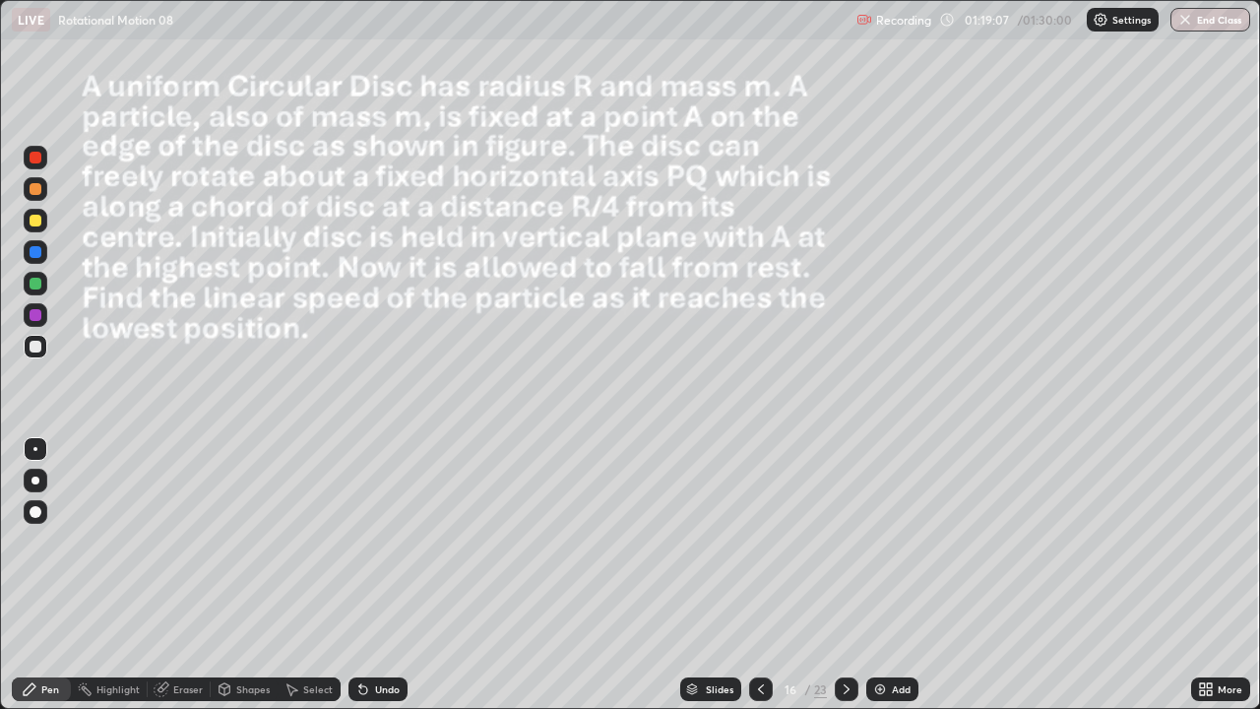
click at [759, 583] on icon at bounding box center [761, 689] width 16 height 16
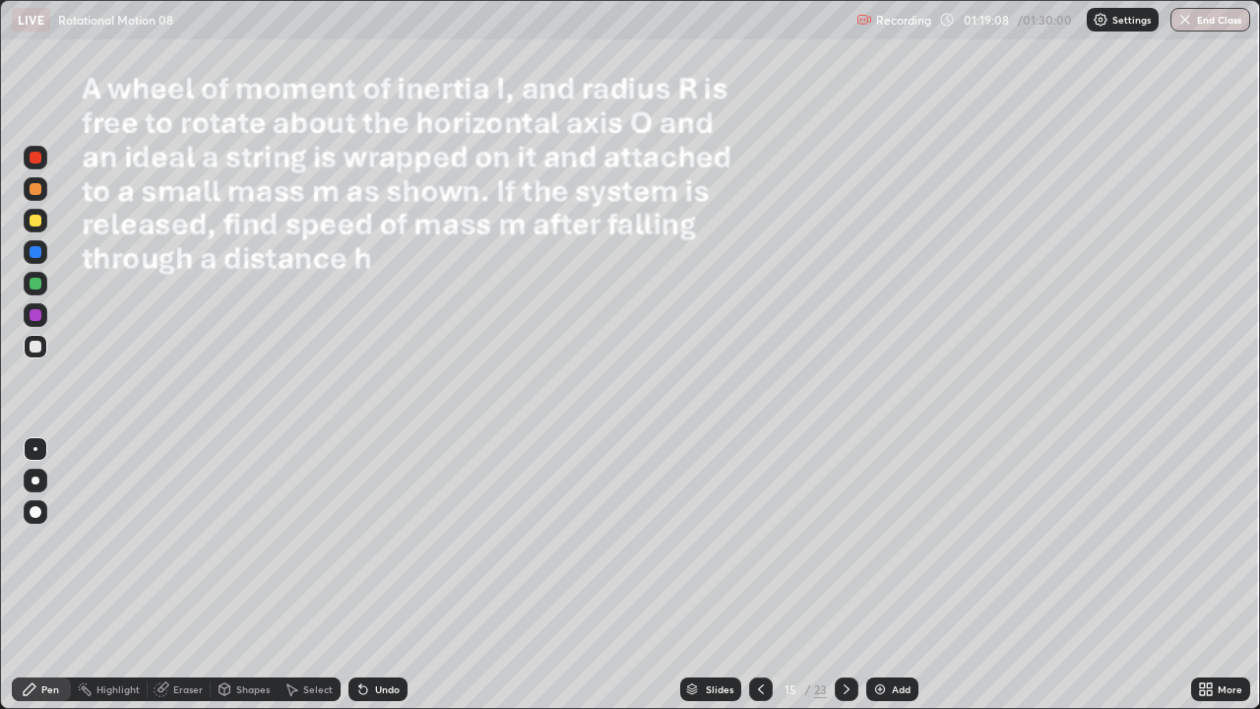
click at [758, 583] on icon at bounding box center [761, 689] width 16 height 16
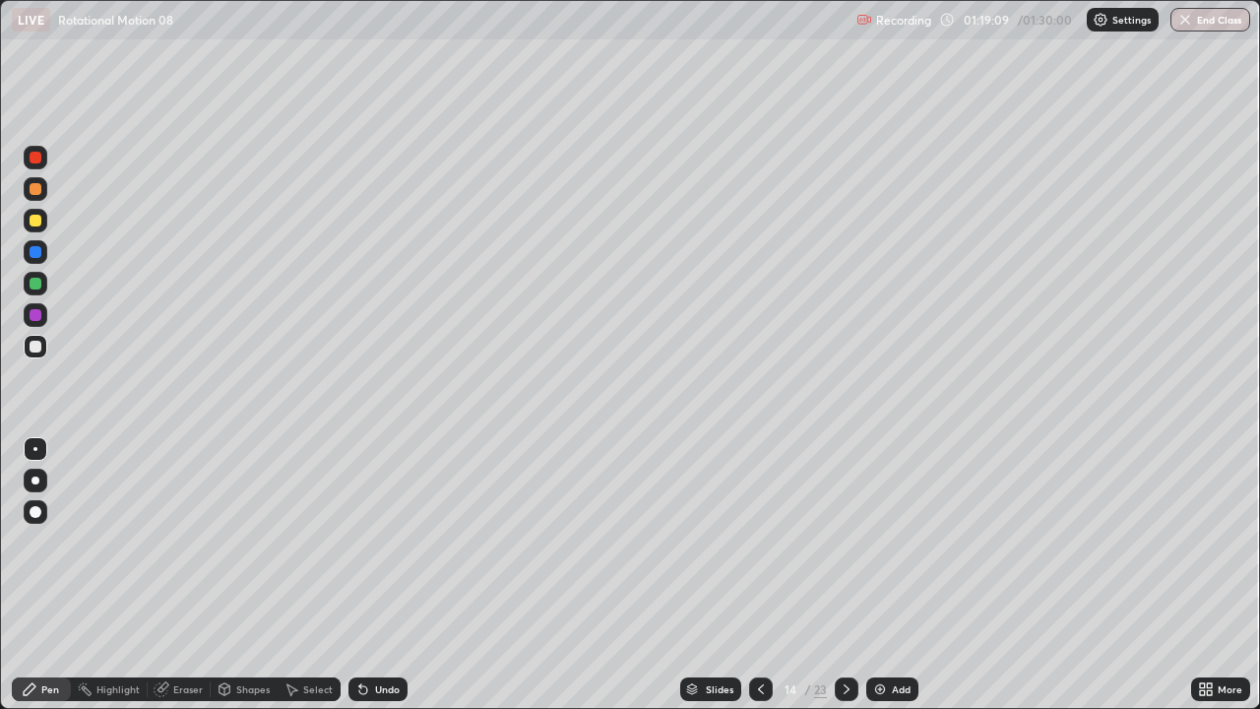
click at [759, 583] on icon at bounding box center [761, 689] width 16 height 16
click at [845, 583] on icon at bounding box center [847, 689] width 16 height 16
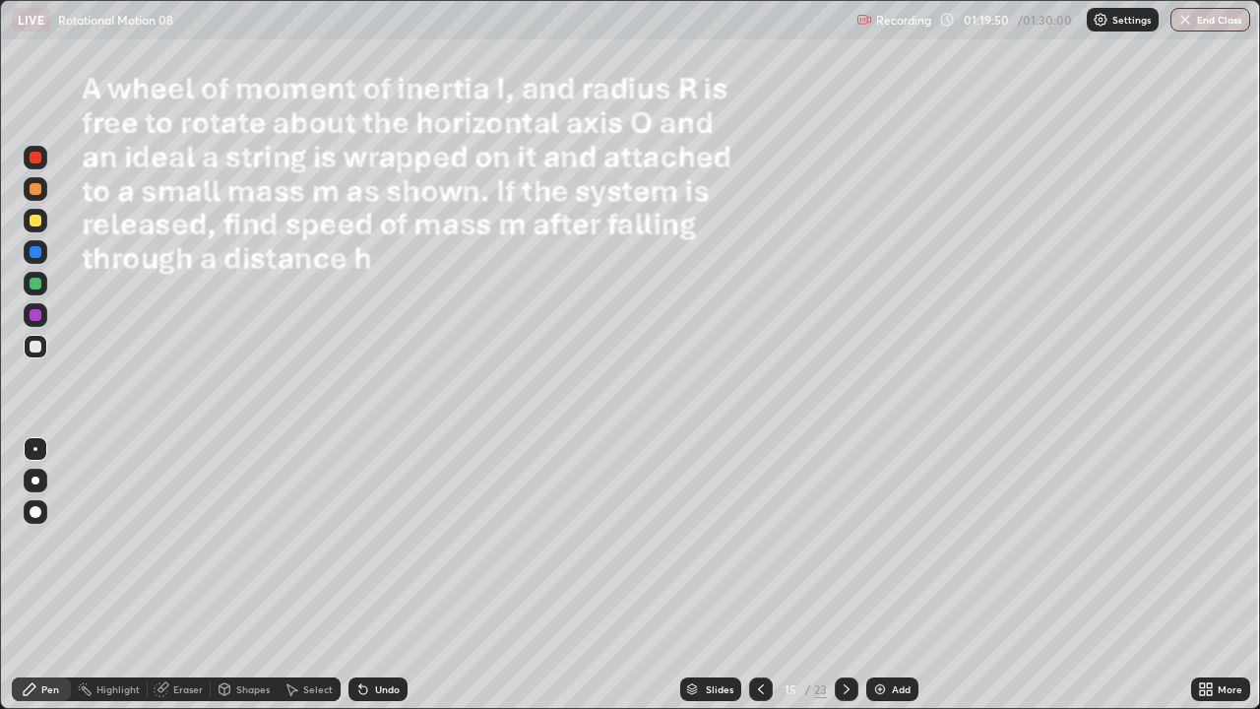
click at [845, 583] on icon at bounding box center [847, 689] width 16 height 16
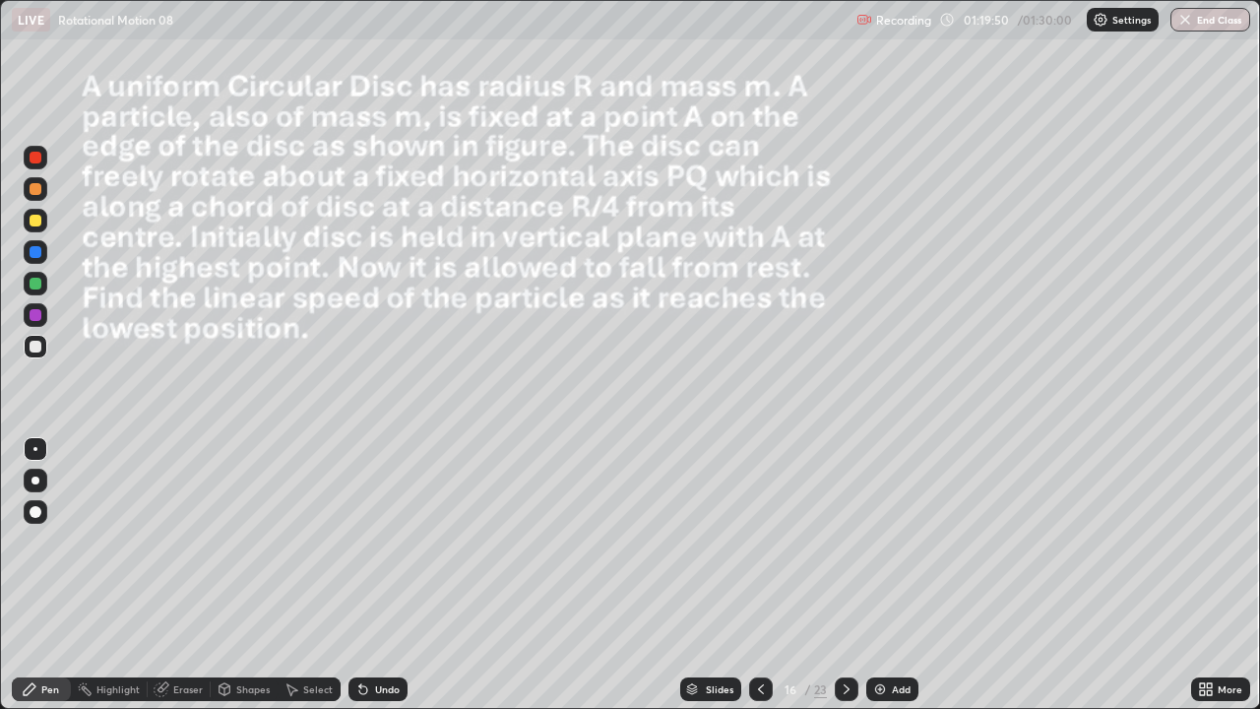
click at [845, 583] on icon at bounding box center [847, 689] width 16 height 16
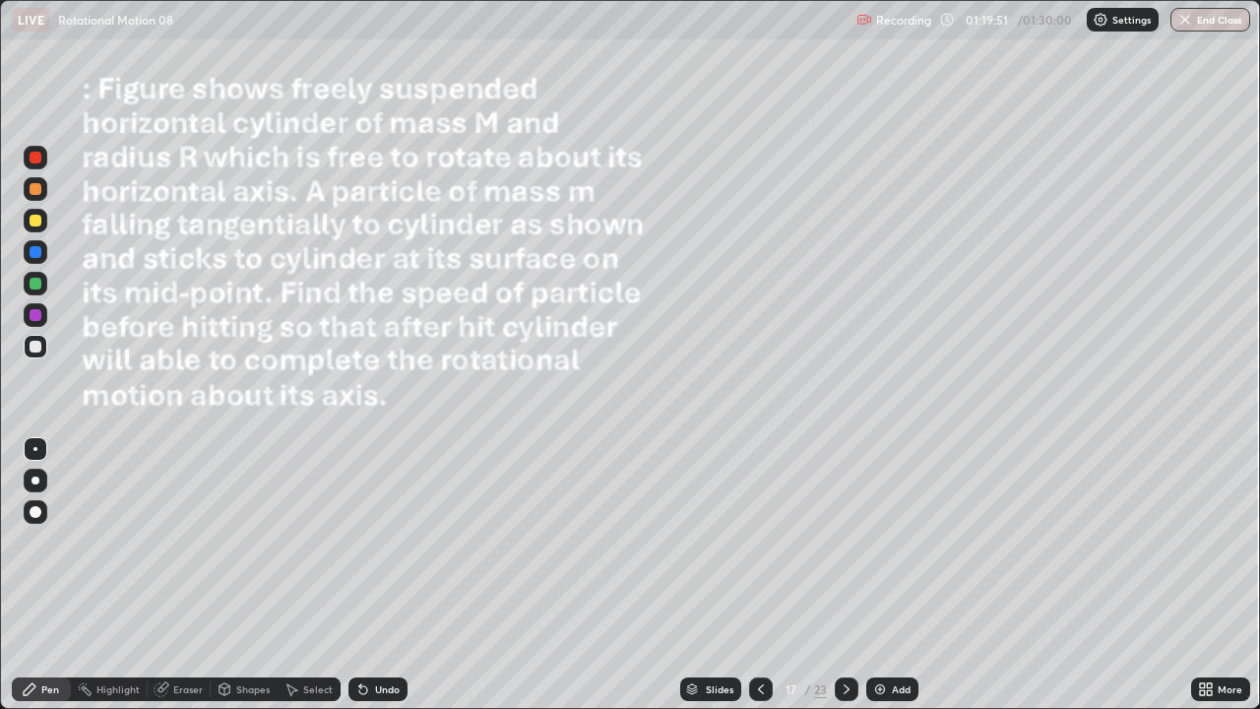
click at [836, 583] on div at bounding box center [847, 689] width 24 height 24
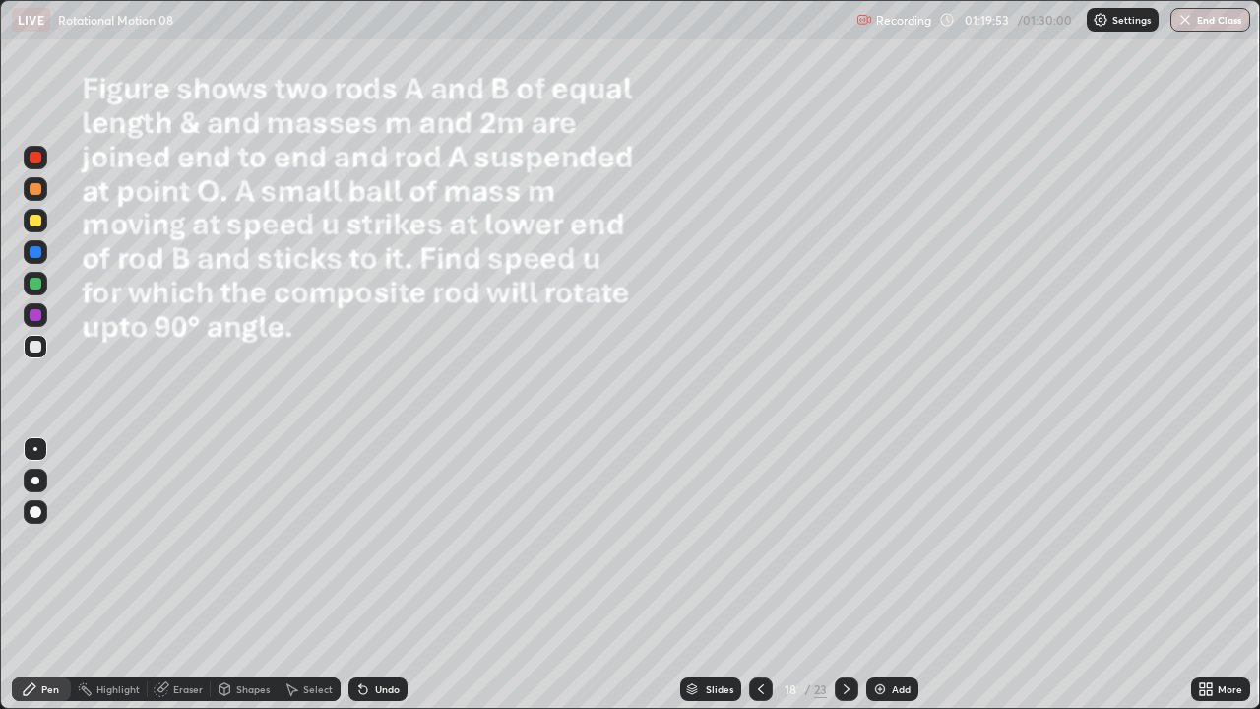
click at [846, 583] on icon at bounding box center [847, 689] width 6 height 10
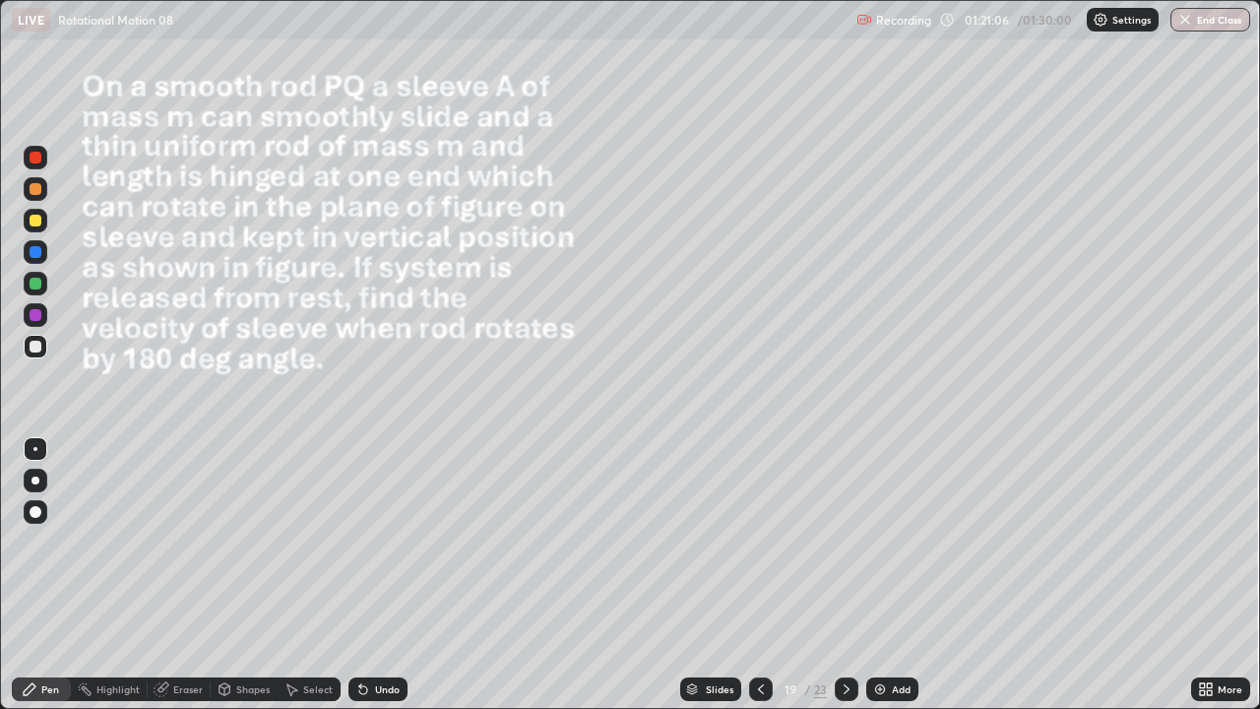
click at [169, 583] on div "Eraser" at bounding box center [179, 689] width 63 height 24
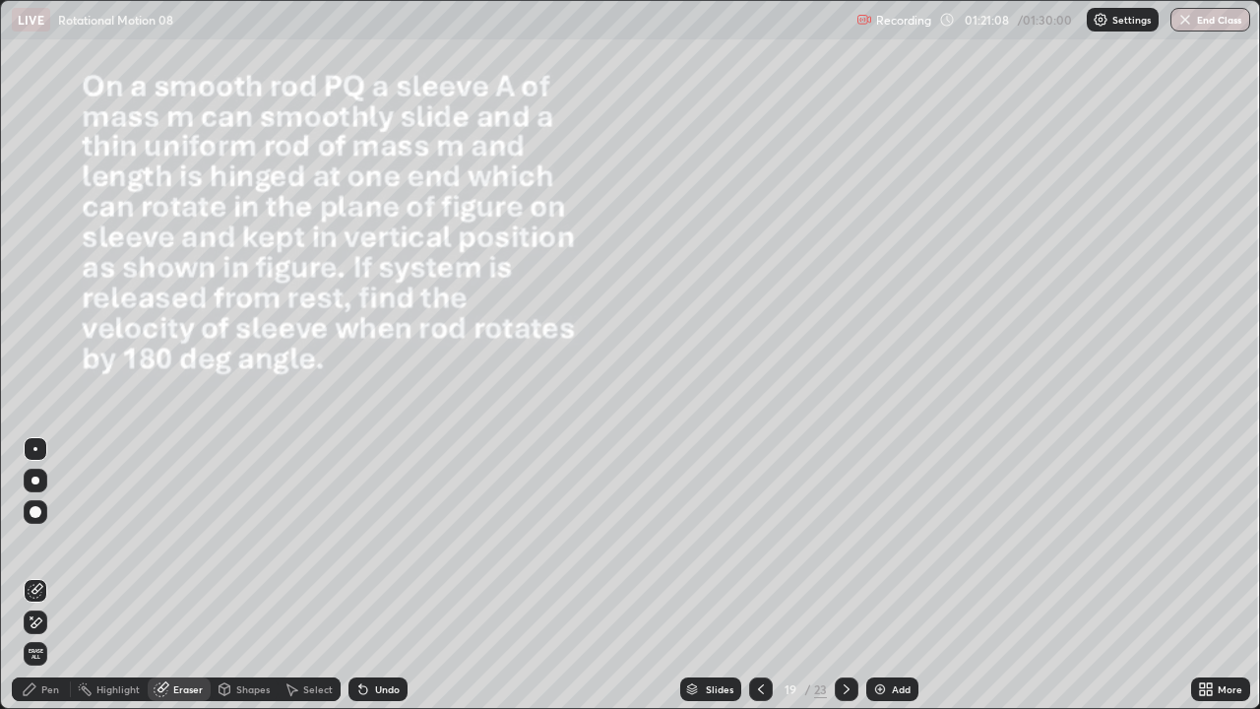
click at [41, 583] on div "Pen" at bounding box center [50, 689] width 18 height 10
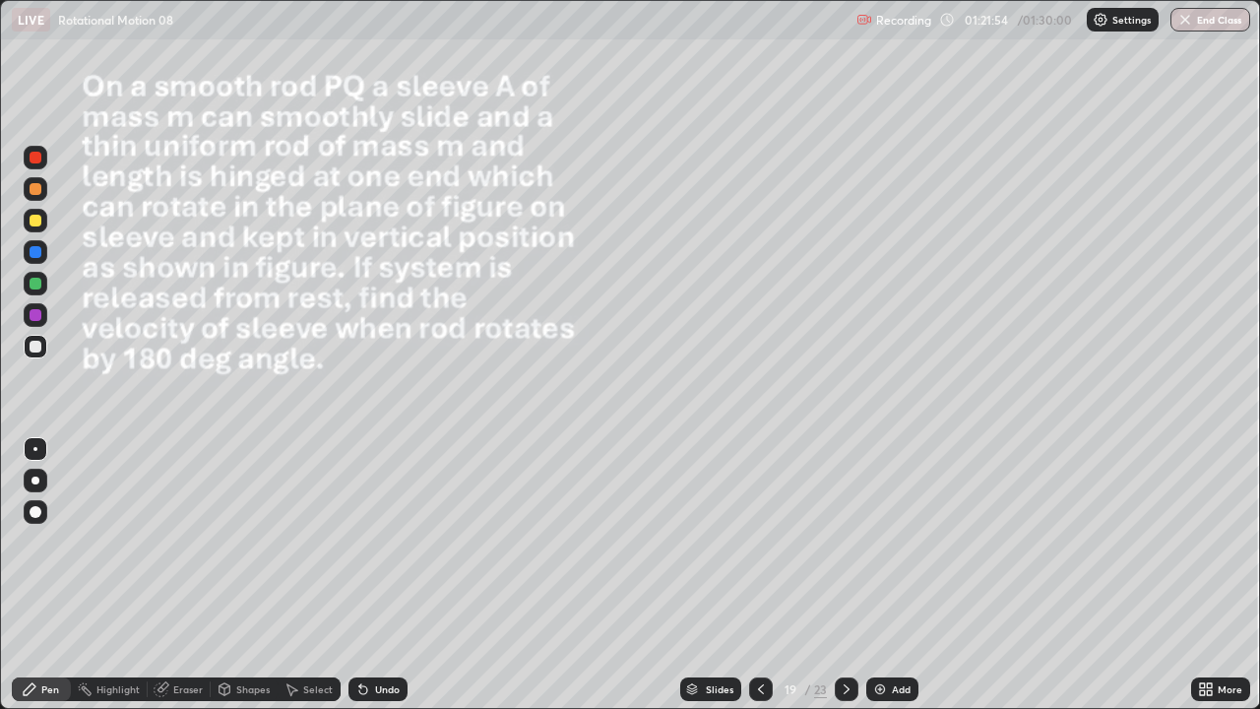
click at [845, 583] on icon at bounding box center [847, 689] width 16 height 16
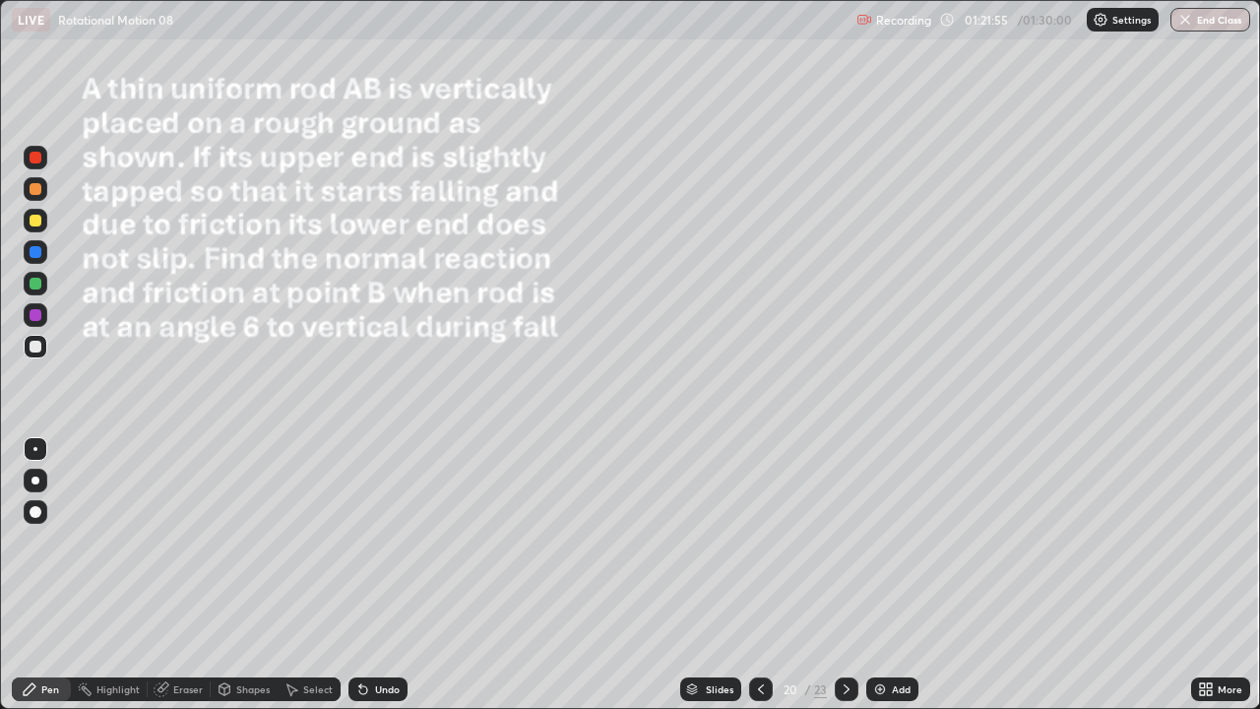
click at [755, 583] on icon at bounding box center [761, 689] width 16 height 16
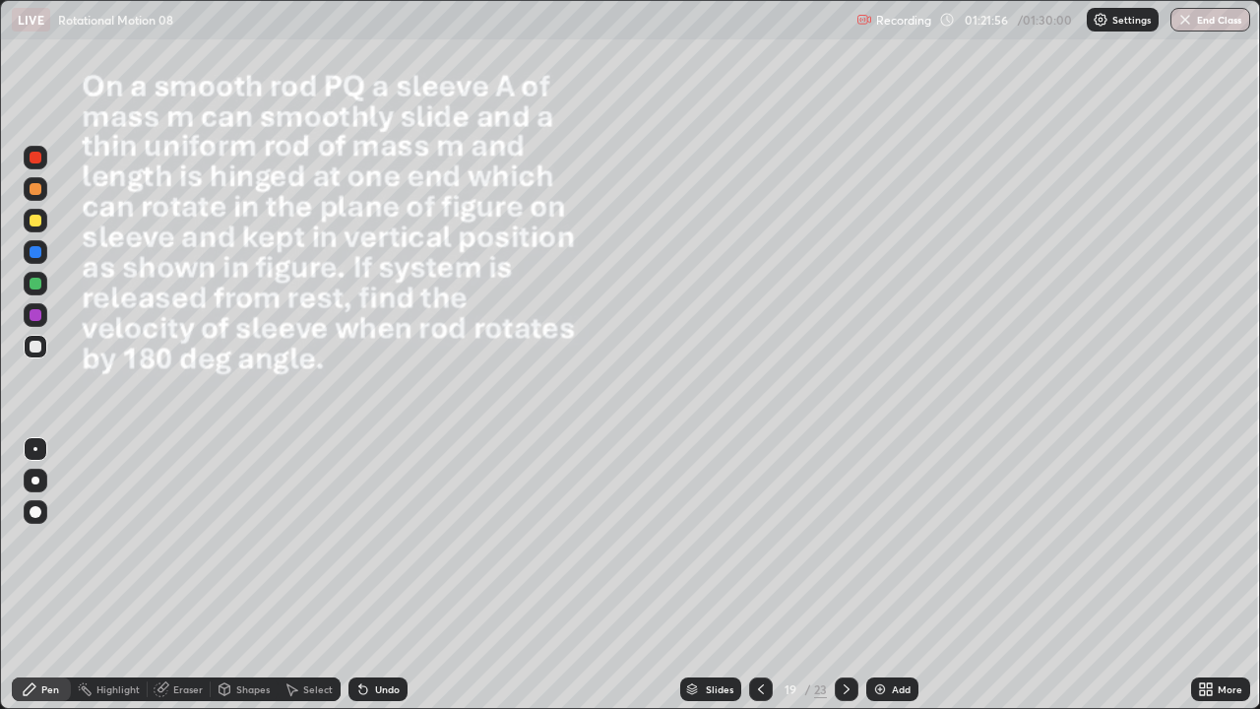
click at [892, 583] on div "Add" at bounding box center [901, 689] width 19 height 10
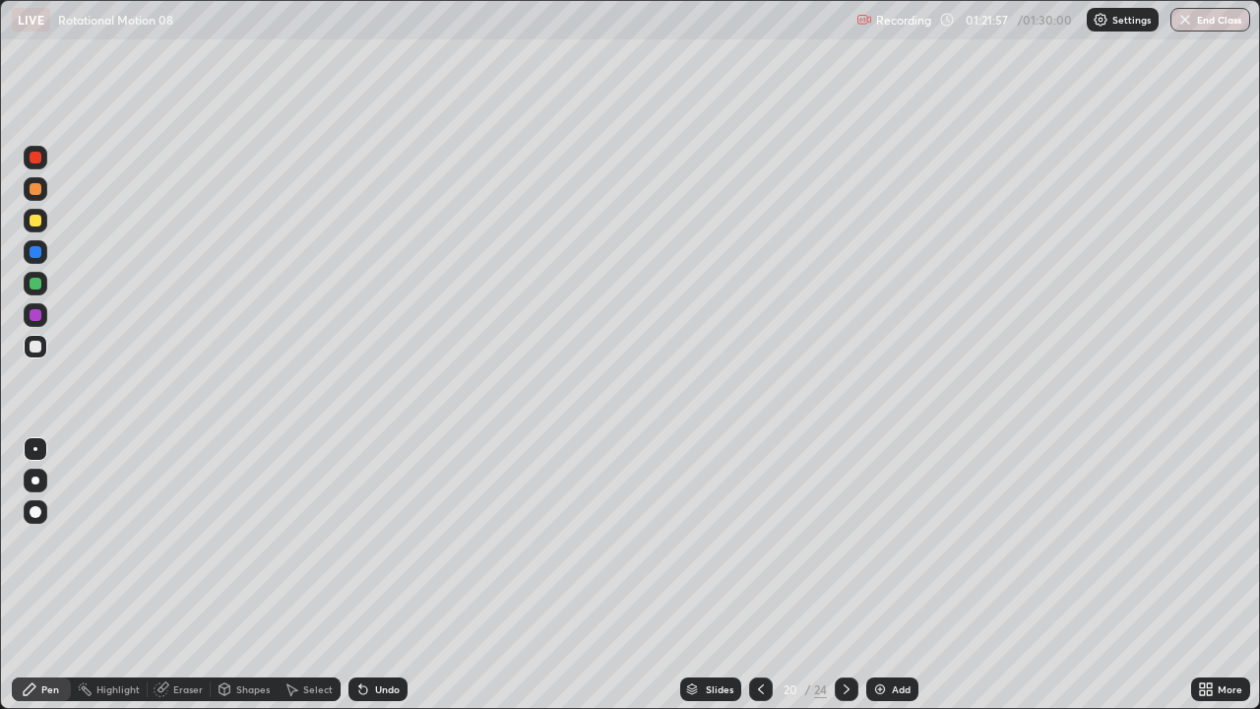
click at [236, 583] on div "Shapes" at bounding box center [252, 689] width 33 height 10
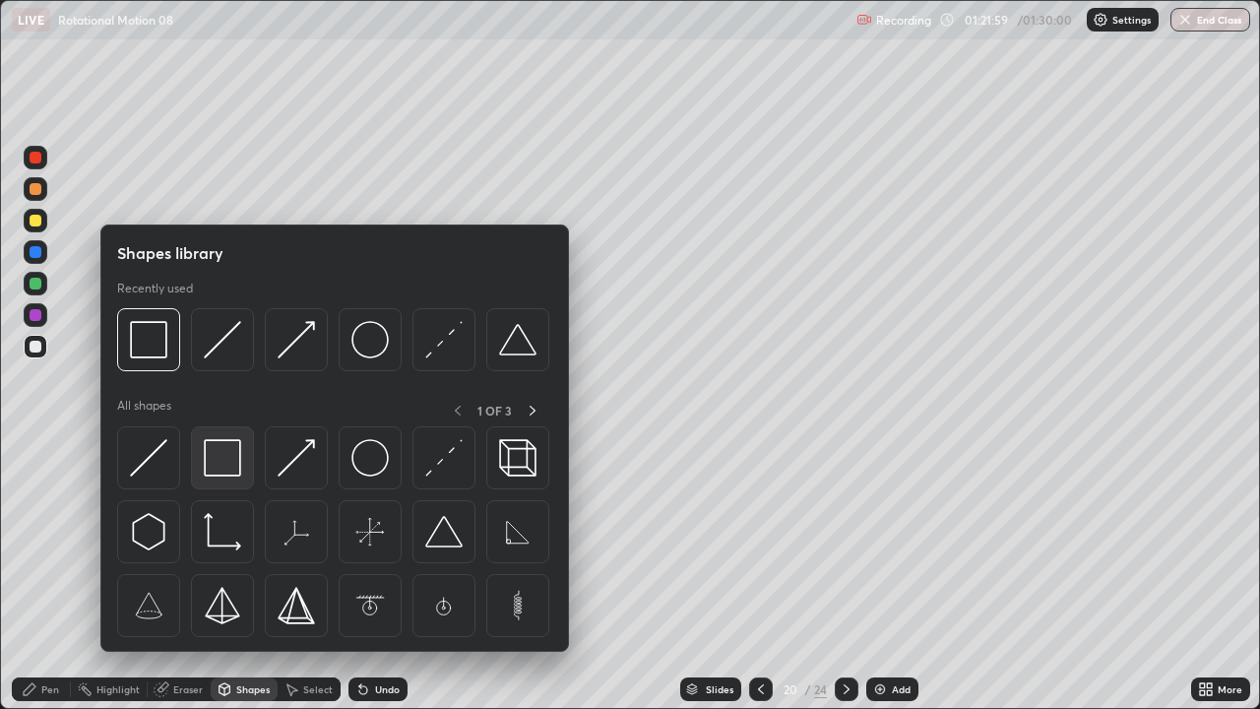
click at [232, 464] on img at bounding box center [222, 457] width 37 height 37
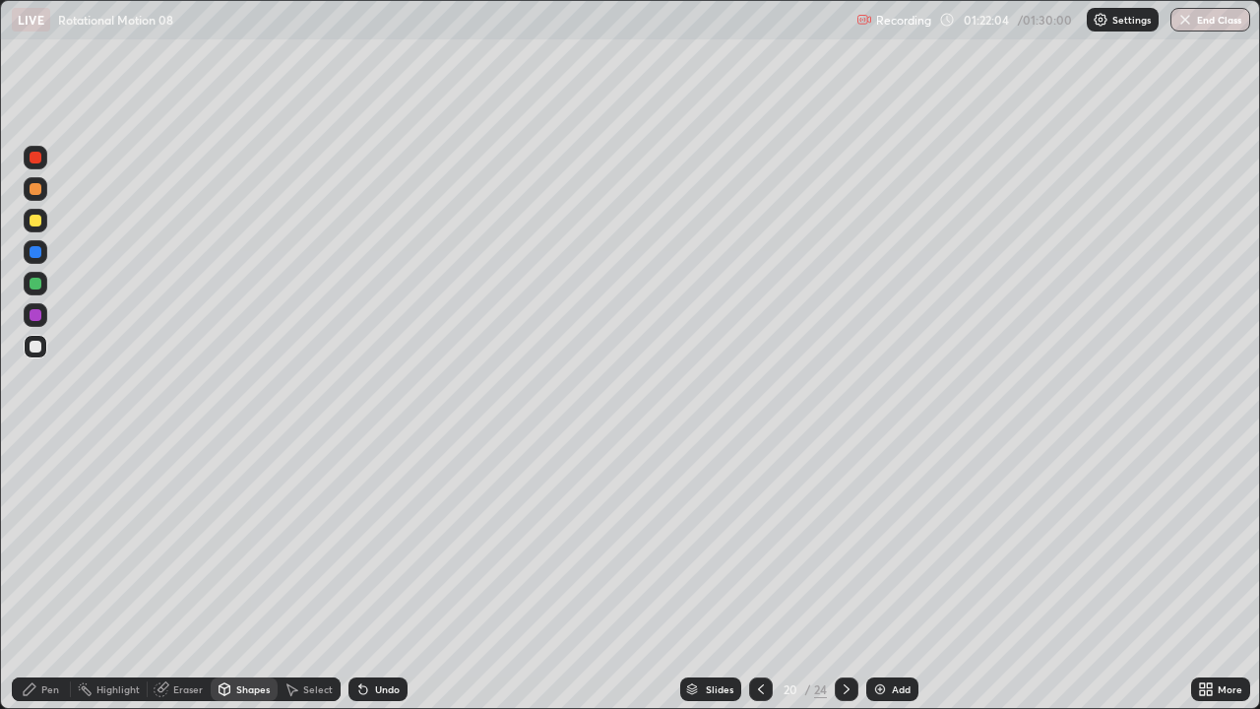
click at [759, 583] on icon at bounding box center [761, 689] width 16 height 16
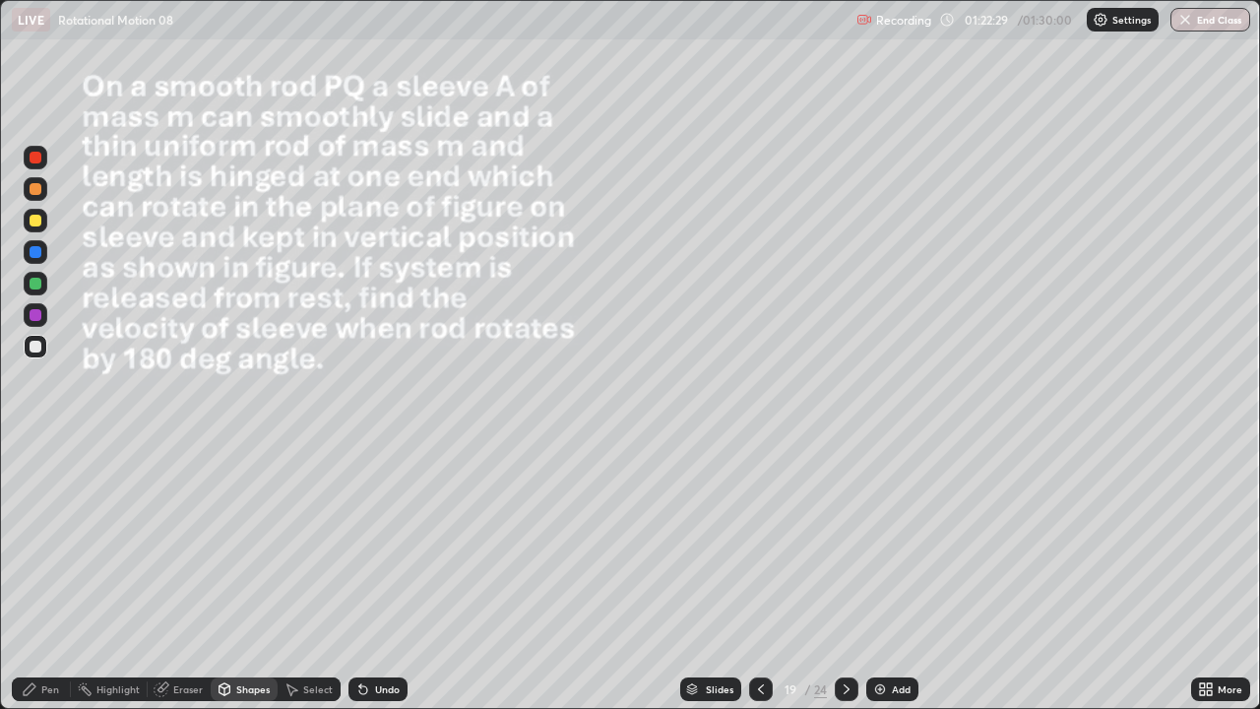
click at [845, 583] on icon at bounding box center [847, 689] width 16 height 16
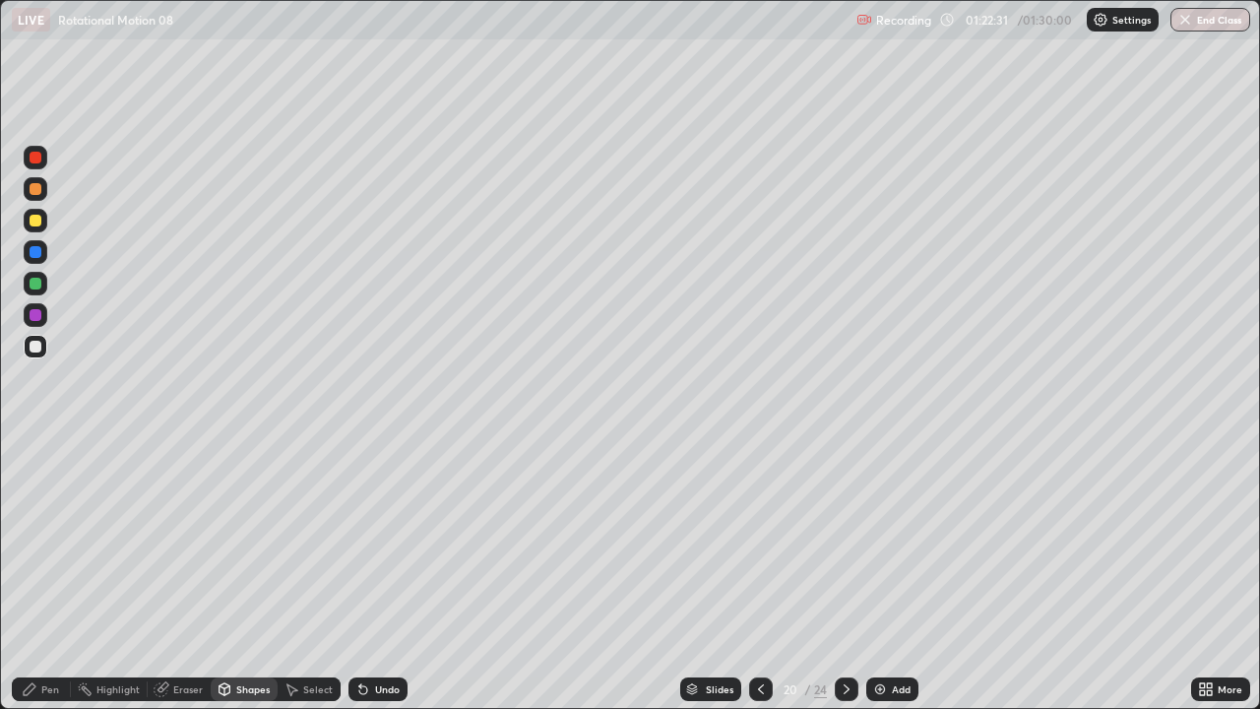
click at [756, 583] on icon at bounding box center [761, 689] width 16 height 16
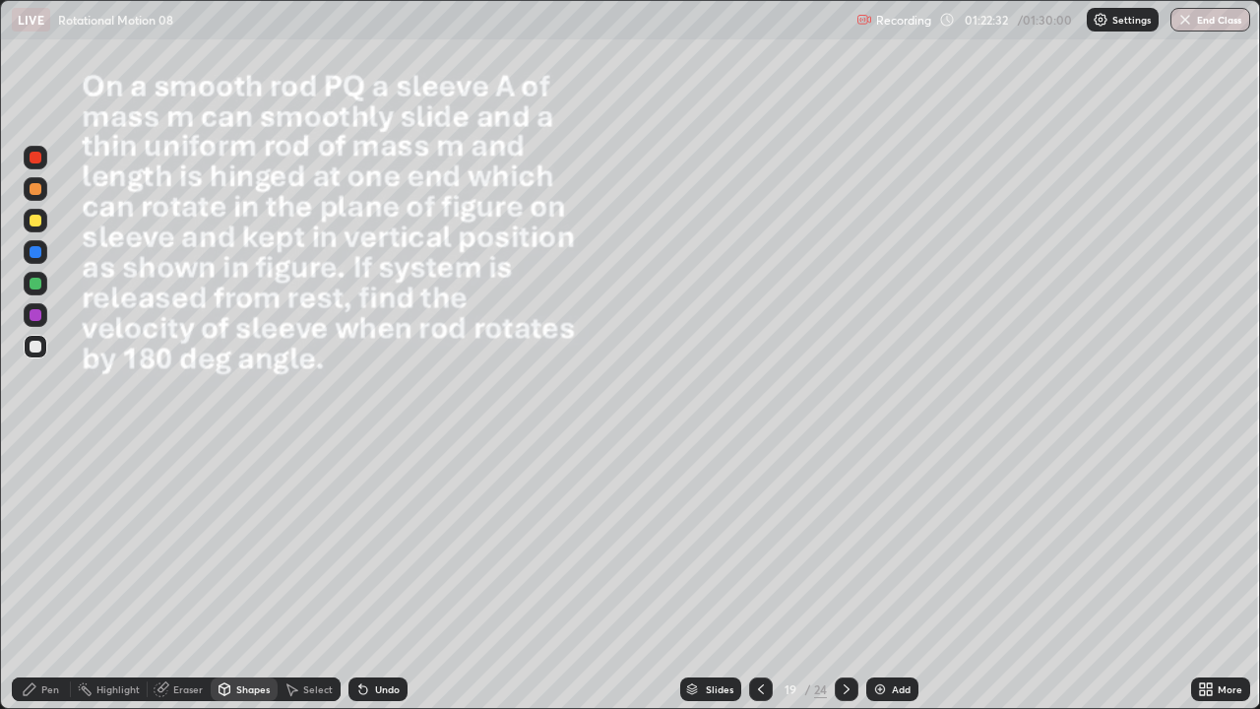
click at [844, 583] on div at bounding box center [847, 689] width 24 height 24
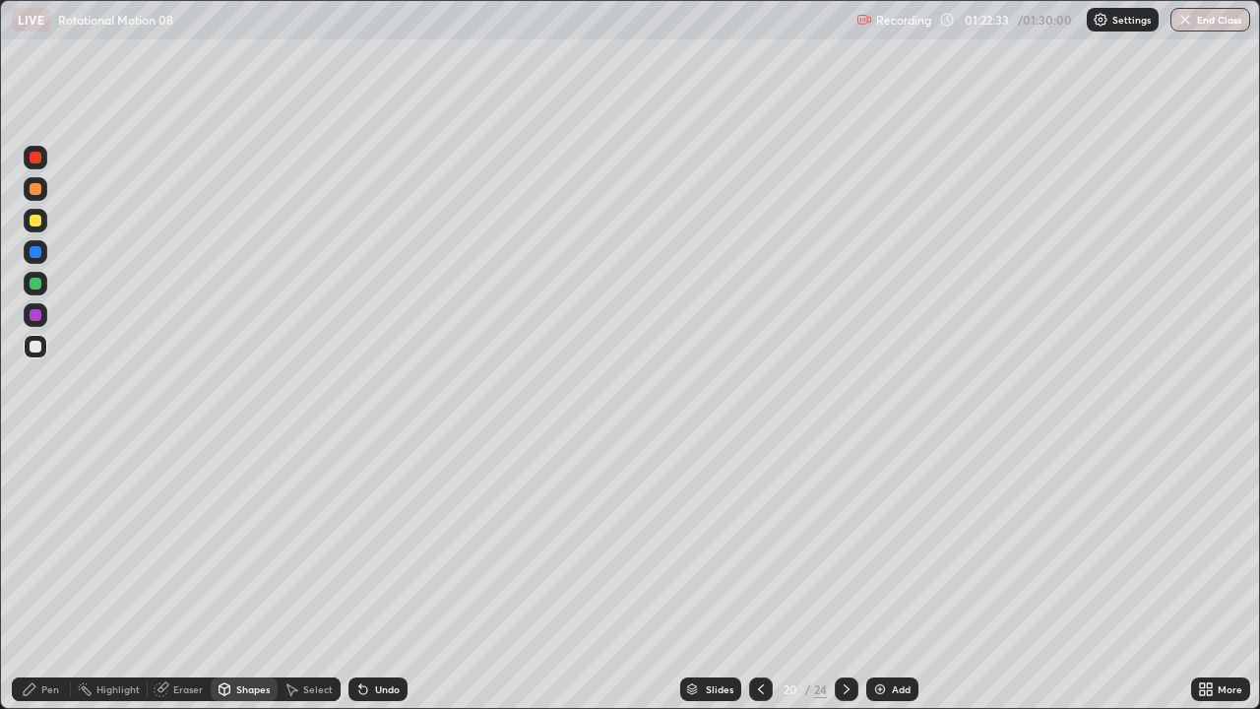
click at [848, 583] on div at bounding box center [847, 689] width 24 height 24
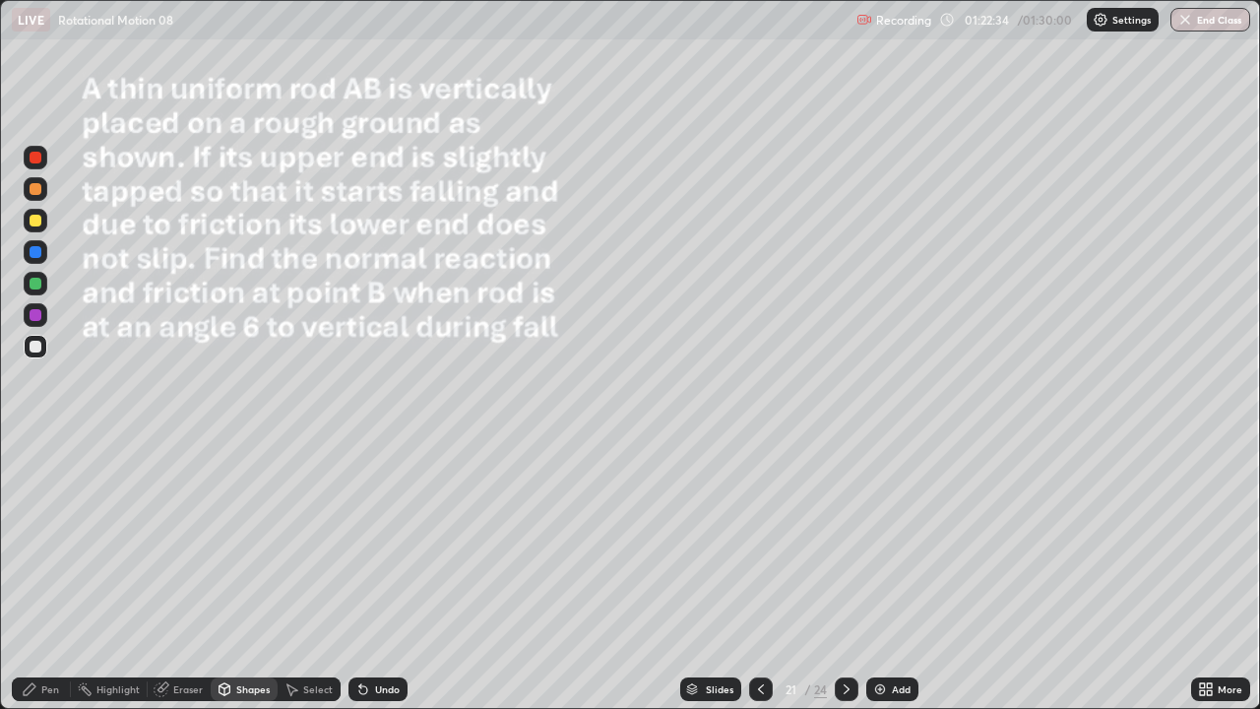
click at [759, 583] on icon at bounding box center [761, 689] width 16 height 16
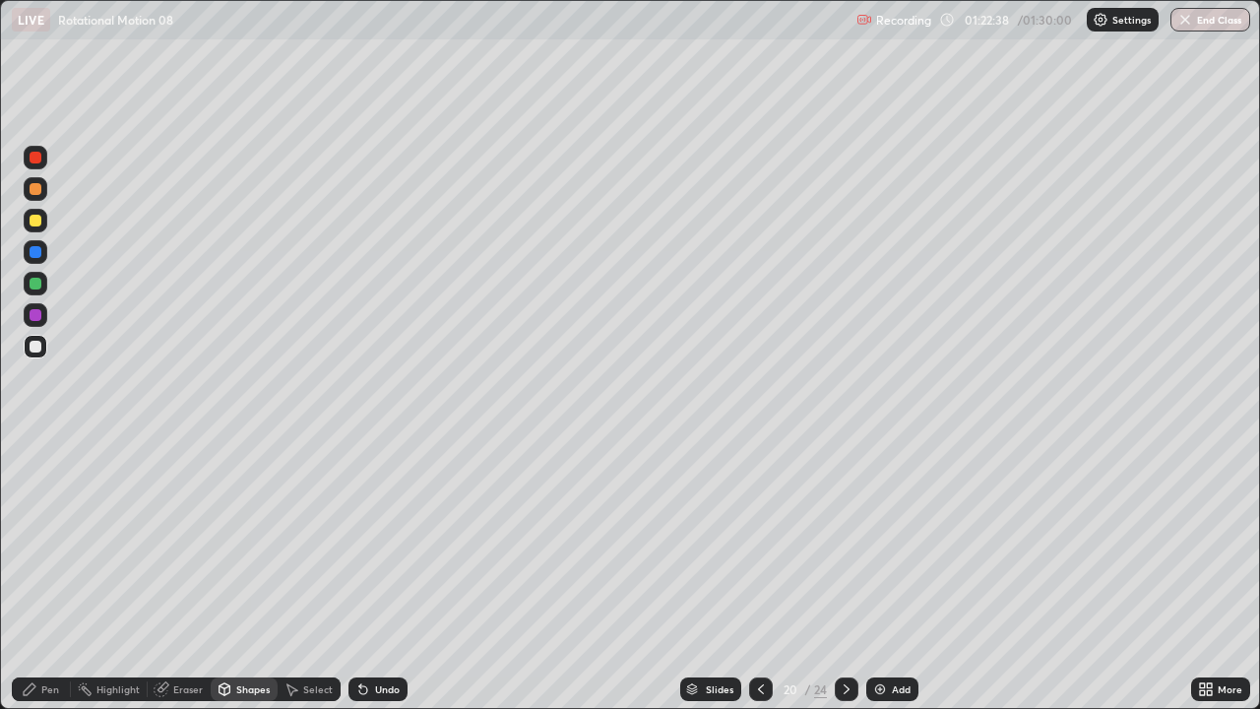
click at [44, 583] on div "Pen" at bounding box center [41, 689] width 59 height 24
click at [254, 583] on div "Shapes" at bounding box center [244, 689] width 67 height 24
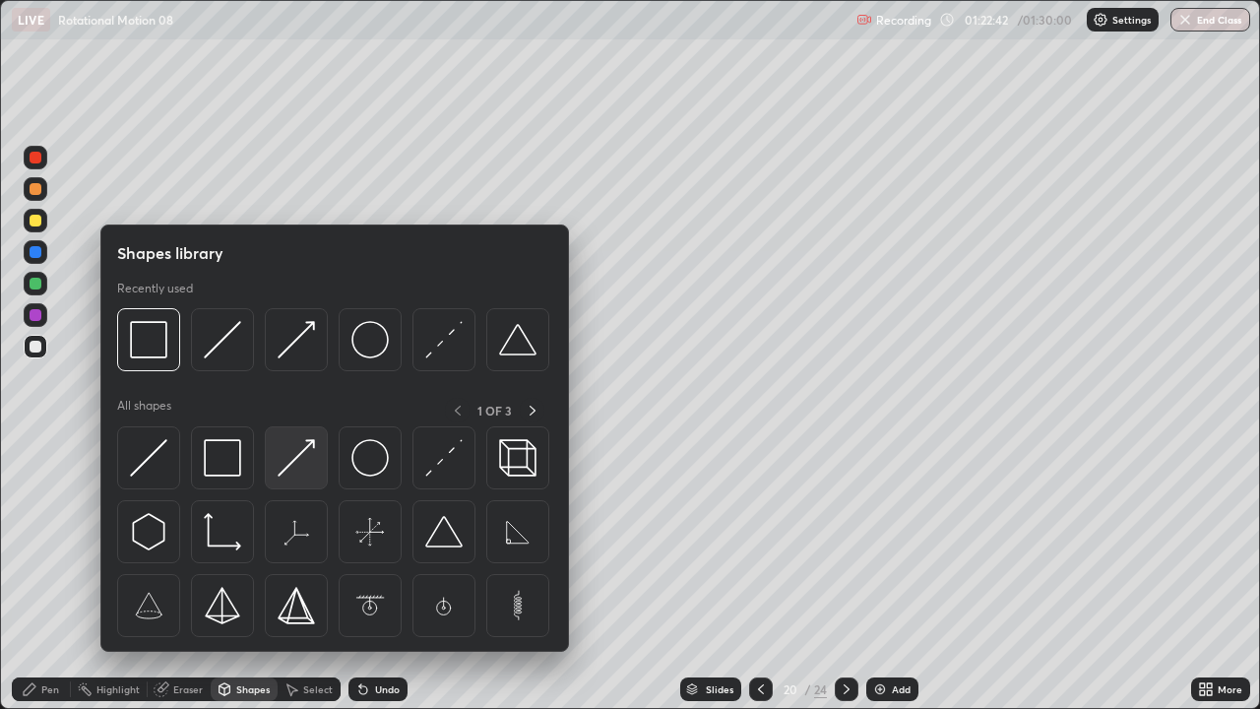
click at [291, 469] on img at bounding box center [296, 457] width 37 height 37
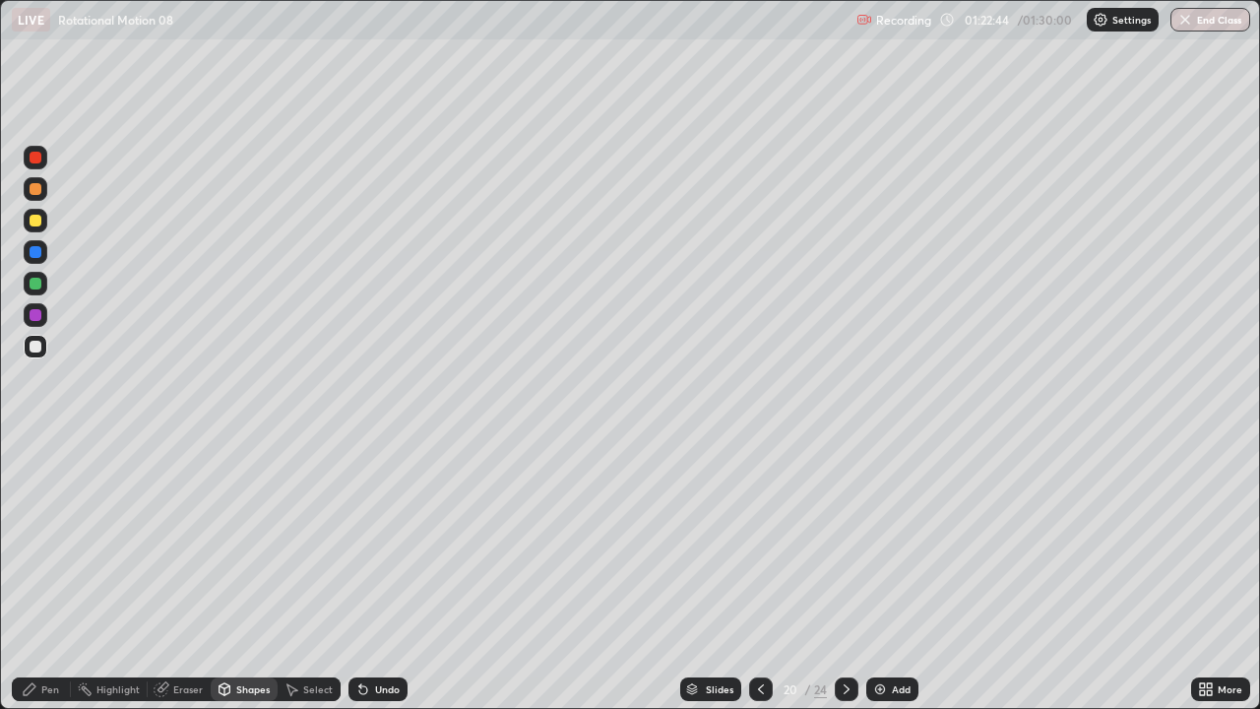
click at [49, 583] on div "Pen" at bounding box center [50, 689] width 18 height 10
click at [244, 583] on div "Shapes" at bounding box center [252, 689] width 33 height 10
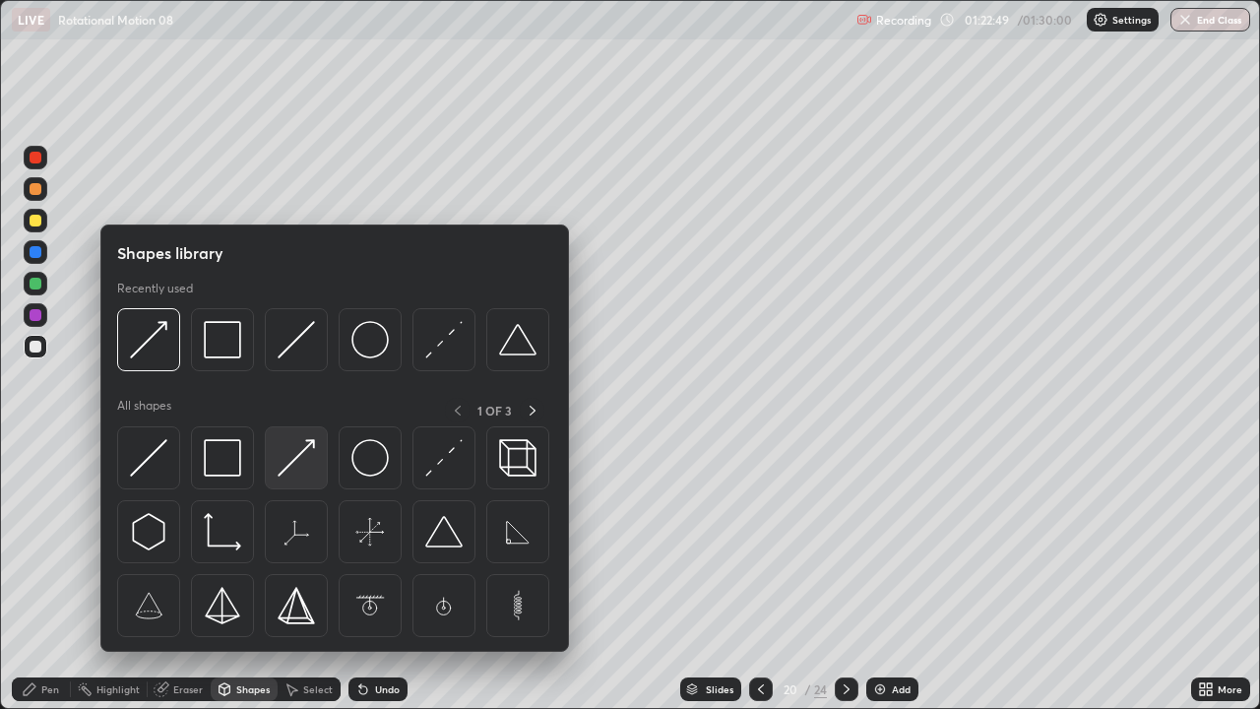
click at [300, 458] on img at bounding box center [296, 457] width 37 height 37
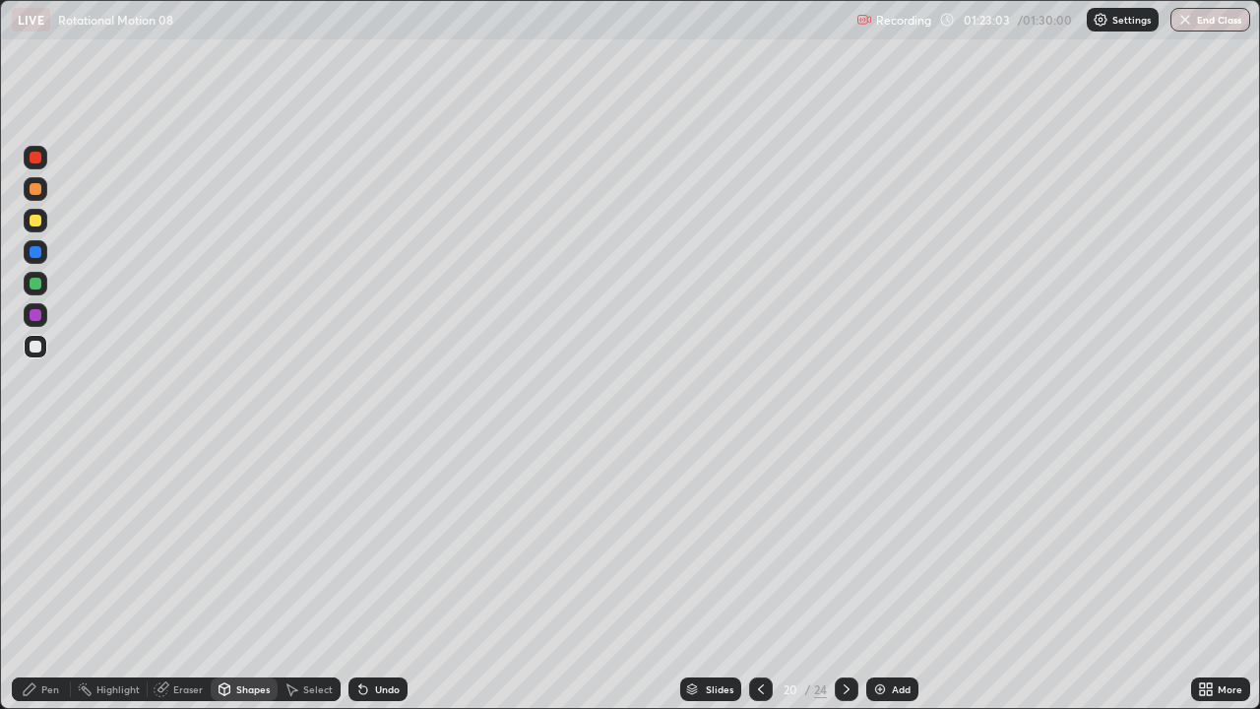
click at [305, 583] on div "Select" at bounding box center [318, 689] width 30 height 10
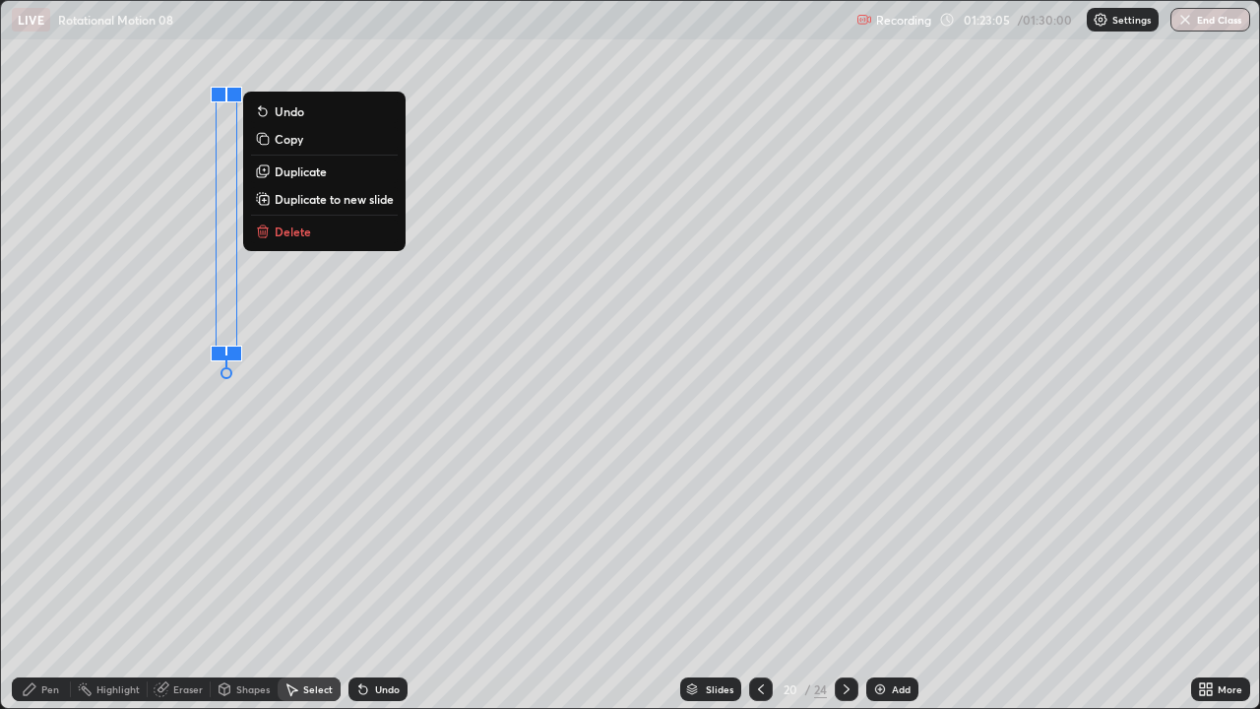
click at [300, 168] on p "Duplicate" at bounding box center [301, 171] width 52 height 16
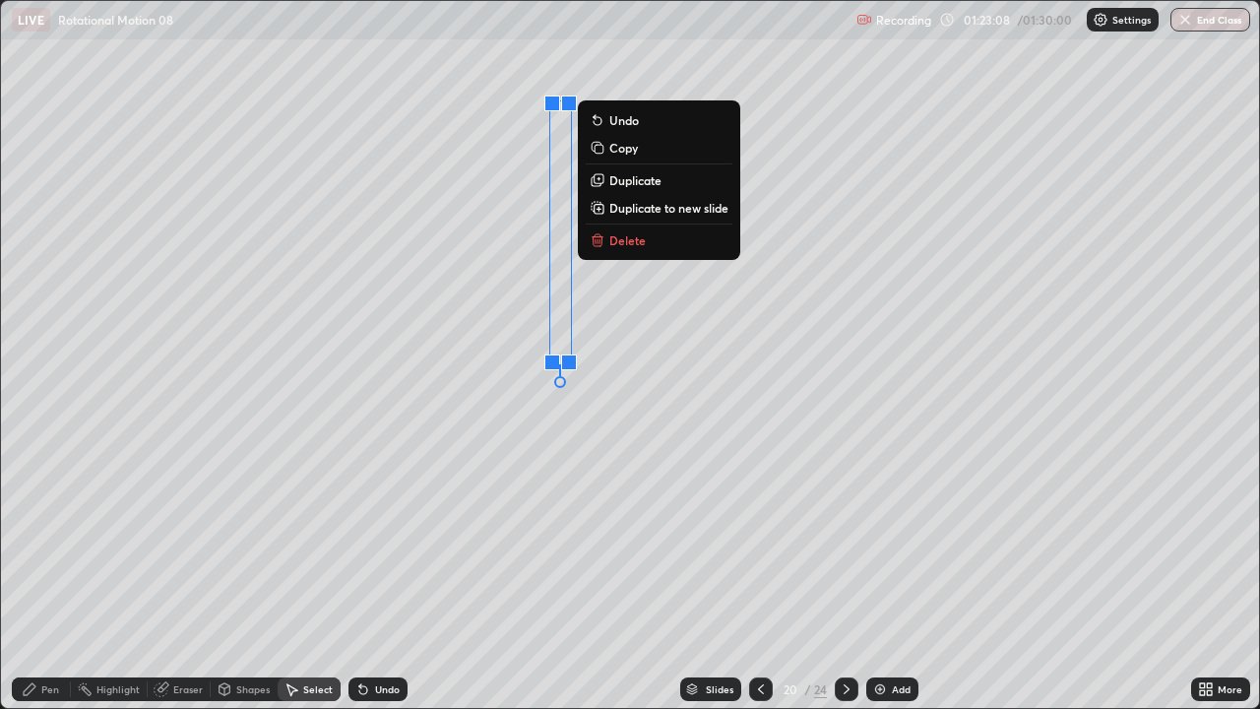
click at [50, 583] on div "Pen" at bounding box center [50, 689] width 18 height 10
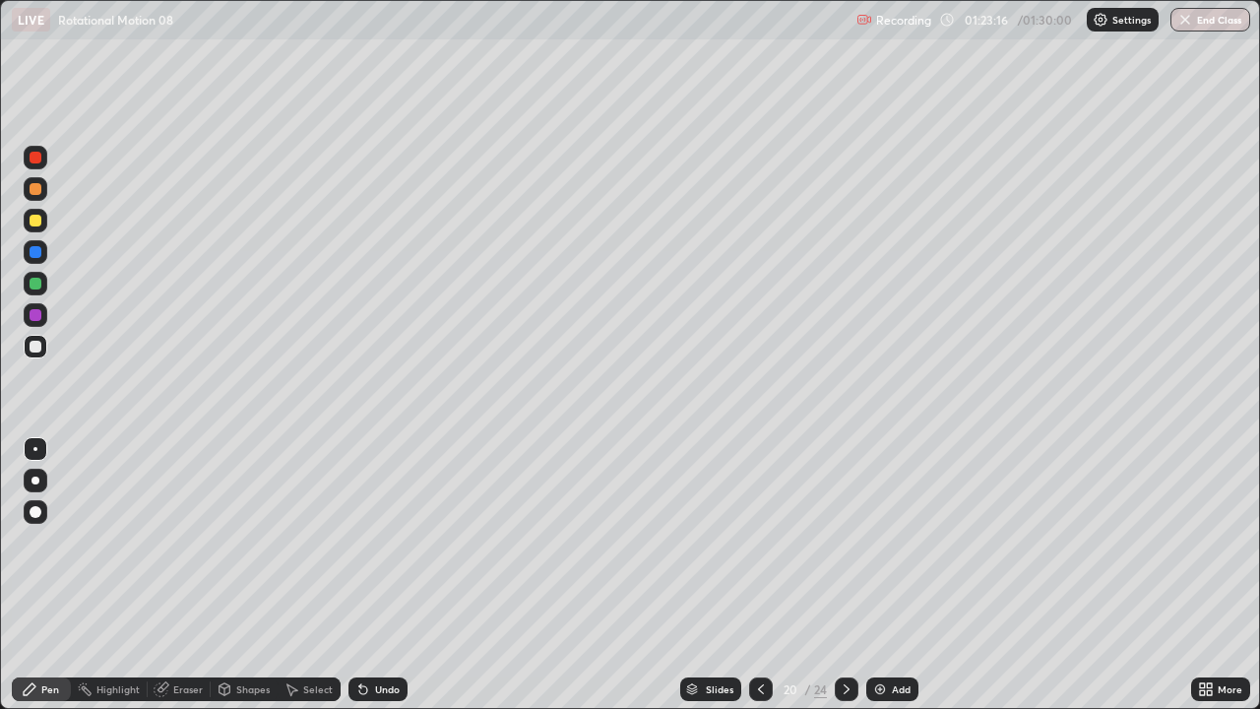
click at [247, 583] on div "Shapes" at bounding box center [244, 689] width 67 height 24
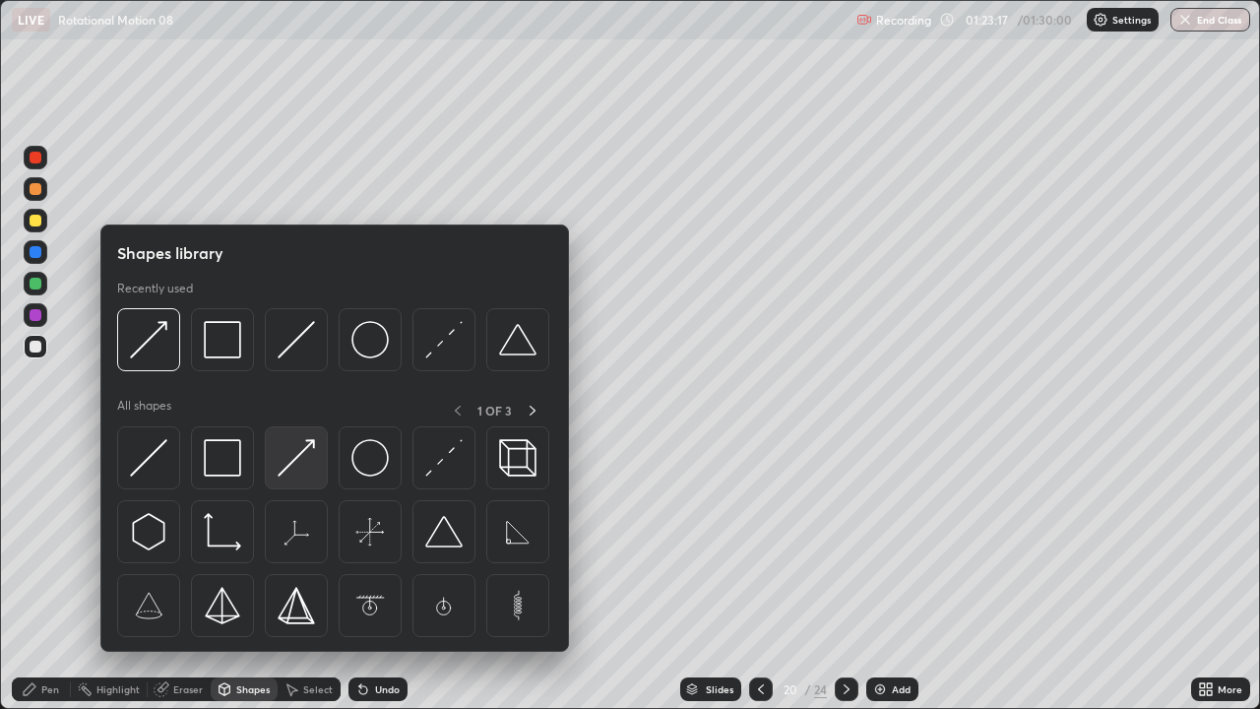
click at [305, 457] on img at bounding box center [296, 457] width 37 height 37
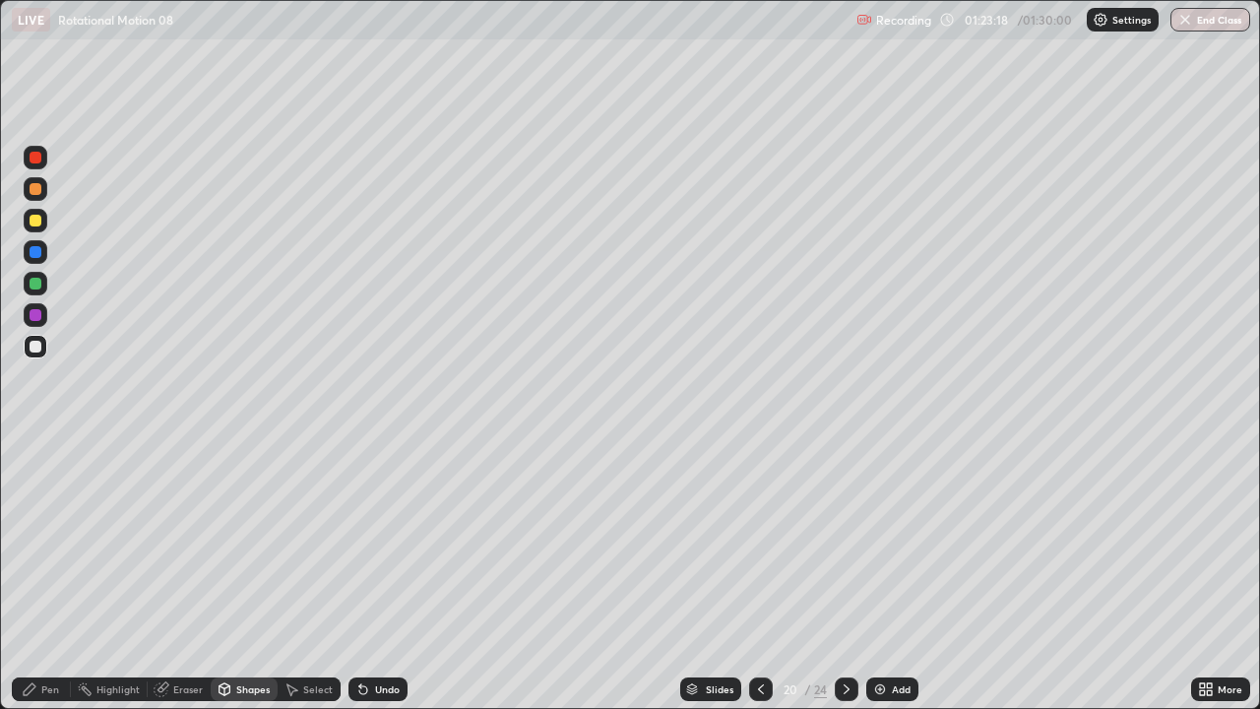
click at [40, 210] on div at bounding box center [36, 221] width 24 height 24
click at [40, 583] on div "Pen" at bounding box center [41, 689] width 59 height 24
click at [376, 583] on div "Undo" at bounding box center [387, 689] width 25 height 10
click at [249, 583] on div "Shapes" at bounding box center [252, 689] width 33 height 10
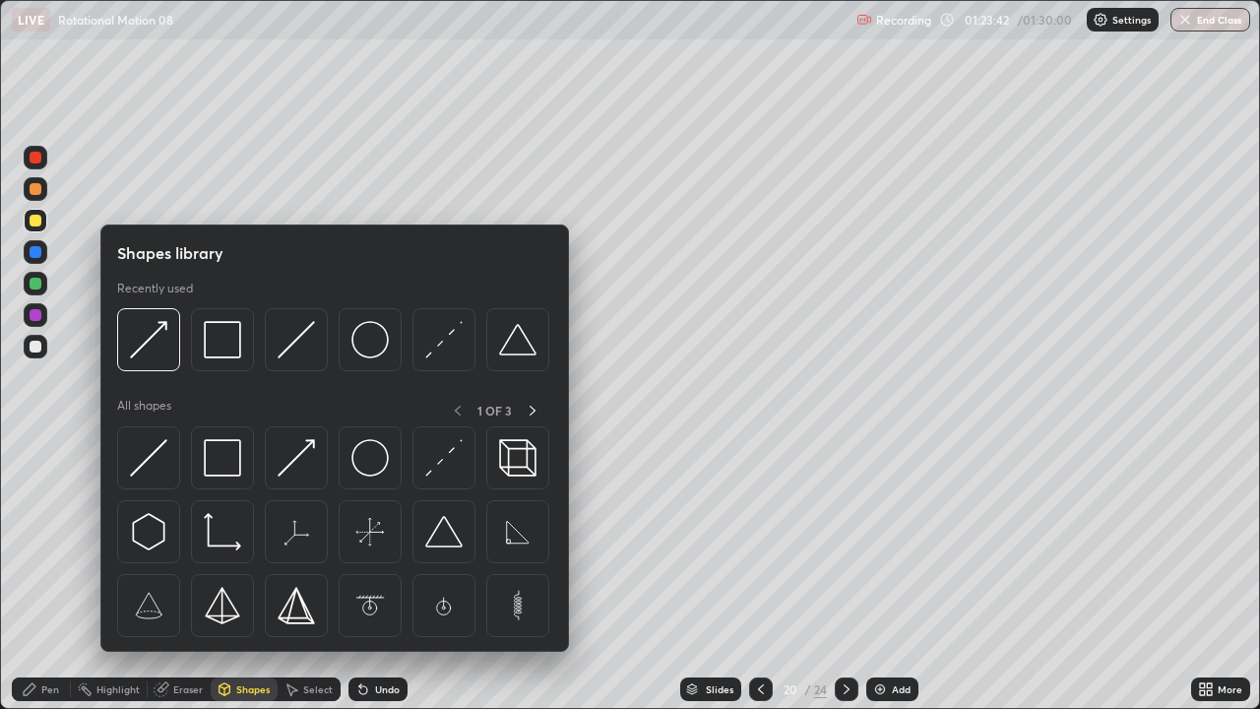
click at [305, 583] on div "Select" at bounding box center [309, 689] width 63 height 24
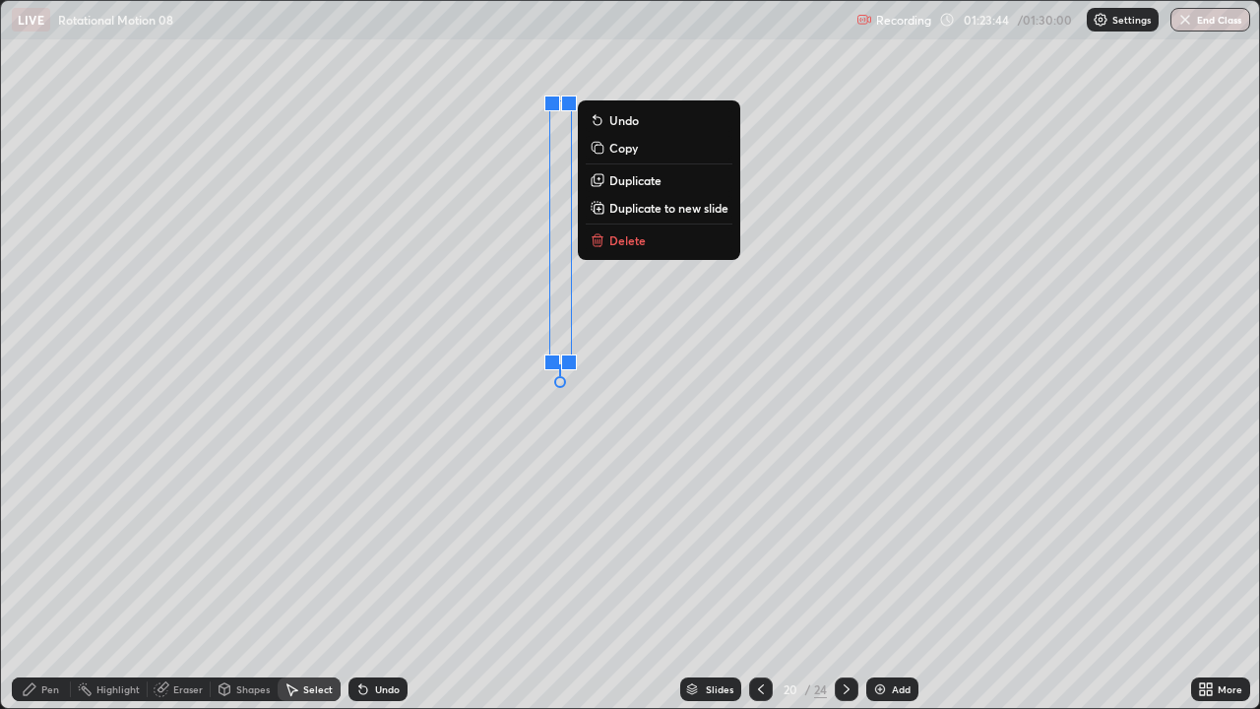
click at [624, 181] on p "Duplicate" at bounding box center [635, 180] width 52 height 16
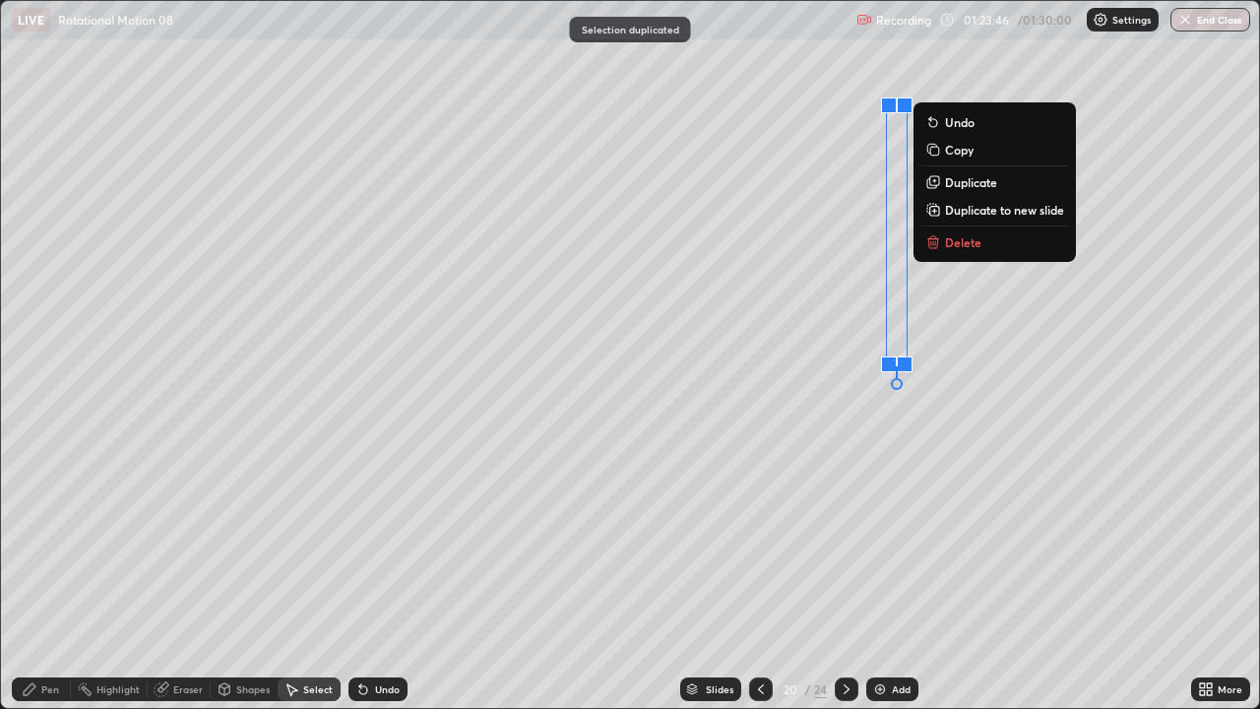
click at [745, 294] on div "0 ° Undo Copy Duplicate Duplicate to new slide Delete" at bounding box center [630, 354] width 1258 height 707
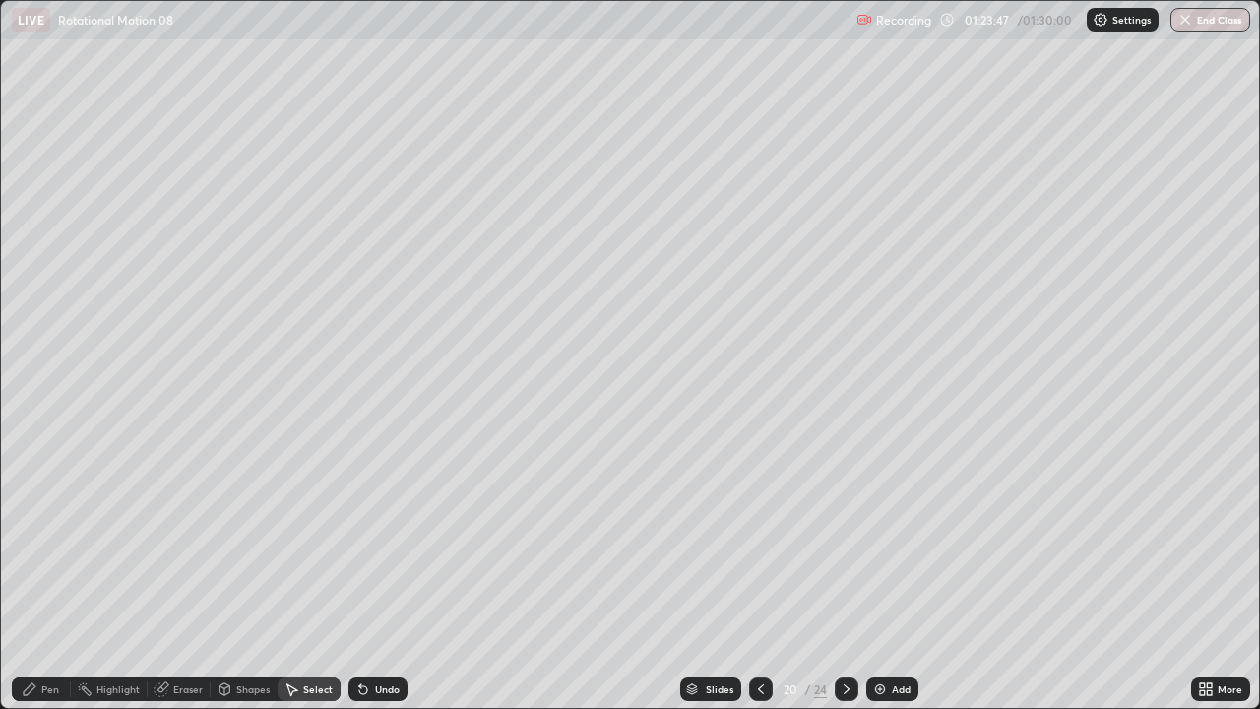
click at [251, 583] on div "Shapes" at bounding box center [244, 689] width 67 height 24
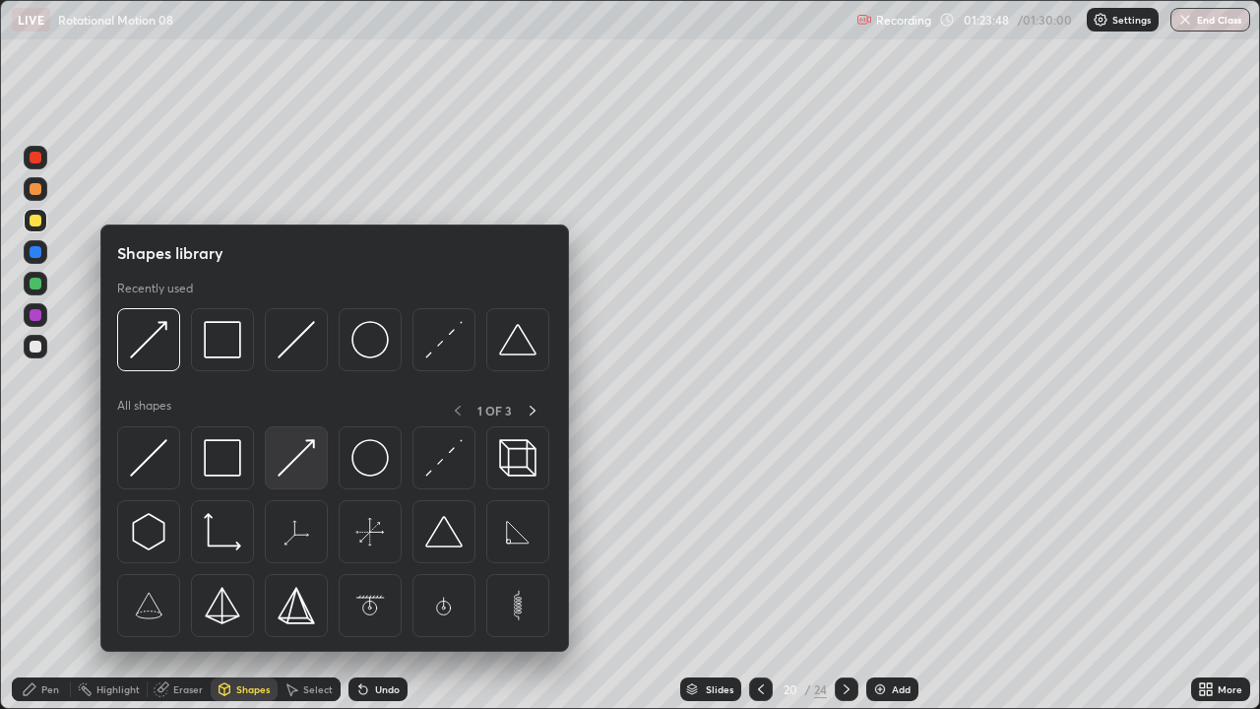
click at [301, 464] on img at bounding box center [296, 457] width 37 height 37
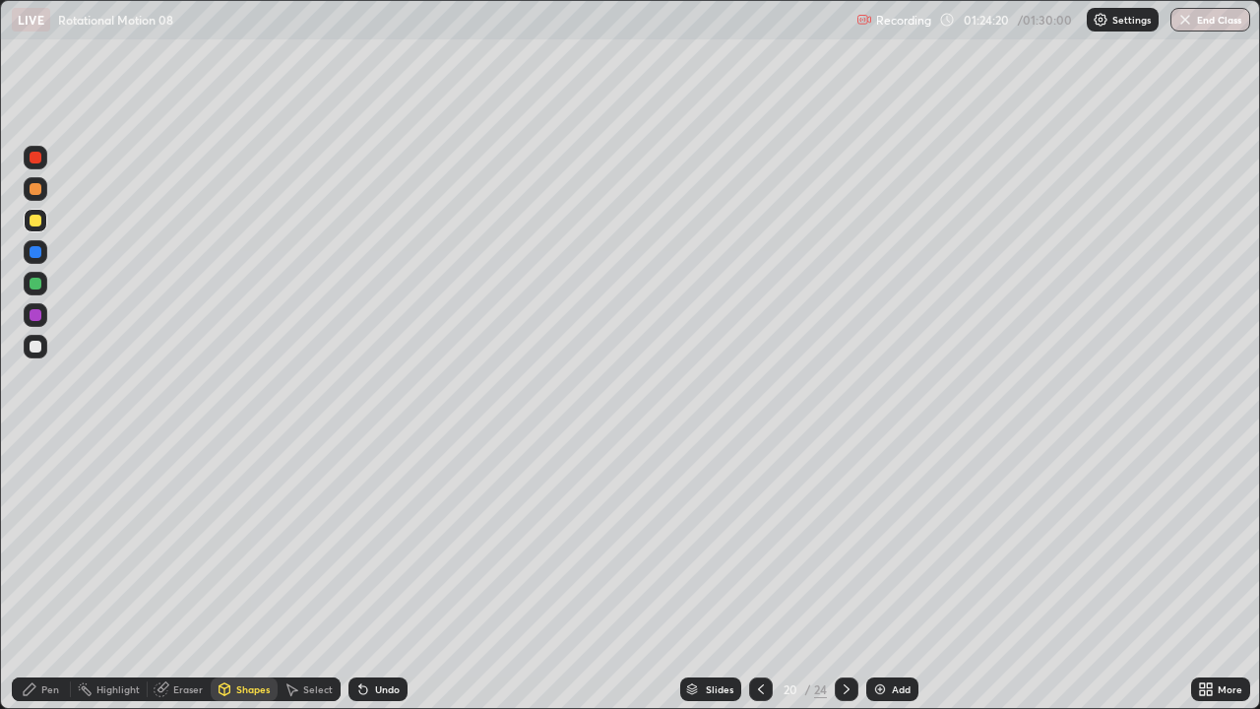
click at [55, 583] on div "Pen" at bounding box center [50, 689] width 18 height 10
click at [759, 583] on div at bounding box center [761, 689] width 24 height 24
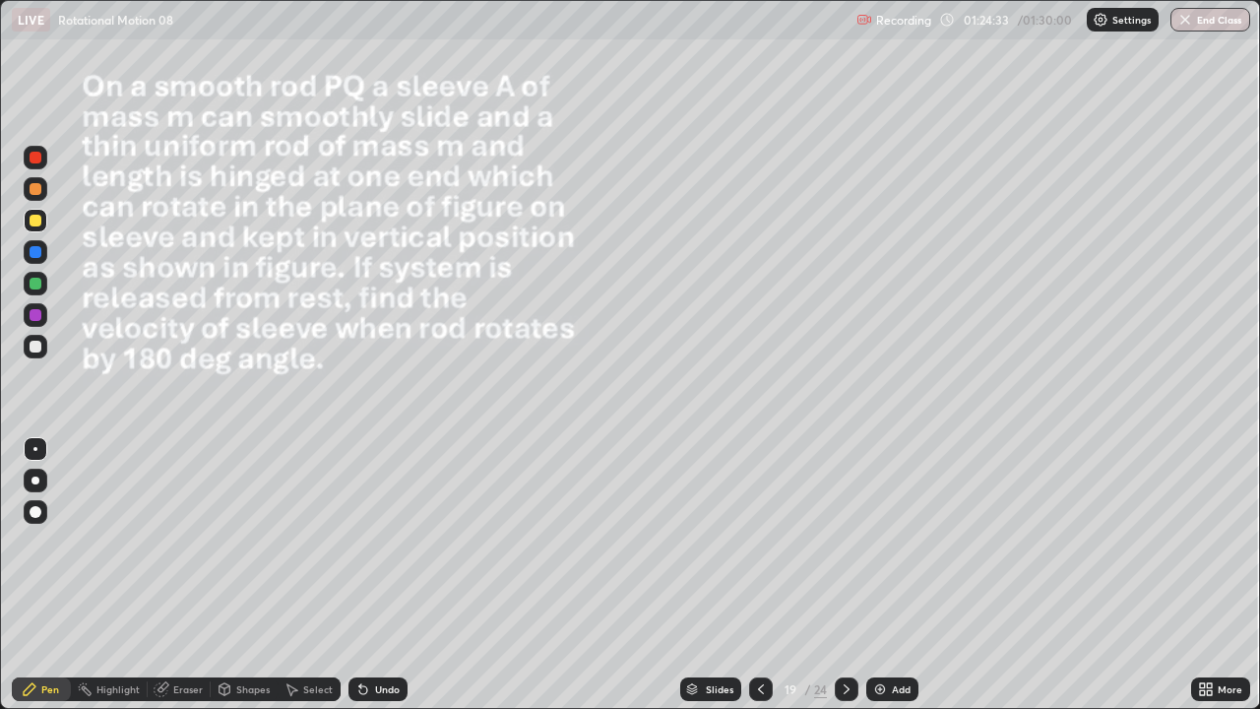
click at [34, 345] on div at bounding box center [36, 347] width 12 height 12
click at [846, 583] on icon at bounding box center [847, 689] width 16 height 16
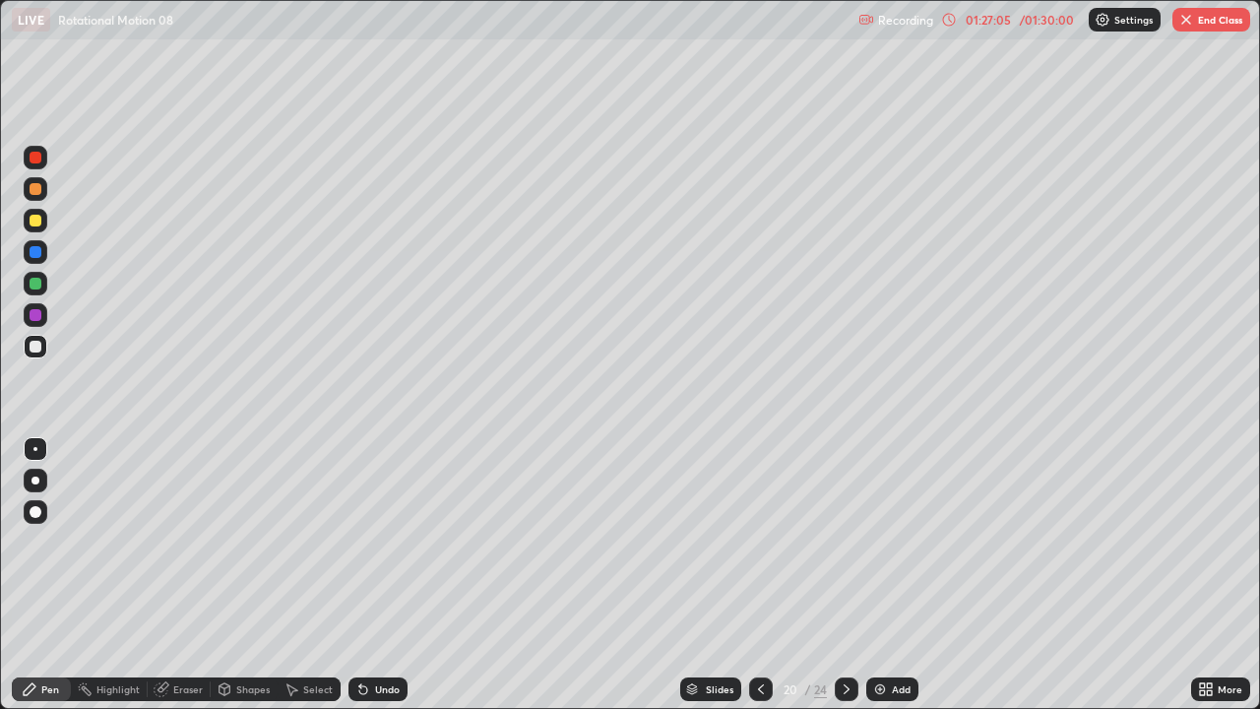
click at [759, 583] on icon at bounding box center [761, 689] width 16 height 16
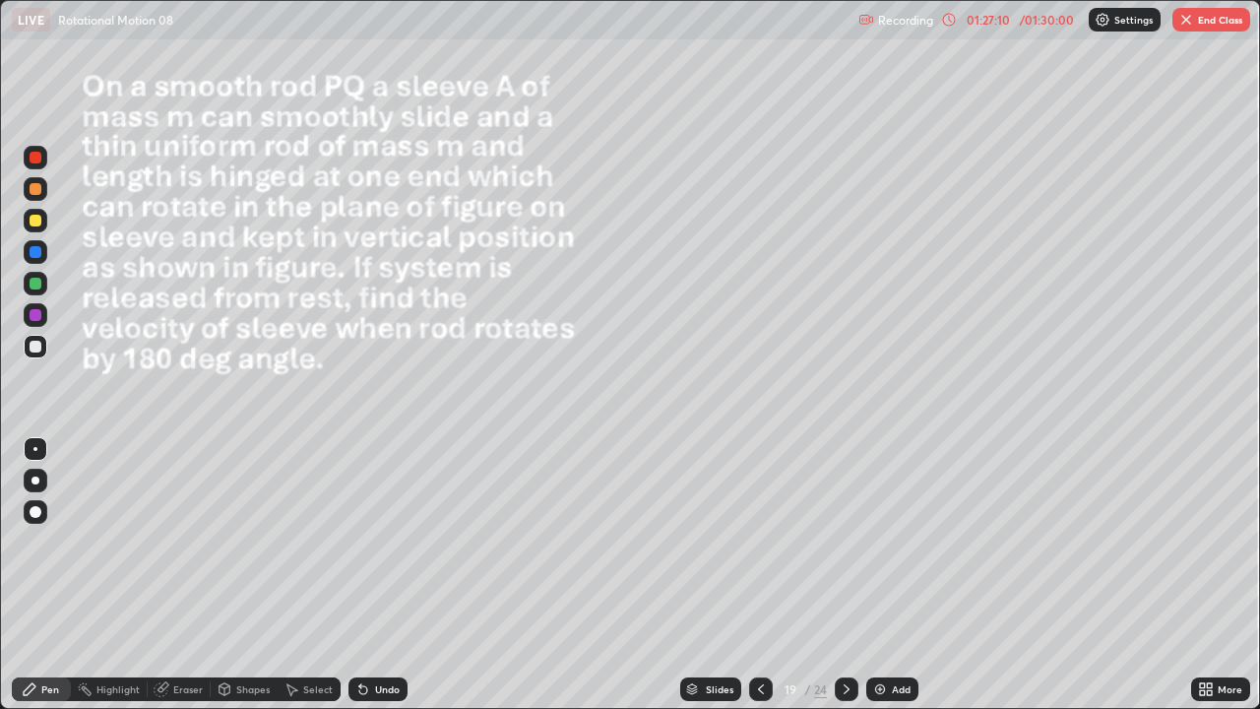
click at [845, 583] on icon at bounding box center [847, 689] width 16 height 16
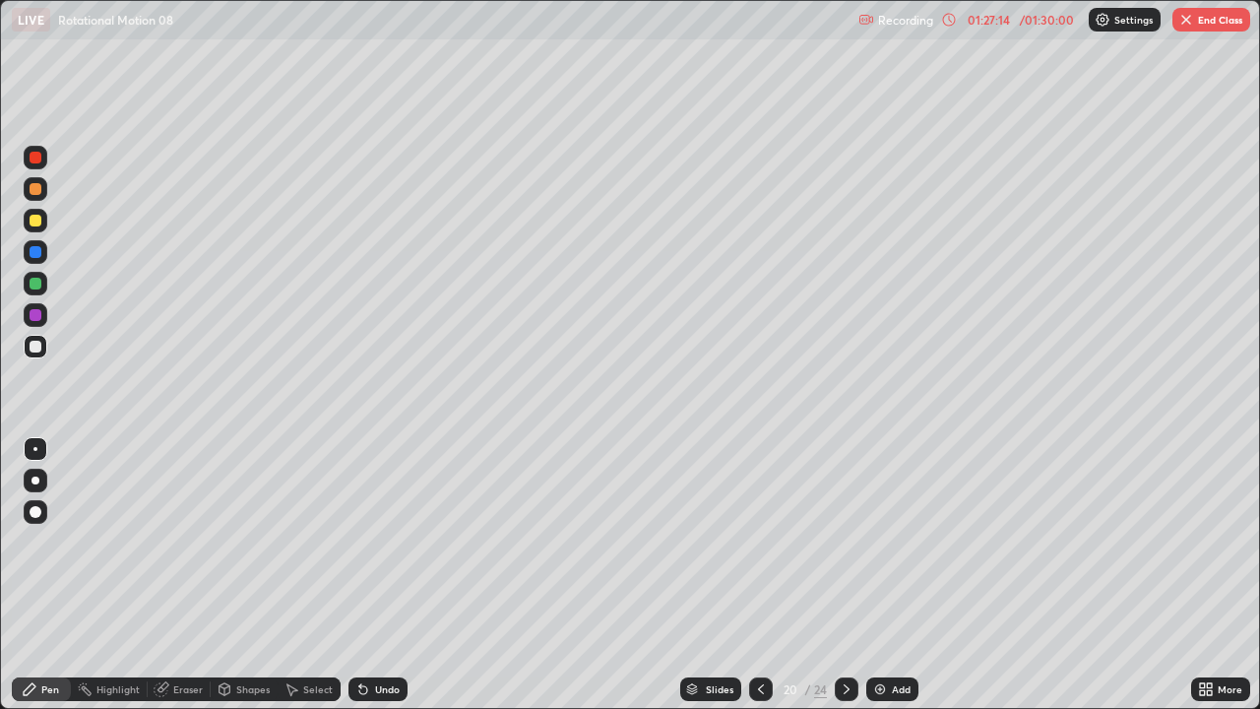
click at [759, 583] on icon at bounding box center [761, 689] width 16 height 16
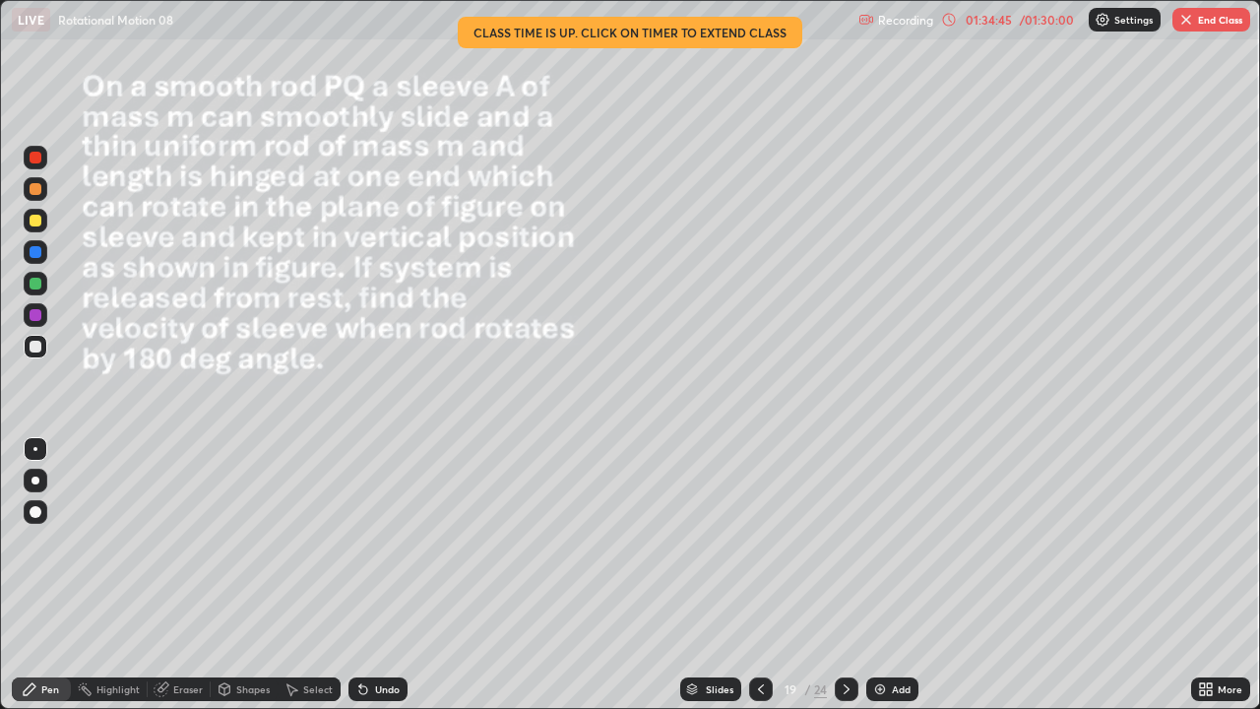
click at [848, 583] on icon at bounding box center [847, 689] width 16 height 16
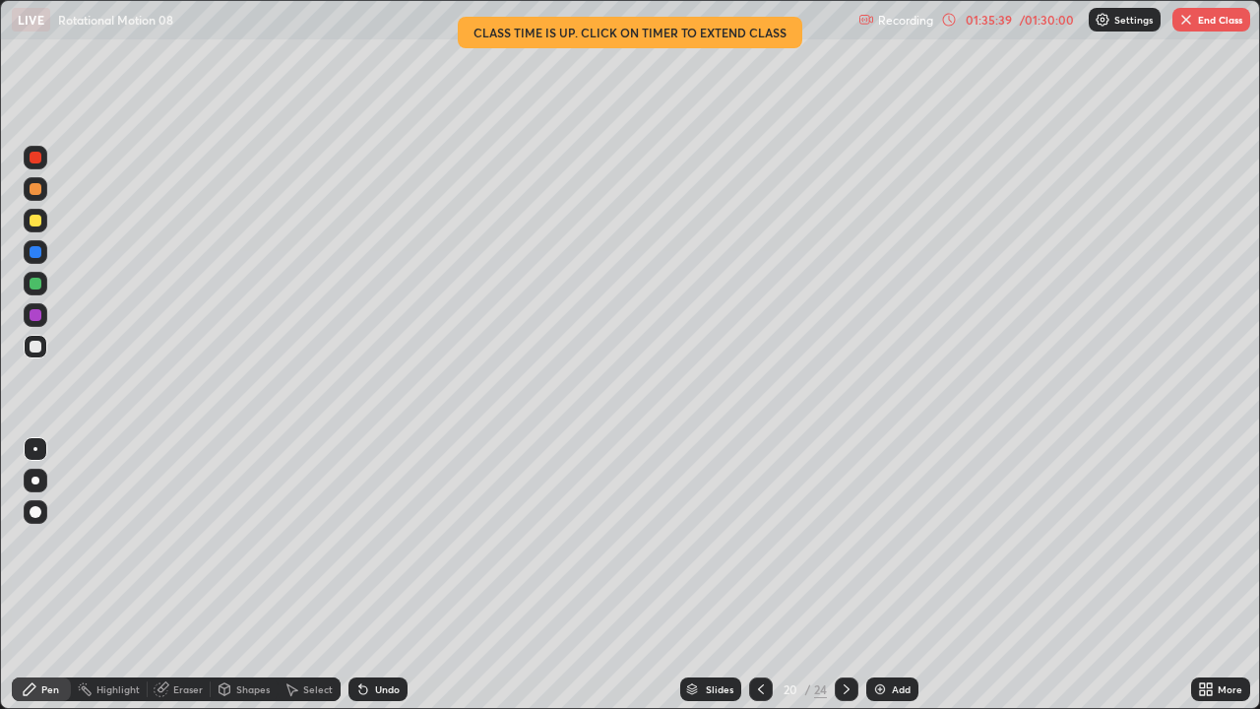
click at [1219, 17] on button "End Class" at bounding box center [1211, 20] width 78 height 24
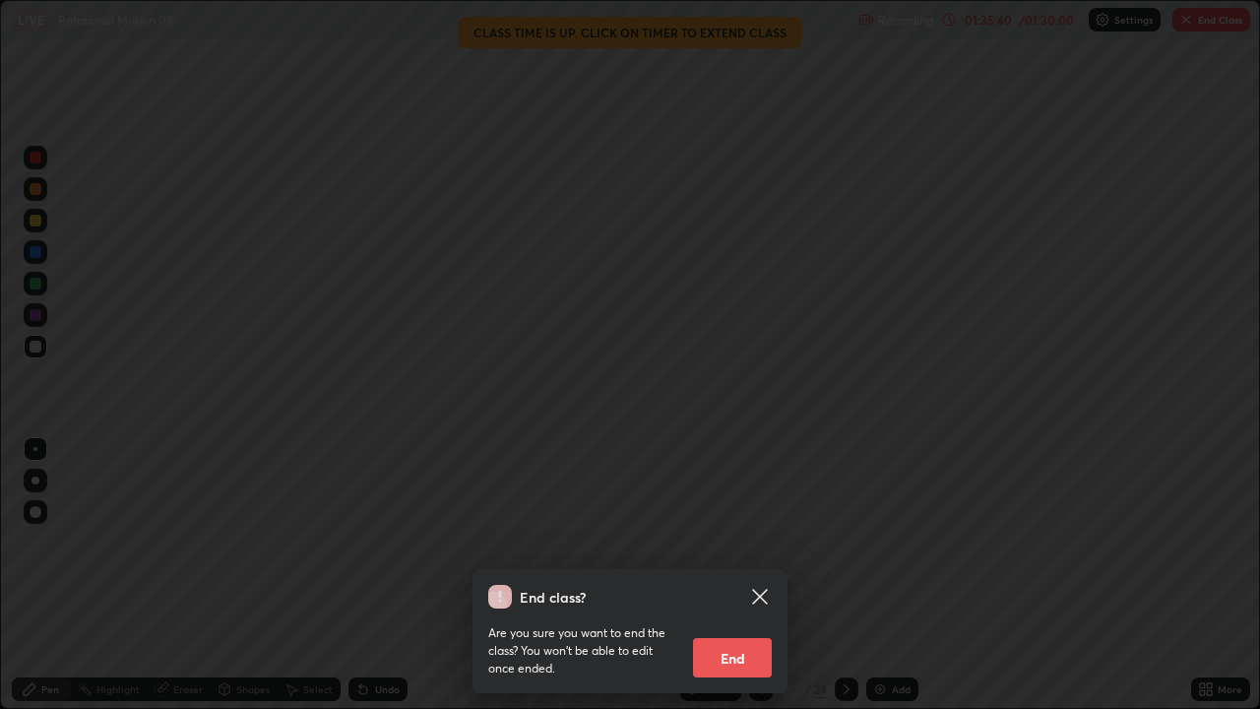
click at [737, 583] on button "End" at bounding box center [732, 657] width 79 height 39
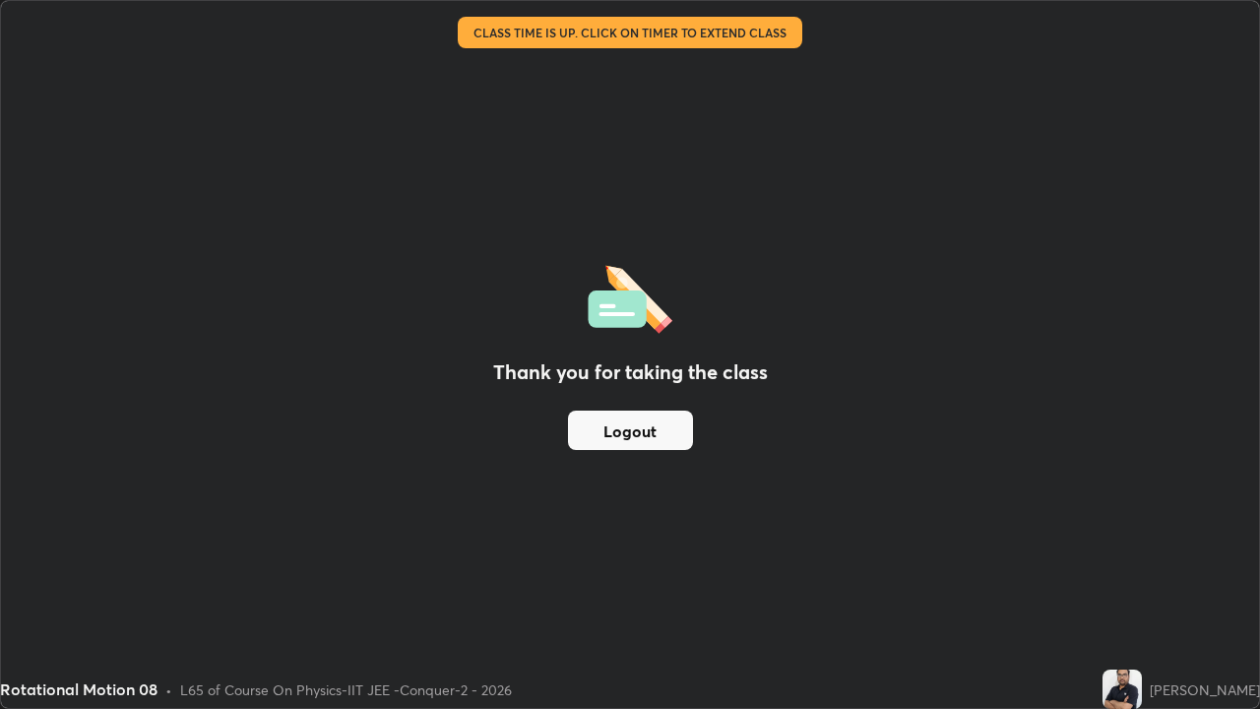
click at [633, 429] on button "Logout" at bounding box center [630, 429] width 125 height 39
